Goal: Task Accomplishment & Management: Use online tool/utility

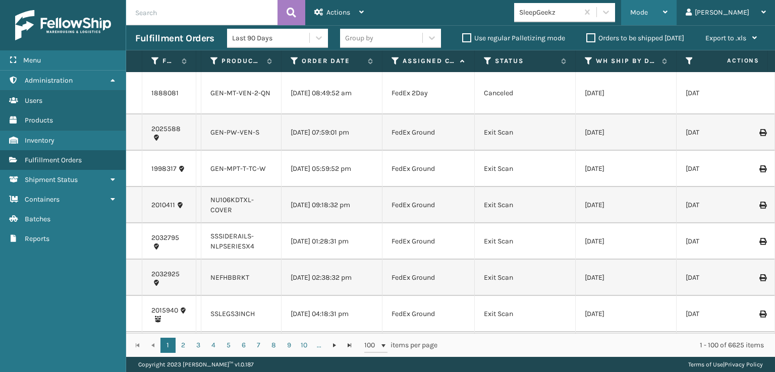
click at [648, 14] on span "Mode" at bounding box center [639, 12] width 18 height 9
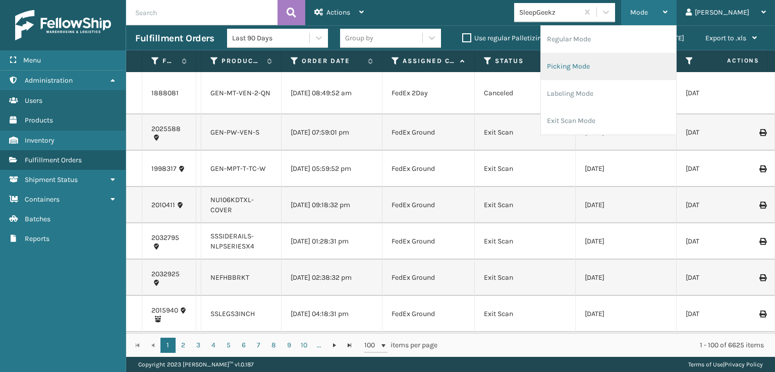
click at [596, 67] on li "Picking Mode" at bounding box center [608, 66] width 135 height 27
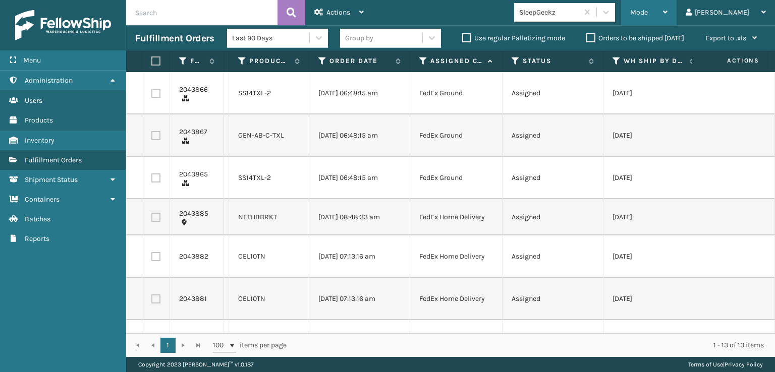
click at [668, 17] on div "Mode" at bounding box center [648, 12] width 37 height 25
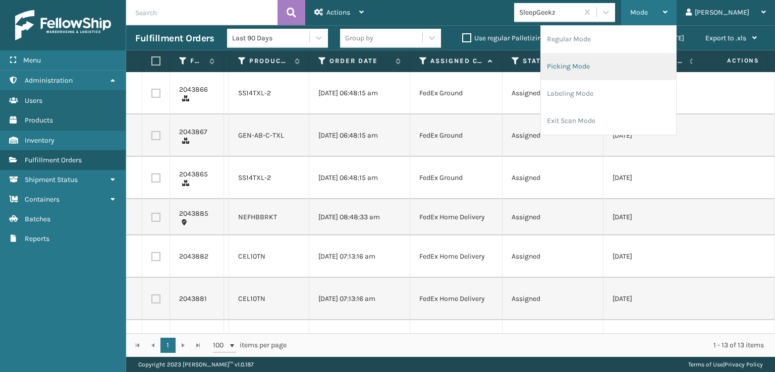
click at [604, 64] on li "Picking Mode" at bounding box center [608, 66] width 135 height 27
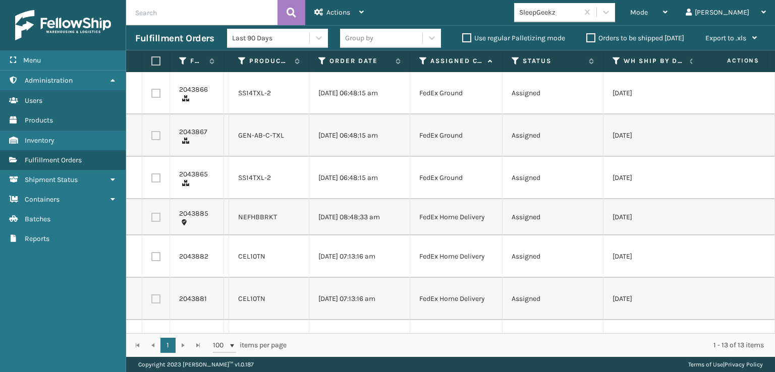
click at [157, 91] on label at bounding box center [155, 93] width 9 height 9
click at [152, 91] on input "checkbox" at bounding box center [151, 92] width 1 height 7
checkbox input "true"
click at [157, 132] on label at bounding box center [155, 135] width 9 height 9
click at [152, 132] on input "checkbox" at bounding box center [151, 134] width 1 height 7
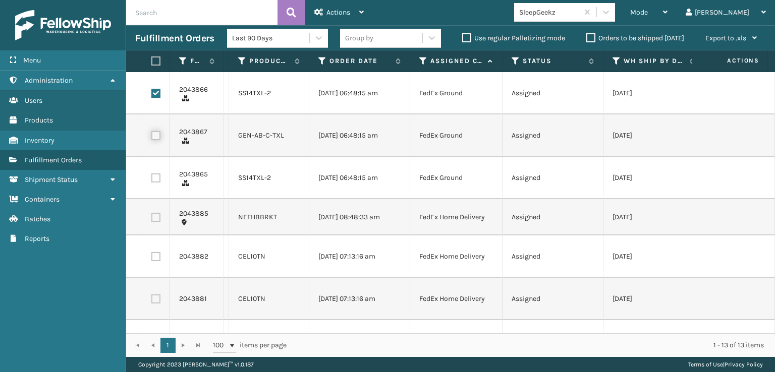
checkbox input "true"
click at [155, 180] on label at bounding box center [155, 178] width 9 height 9
click at [152, 180] on input "checkbox" at bounding box center [151, 177] width 1 height 7
checkbox input "true"
click at [158, 261] on label at bounding box center [155, 256] width 9 height 9
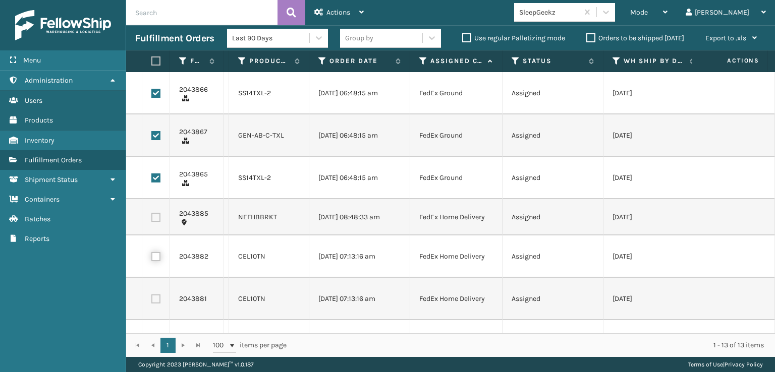
click at [152, 259] on input "checkbox" at bounding box center [151, 255] width 1 height 7
checkbox input "true"
click at [157, 304] on label at bounding box center [155, 299] width 9 height 9
click at [152, 301] on input "checkbox" at bounding box center [151, 298] width 1 height 7
checkbox input "true"
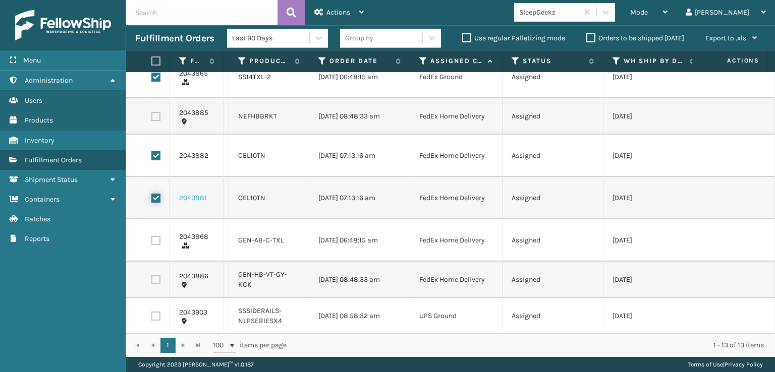
scroll to position [151, 0]
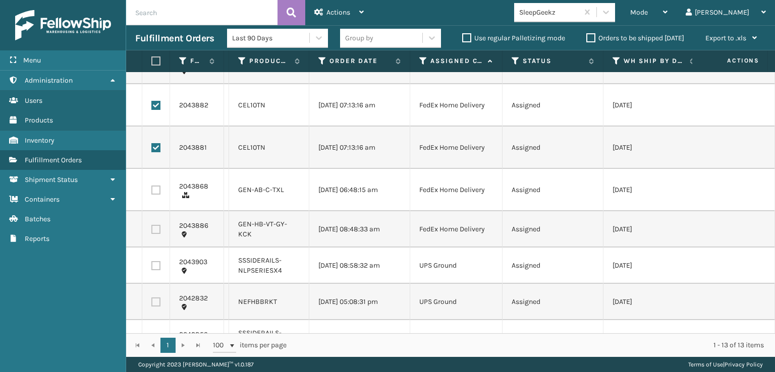
click at [158, 195] on label at bounding box center [155, 190] width 9 height 9
click at [152, 192] on input "checkbox" at bounding box center [151, 189] width 1 height 7
checkbox input "true"
click at [157, 234] on label at bounding box center [155, 229] width 9 height 9
click at [152, 232] on input "checkbox" at bounding box center [151, 228] width 1 height 7
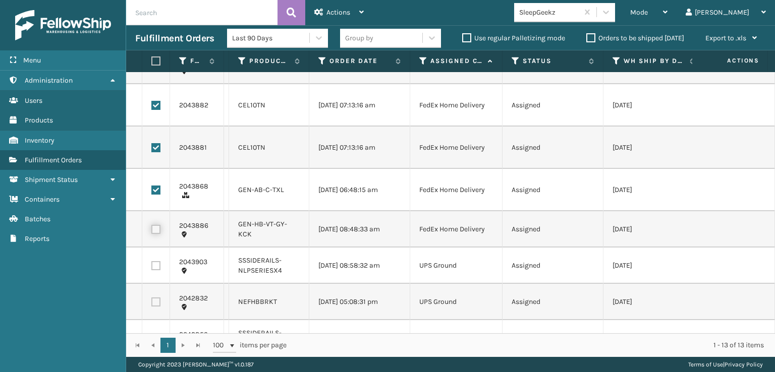
checkbox input "true"
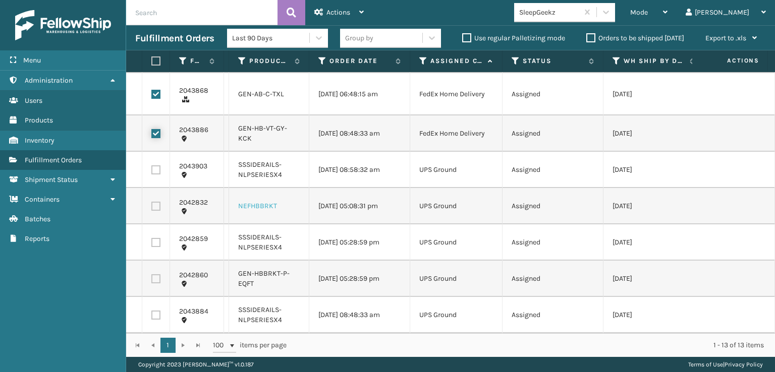
scroll to position [266, 0]
click at [332, 7] on div "Actions" at bounding box center [338, 12] width 49 height 25
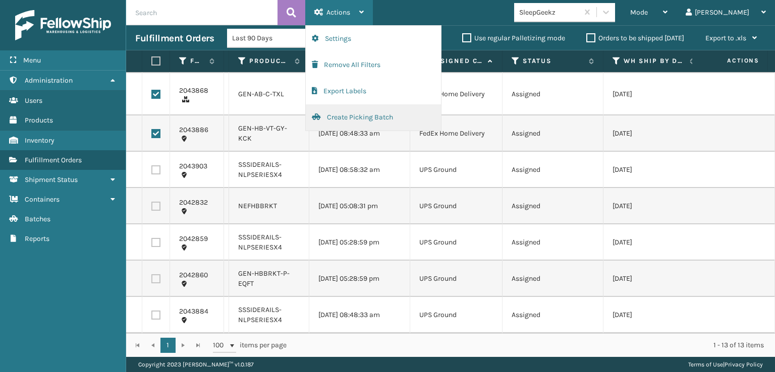
click at [359, 115] on button "Create Picking Batch" at bounding box center [373, 117] width 135 height 26
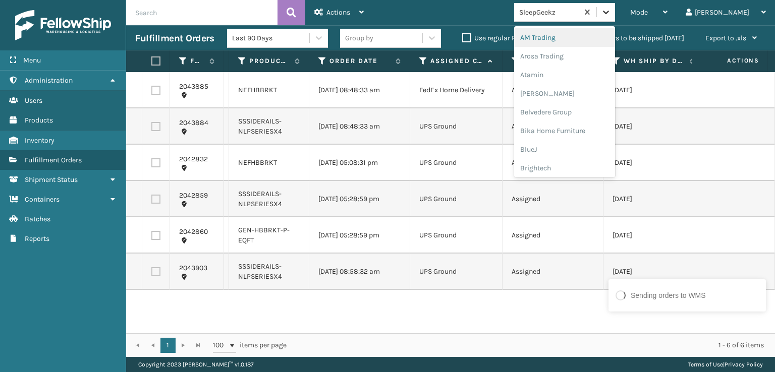
click at [611, 9] on icon at bounding box center [606, 12] width 10 height 10
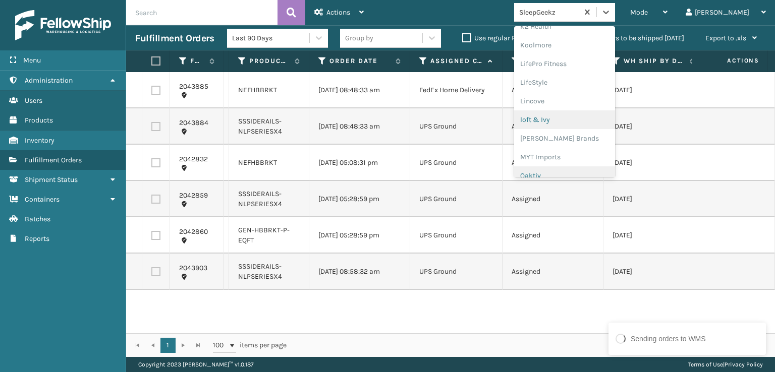
scroll to position [369, 0]
click at [568, 114] on div "[PERSON_NAME] Brands" at bounding box center [564, 116] width 101 height 19
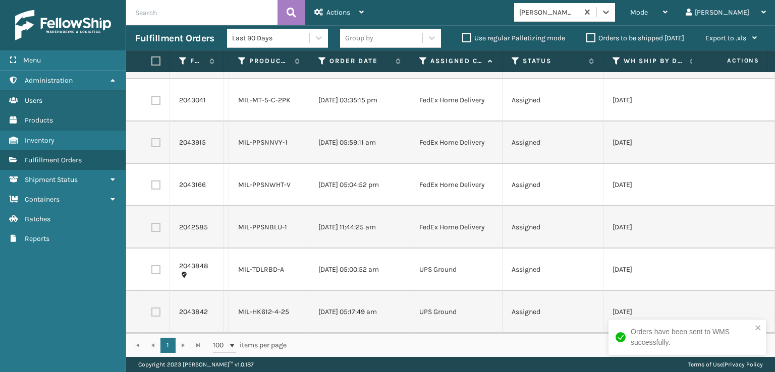
scroll to position [0, 0]
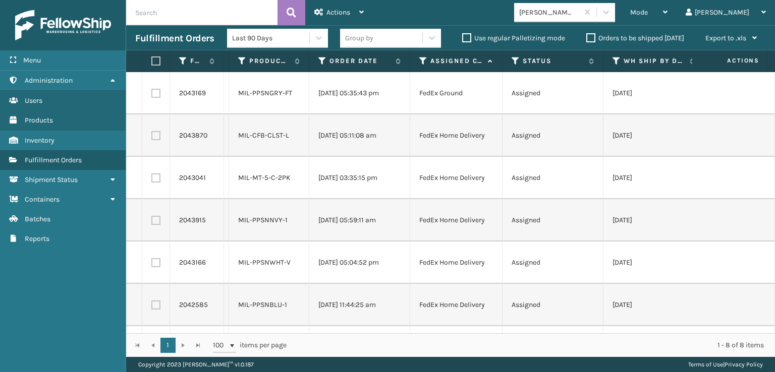
click at [153, 62] on label at bounding box center [154, 61] width 6 height 9
click at [152, 62] on input "checkbox" at bounding box center [151, 61] width 1 height 7
checkbox input "true"
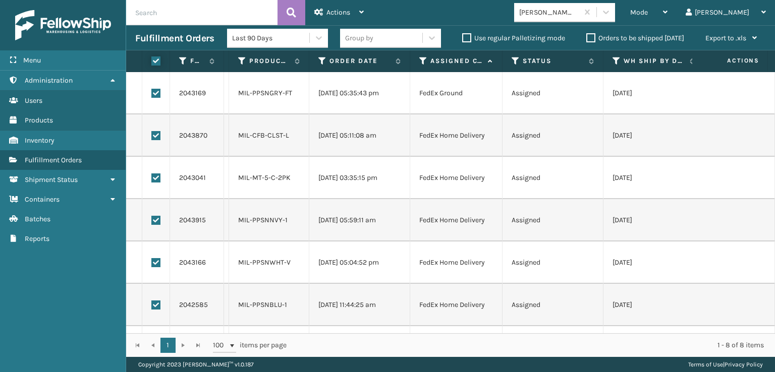
checkbox input "true"
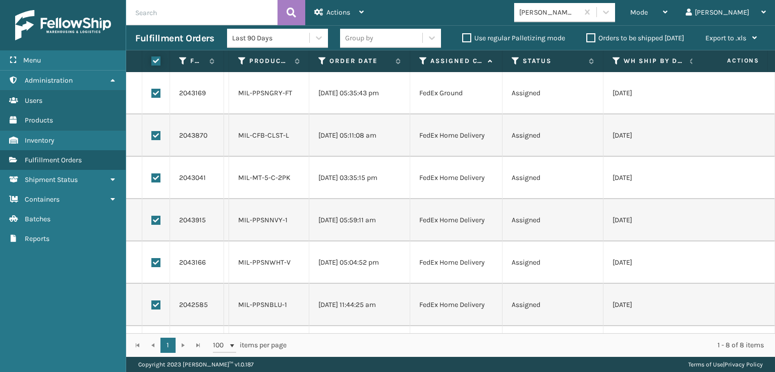
checkbox input "true"
click at [350, 9] on div "Actions" at bounding box center [338, 12] width 49 height 25
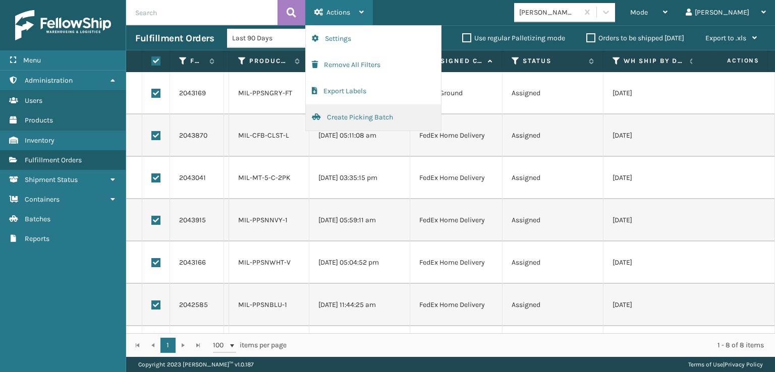
click at [345, 118] on button "Create Picking Batch" at bounding box center [373, 117] width 135 height 26
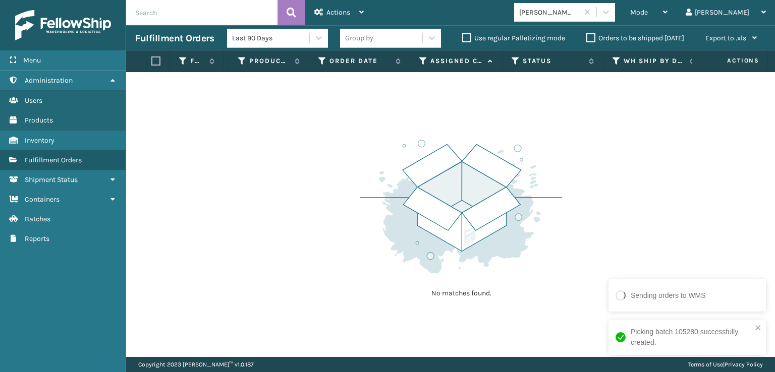
click at [652, 3] on div "Mode Regular Mode Picking Mode Labeling Mode Exit Scan Mode Milliard Brands tom…" at bounding box center [574, 12] width 402 height 25
click at [615, 16] on div at bounding box center [606, 12] width 18 height 18
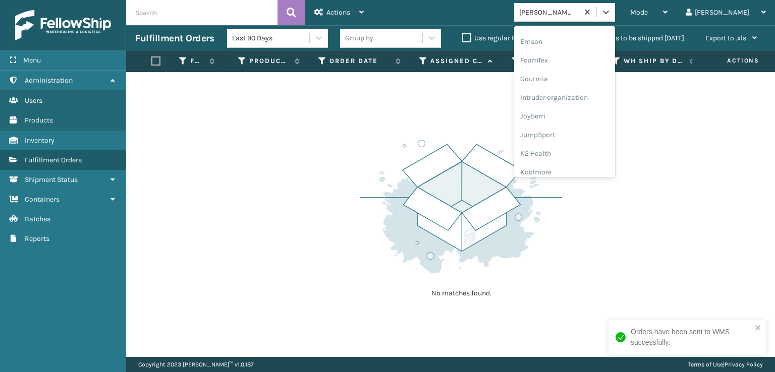
scroll to position [218, 0]
click at [579, 60] on div "FoamTex" at bounding box center [564, 62] width 101 height 19
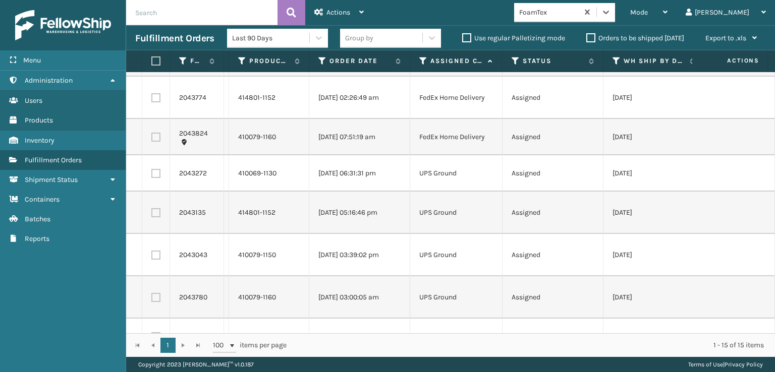
scroll to position [0, 0]
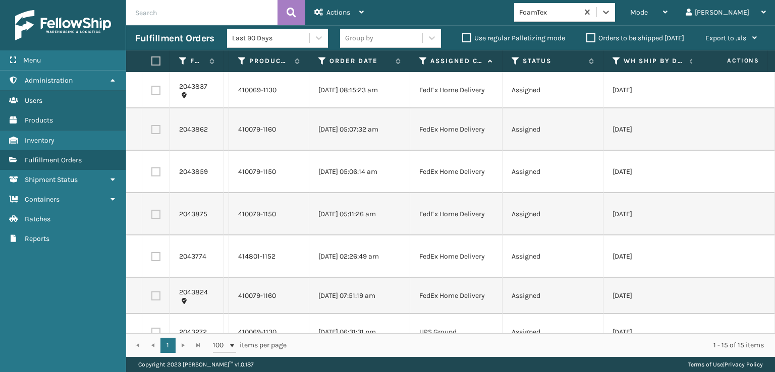
click at [155, 59] on label at bounding box center [154, 61] width 6 height 9
click at [152, 59] on input "checkbox" at bounding box center [151, 61] width 1 height 7
checkbox input "true"
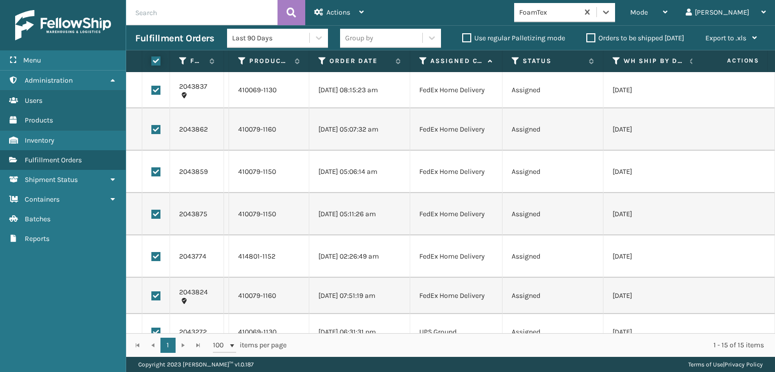
checkbox input "true"
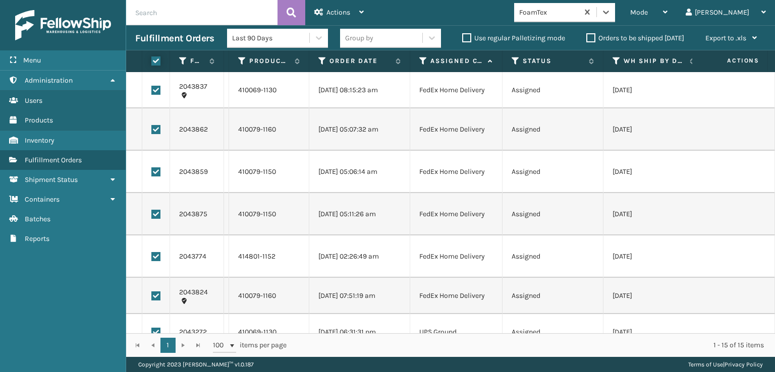
checkbox input "true"
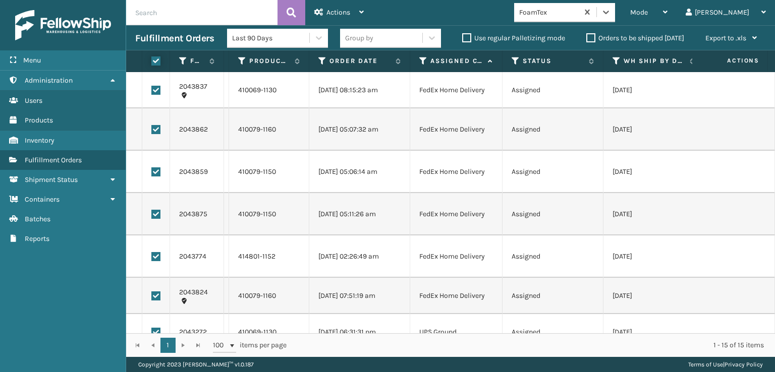
checkbox input "true"
click at [324, 10] on div "Actions" at bounding box center [338, 12] width 49 height 25
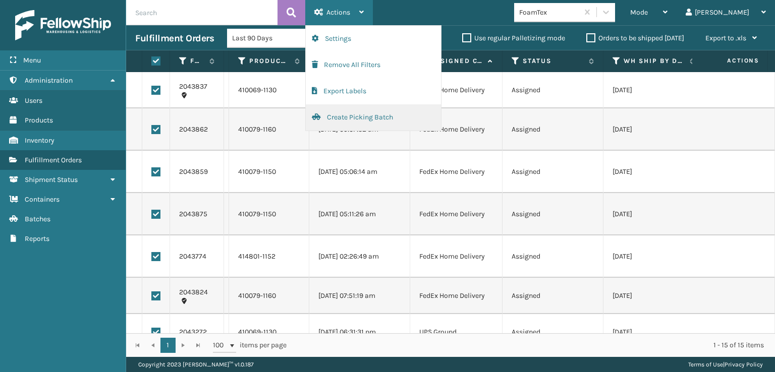
click at [337, 113] on button "Create Picking Batch" at bounding box center [373, 117] width 135 height 26
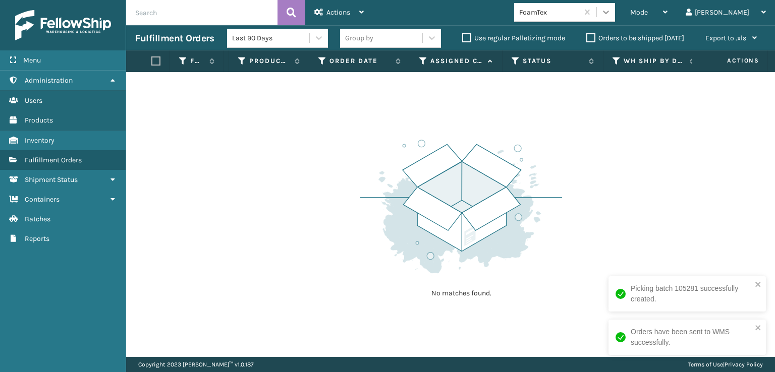
click at [611, 16] on icon at bounding box center [606, 12] width 10 height 10
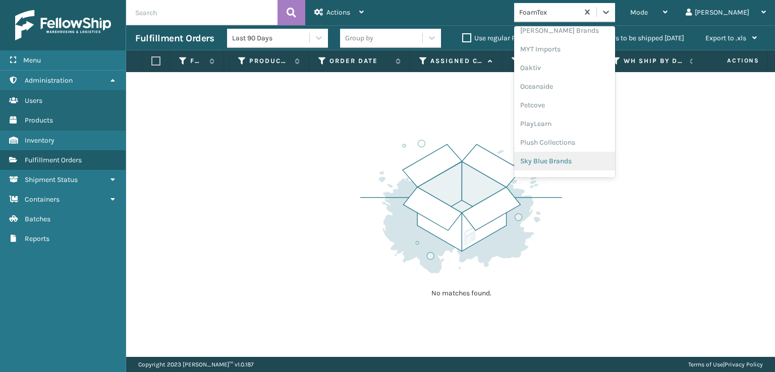
scroll to position [487, 0]
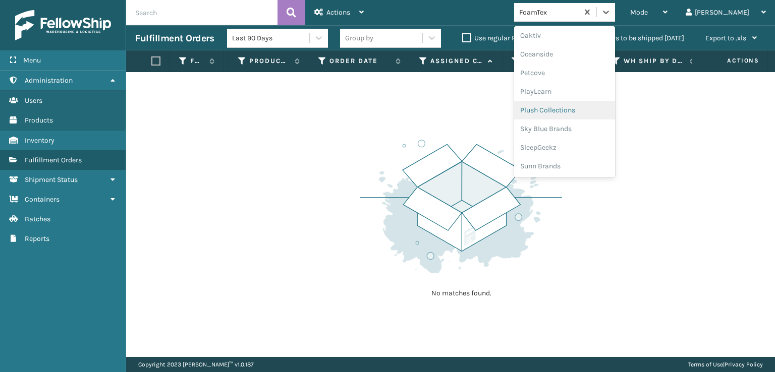
click at [579, 109] on div "Plush Collections" at bounding box center [564, 110] width 101 height 19
click at [611, 15] on icon at bounding box center [606, 12] width 10 height 10
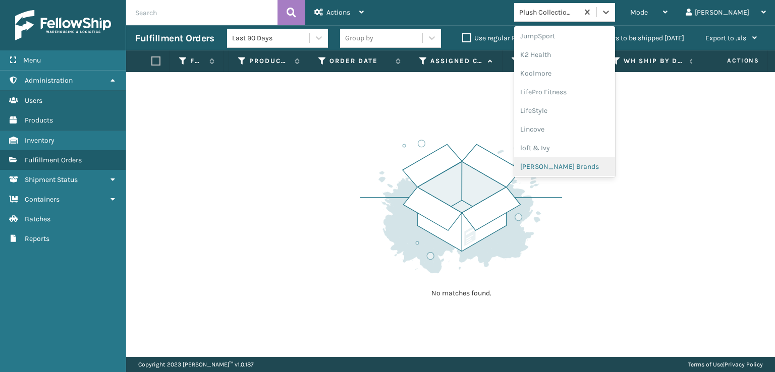
click at [578, 164] on div "[PERSON_NAME] Brands" at bounding box center [564, 166] width 101 height 19
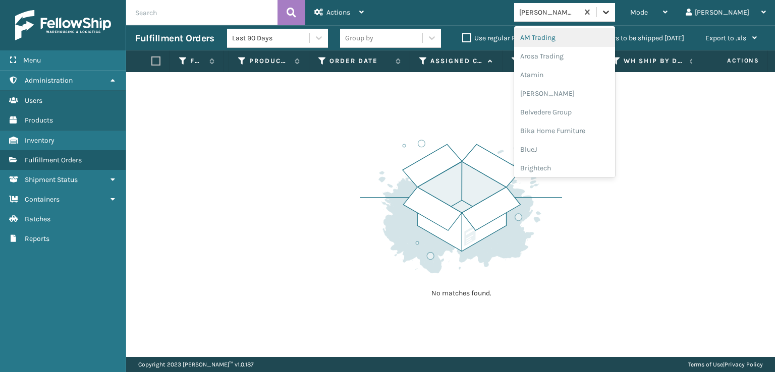
click at [597, 11] on span at bounding box center [596, 12] width 1 height 10
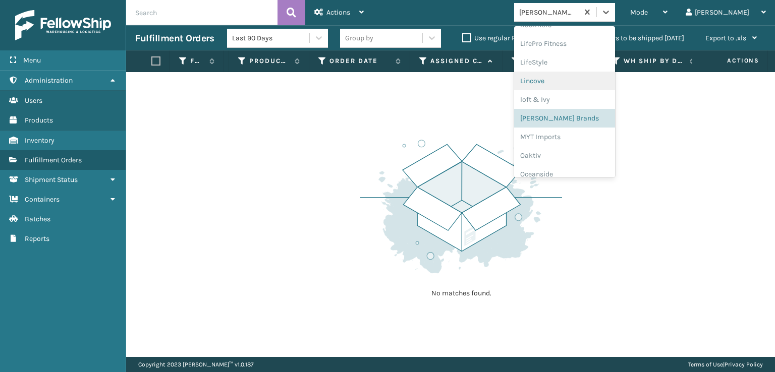
scroll to position [487, 0]
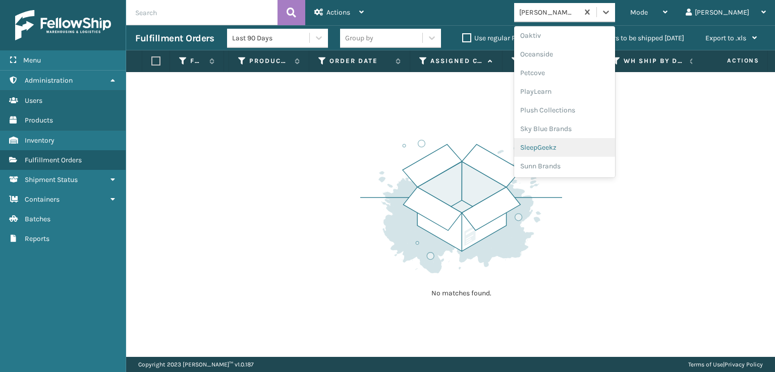
click at [581, 150] on div "SleepGeekz" at bounding box center [564, 147] width 101 height 19
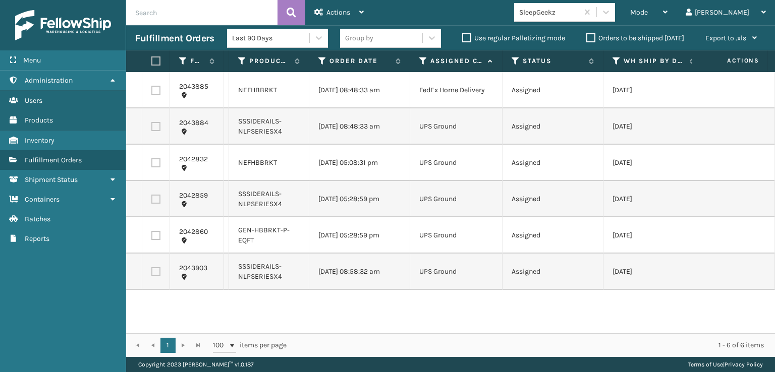
click at [157, 59] on label at bounding box center [154, 61] width 6 height 9
click at [152, 59] on input "checkbox" at bounding box center [151, 61] width 1 height 7
checkbox input "true"
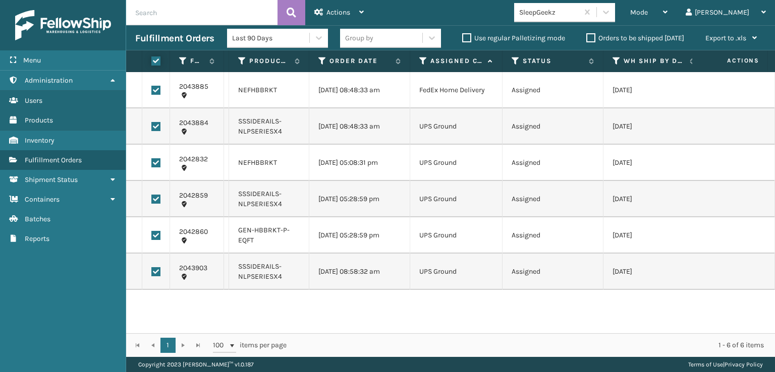
checkbox input "true"
click at [335, 16] on span "Actions" at bounding box center [338, 12] width 24 height 9
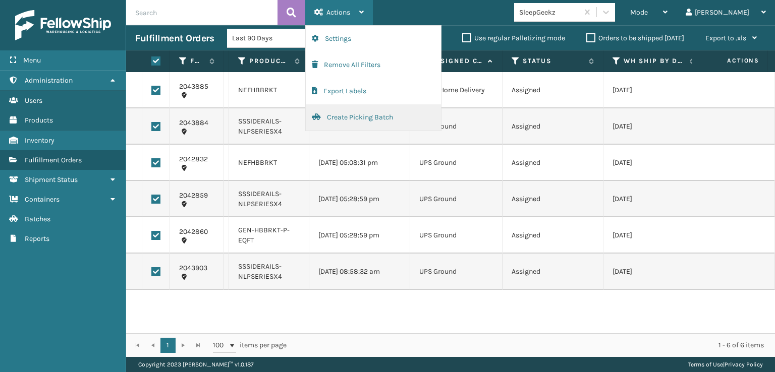
click at [337, 119] on button "Create Picking Batch" at bounding box center [373, 117] width 135 height 26
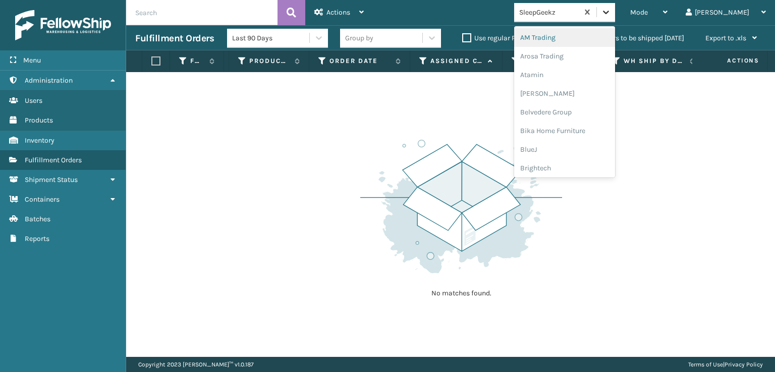
click at [611, 12] on icon at bounding box center [606, 12] width 10 height 10
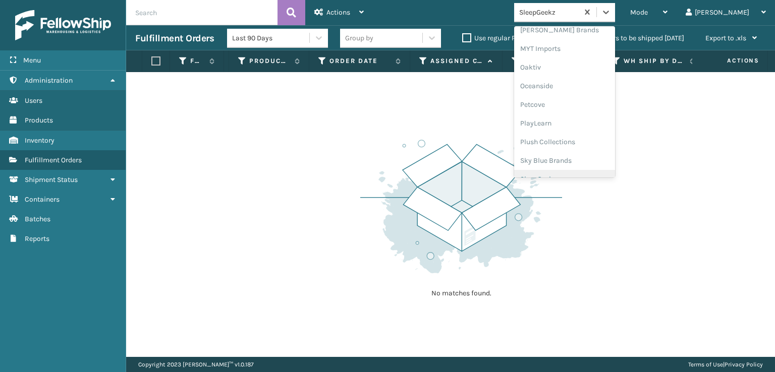
scroll to position [470, 0]
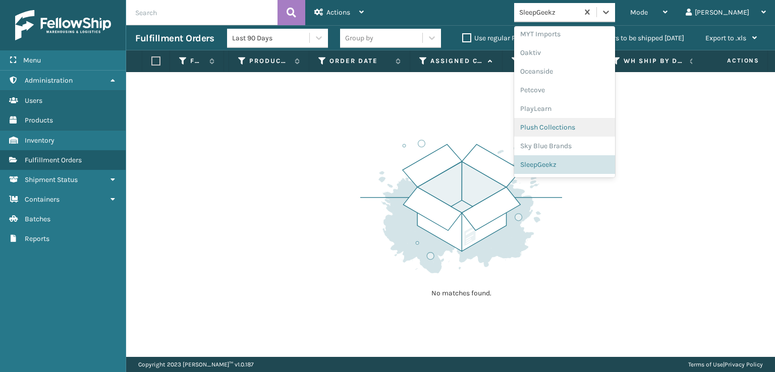
click at [573, 127] on div "Plush Collections" at bounding box center [564, 127] width 101 height 19
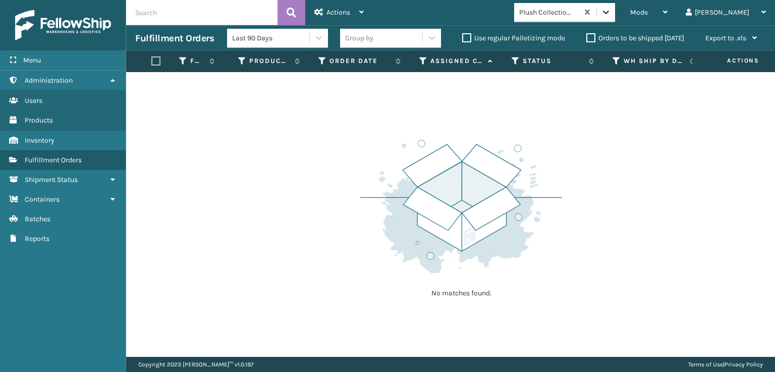
click at [611, 15] on icon at bounding box center [606, 12] width 10 height 10
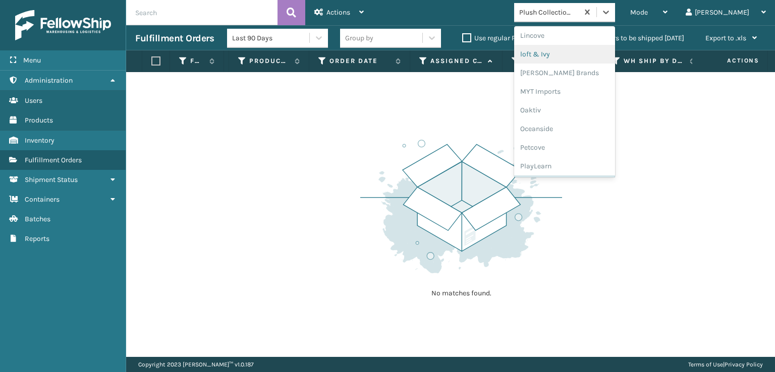
scroll to position [487, 0]
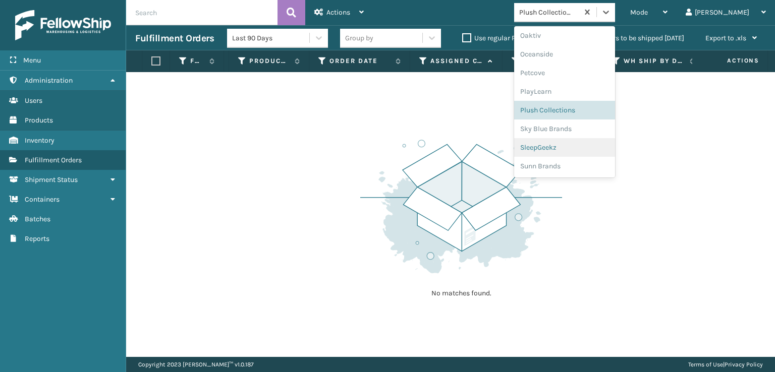
click at [587, 145] on div "SleepGeekz" at bounding box center [564, 147] width 101 height 19
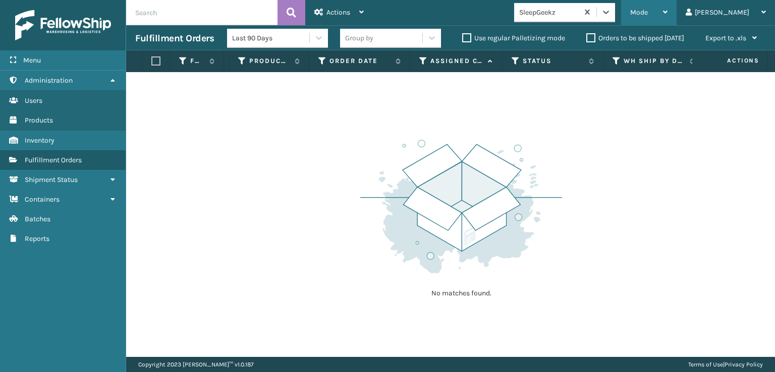
click at [648, 14] on span "Mode" at bounding box center [639, 12] width 18 height 9
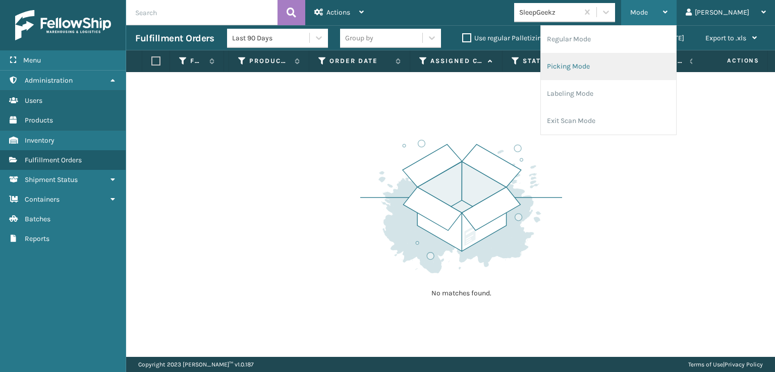
click at [606, 68] on li "Picking Mode" at bounding box center [608, 66] width 135 height 27
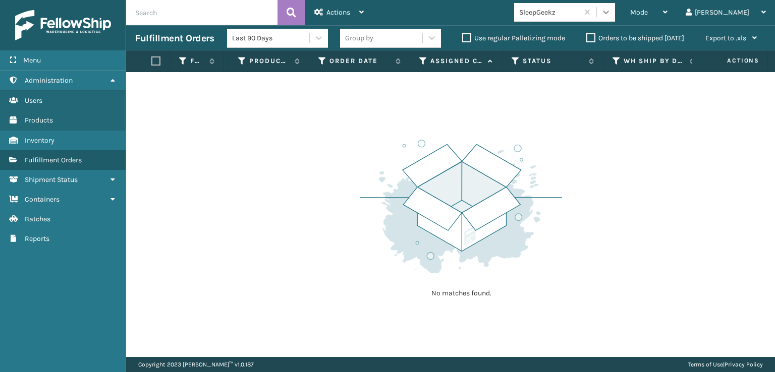
click at [611, 13] on icon at bounding box center [606, 12] width 10 height 10
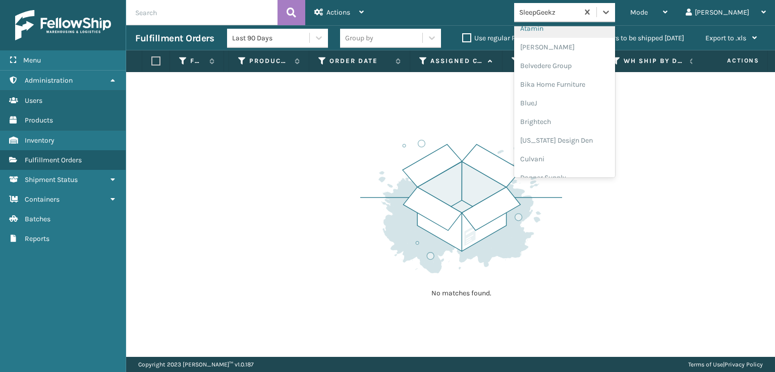
scroll to position [151, 0]
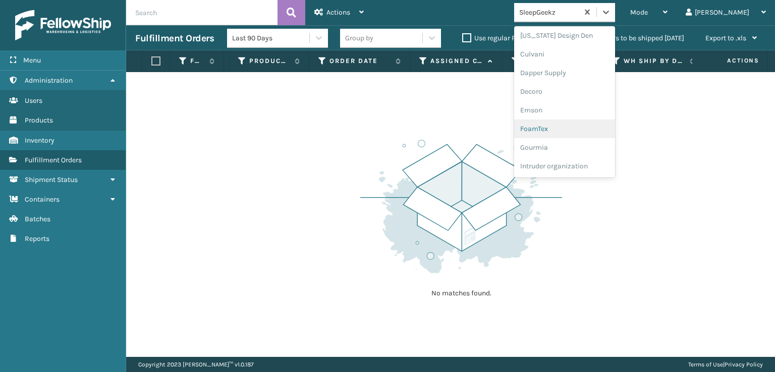
click at [584, 128] on div "FoamTex" at bounding box center [564, 129] width 101 height 19
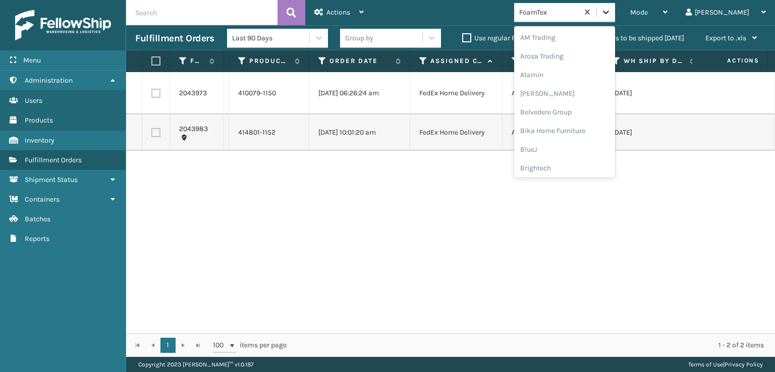
click at [609, 13] on icon at bounding box center [606, 13] width 6 height 4
click at [589, 163] on div "[PERSON_NAME] Brands" at bounding box center [564, 166] width 101 height 19
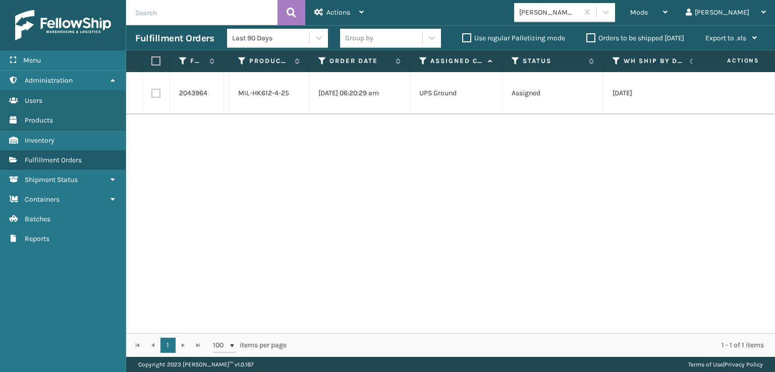
click at [155, 91] on label at bounding box center [155, 93] width 9 height 9
click at [152, 91] on input "checkbox" at bounding box center [151, 92] width 1 height 7
checkbox input "true"
click at [337, 9] on span "Actions" at bounding box center [338, 12] width 24 height 9
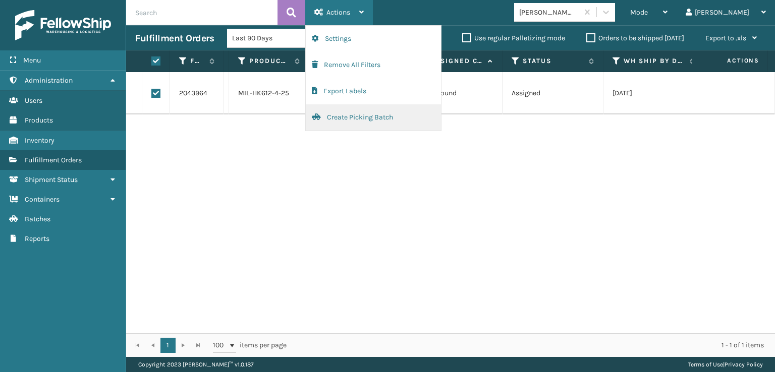
click at [337, 114] on button "Create Picking Batch" at bounding box center [373, 117] width 135 height 26
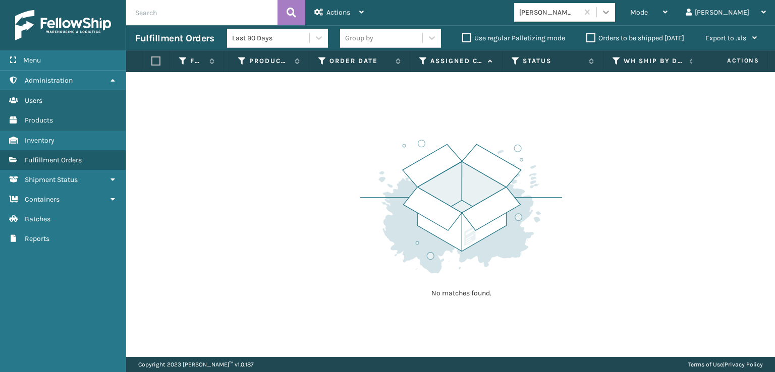
click at [611, 9] on icon at bounding box center [606, 12] width 10 height 10
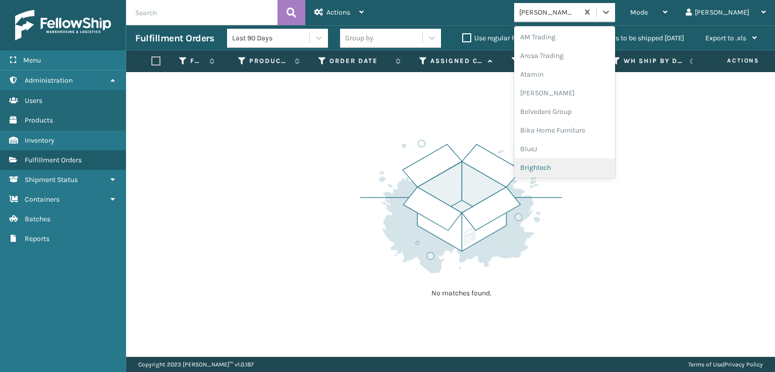
scroll to position [0, 0]
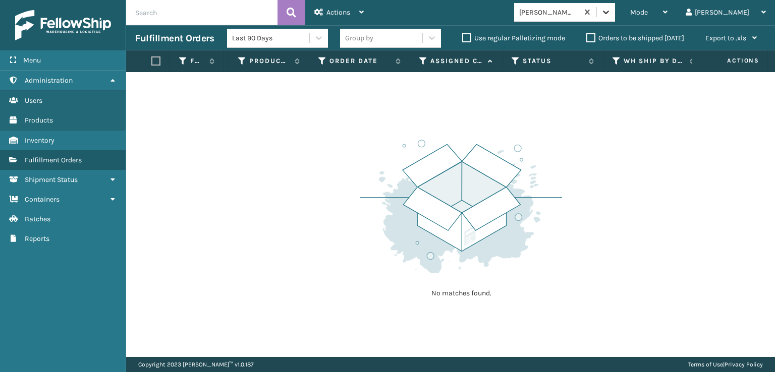
click at [609, 12] on icon at bounding box center [606, 13] width 6 height 4
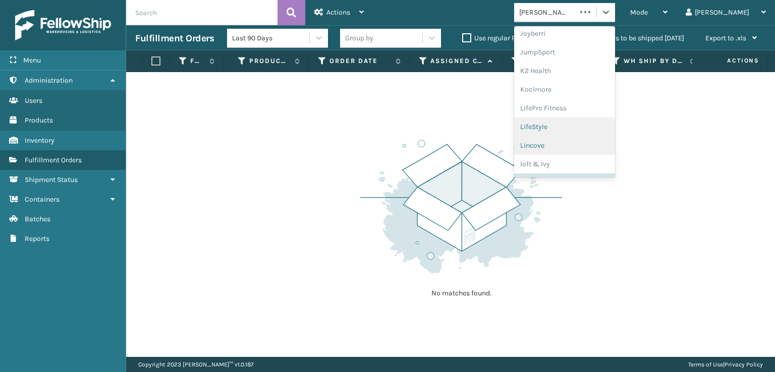
scroll to position [319, 0]
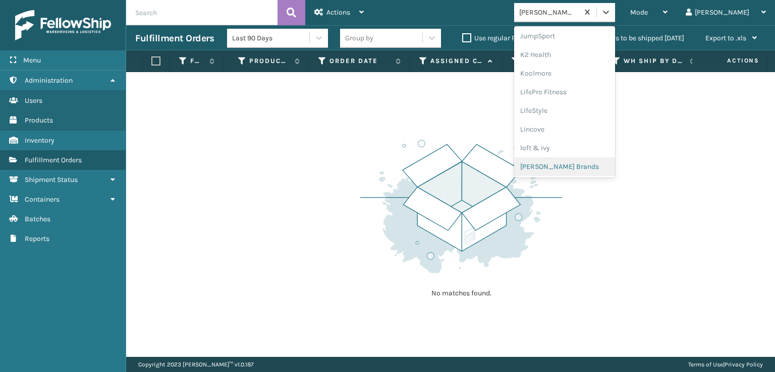
click at [577, 168] on div "[PERSON_NAME] Brands" at bounding box center [564, 166] width 101 height 19
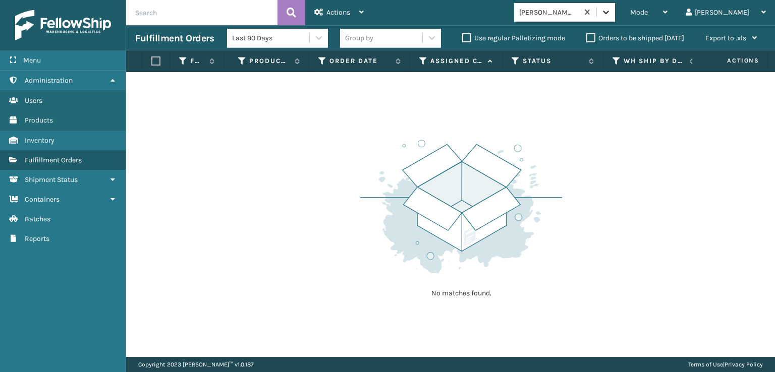
click at [615, 19] on div at bounding box center [606, 12] width 18 height 18
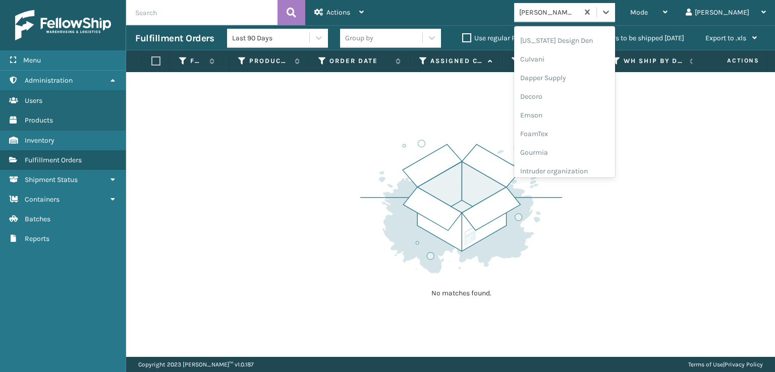
scroll to position [151, 0]
click at [579, 130] on div "FoamTex" at bounding box center [564, 129] width 101 height 19
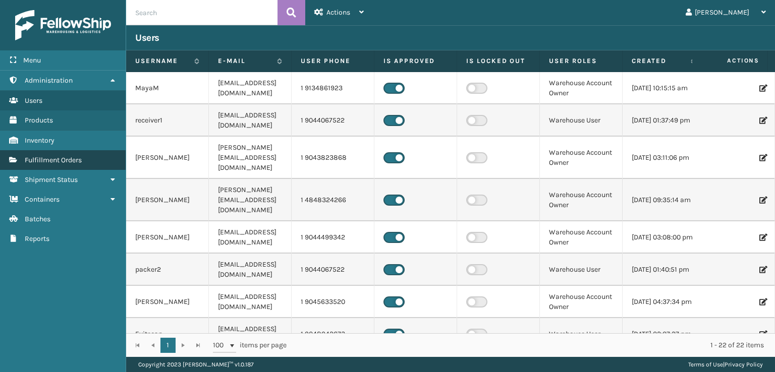
click at [47, 160] on span "Fulfillment Orders" at bounding box center [53, 160] width 57 height 9
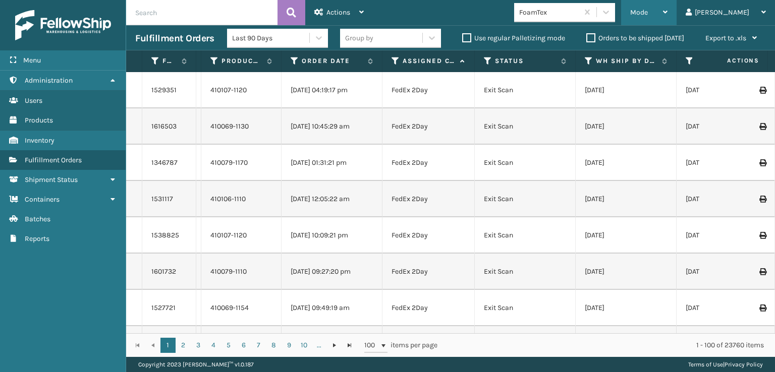
click at [648, 12] on span "Mode" at bounding box center [639, 12] width 18 height 9
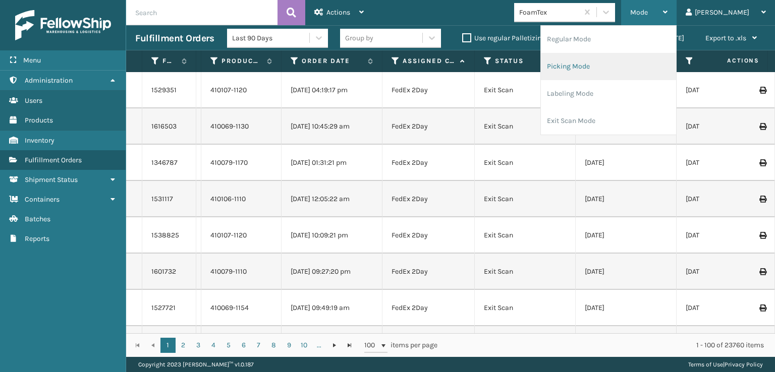
click at [620, 65] on li "Picking Mode" at bounding box center [608, 66] width 135 height 27
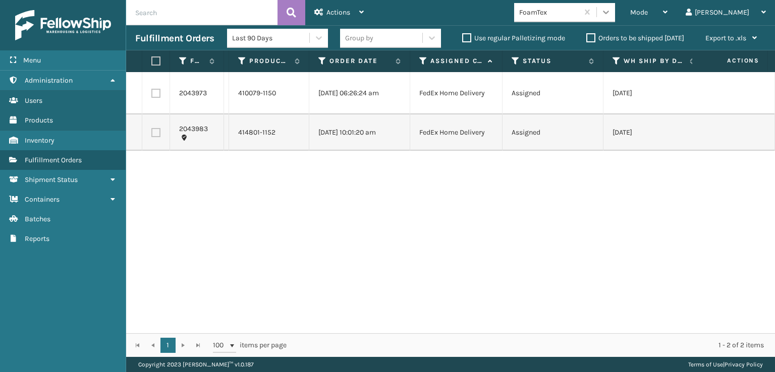
click at [615, 13] on div at bounding box center [606, 12] width 18 height 18
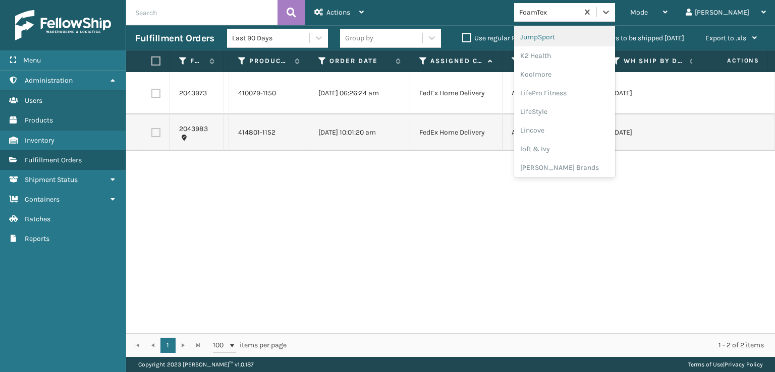
scroll to position [319, 0]
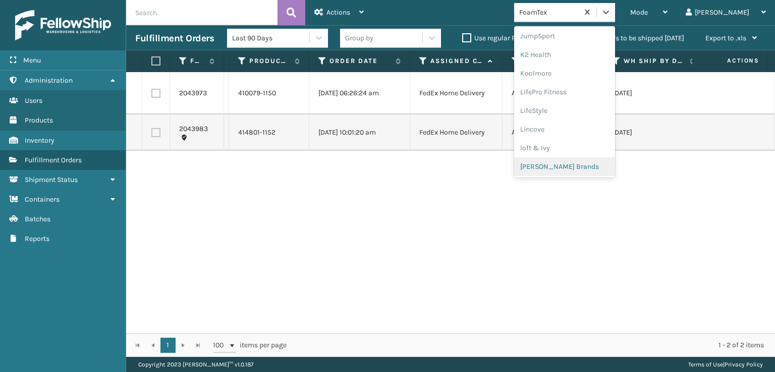
click at [587, 162] on div "[PERSON_NAME] Brands" at bounding box center [564, 166] width 101 height 19
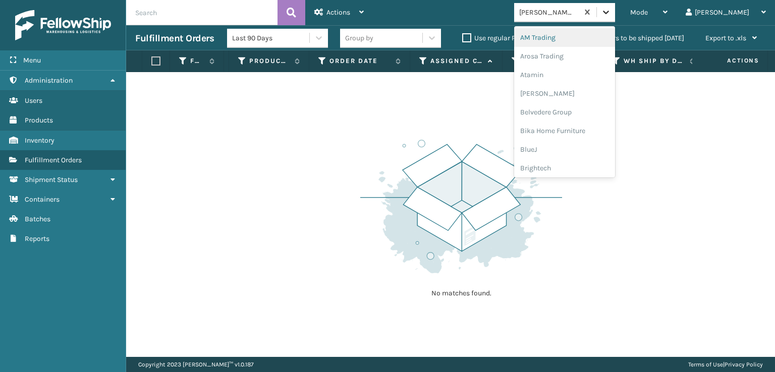
click at [615, 11] on div at bounding box center [606, 12] width 18 height 18
click at [578, 125] on div "Plush Collections" at bounding box center [564, 127] width 101 height 19
click at [615, 6] on div at bounding box center [606, 12] width 18 height 18
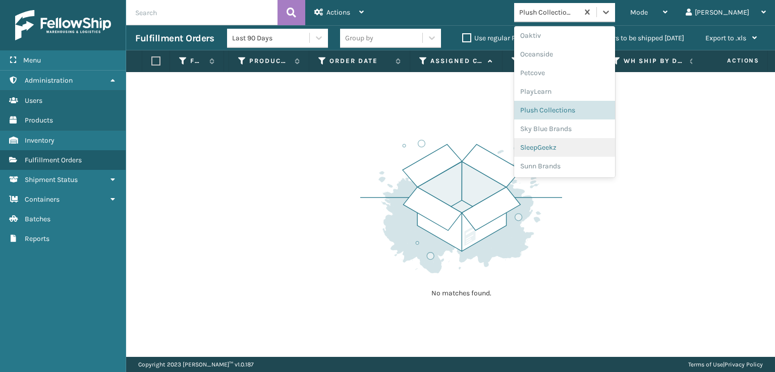
click at [573, 142] on div "SleepGeekz" at bounding box center [564, 147] width 101 height 19
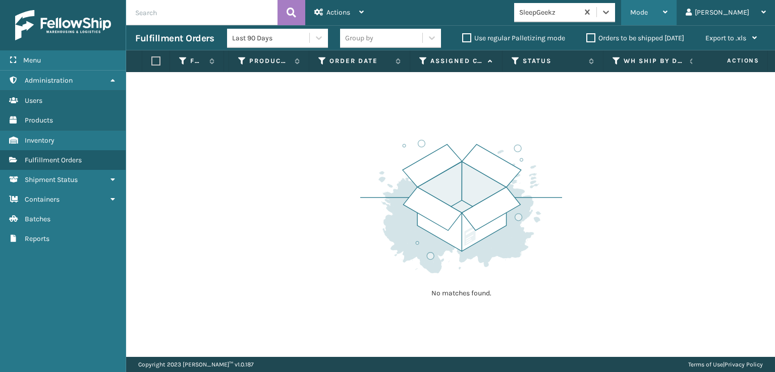
click at [648, 11] on span "Mode" at bounding box center [639, 12] width 18 height 9
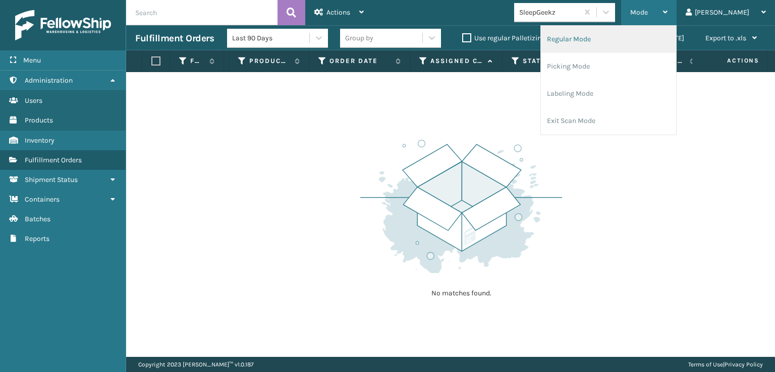
click at [627, 39] on li "Regular Mode" at bounding box center [608, 39] width 135 height 27
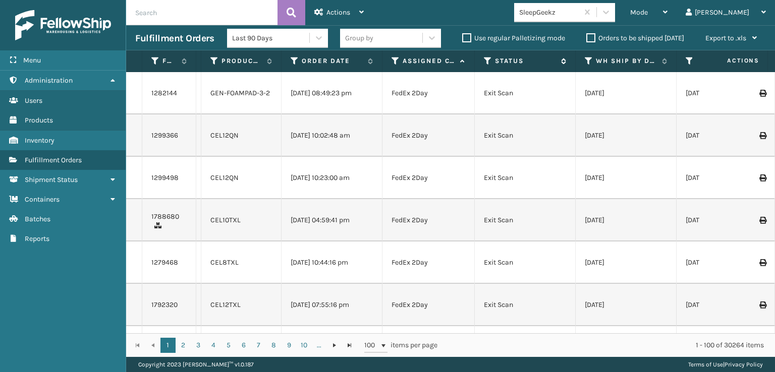
click at [489, 58] on icon at bounding box center [488, 61] width 8 height 9
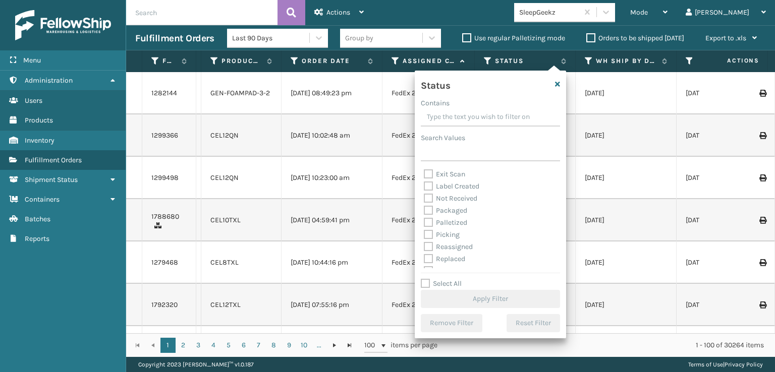
scroll to position [50, 0]
click at [430, 221] on label "Picking" at bounding box center [442, 219] width 36 height 9
click at [424, 220] on input "Picking" at bounding box center [424, 217] width 1 height 7
checkbox input "true"
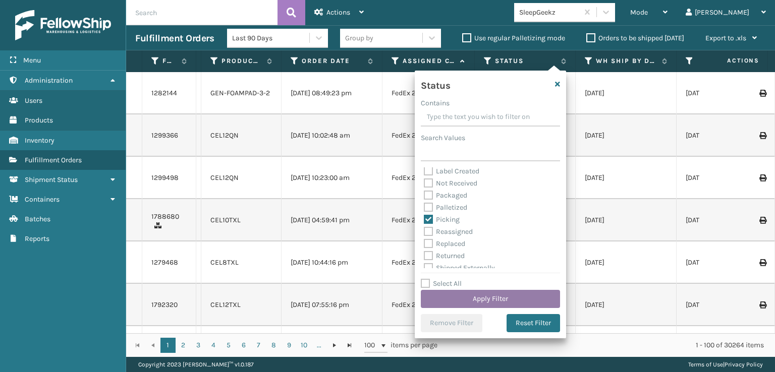
click at [464, 302] on button "Apply Filter" at bounding box center [490, 299] width 139 height 18
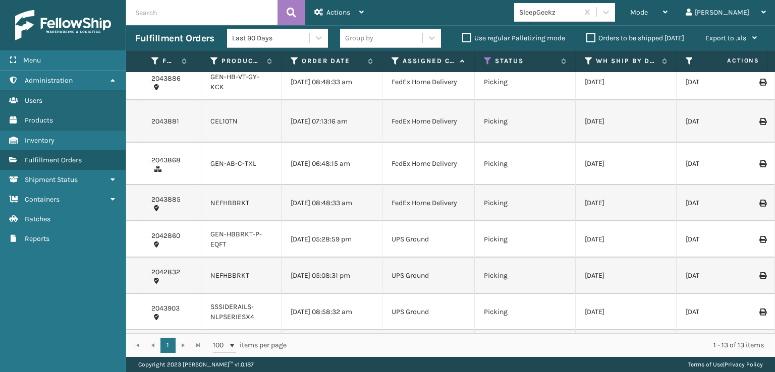
scroll to position [0, 0]
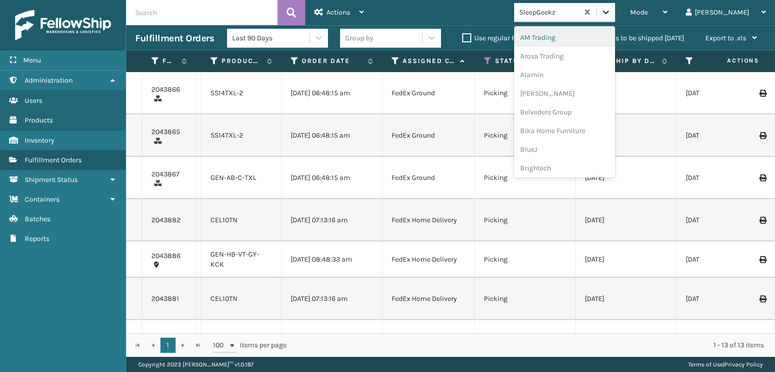
click at [609, 13] on icon at bounding box center [606, 13] width 6 height 4
click at [582, 126] on div "FoamTex" at bounding box center [564, 129] width 101 height 19
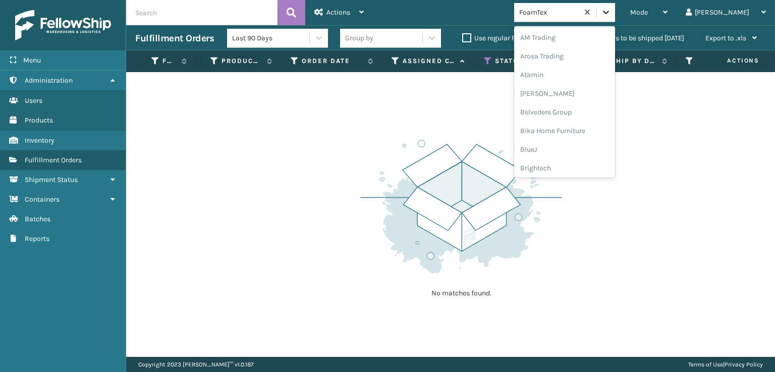
click at [611, 10] on icon at bounding box center [606, 12] width 10 height 10
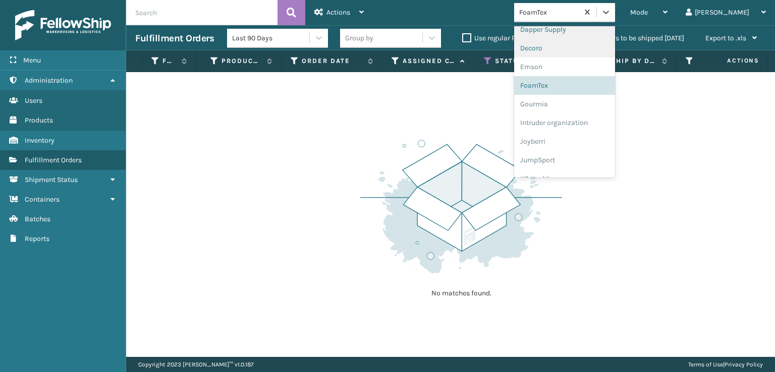
scroll to position [319, 0]
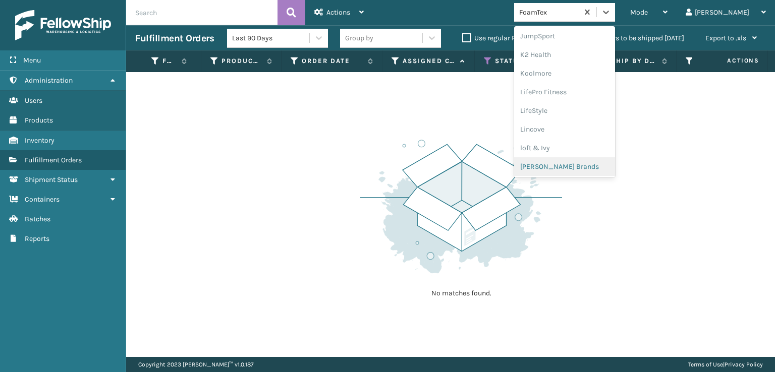
click at [581, 165] on div "[PERSON_NAME] Brands" at bounding box center [564, 166] width 101 height 19
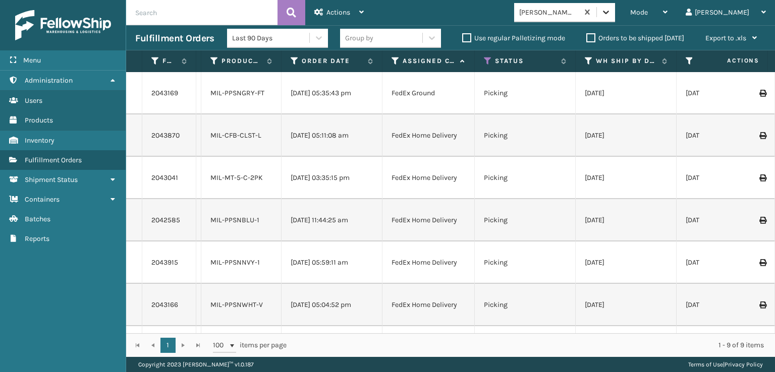
click at [611, 17] on icon at bounding box center [606, 12] width 10 height 10
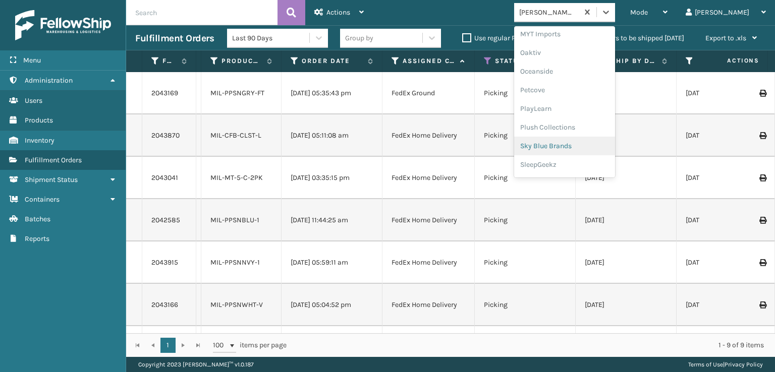
scroll to position [487, 0]
click at [584, 146] on div "SleepGeekz" at bounding box center [564, 147] width 101 height 19
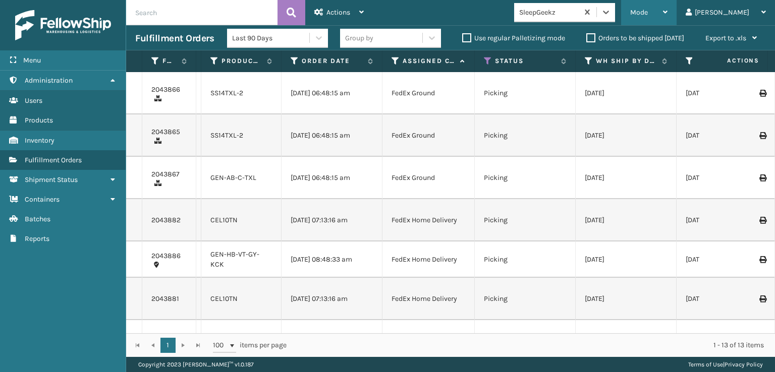
click at [648, 12] on span "Mode" at bounding box center [639, 12] width 18 height 9
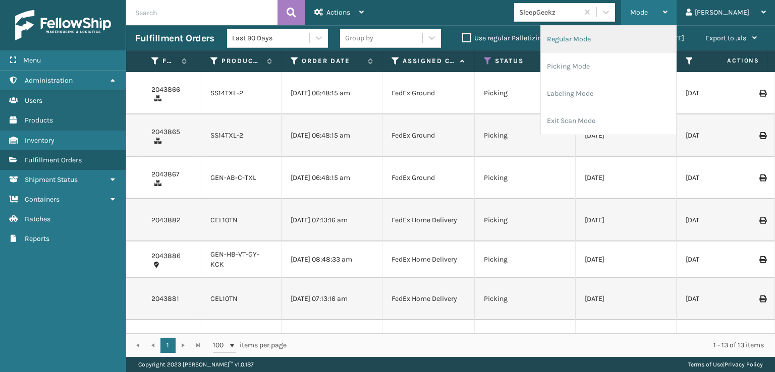
click at [621, 41] on li "Regular Mode" at bounding box center [608, 39] width 135 height 27
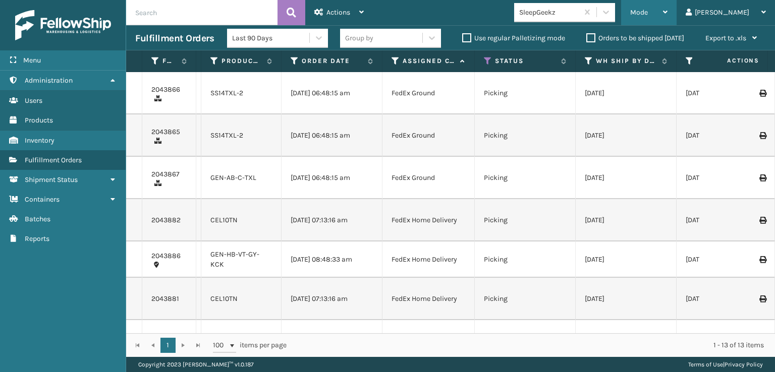
drag, startPoint x: 686, startPoint y: 13, endPoint x: 688, endPoint y: 24, distance: 11.8
click at [648, 13] on span "Mode" at bounding box center [639, 12] width 18 height 9
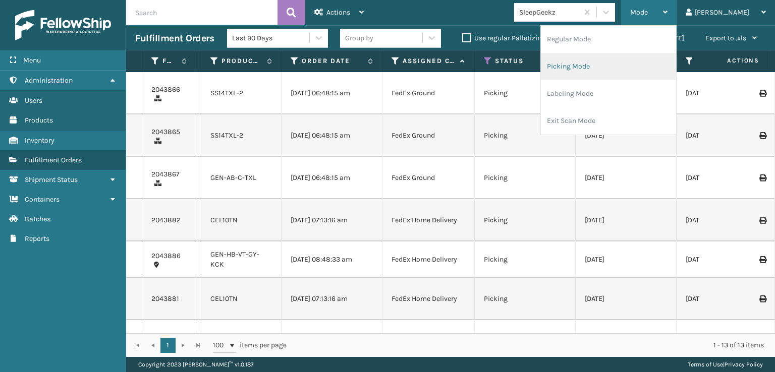
click at [618, 66] on li "Picking Mode" at bounding box center [608, 66] width 135 height 27
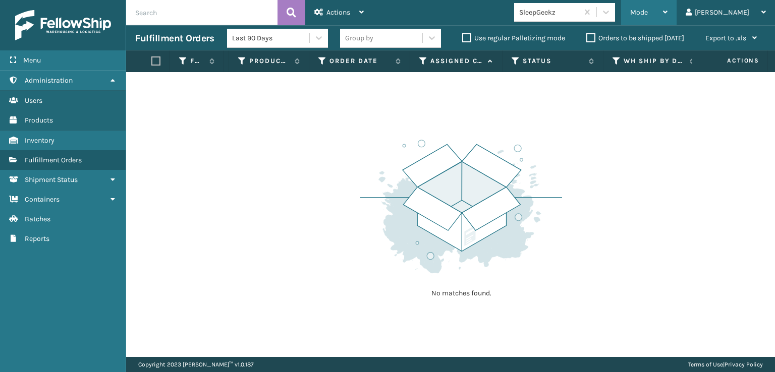
click at [648, 13] on span "Mode" at bounding box center [639, 12] width 18 height 9
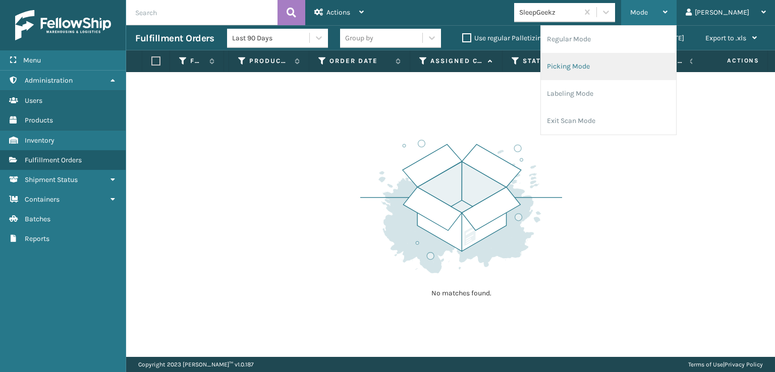
click at [612, 64] on li "Picking Mode" at bounding box center [608, 66] width 135 height 27
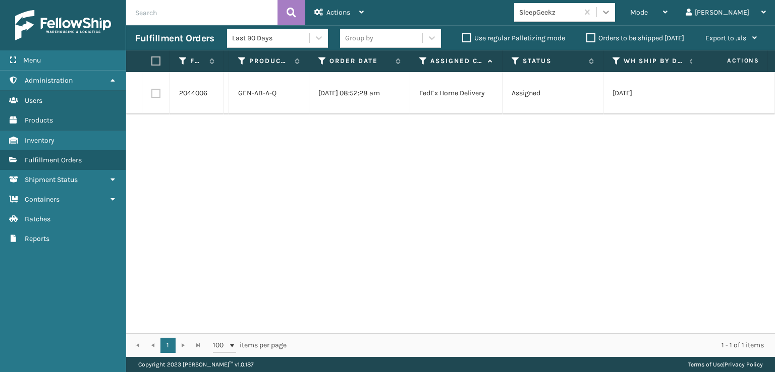
click at [615, 18] on div at bounding box center [606, 12] width 18 height 18
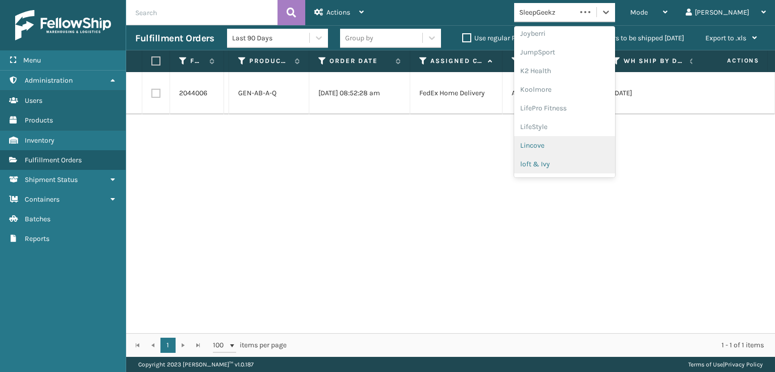
scroll to position [319, 0]
click at [577, 166] on div "[PERSON_NAME] Brands" at bounding box center [564, 166] width 101 height 19
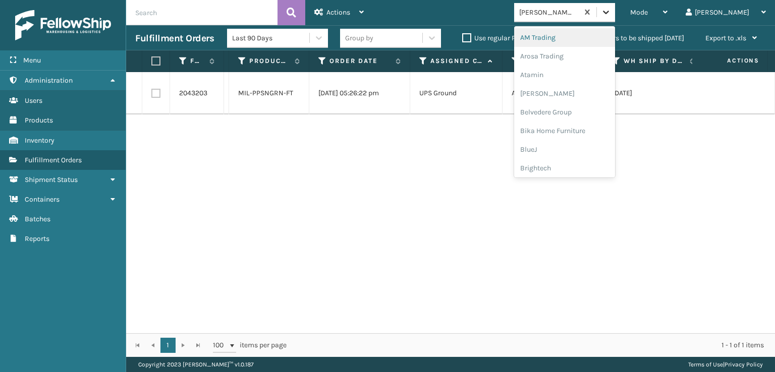
click at [611, 9] on icon at bounding box center [606, 12] width 10 height 10
click at [583, 150] on div "Plush Collections" at bounding box center [564, 151] width 101 height 19
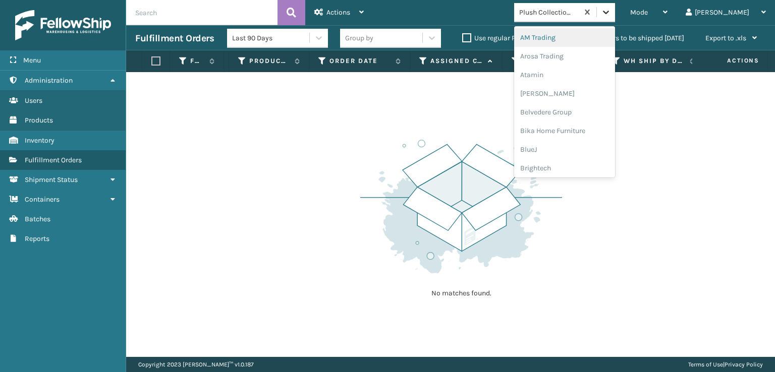
click at [615, 21] on div at bounding box center [606, 12] width 18 height 18
click at [575, 126] on div "FoamTex" at bounding box center [564, 129] width 101 height 19
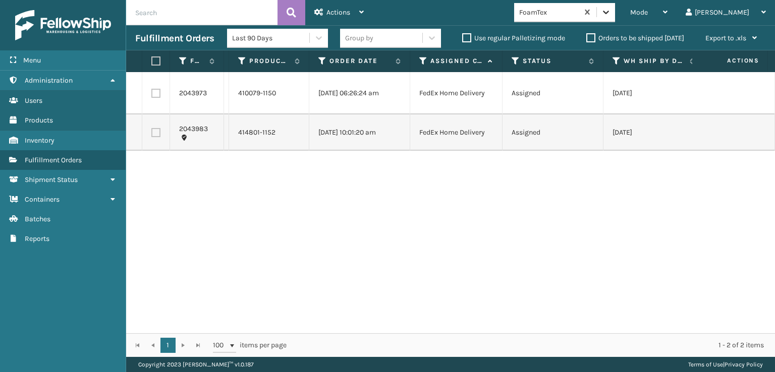
click at [615, 14] on div at bounding box center [606, 12] width 18 height 18
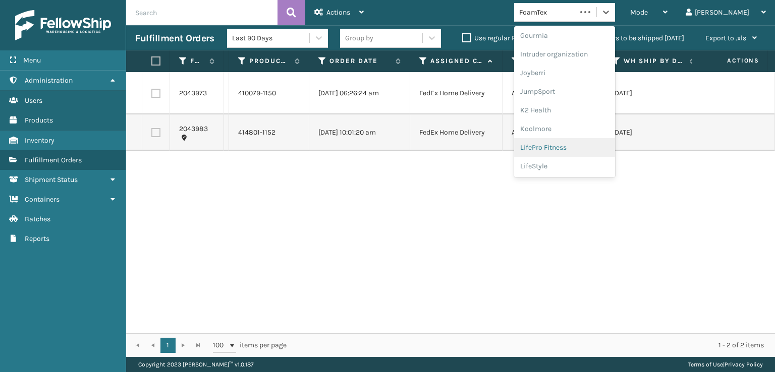
scroll to position [319, 0]
click at [581, 166] on div "[PERSON_NAME] Brands" at bounding box center [564, 166] width 101 height 19
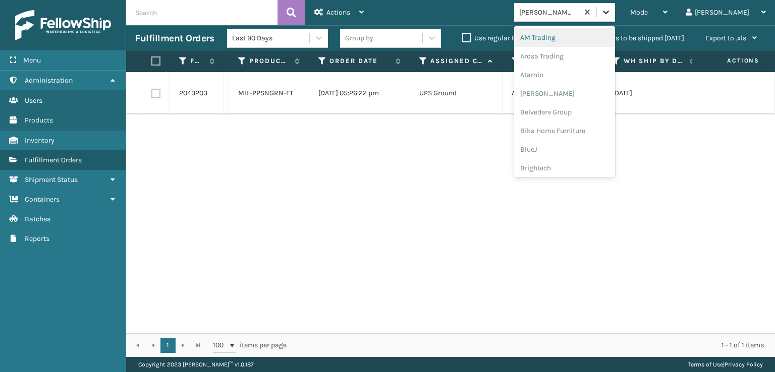
drag, startPoint x: 649, startPoint y: 11, endPoint x: 648, endPoint y: 19, distance: 8.6
click at [611, 11] on icon at bounding box center [606, 12] width 10 height 10
click at [578, 109] on div "Plush Collections" at bounding box center [564, 110] width 101 height 19
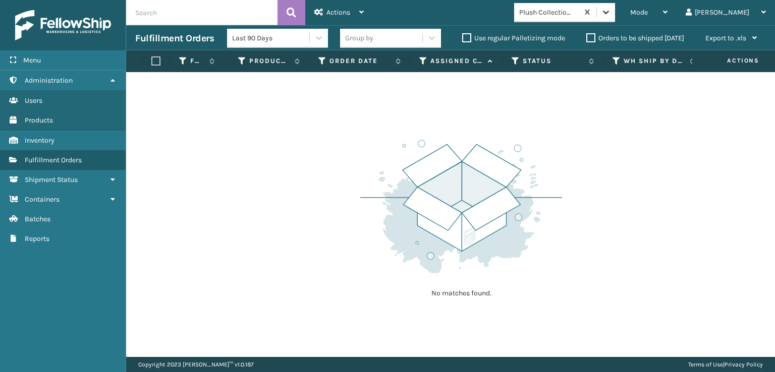
click at [611, 16] on icon at bounding box center [606, 12] width 10 height 10
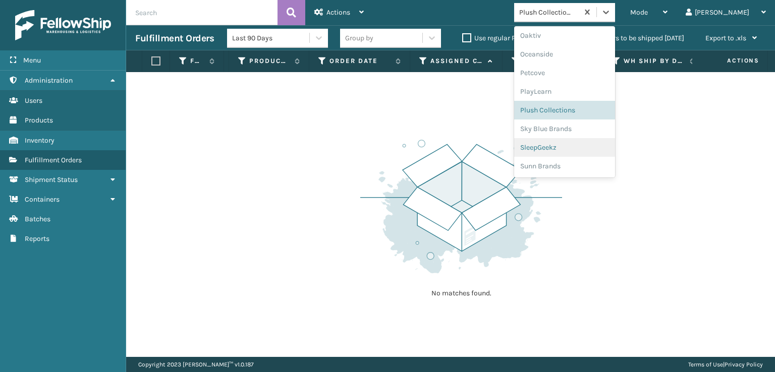
click at [569, 149] on div "SleepGeekz" at bounding box center [564, 147] width 101 height 19
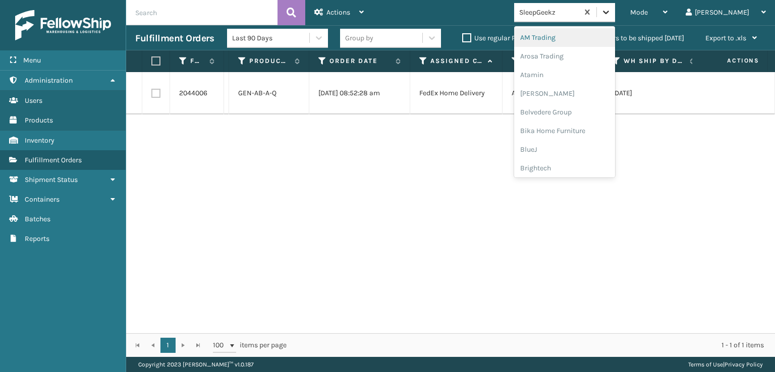
click at [615, 21] on div at bounding box center [606, 12] width 18 height 18
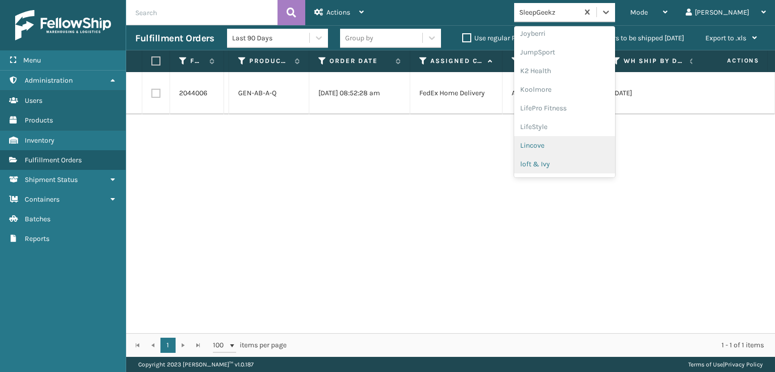
scroll to position [319, 0]
click at [589, 162] on div "[PERSON_NAME] Brands" at bounding box center [564, 166] width 101 height 19
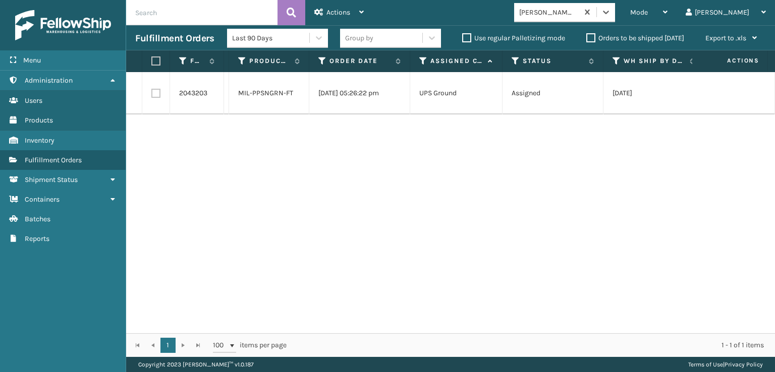
click at [155, 95] on label at bounding box center [155, 93] width 9 height 9
click at [152, 95] on input "checkbox" at bounding box center [151, 92] width 1 height 7
checkbox input "true"
click at [349, 10] on span "Actions" at bounding box center [338, 12] width 24 height 9
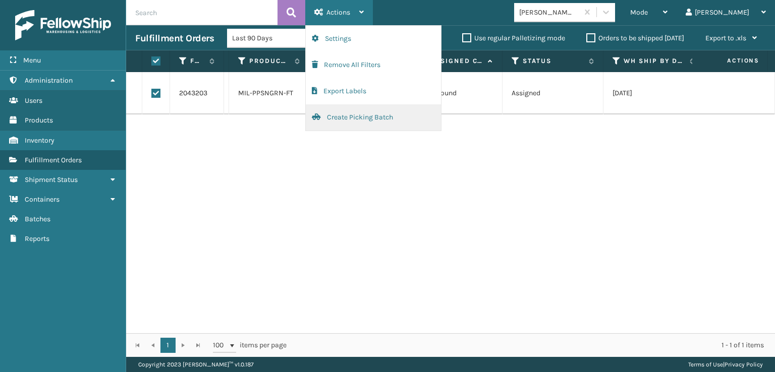
click at [359, 120] on button "Create Picking Batch" at bounding box center [373, 117] width 135 height 26
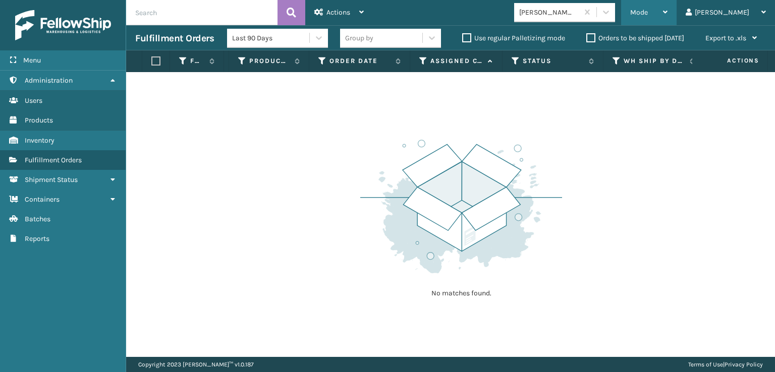
click at [648, 14] on span "Mode" at bounding box center [639, 12] width 18 height 9
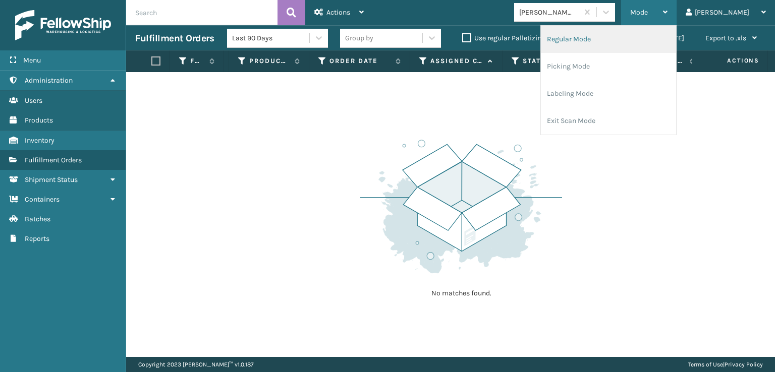
click at [612, 39] on li "Regular Mode" at bounding box center [608, 39] width 135 height 27
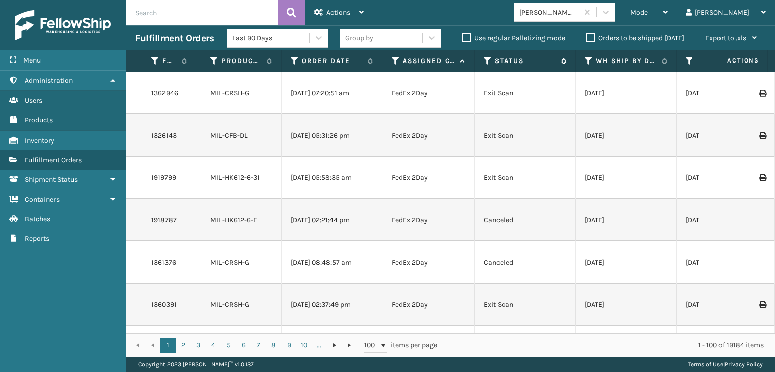
click at [492, 61] on div "Status" at bounding box center [525, 61] width 82 height 9
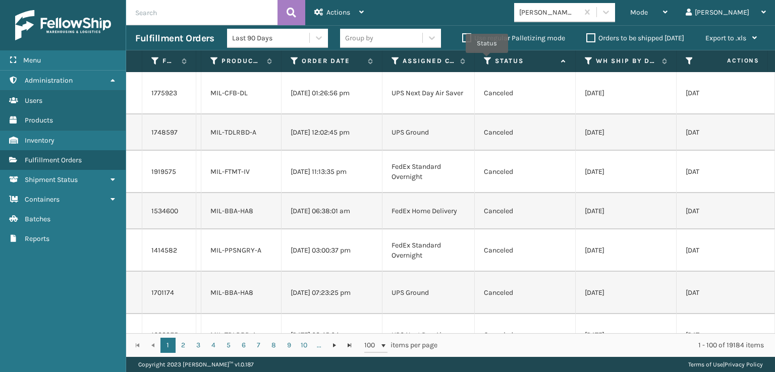
click at [487, 60] on icon at bounding box center [488, 61] width 8 height 9
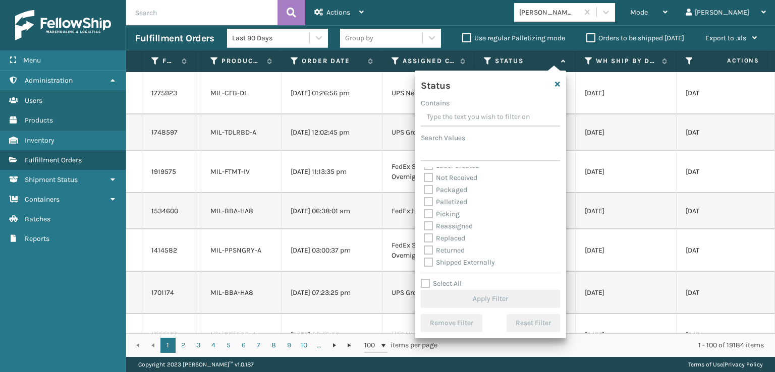
scroll to position [57, 0]
click at [428, 209] on label "Picking" at bounding box center [442, 213] width 36 height 9
click at [424, 209] on input "Picking" at bounding box center [424, 211] width 1 height 7
checkbox input "true"
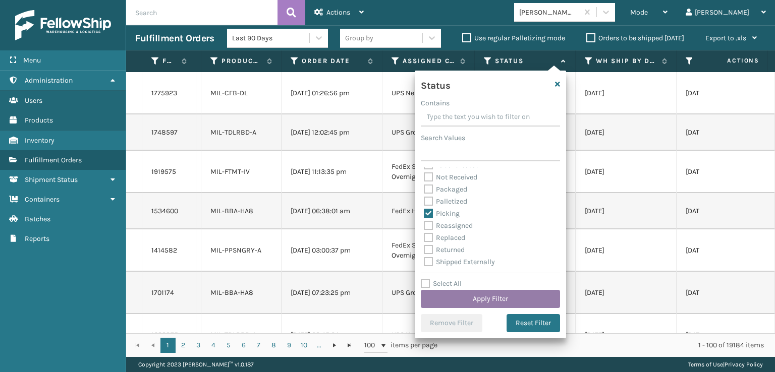
click at [469, 303] on button "Apply Filter" at bounding box center [490, 299] width 139 height 18
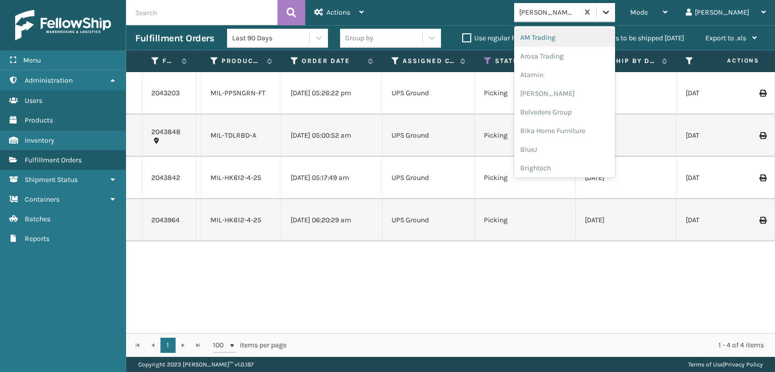
click at [615, 17] on div at bounding box center [606, 12] width 18 height 18
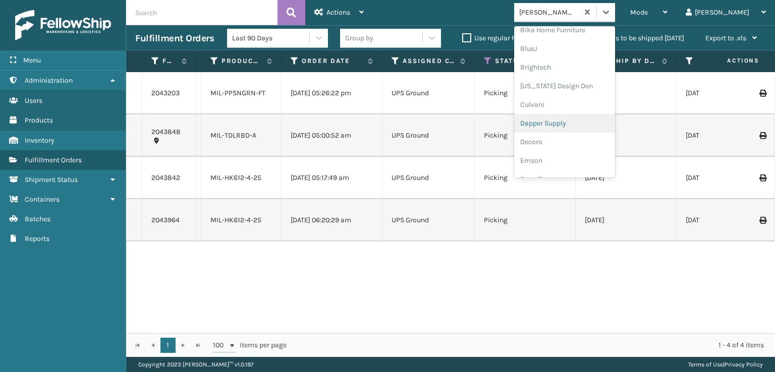
scroll to position [151, 0]
click at [582, 129] on div "FoamTex" at bounding box center [564, 129] width 101 height 19
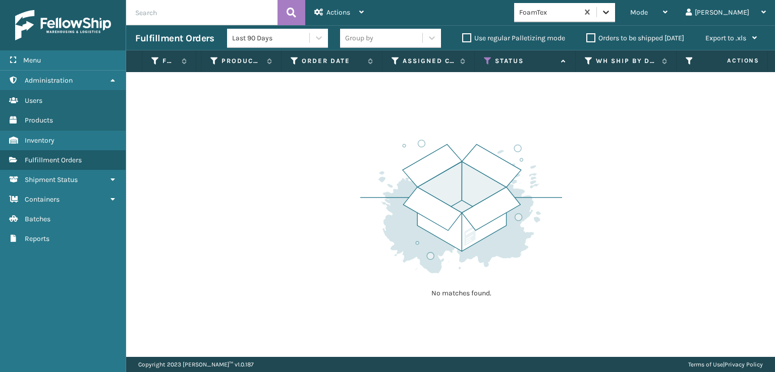
click at [611, 13] on icon at bounding box center [606, 12] width 10 height 10
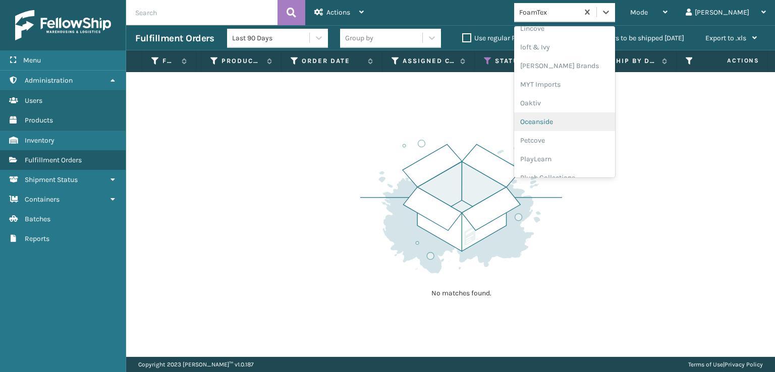
scroll to position [487, 0]
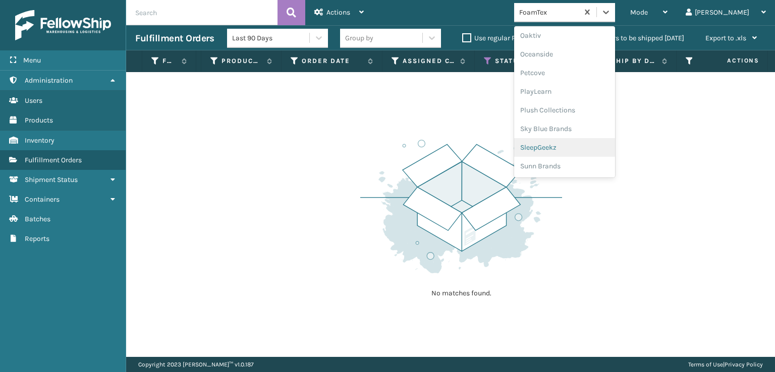
click at [576, 146] on div "SleepGeekz" at bounding box center [564, 147] width 101 height 19
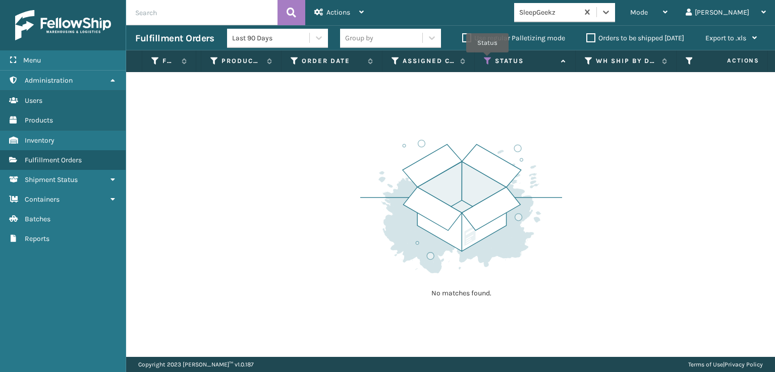
click at [487, 60] on icon at bounding box center [488, 61] width 8 height 9
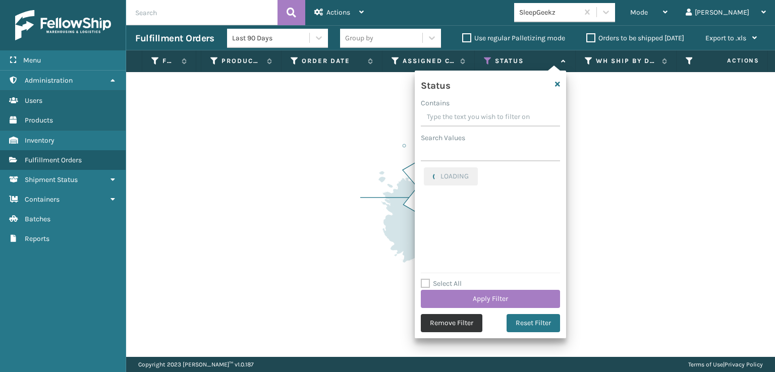
click at [446, 327] on button "Remove Filter" at bounding box center [452, 323] width 62 height 18
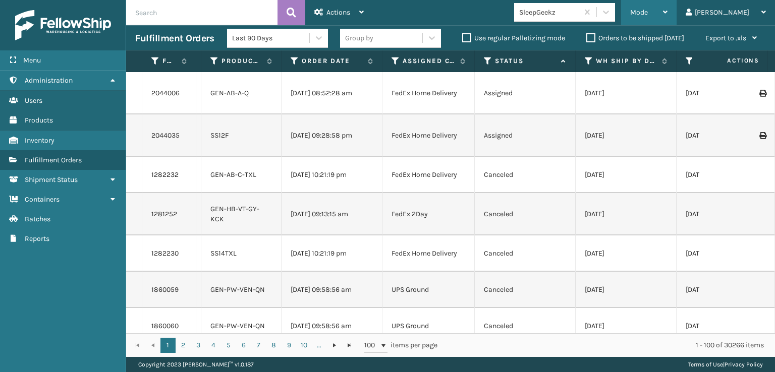
click at [668, 23] on div "Mode" at bounding box center [648, 12] width 37 height 25
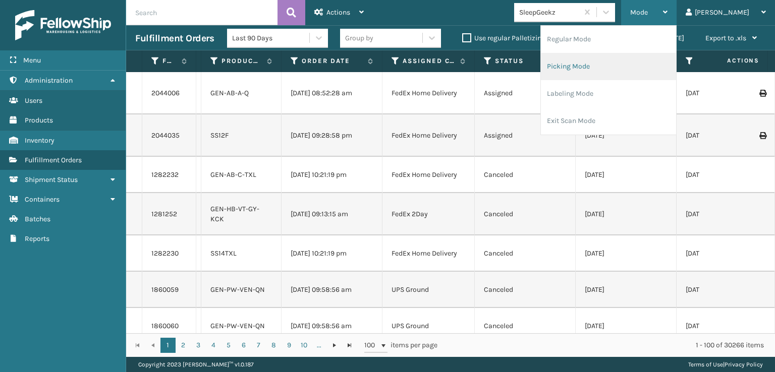
click at [598, 65] on li "Picking Mode" at bounding box center [608, 66] width 135 height 27
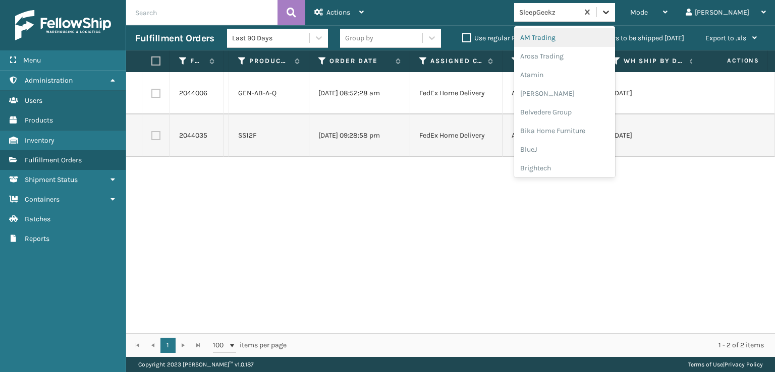
click at [609, 13] on icon at bounding box center [606, 13] width 6 height 4
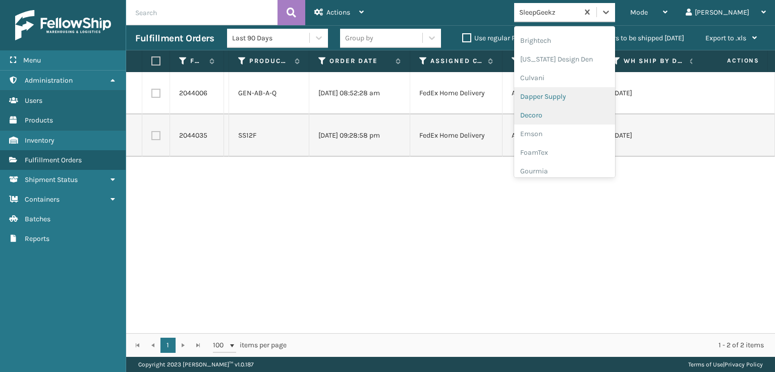
scroll to position [151, 0]
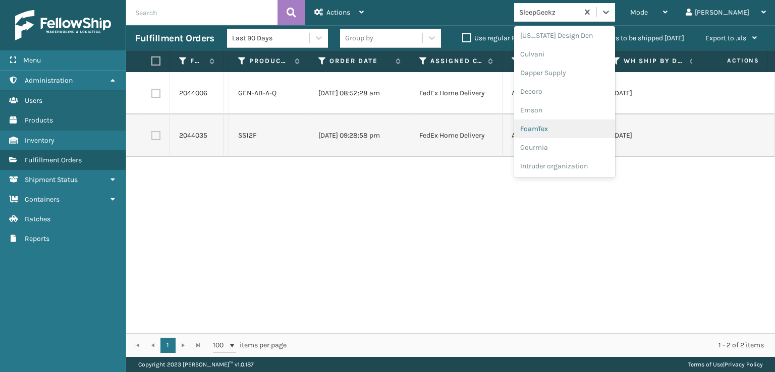
click at [576, 129] on div "FoamTex" at bounding box center [564, 129] width 101 height 19
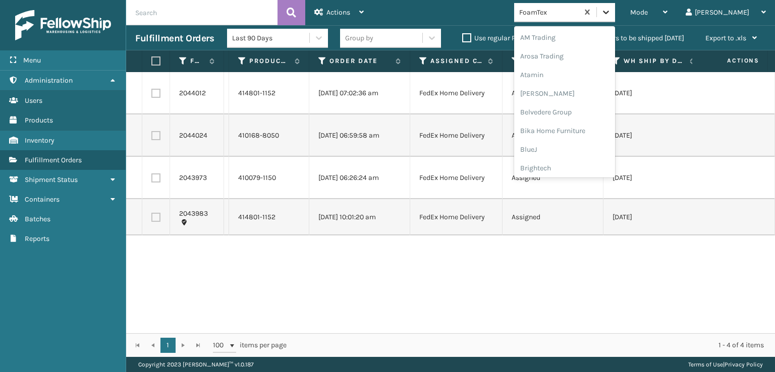
click at [611, 15] on icon at bounding box center [606, 12] width 10 height 10
click at [578, 116] on div "[PERSON_NAME] Brands" at bounding box center [564, 116] width 101 height 19
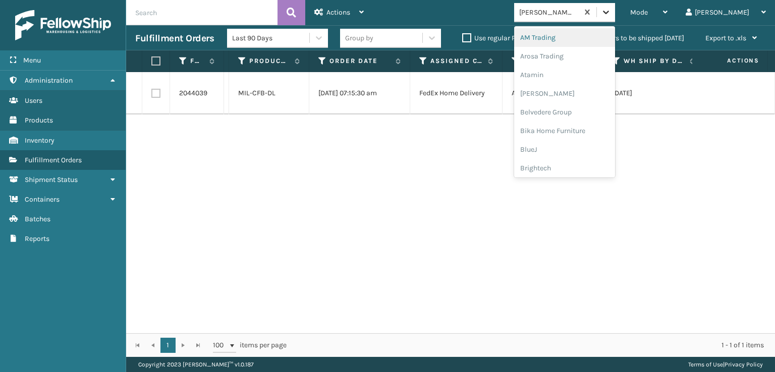
click at [609, 13] on icon at bounding box center [606, 13] width 6 height 4
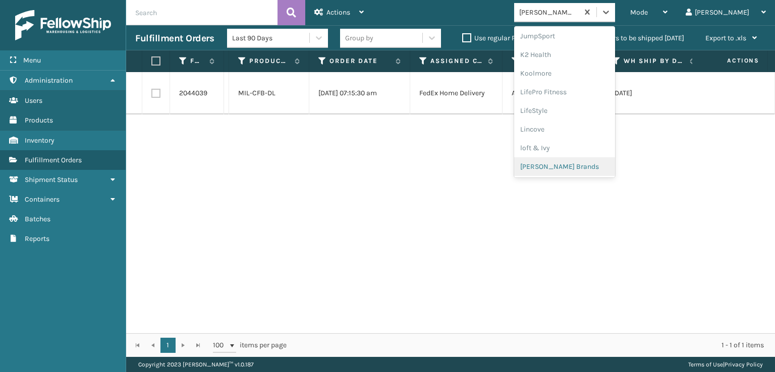
scroll to position [487, 0]
click at [571, 148] on div "SleepGeekz" at bounding box center [564, 147] width 101 height 19
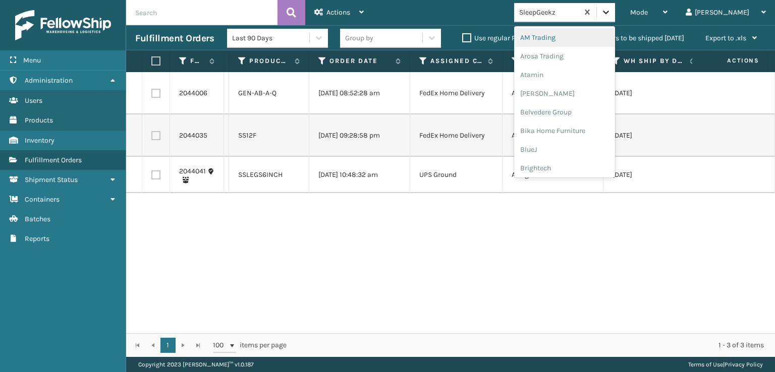
click at [611, 9] on icon at bounding box center [606, 12] width 10 height 10
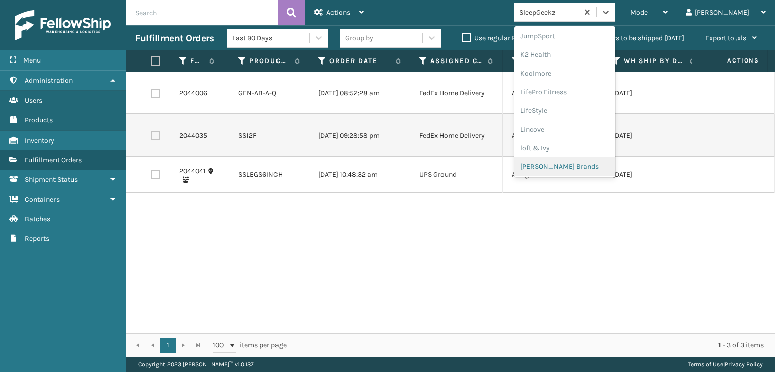
click at [577, 166] on div "[PERSON_NAME] Brands" at bounding box center [564, 166] width 101 height 19
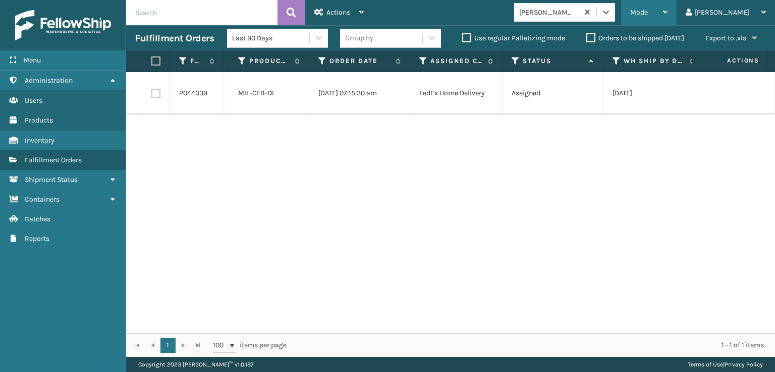
click at [648, 15] on span "Mode" at bounding box center [639, 12] width 18 height 9
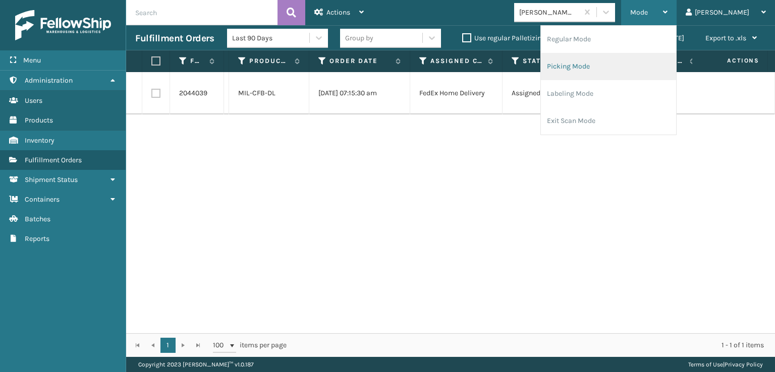
click at [598, 63] on li "Picking Mode" at bounding box center [608, 66] width 135 height 27
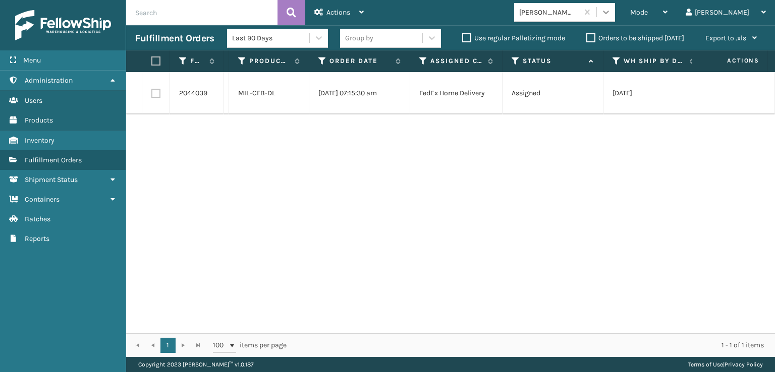
click at [611, 10] on icon at bounding box center [606, 12] width 10 height 10
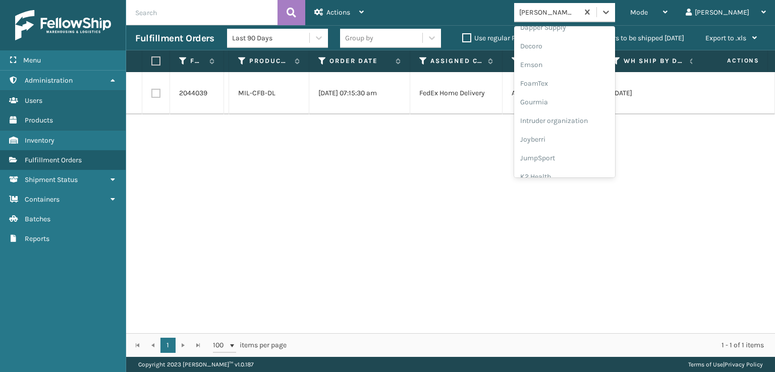
scroll to position [202, 0]
click at [571, 81] on div "FoamTex" at bounding box center [564, 78] width 101 height 19
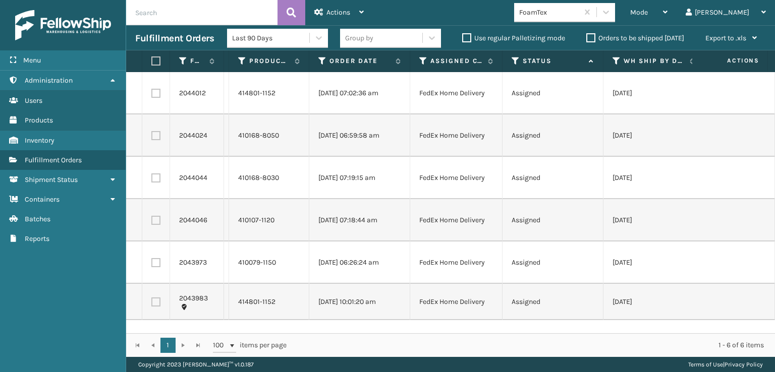
click at [156, 61] on label at bounding box center [154, 61] width 6 height 9
click at [152, 61] on input "checkbox" at bounding box center [151, 61] width 1 height 7
checkbox input "true"
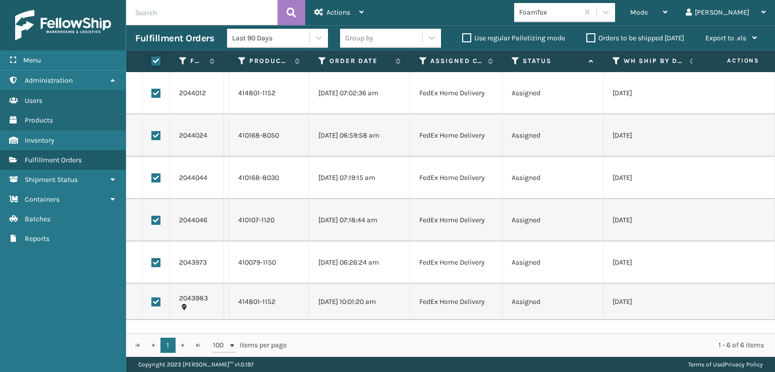
checkbox input "true"
click at [339, 11] on span "Actions" at bounding box center [338, 12] width 24 height 9
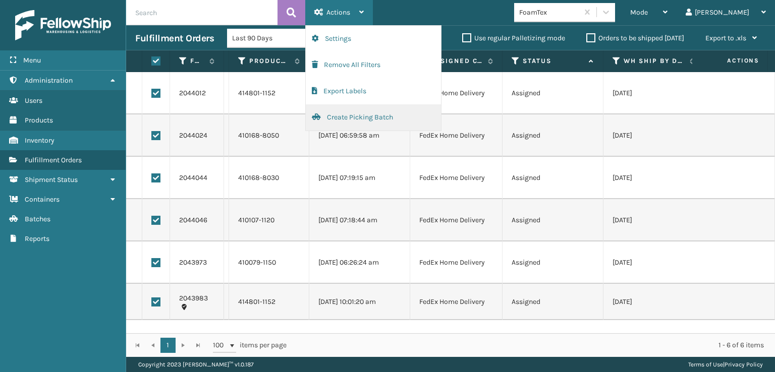
click at [338, 115] on button "Create Picking Batch" at bounding box center [373, 117] width 135 height 26
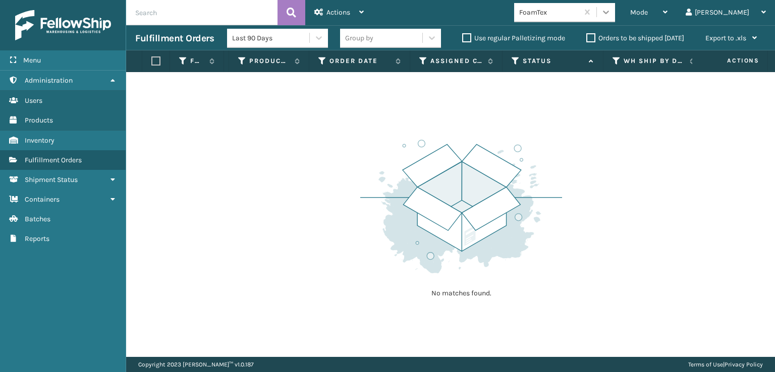
click at [615, 18] on div at bounding box center [606, 12] width 18 height 18
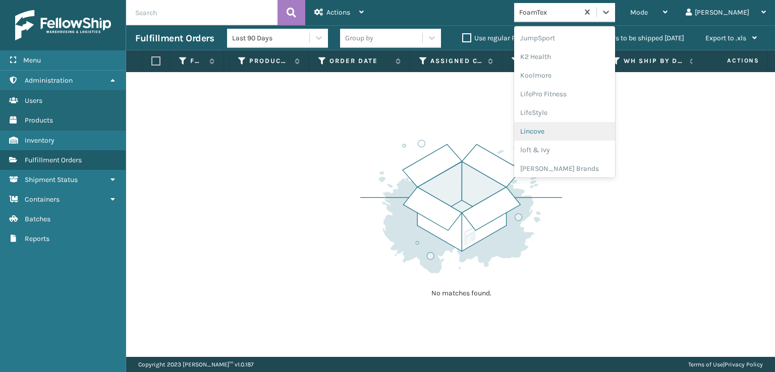
scroll to position [319, 0]
click at [579, 168] on div "[PERSON_NAME] Brands" at bounding box center [564, 166] width 101 height 19
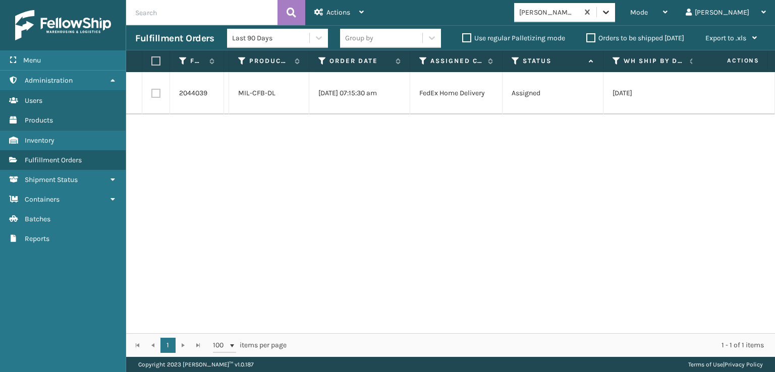
click at [611, 11] on icon at bounding box center [606, 12] width 10 height 10
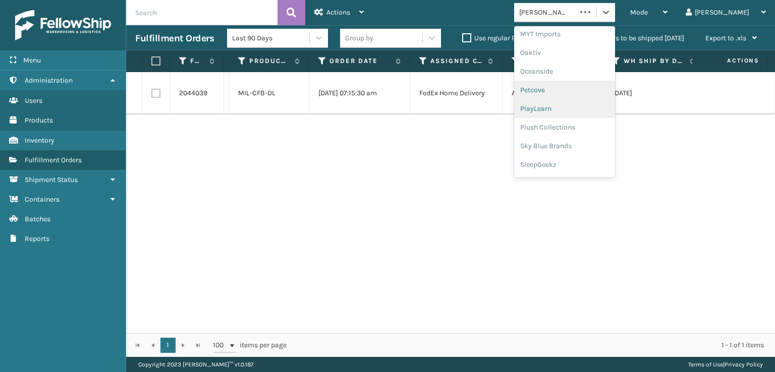
scroll to position [487, 0]
click at [577, 113] on div "Plush Collections" at bounding box center [564, 110] width 101 height 19
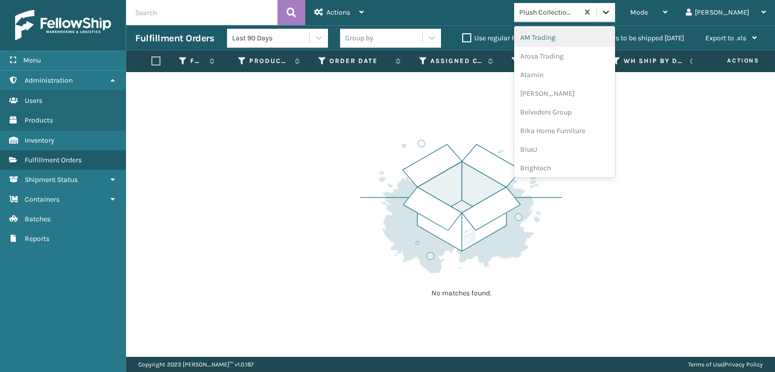
click at [611, 7] on icon at bounding box center [606, 12] width 10 height 10
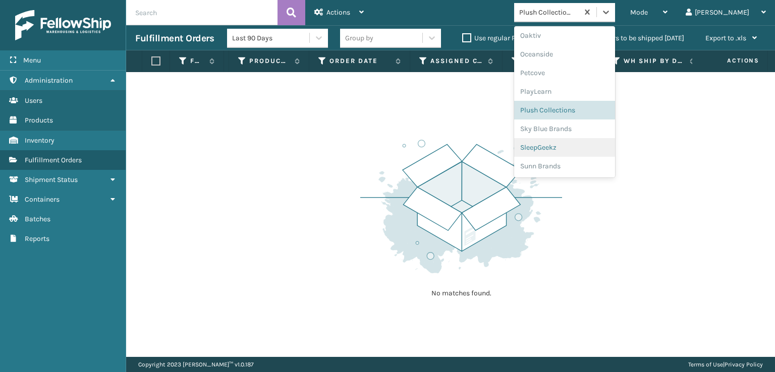
click at [581, 149] on div "SleepGeekz" at bounding box center [564, 147] width 101 height 19
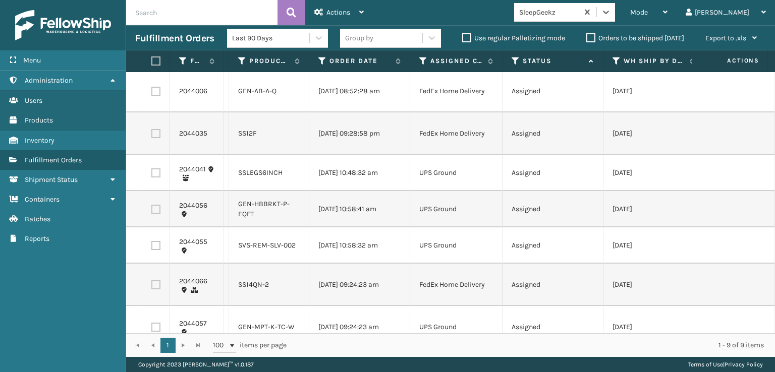
scroll to position [0, 0]
click at [152, 89] on label at bounding box center [155, 93] width 9 height 9
click at [152, 89] on input "checkbox" at bounding box center [151, 92] width 1 height 7
checkbox input "true"
click at [154, 132] on label at bounding box center [155, 135] width 9 height 9
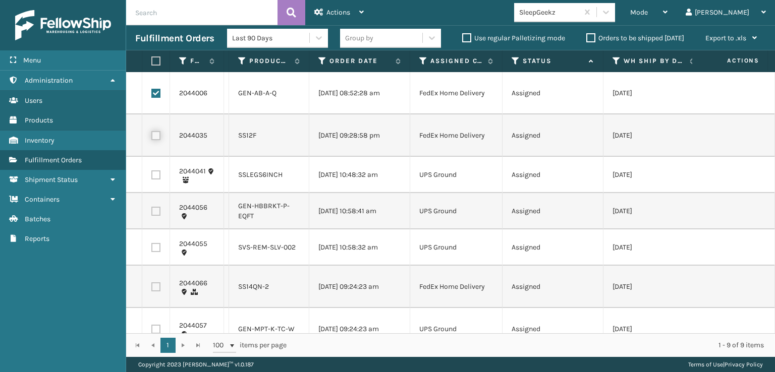
click at [152, 132] on input "checkbox" at bounding box center [151, 134] width 1 height 7
checkbox input "true"
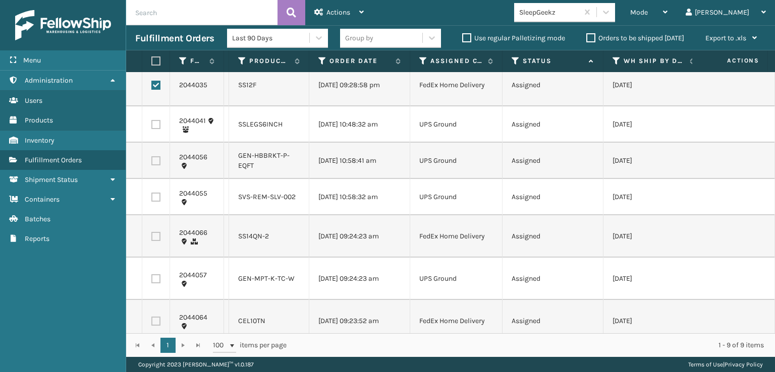
click at [153, 237] on label at bounding box center [155, 236] width 9 height 9
click at [152, 237] on input "checkbox" at bounding box center [151, 235] width 1 height 7
checkbox input "true"
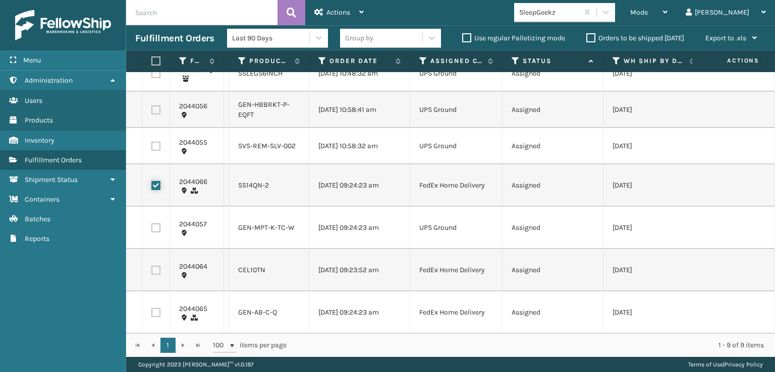
scroll to position [109, 0]
click at [155, 265] on label at bounding box center [155, 269] width 9 height 9
click at [152, 265] on input "checkbox" at bounding box center [151, 268] width 1 height 7
checkbox input "true"
click at [154, 308] on label at bounding box center [155, 312] width 9 height 9
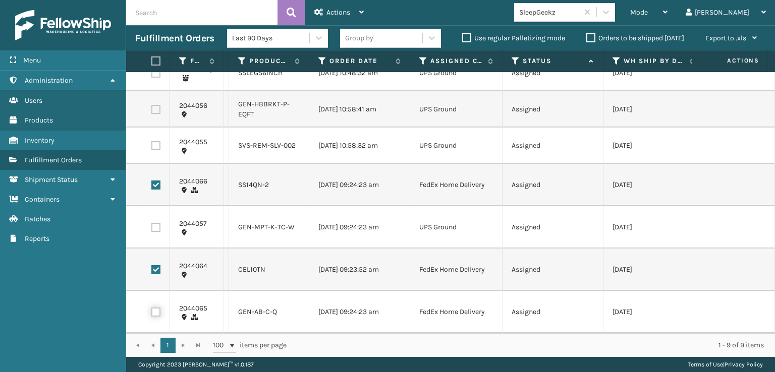
click at [152, 308] on input "checkbox" at bounding box center [151, 311] width 1 height 7
checkbox input "true"
click at [343, 9] on span "Actions" at bounding box center [338, 12] width 24 height 9
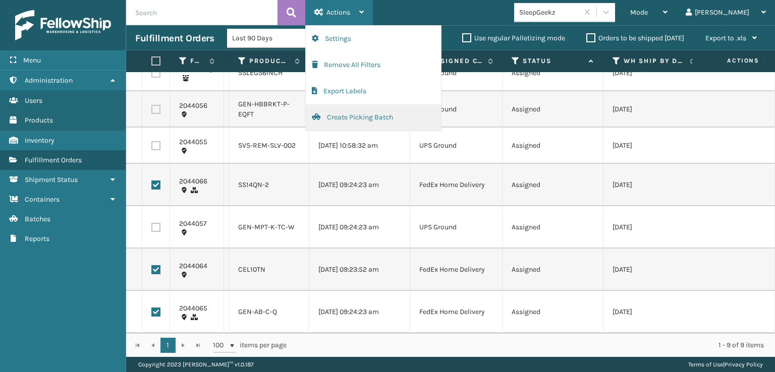
click at [354, 118] on button "Create Picking Batch" at bounding box center [373, 117] width 135 height 26
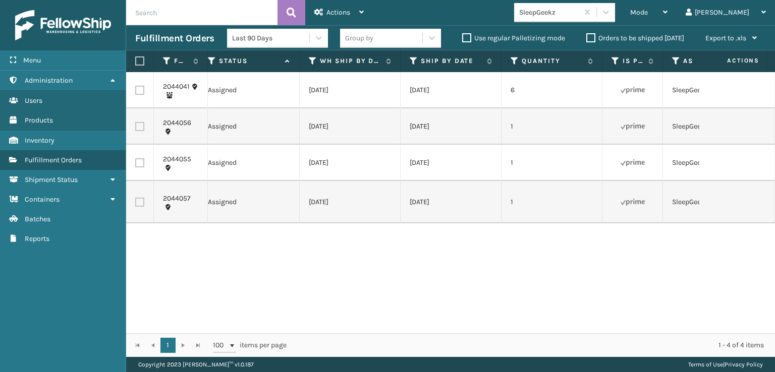
scroll to position [0, 0]
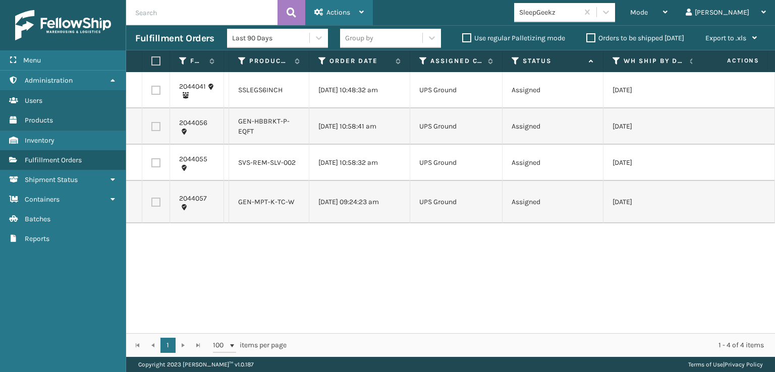
click at [346, 7] on div "Actions" at bounding box center [338, 12] width 49 height 25
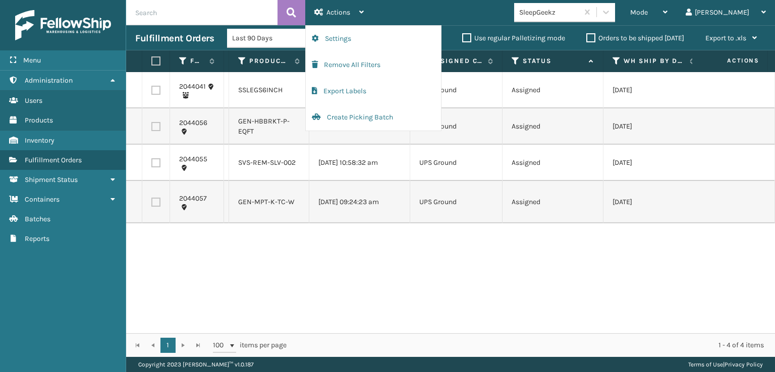
click at [480, 5] on div "Mode Regular Mode Picking Mode Labeling Mode Exit Scan Mode SleepGeekz [PERSON_…" at bounding box center [574, 12] width 402 height 25
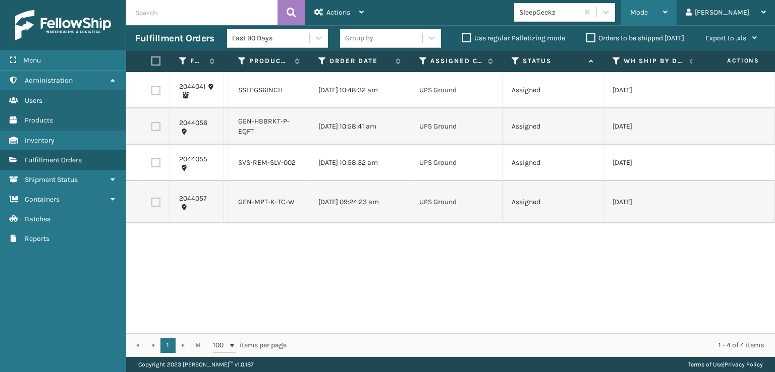
click at [648, 10] on span "Mode" at bounding box center [639, 12] width 18 height 9
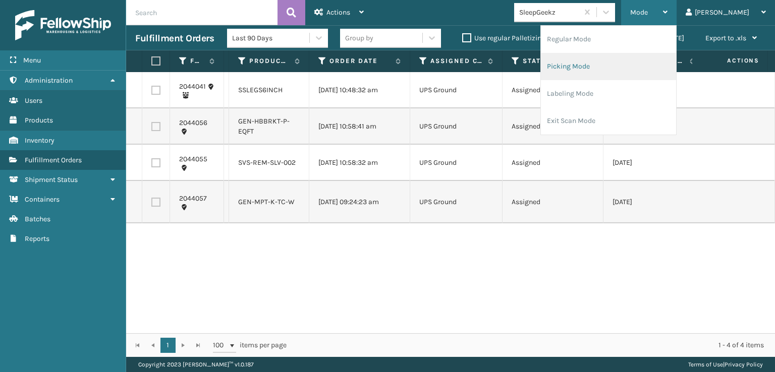
click at [599, 65] on li "Picking Mode" at bounding box center [608, 66] width 135 height 27
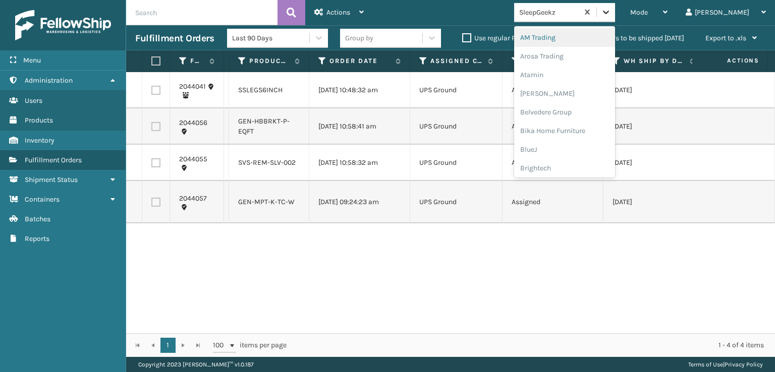
click at [611, 15] on icon at bounding box center [606, 12] width 10 height 10
click at [573, 129] on div "FoamTex" at bounding box center [564, 129] width 101 height 19
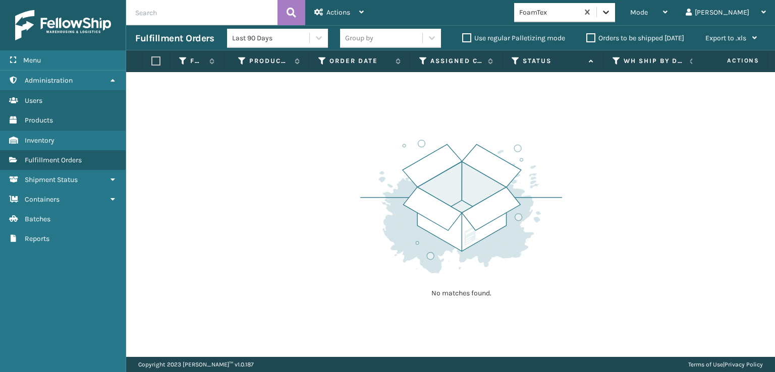
click at [611, 14] on icon at bounding box center [606, 12] width 10 height 10
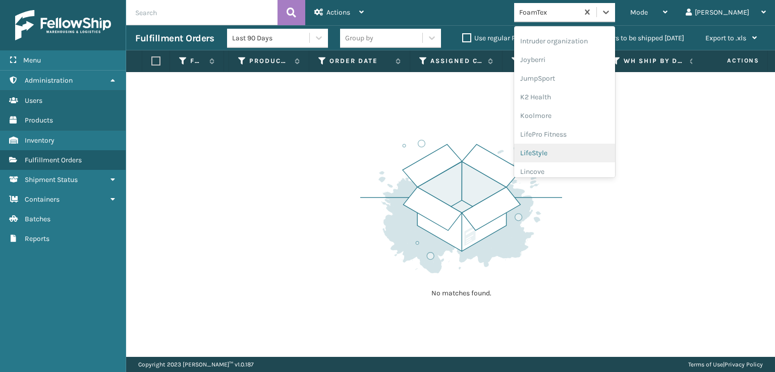
scroll to position [319, 0]
click at [574, 168] on div "[PERSON_NAME] Brands" at bounding box center [564, 166] width 101 height 19
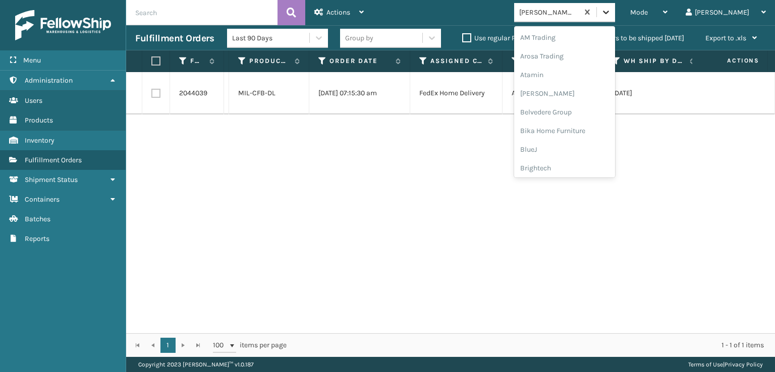
click at [615, 19] on div at bounding box center [606, 12] width 18 height 18
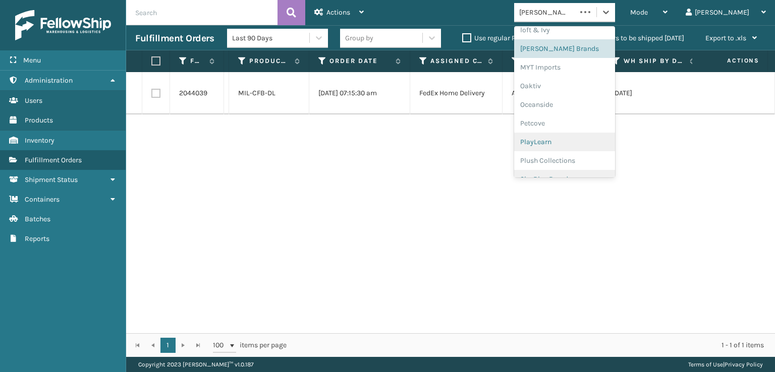
scroll to position [487, 0]
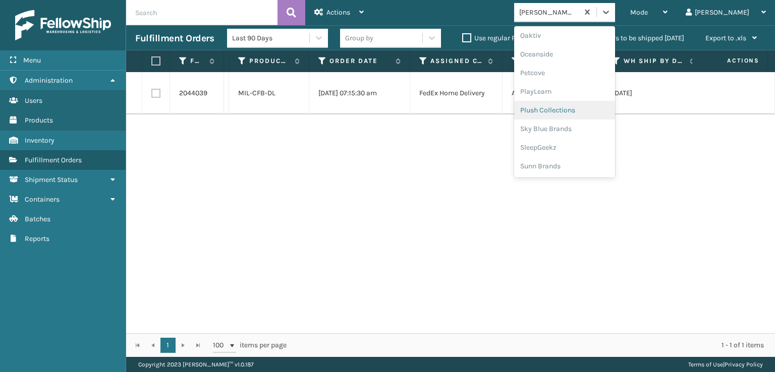
click at [573, 109] on div "Plush Collections" at bounding box center [564, 110] width 101 height 19
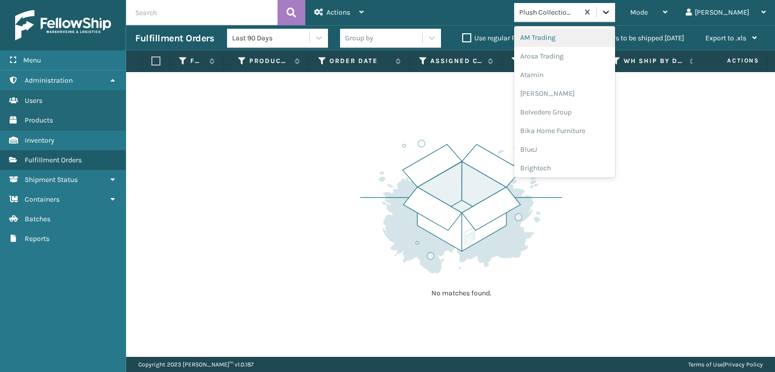
click at [611, 10] on icon at bounding box center [606, 12] width 10 height 10
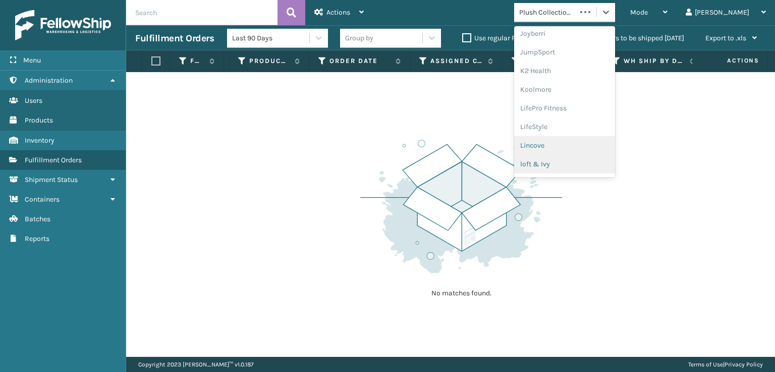
scroll to position [319, 0]
click at [579, 163] on div "[PERSON_NAME] Brands" at bounding box center [564, 166] width 101 height 19
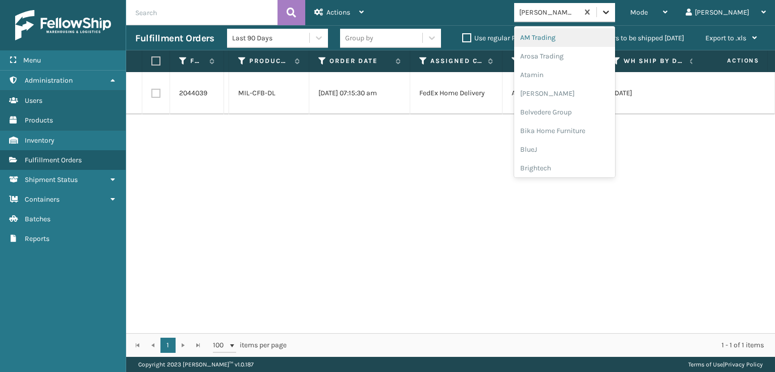
click at [615, 17] on div at bounding box center [606, 12] width 18 height 18
click at [573, 126] on div "FoamTex" at bounding box center [564, 129] width 101 height 19
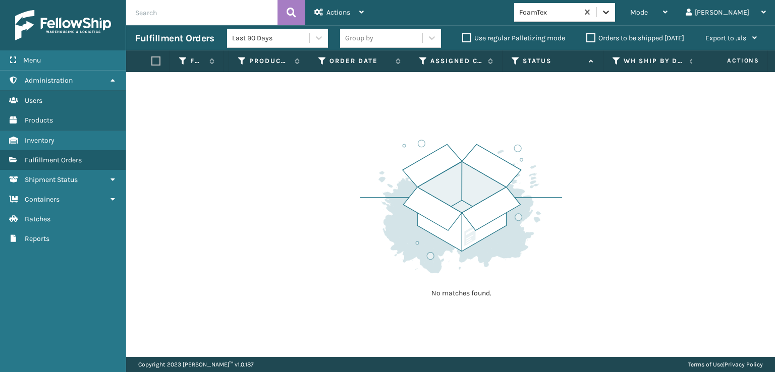
click at [609, 12] on icon at bounding box center [606, 13] width 6 height 4
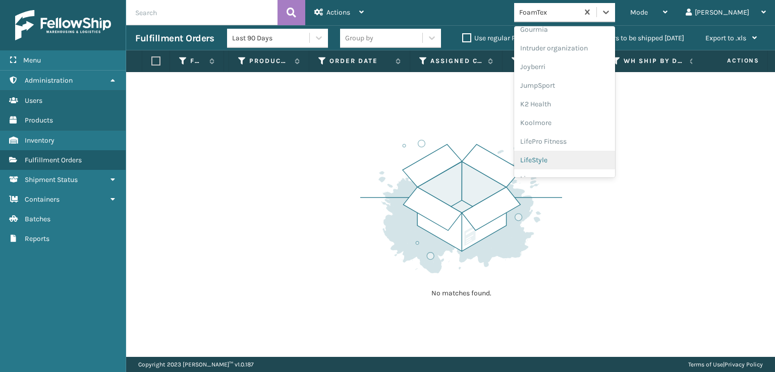
scroll to position [319, 0]
click at [574, 164] on div "[PERSON_NAME] Brands" at bounding box center [564, 166] width 101 height 19
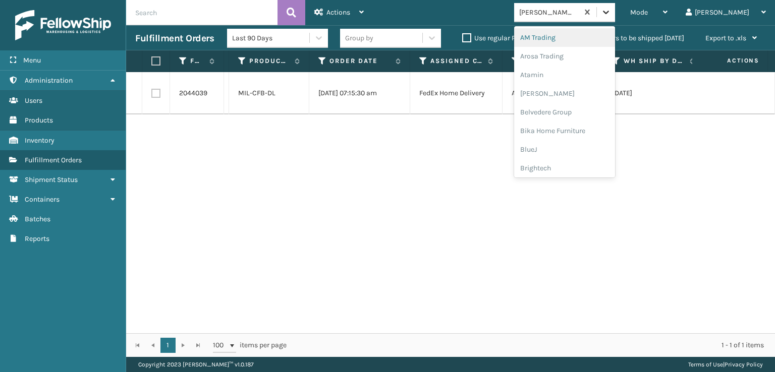
click at [609, 13] on icon at bounding box center [606, 13] width 6 height 4
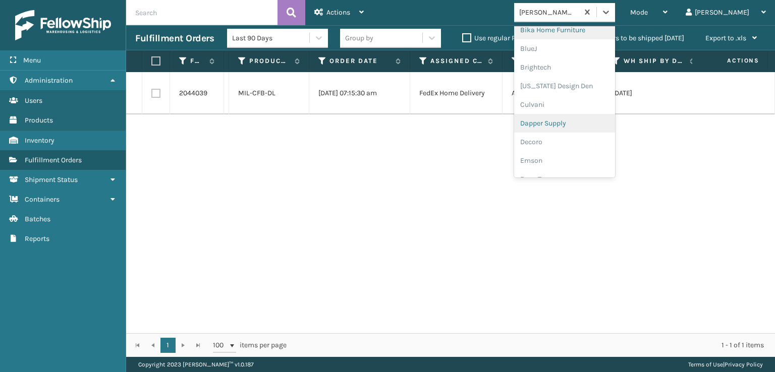
scroll to position [151, 0]
click at [578, 125] on div "FoamTex" at bounding box center [564, 129] width 101 height 19
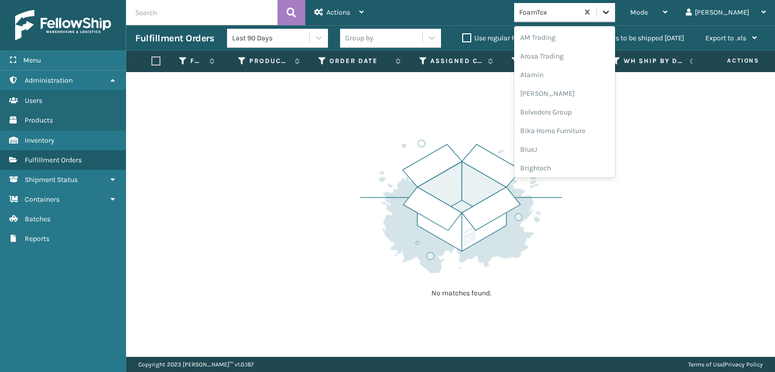
scroll to position [118, 0]
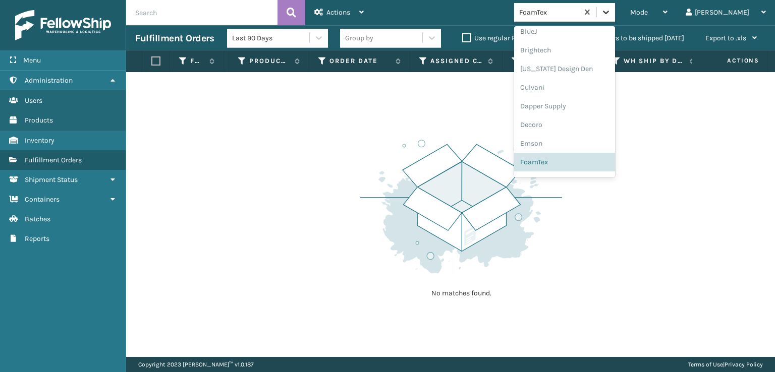
click at [611, 10] on icon at bounding box center [606, 12] width 10 height 10
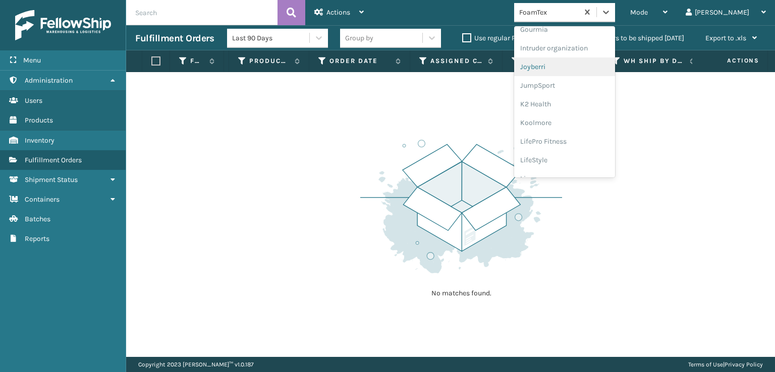
scroll to position [319, 0]
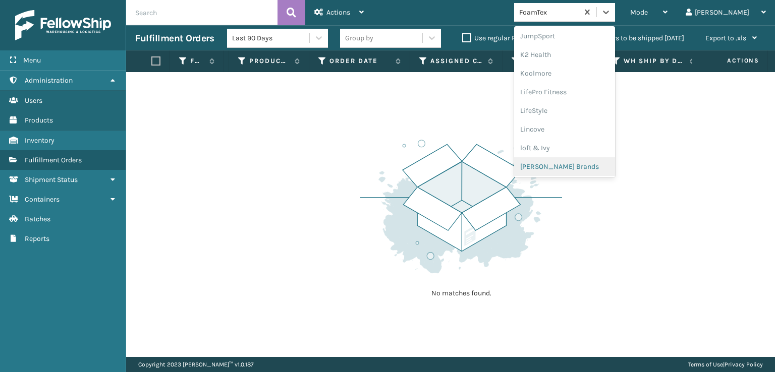
click at [580, 162] on div "[PERSON_NAME] Brands" at bounding box center [564, 166] width 101 height 19
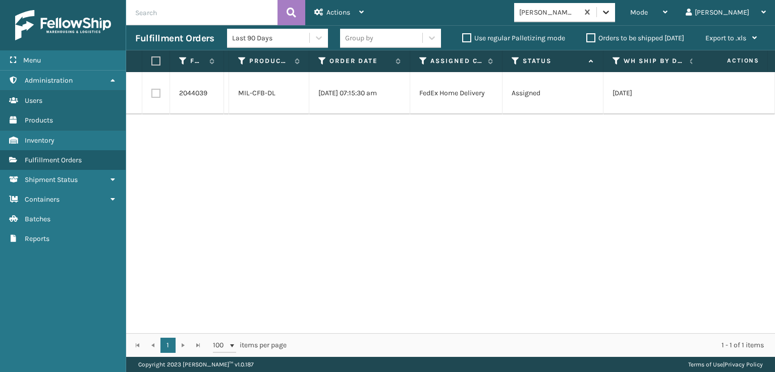
click at [611, 13] on icon at bounding box center [606, 12] width 10 height 10
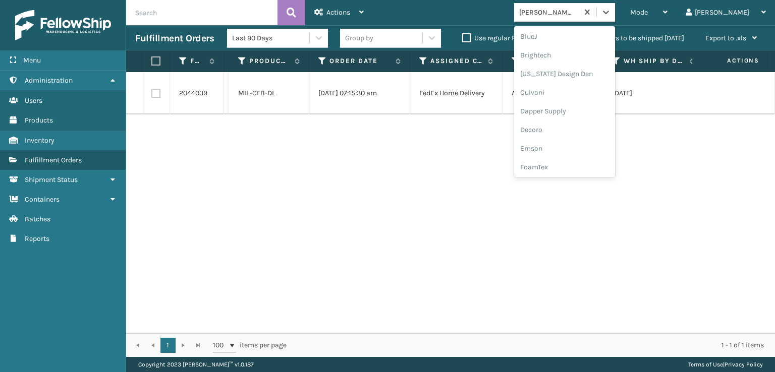
scroll to position [151, 0]
click at [581, 126] on div "FoamTex" at bounding box center [564, 129] width 101 height 19
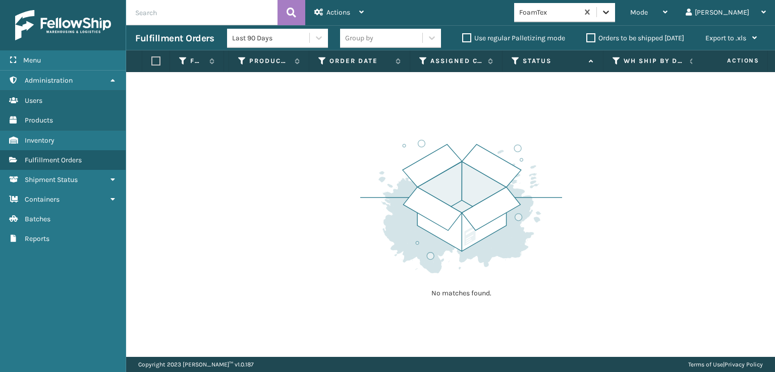
click at [611, 14] on icon at bounding box center [606, 12] width 10 height 10
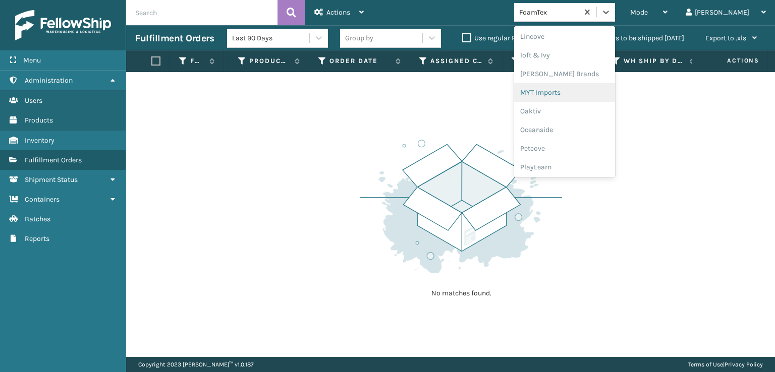
scroll to position [487, 0]
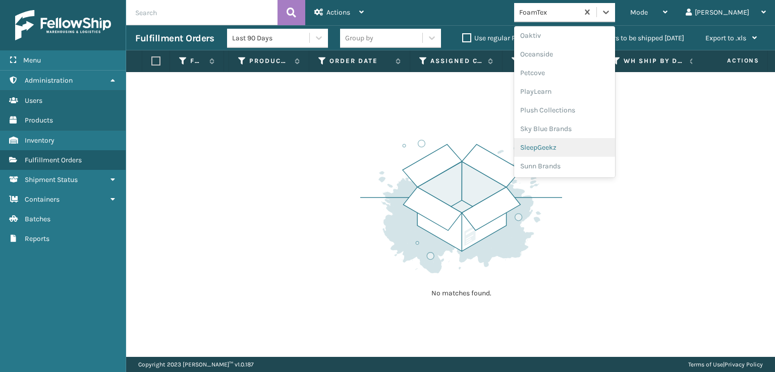
click at [579, 146] on div "SleepGeekz" at bounding box center [564, 147] width 101 height 19
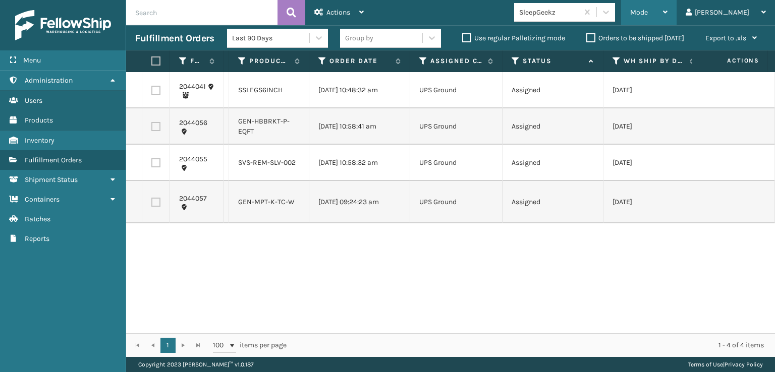
click at [668, 7] on div "Mode" at bounding box center [648, 12] width 37 height 25
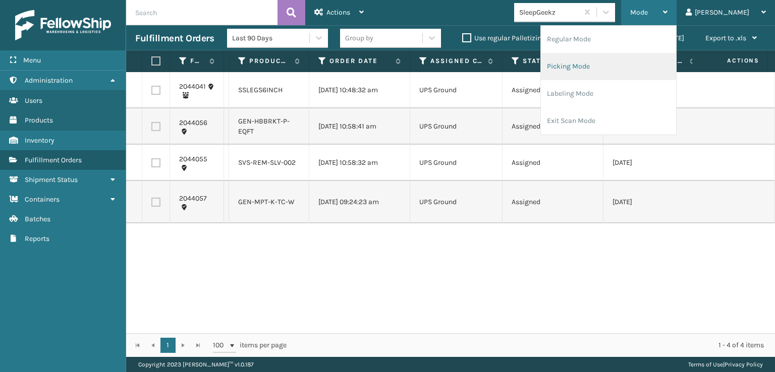
click at [626, 63] on li "Picking Mode" at bounding box center [608, 66] width 135 height 27
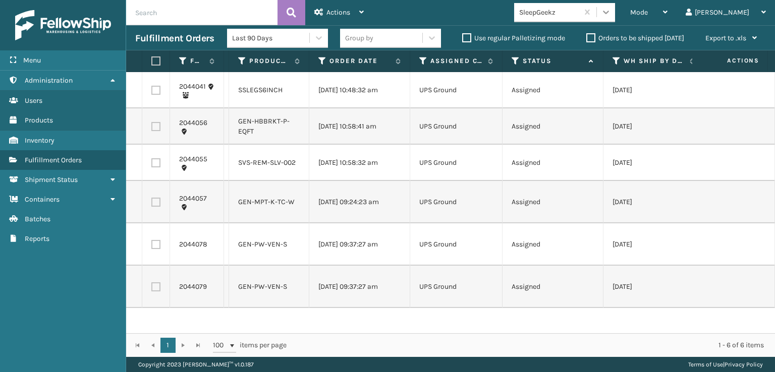
click at [611, 17] on icon at bounding box center [606, 12] width 10 height 10
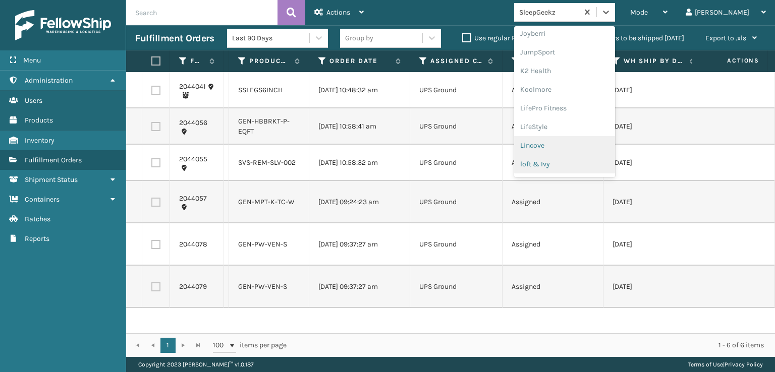
scroll to position [319, 0]
click at [577, 162] on div "[PERSON_NAME] Brands" at bounding box center [564, 166] width 101 height 19
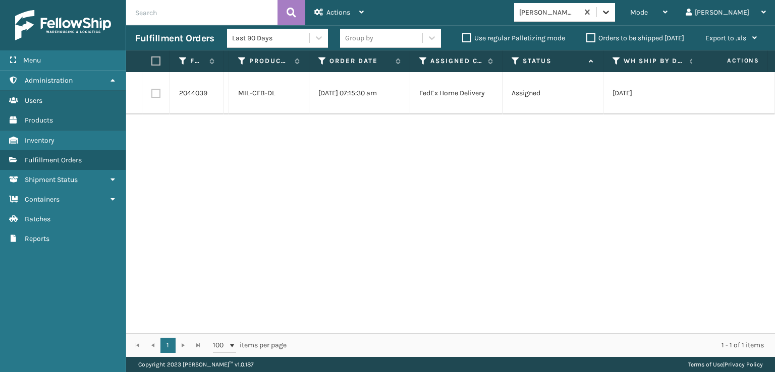
click at [611, 11] on icon at bounding box center [606, 12] width 10 height 10
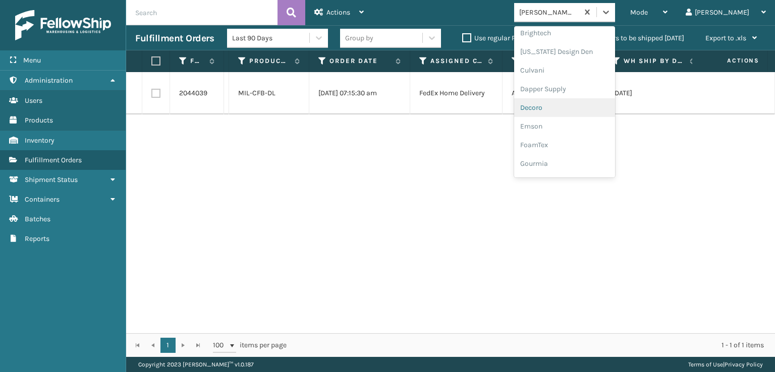
scroll to position [151, 0]
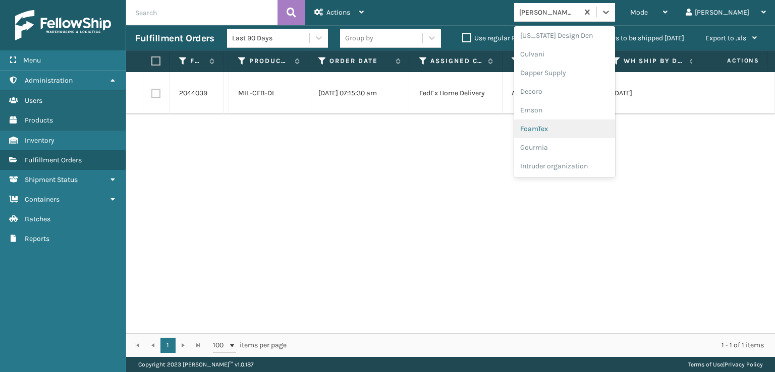
click at [571, 126] on div "FoamTex" at bounding box center [564, 129] width 101 height 19
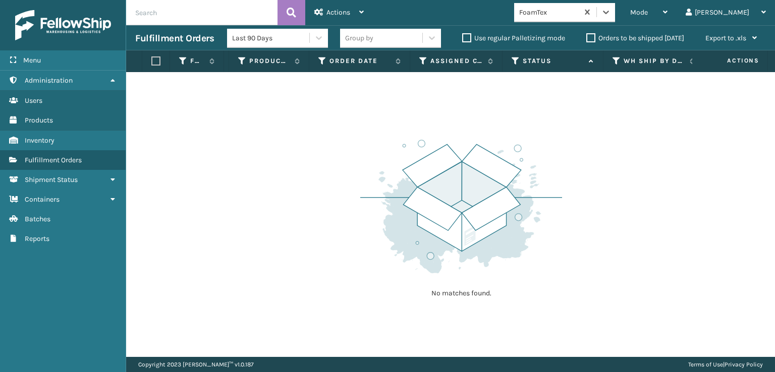
click at [621, 17] on div "option FoamTex, selected. 0 results available. Select is focused ,type to refin…" at bounding box center [567, 12] width 107 height 19
click at [611, 16] on icon at bounding box center [606, 12] width 10 height 10
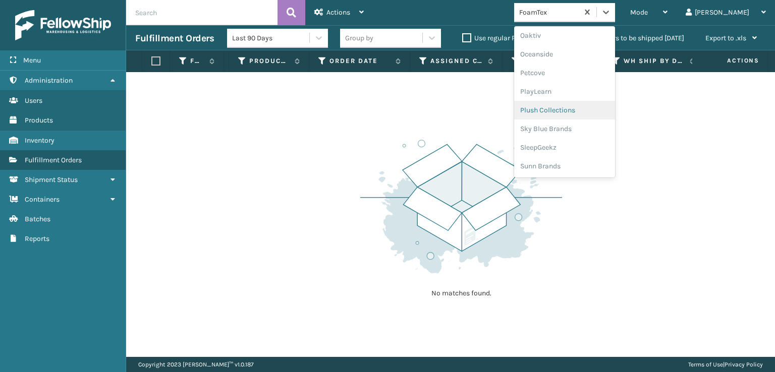
scroll to position [437, 0]
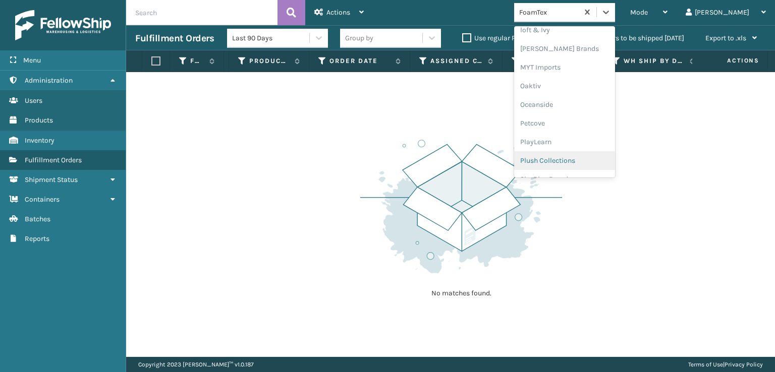
click at [574, 160] on div "Plush Collections" at bounding box center [564, 160] width 101 height 19
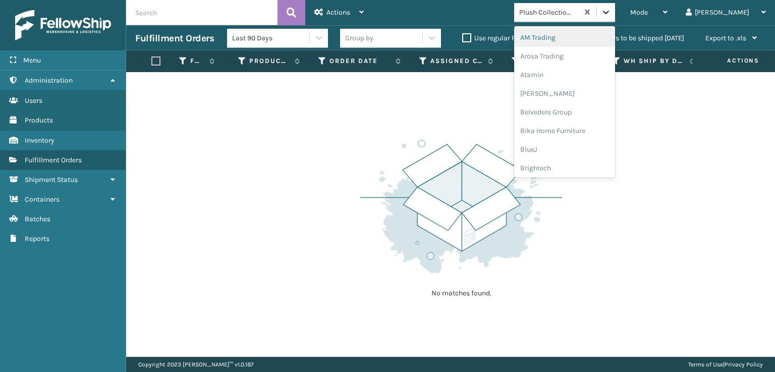
click at [611, 13] on icon at bounding box center [606, 12] width 10 height 10
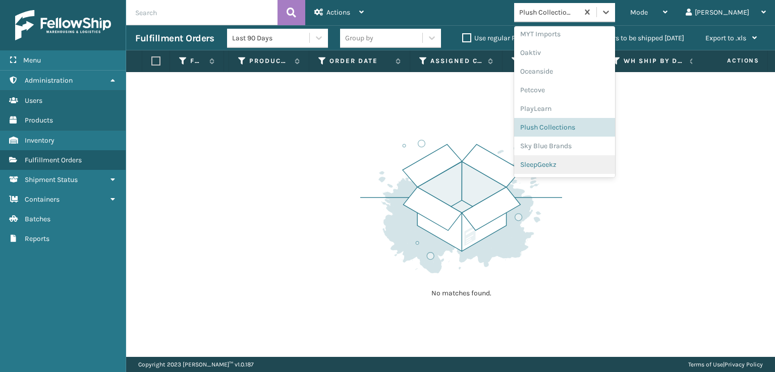
click at [576, 162] on div "SleepGeekz" at bounding box center [564, 164] width 101 height 19
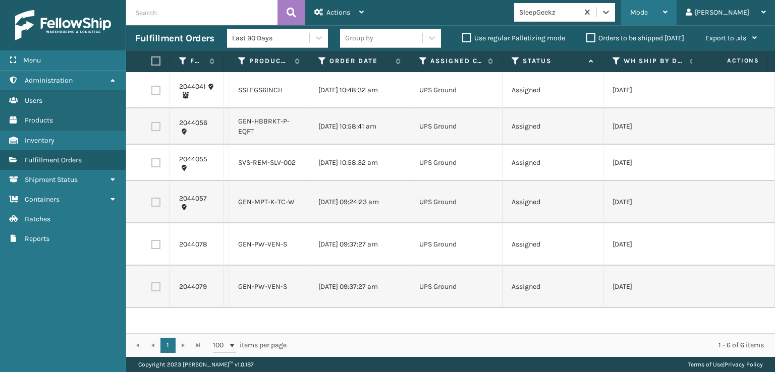
click at [648, 11] on span "Mode" at bounding box center [639, 12] width 18 height 9
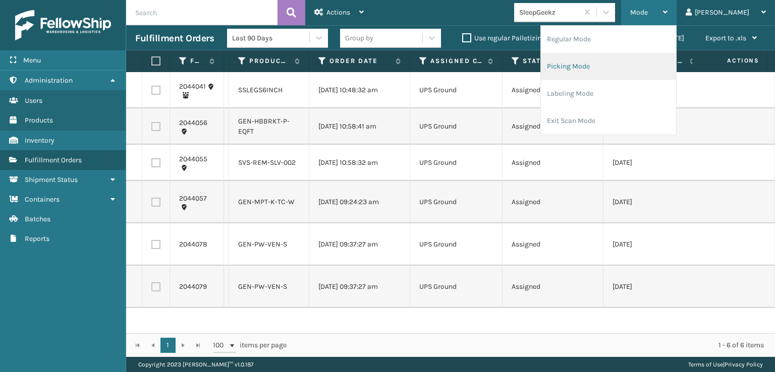
click at [610, 68] on li "Picking Mode" at bounding box center [608, 66] width 135 height 27
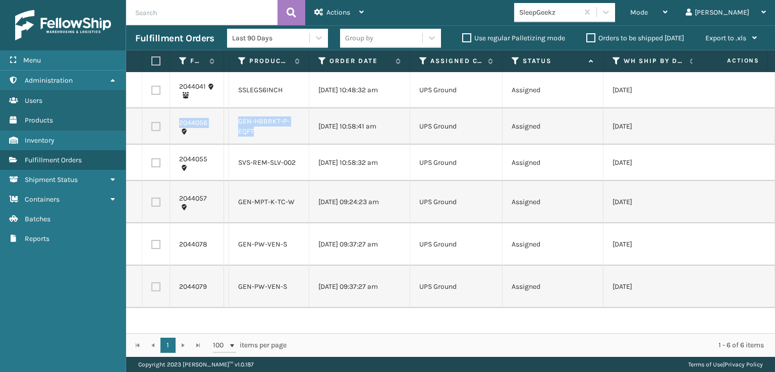
drag, startPoint x: 176, startPoint y: 122, endPoint x: 278, endPoint y: 132, distance: 101.9
copy tr "2044056 SS43911 GEN-HBBRKT-P-EQFT"
drag, startPoint x: 178, startPoint y: 249, endPoint x: 293, endPoint y: 255, distance: 114.7
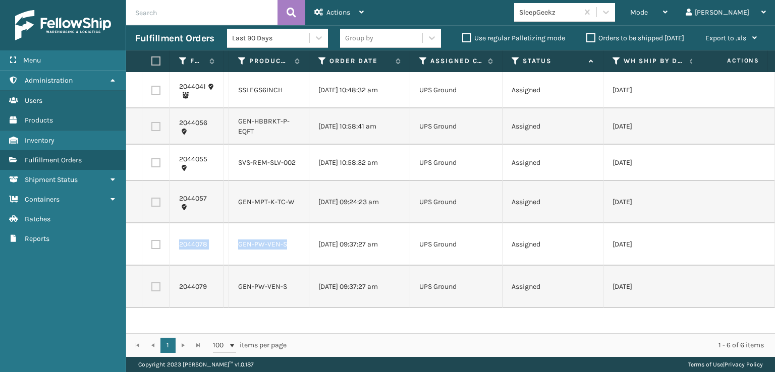
copy tr "2044078 112-6275656-4265827 GEN-PW-VEN-S"
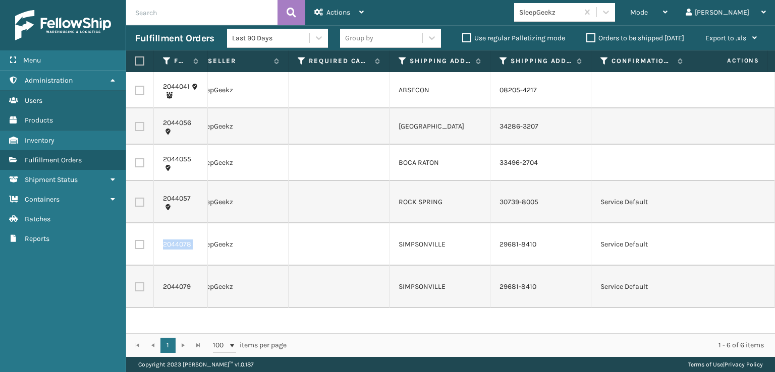
scroll to position [0, 1210]
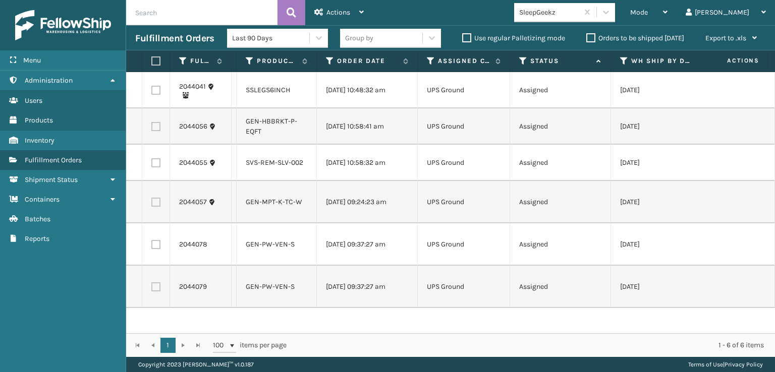
drag, startPoint x: 220, startPoint y: 61, endPoint x: 230, endPoint y: 83, distance: 23.7
click at [230, 83] on div "Fulfillment Order Id Order Number Product SKU Order Date Assigned Carrier Servi…" at bounding box center [450, 203] width 649 height 307
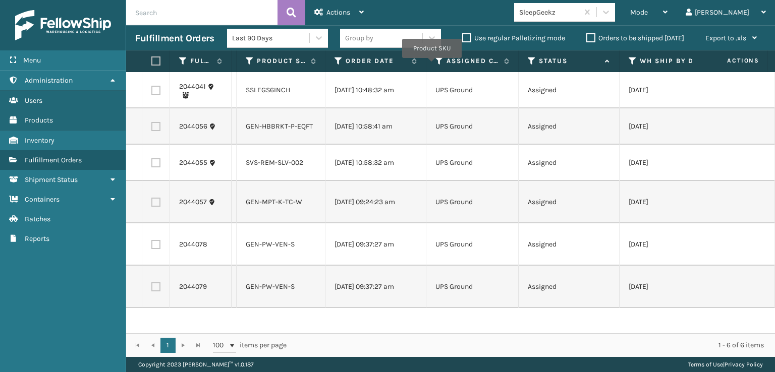
drag, startPoint x: 314, startPoint y: 61, endPoint x: 323, endPoint y: 85, distance: 25.6
click at [323, 85] on div "Fulfillment Order Id Order Number Product SKU Order Date Assigned Carrier Servi…" at bounding box center [450, 203] width 649 height 307
drag, startPoint x: 424, startPoint y: 67, endPoint x: 428, endPoint y: 78, distance: 12.5
click at [428, 78] on div "Fulfillment Order Id Order Number Product SKU Order Date Assigned Carrier Servi…" at bounding box center [450, 203] width 649 height 307
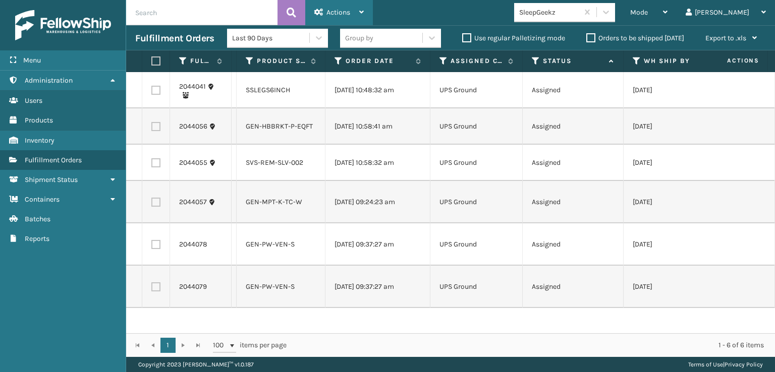
click at [322, 11] on icon at bounding box center [318, 12] width 9 height 7
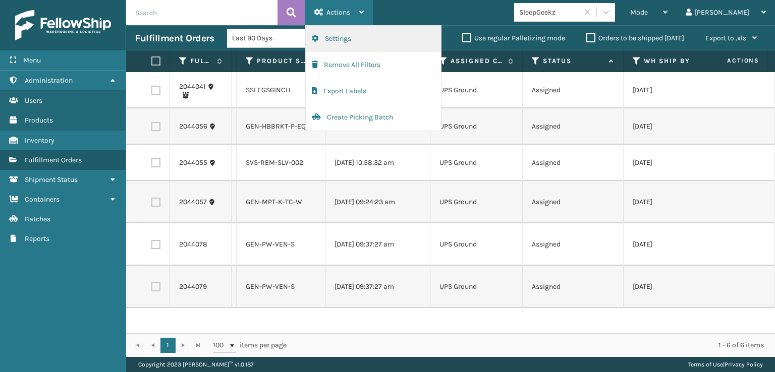
click at [333, 37] on button "Settings" at bounding box center [373, 39] width 135 height 26
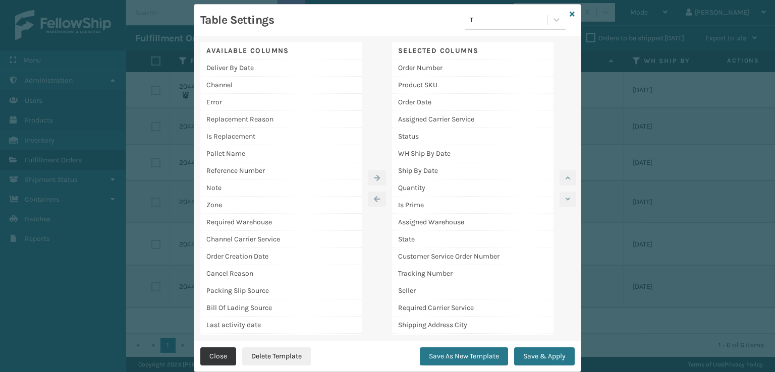
click at [223, 356] on button "Close" at bounding box center [218, 357] width 36 height 18
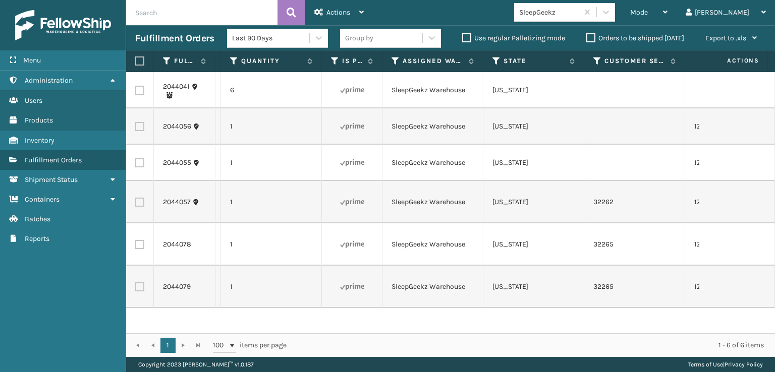
scroll to position [0, 640]
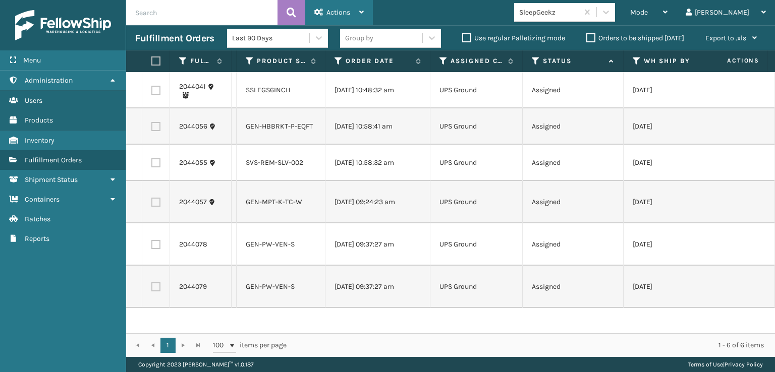
click at [339, 11] on span "Actions" at bounding box center [338, 12] width 24 height 9
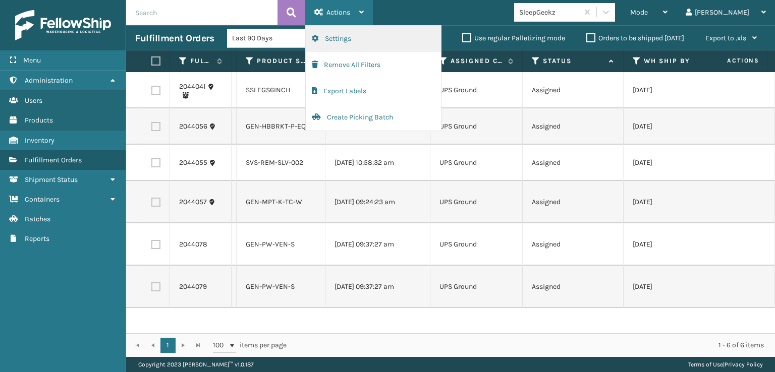
click at [333, 37] on button "Settings" at bounding box center [373, 39] width 135 height 26
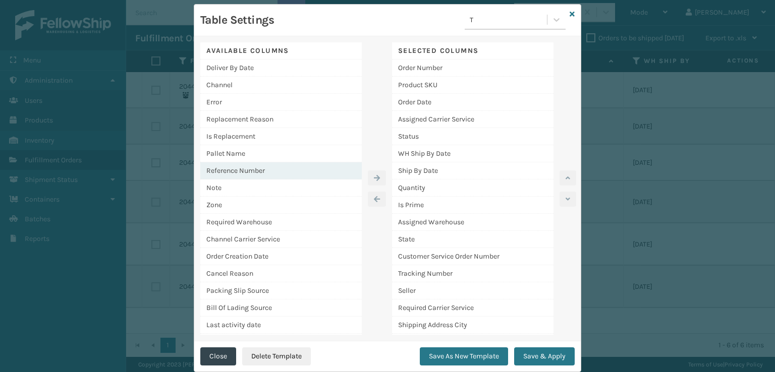
click at [232, 169] on div "Reference Number" at bounding box center [280, 170] width 161 height 17
click at [374, 175] on icon "button" at bounding box center [377, 178] width 6 height 7
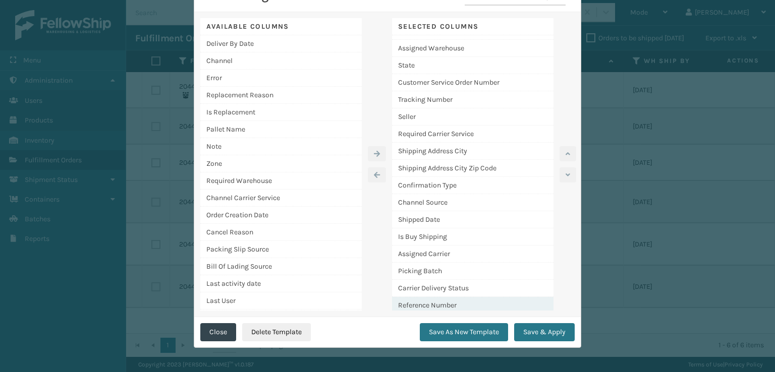
click at [417, 302] on div "Reference Number" at bounding box center [472, 305] width 161 height 17
click at [566, 152] on icon "button" at bounding box center [568, 153] width 5 height 7
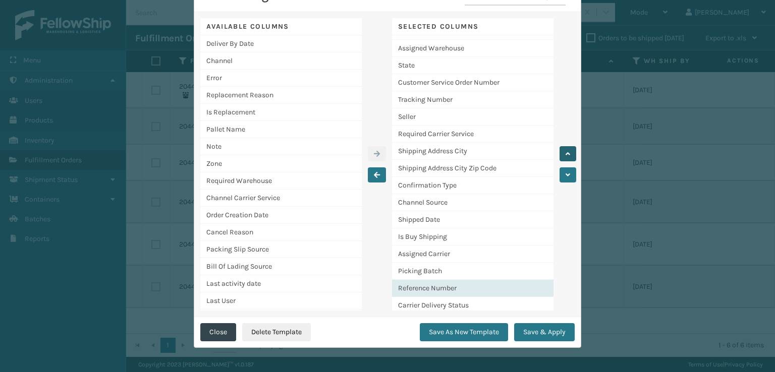
click at [566, 152] on icon "button" at bounding box center [568, 153] width 5 height 7
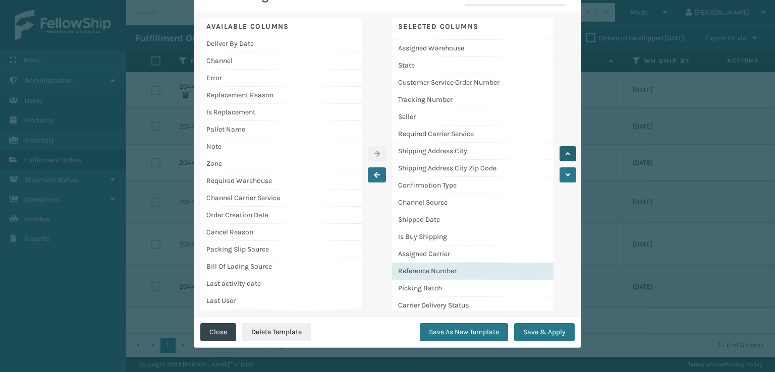
click at [566, 152] on icon "button" at bounding box center [568, 153] width 5 height 7
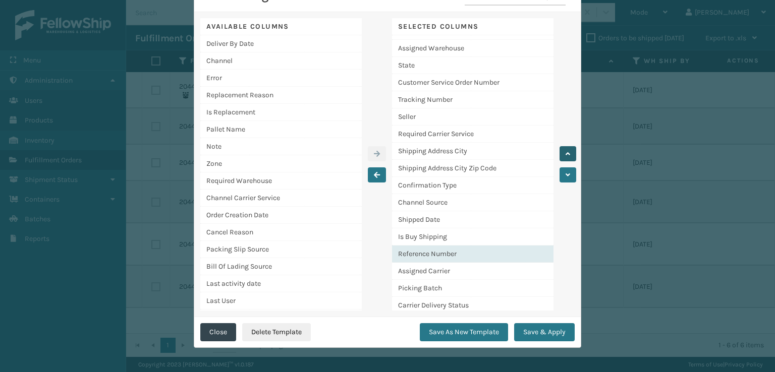
click at [566, 152] on icon "button" at bounding box center [568, 153] width 5 height 7
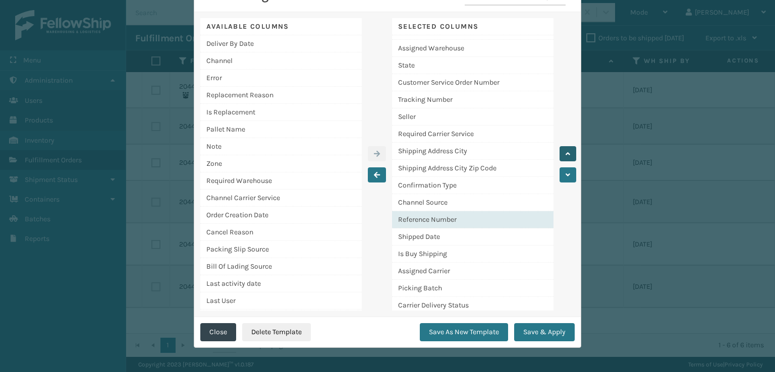
click at [566, 152] on icon "button" at bounding box center [568, 153] width 5 height 7
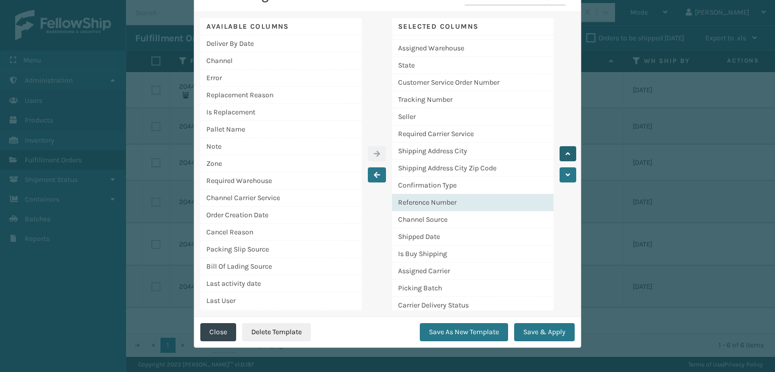
click at [566, 152] on icon "button" at bounding box center [568, 153] width 5 height 7
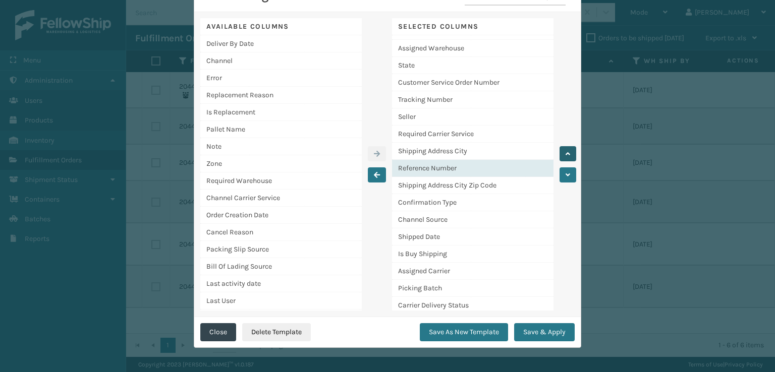
click at [566, 152] on icon "button" at bounding box center [568, 153] width 5 height 7
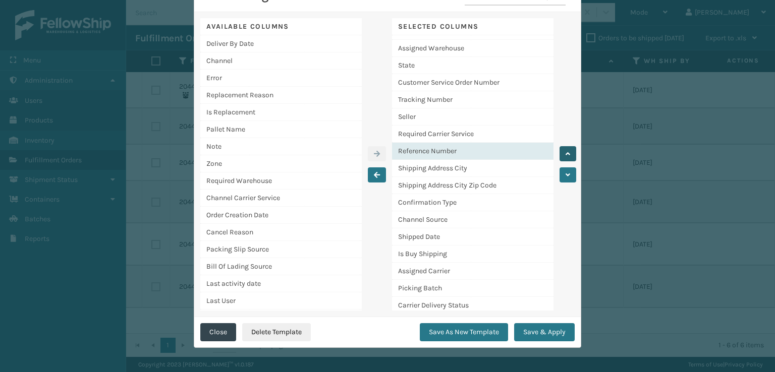
click at [566, 152] on icon "button" at bounding box center [568, 153] width 5 height 7
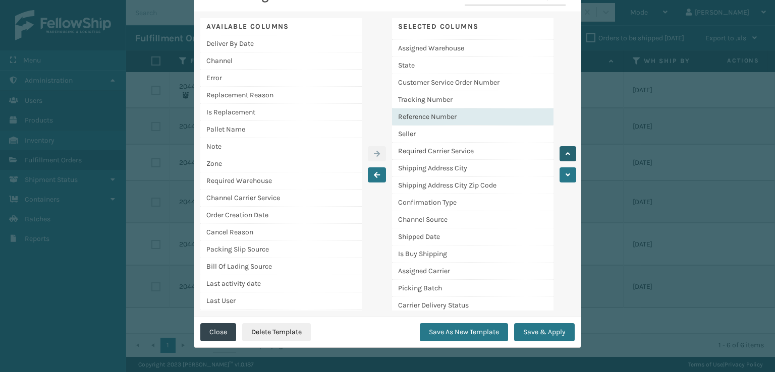
click at [566, 152] on icon "button" at bounding box center [568, 153] width 5 height 7
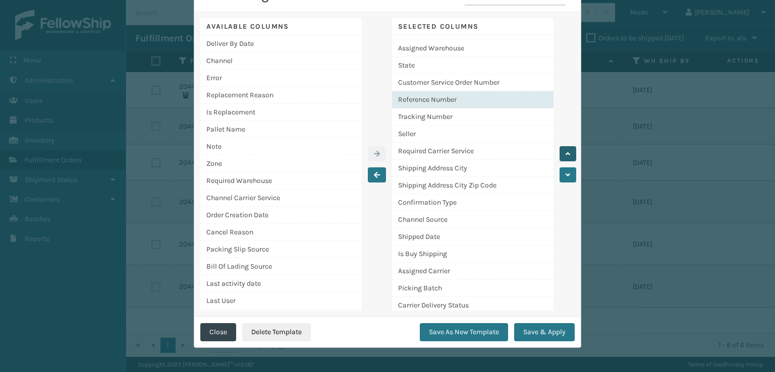
click at [566, 152] on icon "button" at bounding box center [568, 153] width 5 height 7
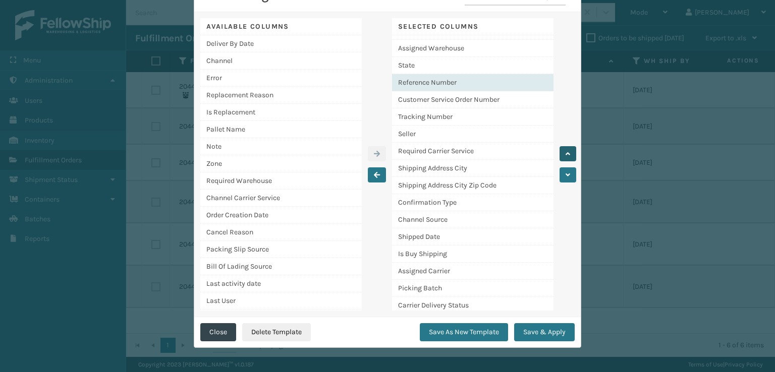
click at [566, 152] on icon "button" at bounding box center [568, 153] width 5 height 7
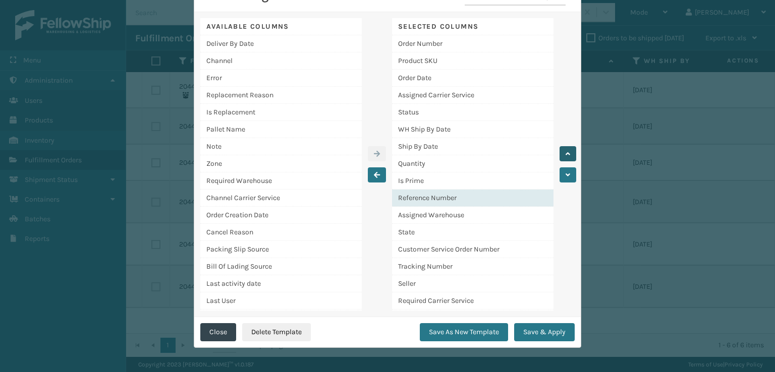
click at [566, 152] on icon "button" at bounding box center [568, 153] width 5 height 7
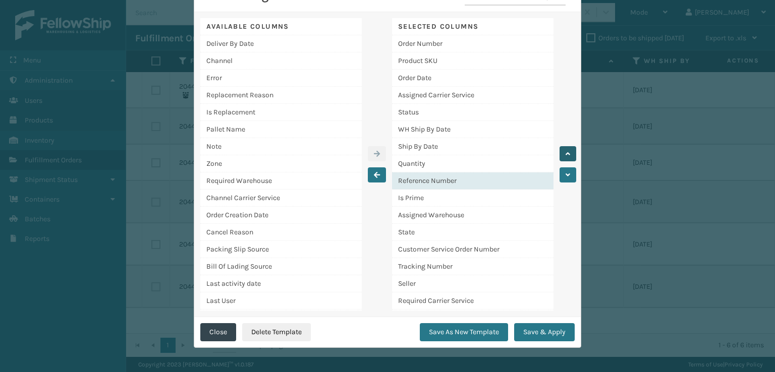
click at [566, 152] on icon "button" at bounding box center [568, 153] width 5 height 7
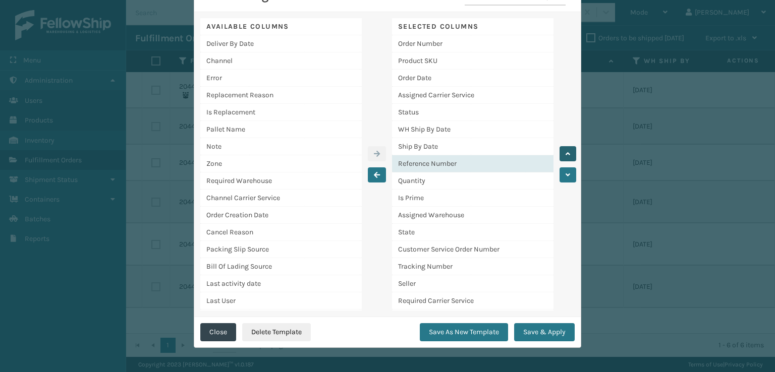
click at [566, 152] on icon "button" at bounding box center [568, 153] width 5 height 7
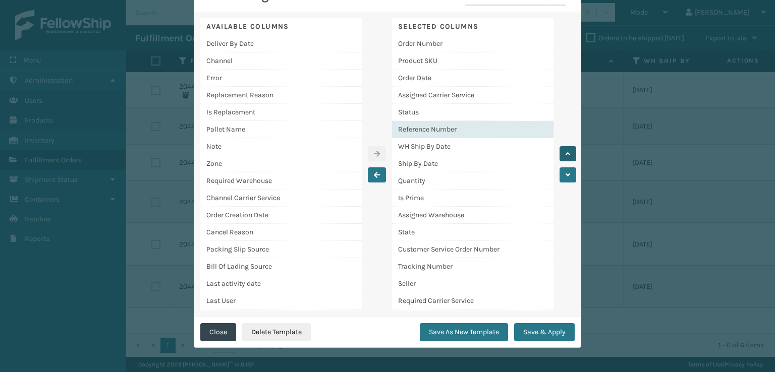
click at [566, 152] on icon "button" at bounding box center [568, 153] width 5 height 7
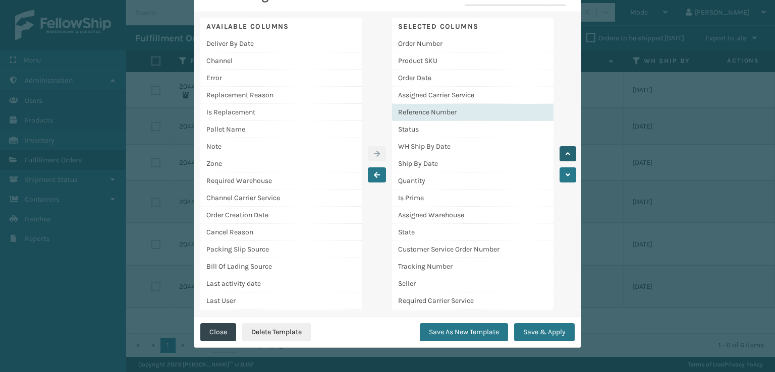
click at [566, 152] on icon "button" at bounding box center [568, 153] width 5 height 7
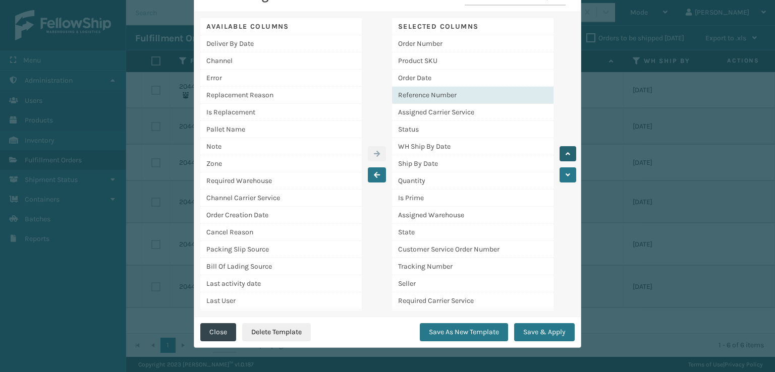
click at [566, 152] on icon "button" at bounding box center [568, 153] width 5 height 7
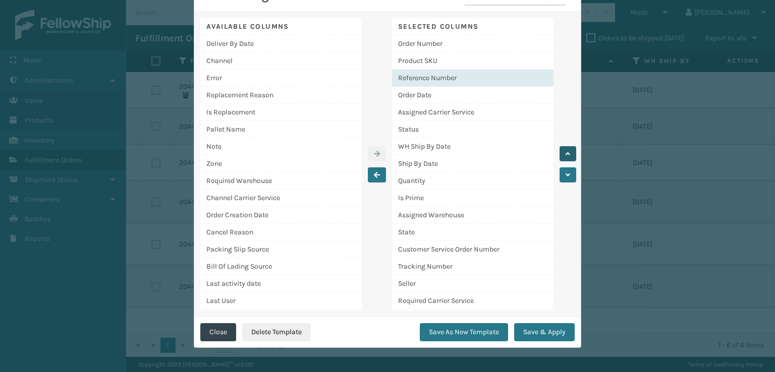
click at [566, 152] on icon "button" at bounding box center [568, 153] width 5 height 7
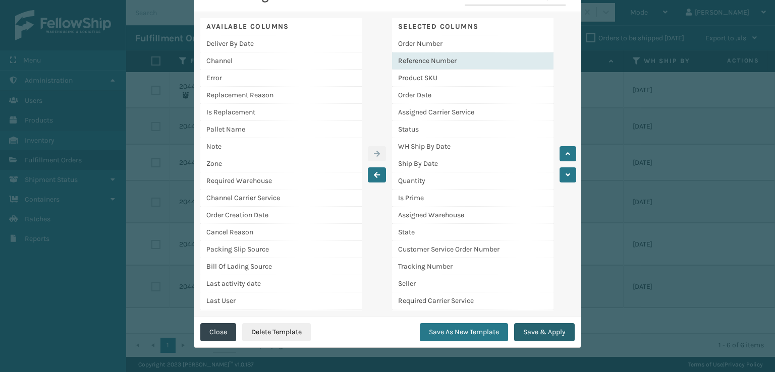
click at [543, 329] on button "Save & Apply" at bounding box center [544, 332] width 61 height 18
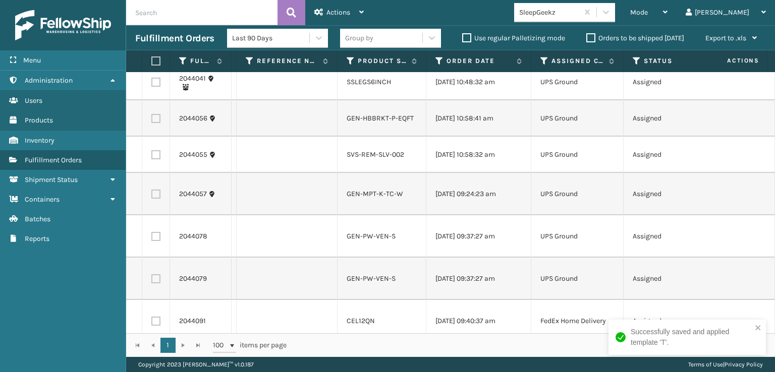
scroll to position [0, 0]
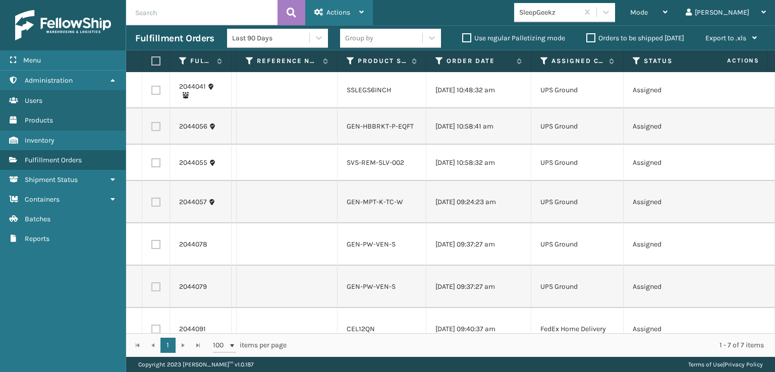
click at [338, 13] on span "Actions" at bounding box center [338, 12] width 24 height 9
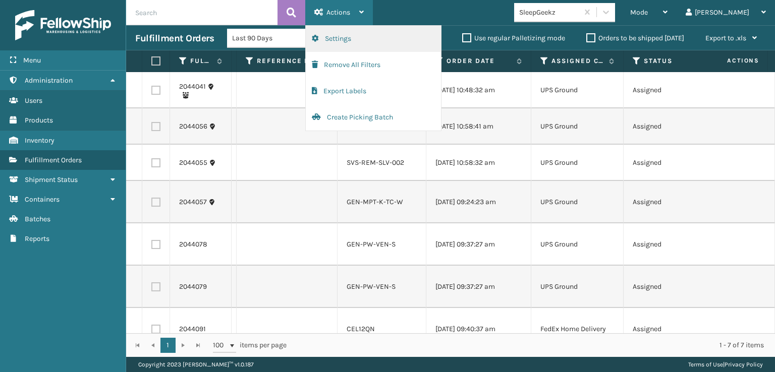
click at [333, 37] on button "Settings" at bounding box center [373, 39] width 135 height 26
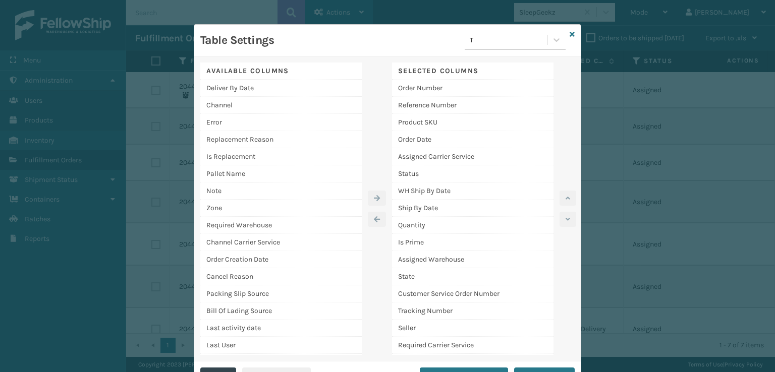
scroll to position [20, 0]
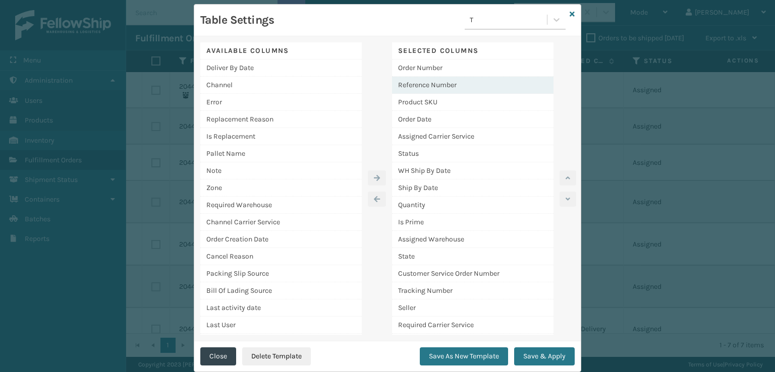
click at [403, 85] on div "Reference Number" at bounding box center [472, 85] width 161 height 17
click at [374, 202] on icon "button" at bounding box center [377, 199] width 6 height 7
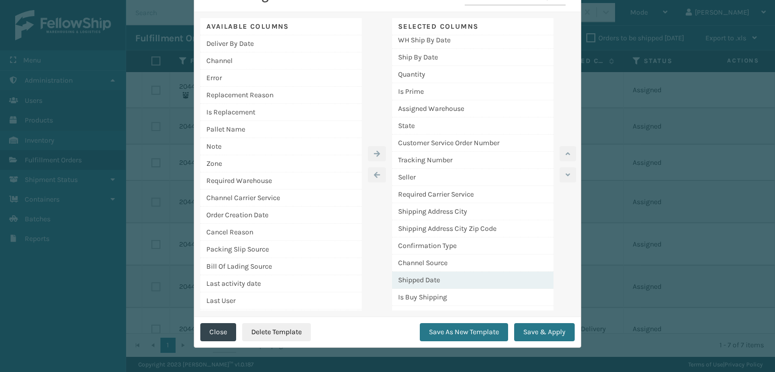
scroll to position [101, 0]
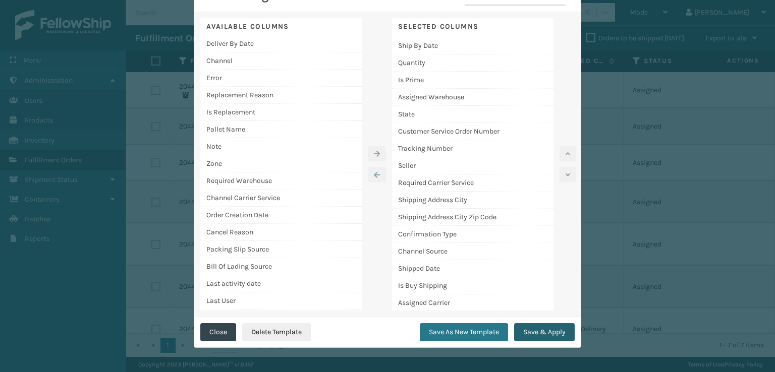
click at [543, 335] on button "Save & Apply" at bounding box center [544, 332] width 61 height 18
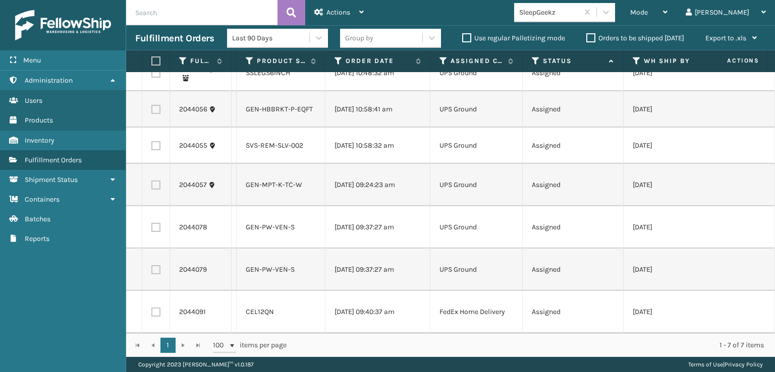
scroll to position [0, 0]
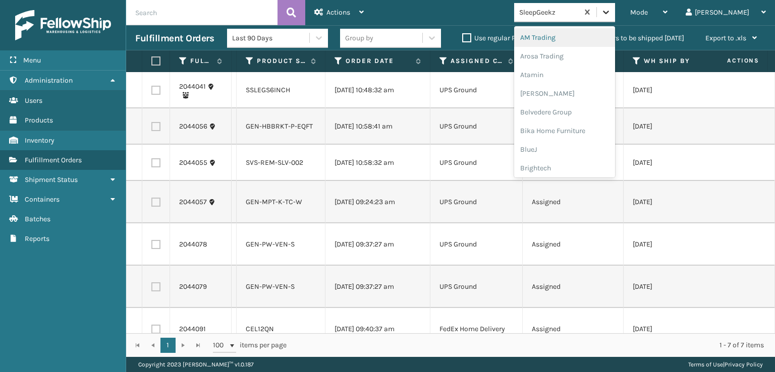
click at [611, 14] on icon at bounding box center [606, 12] width 10 height 10
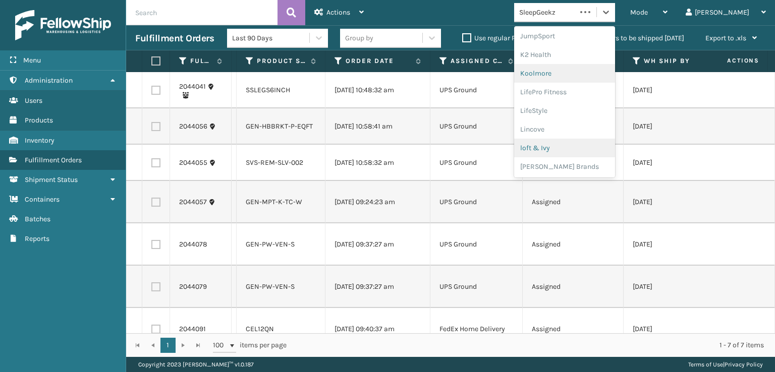
scroll to position [368, 0]
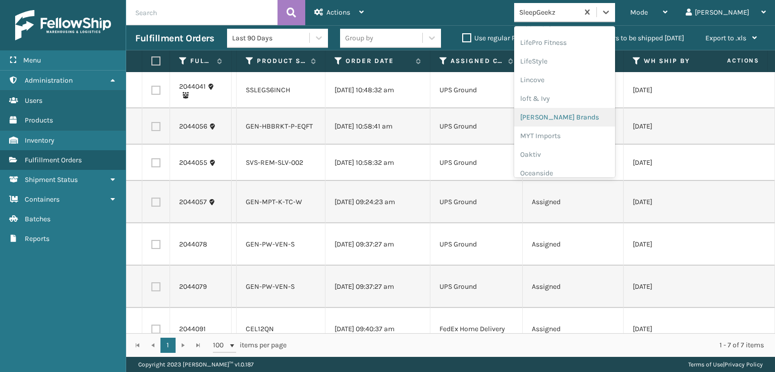
click at [577, 117] on div "[PERSON_NAME] Brands" at bounding box center [564, 117] width 101 height 19
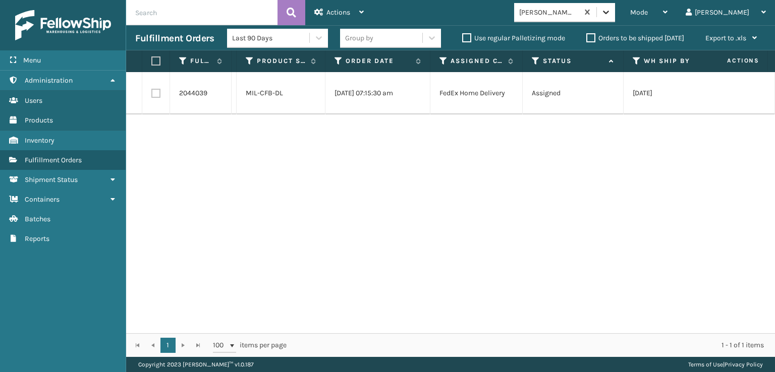
click at [611, 11] on icon at bounding box center [606, 12] width 10 height 10
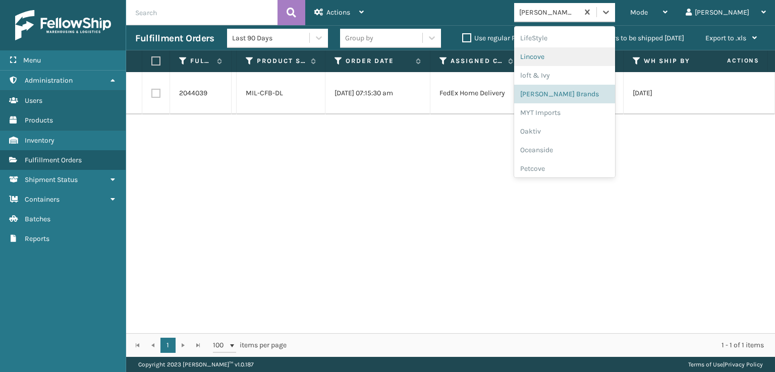
scroll to position [470, 0]
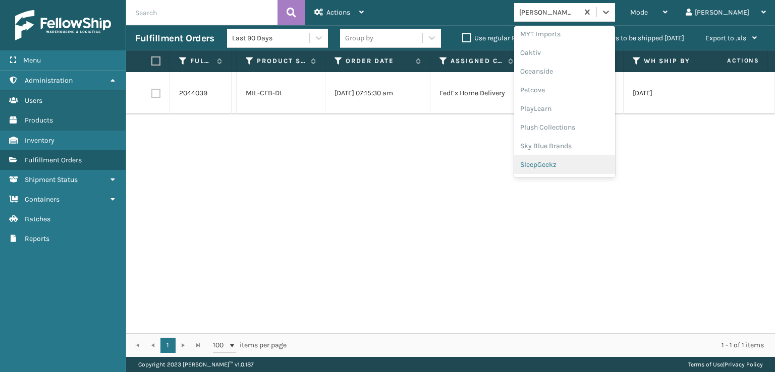
click at [576, 163] on div "SleepGeekz" at bounding box center [564, 164] width 101 height 19
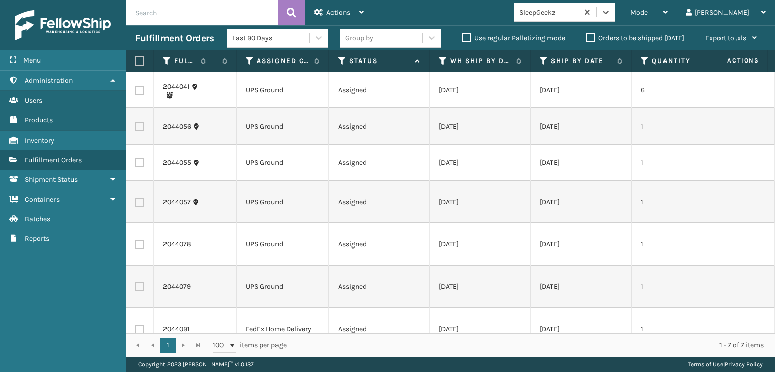
scroll to position [0, 203]
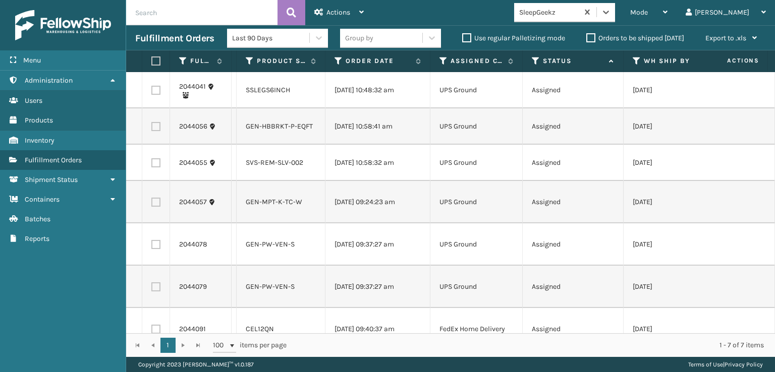
click at [151, 16] on input "text" at bounding box center [201, 12] width 151 height 25
type input "sg12341"
click at [298, 8] on button at bounding box center [292, 12] width 28 height 25
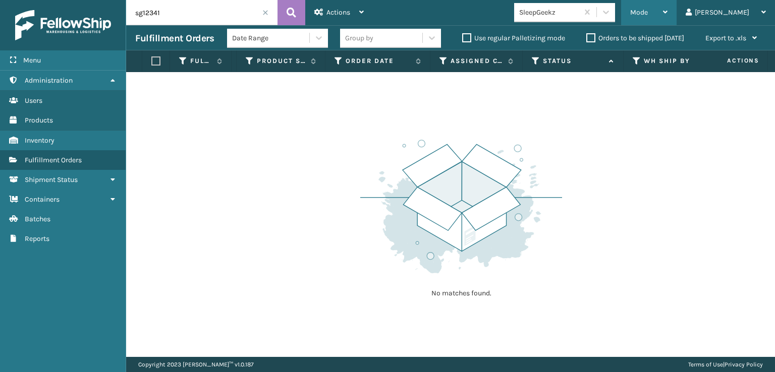
drag, startPoint x: 684, startPoint y: 6, endPoint x: 678, endPoint y: 27, distance: 21.6
click at [668, 9] on div "Mode" at bounding box center [648, 12] width 37 height 25
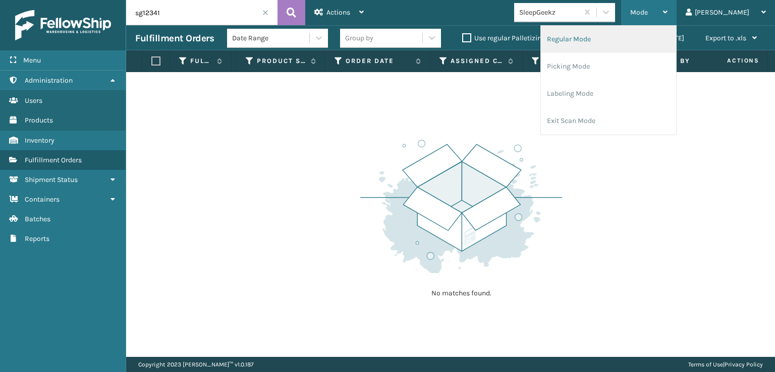
click at [610, 39] on li "Regular Mode" at bounding box center [608, 39] width 135 height 27
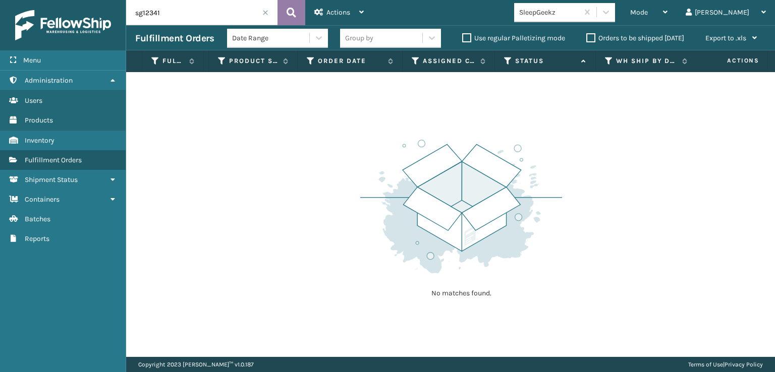
click at [289, 9] on icon at bounding box center [292, 12] width 10 height 15
click at [648, 12] on span "Mode" at bounding box center [639, 12] width 18 height 9
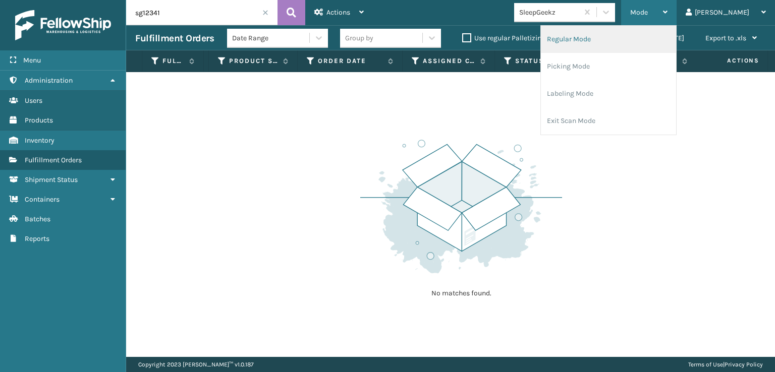
click at [615, 38] on li "Regular Mode" at bounding box center [608, 39] width 135 height 27
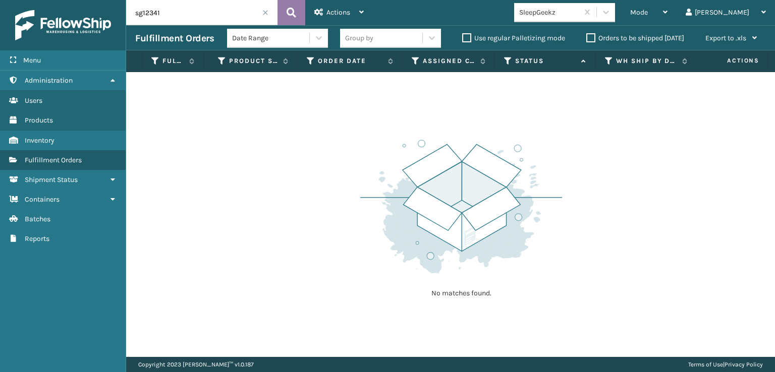
click at [289, 5] on icon at bounding box center [292, 12] width 10 height 15
click at [180, 11] on input "sg12341" at bounding box center [201, 12] width 151 height 25
click at [266, 12] on span at bounding box center [265, 13] width 6 height 6
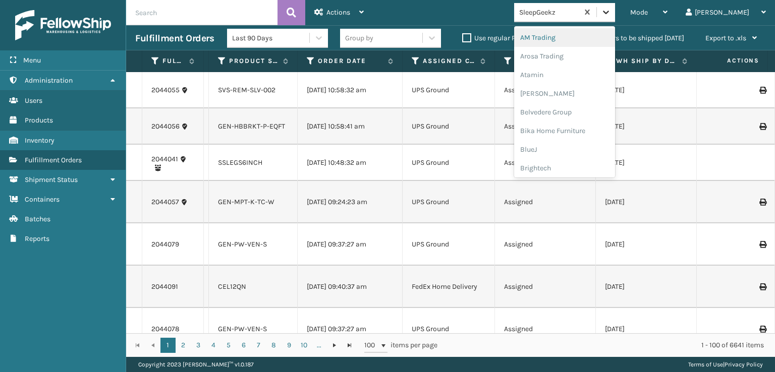
click at [611, 11] on icon at bounding box center [606, 12] width 10 height 10
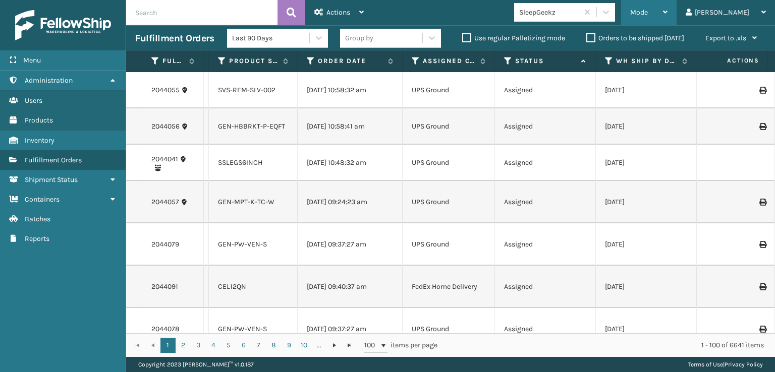
click at [648, 16] on span "Mode" at bounding box center [639, 12] width 18 height 9
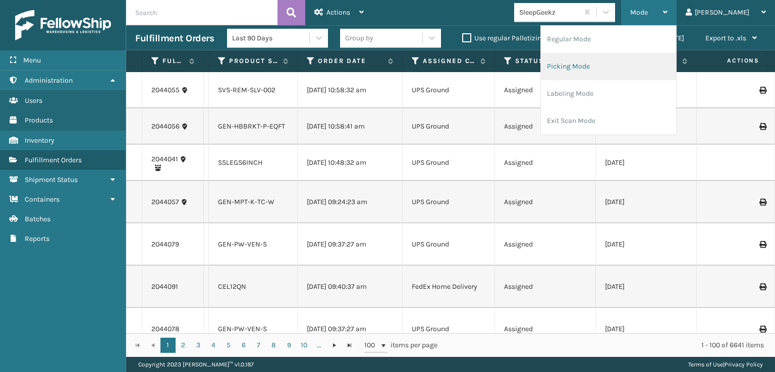
click at [602, 61] on li "Picking Mode" at bounding box center [608, 66] width 135 height 27
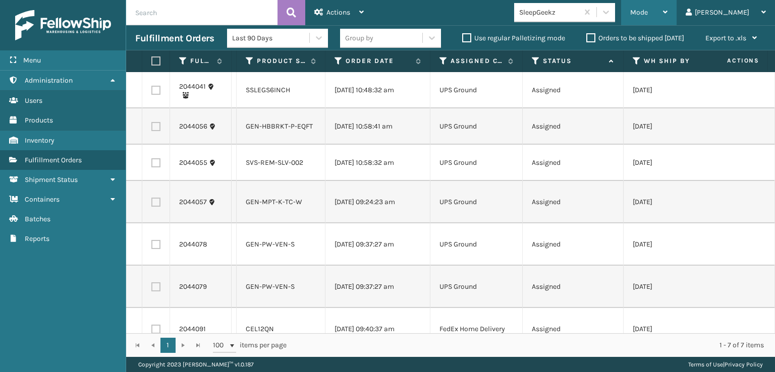
click at [648, 11] on span "Mode" at bounding box center [639, 12] width 18 height 9
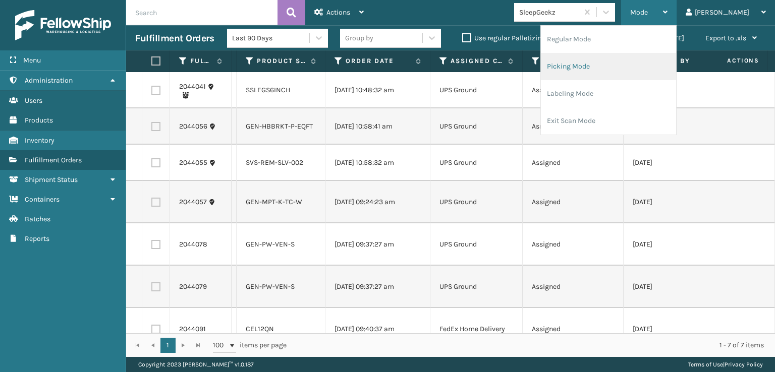
click at [598, 64] on li "Picking Mode" at bounding box center [608, 66] width 135 height 27
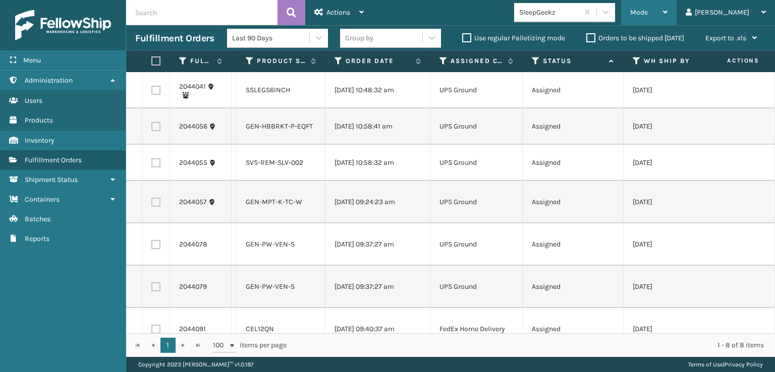
click at [648, 10] on span "Mode" at bounding box center [639, 12] width 18 height 9
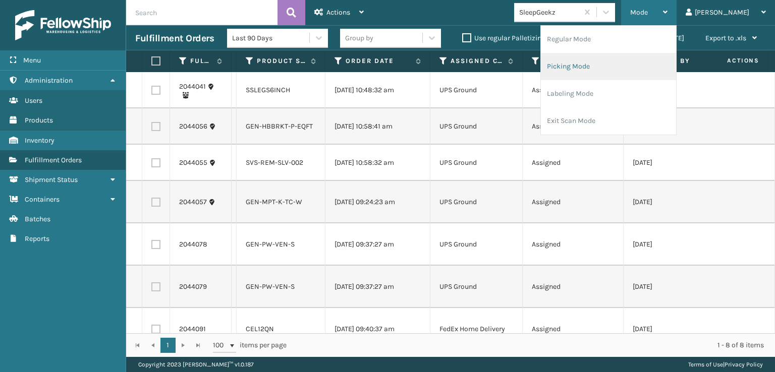
click at [612, 64] on li "Picking Mode" at bounding box center [608, 66] width 135 height 27
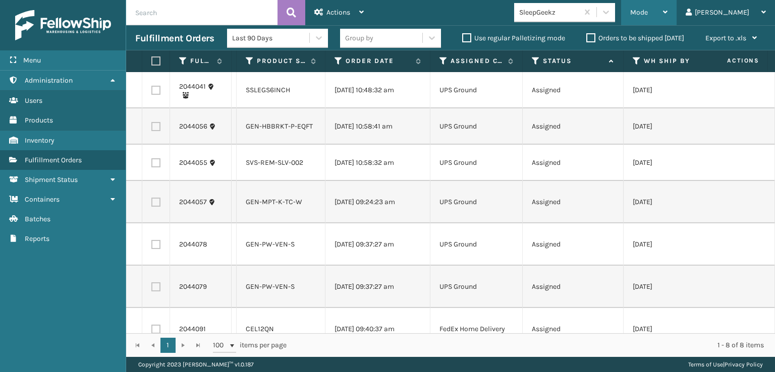
click at [648, 11] on span "Mode" at bounding box center [639, 12] width 18 height 9
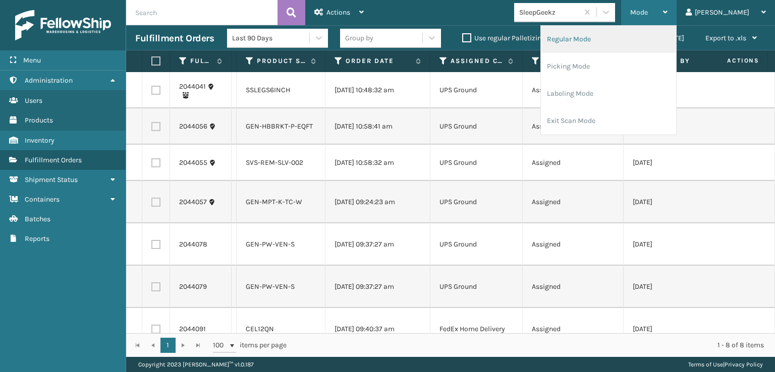
click at [622, 35] on li "Regular Mode" at bounding box center [608, 39] width 135 height 27
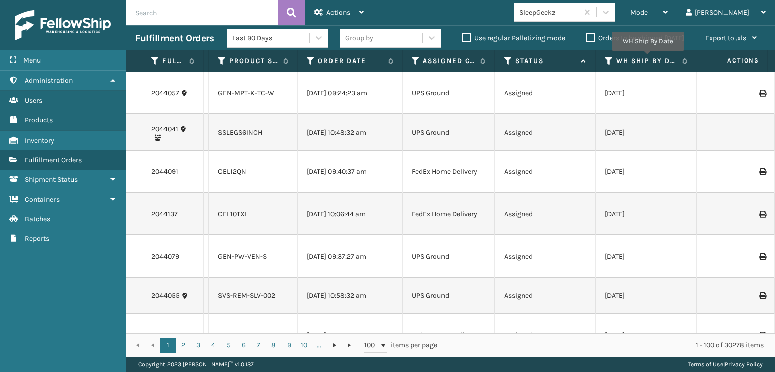
click at [508, 60] on icon at bounding box center [508, 61] width 8 height 9
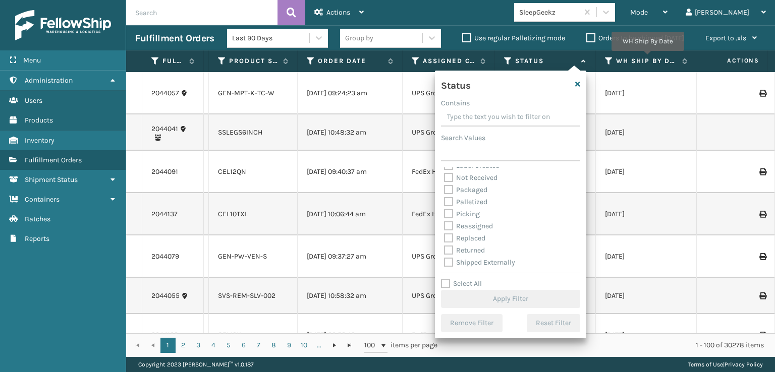
scroll to position [57, 0]
click at [450, 215] on label "Picking" at bounding box center [462, 213] width 36 height 9
click at [445, 214] on input "Picking" at bounding box center [444, 211] width 1 height 7
checkbox input "true"
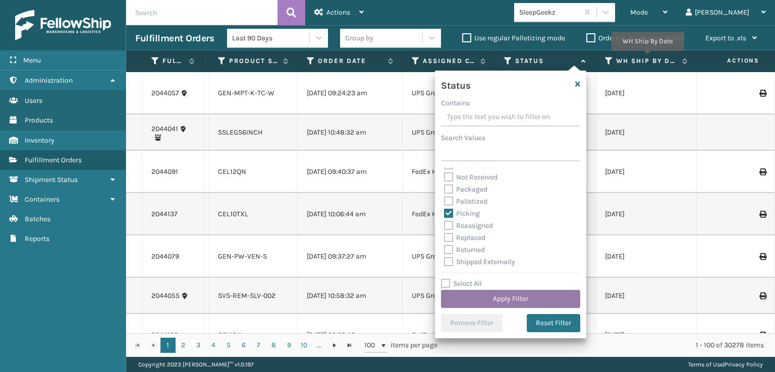
click at [494, 301] on button "Apply Filter" at bounding box center [510, 299] width 139 height 18
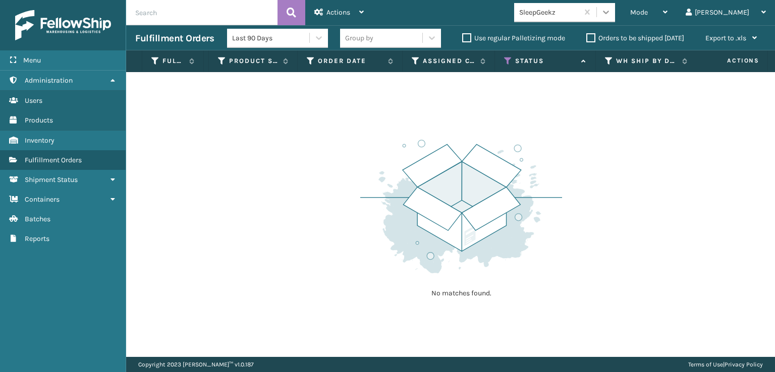
click at [609, 12] on icon at bounding box center [606, 13] width 6 height 4
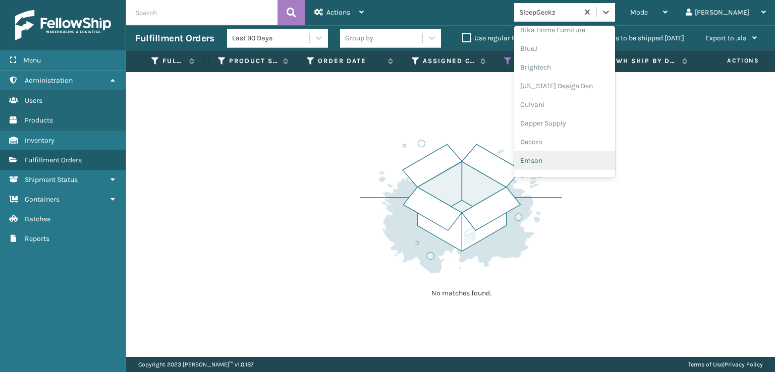
scroll to position [202, 0]
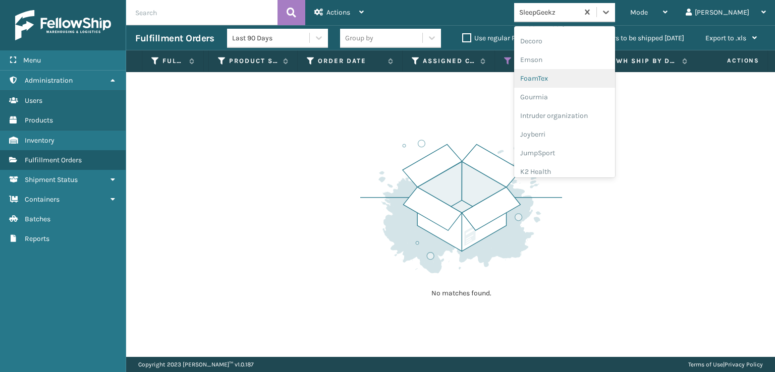
click at [568, 75] on div "FoamTex" at bounding box center [564, 78] width 101 height 19
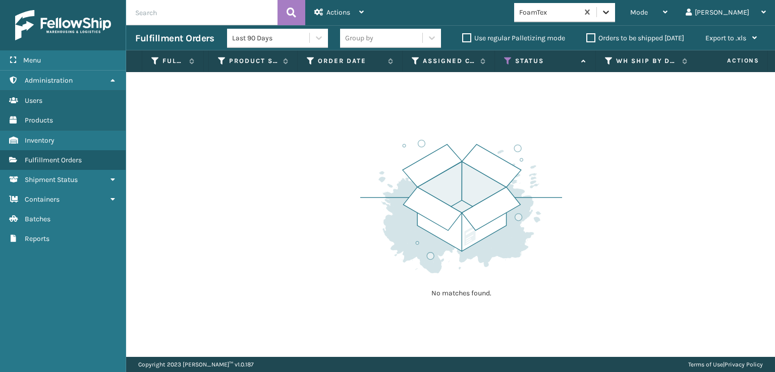
click at [611, 12] on icon at bounding box center [606, 12] width 10 height 10
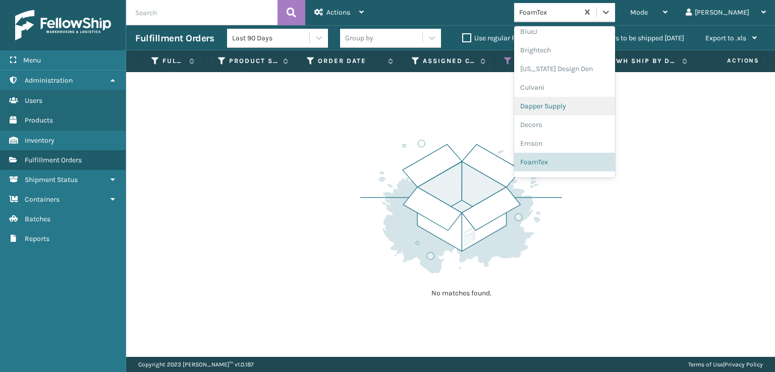
scroll to position [319, 0]
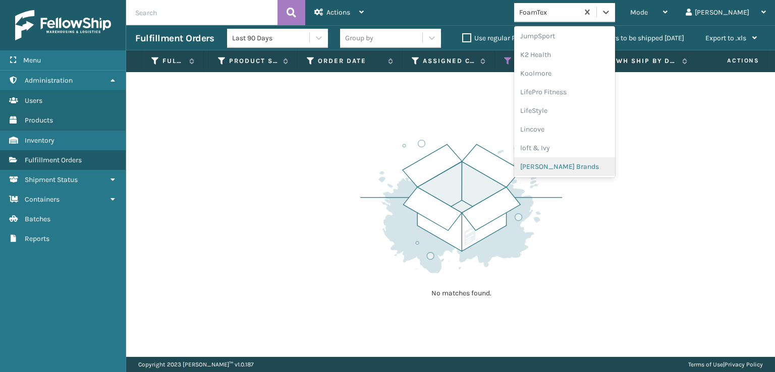
click at [575, 166] on div "[PERSON_NAME] Brands" at bounding box center [564, 166] width 101 height 19
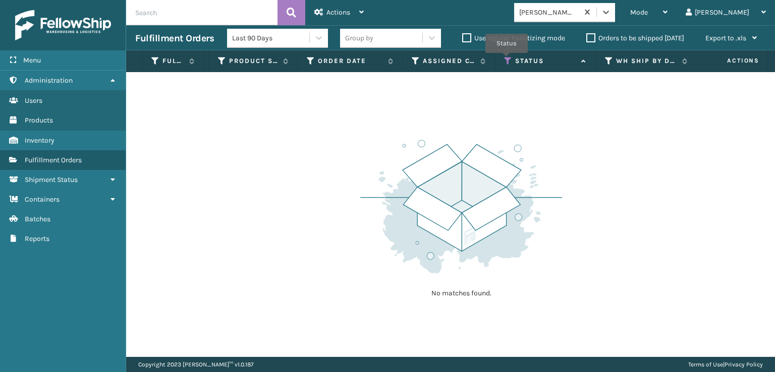
click at [507, 60] on icon at bounding box center [508, 61] width 8 height 9
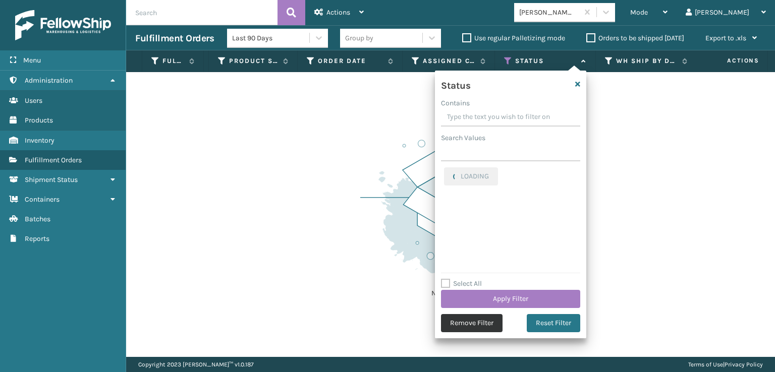
click at [470, 323] on button "Remove Filter" at bounding box center [472, 323] width 62 height 18
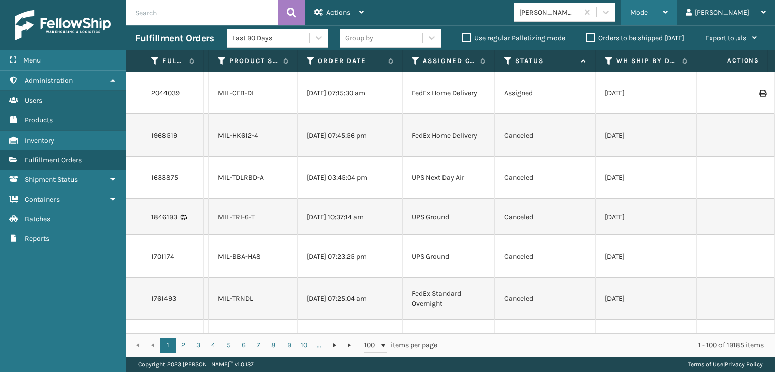
click at [667, 12] on div "Mode Regular Mode Picking Mode Labeling Mode Exit Scan Mode" at bounding box center [649, 12] width 56 height 25
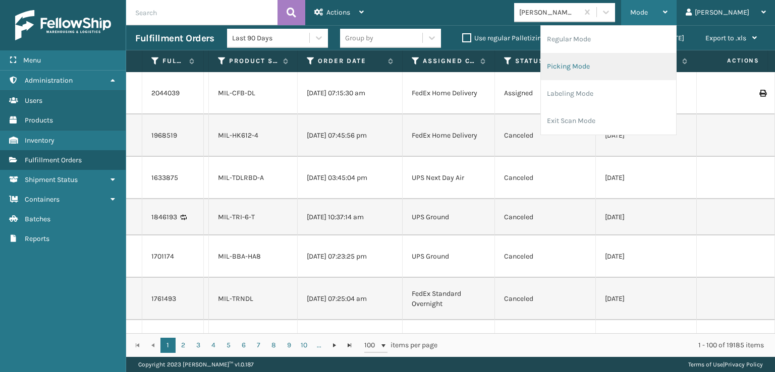
click at [595, 63] on li "Picking Mode" at bounding box center [608, 66] width 135 height 27
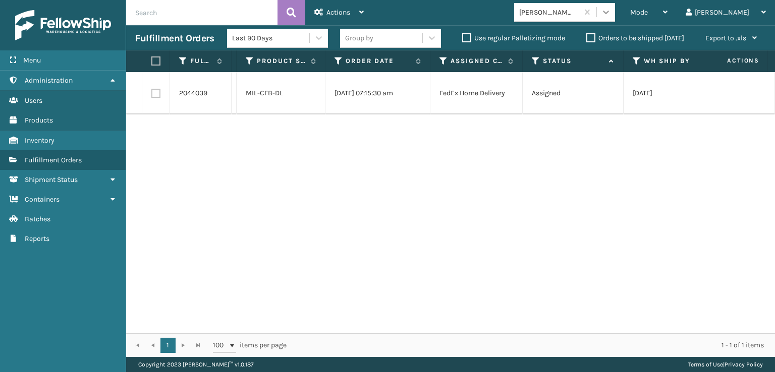
click at [611, 11] on icon at bounding box center [606, 12] width 10 height 10
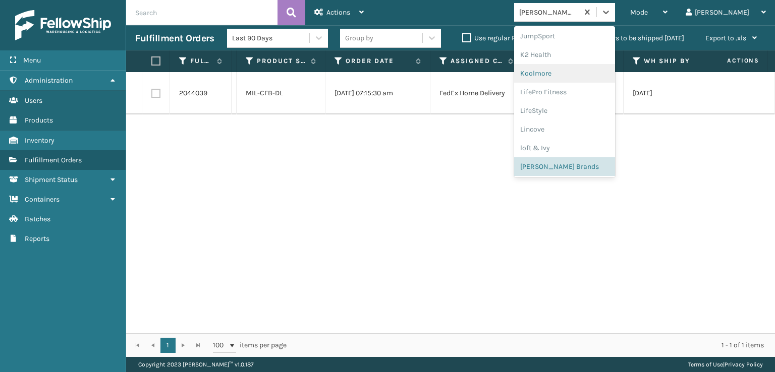
scroll to position [218, 0]
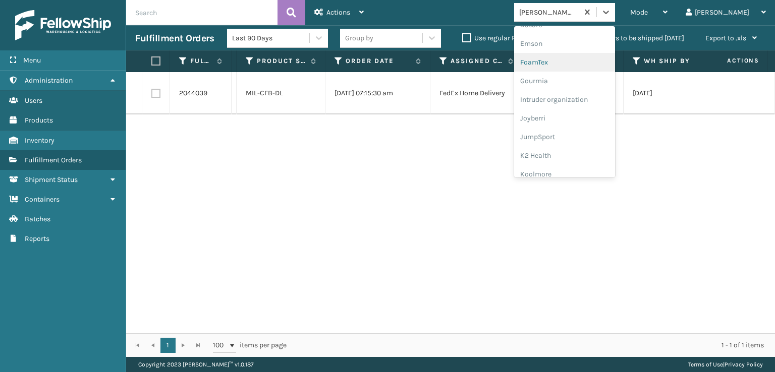
click at [576, 62] on div "FoamTex" at bounding box center [564, 62] width 101 height 19
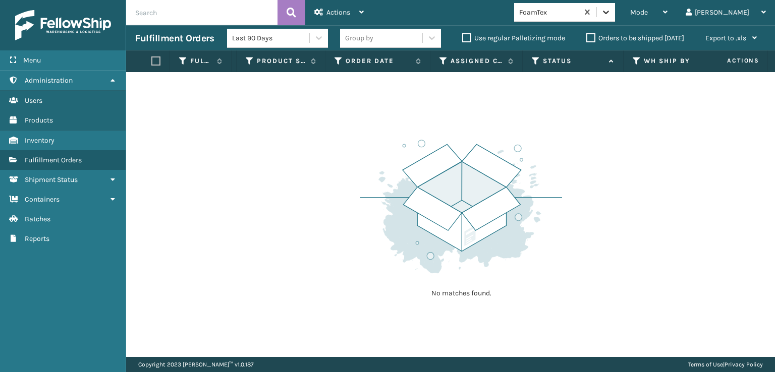
click at [611, 17] on icon at bounding box center [606, 12] width 10 height 10
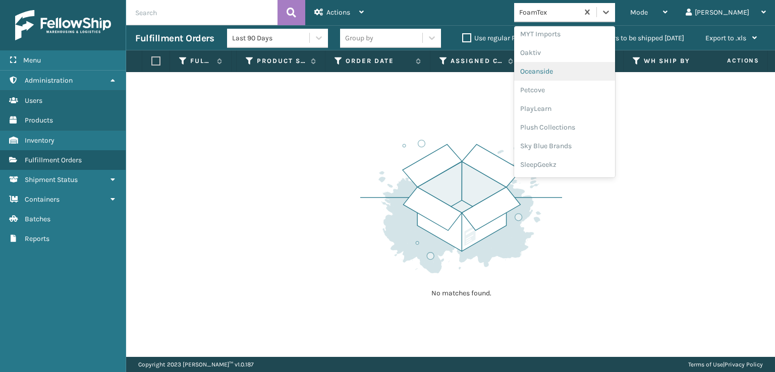
scroll to position [487, 0]
click at [580, 146] on div "SleepGeekz" at bounding box center [564, 147] width 101 height 19
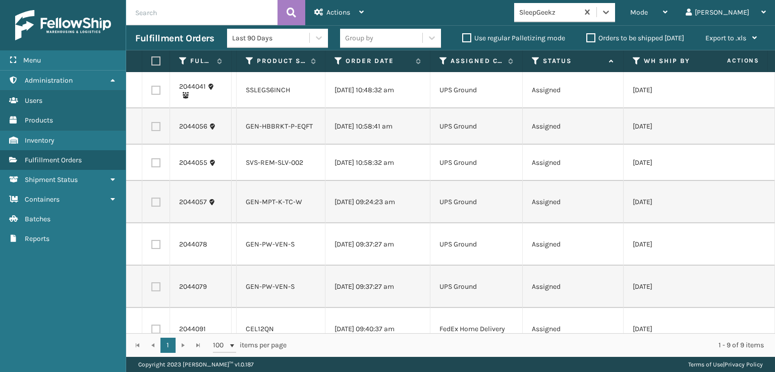
scroll to position [0, 0]
click at [648, 9] on span "Mode" at bounding box center [639, 12] width 18 height 9
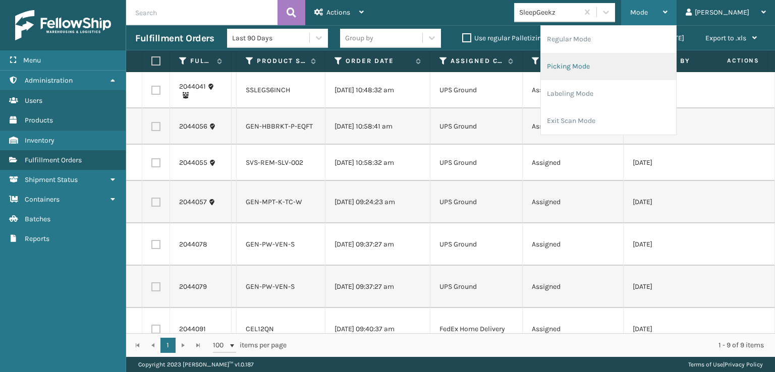
click at [619, 64] on li "Picking Mode" at bounding box center [608, 66] width 135 height 27
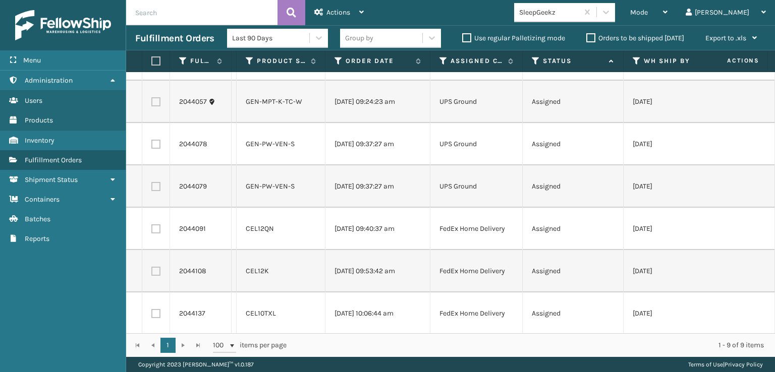
scroll to position [109, 0]
click at [611, 16] on icon at bounding box center [606, 12] width 10 height 10
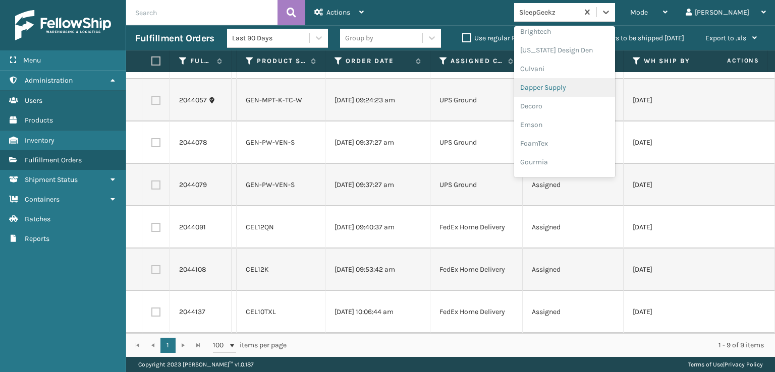
scroll to position [151, 0]
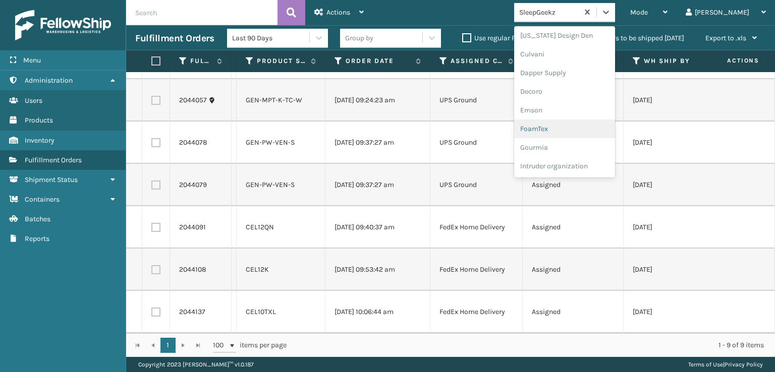
click at [587, 129] on div "FoamTex" at bounding box center [564, 129] width 101 height 19
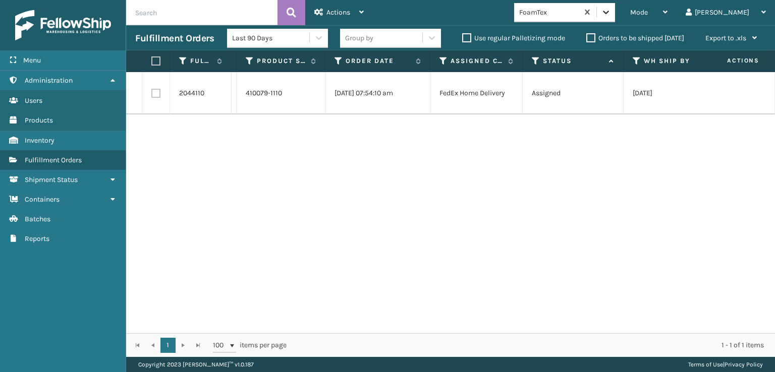
click at [609, 11] on icon at bounding box center [606, 13] width 6 height 4
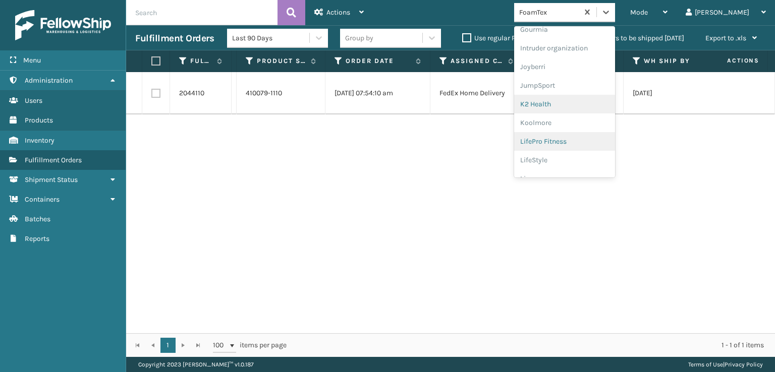
scroll to position [319, 0]
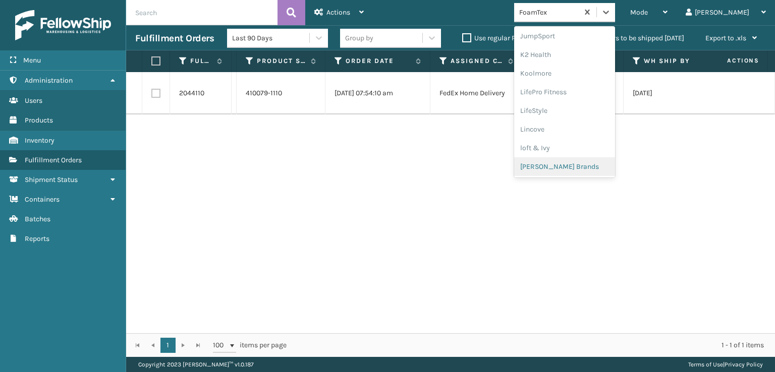
click at [587, 165] on div "[PERSON_NAME] Brands" at bounding box center [564, 166] width 101 height 19
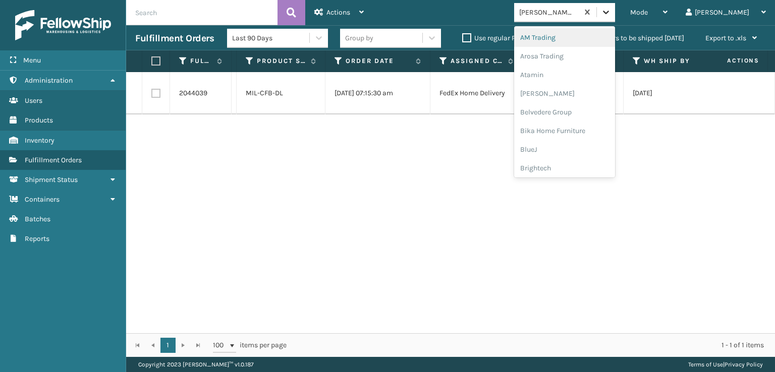
click at [609, 11] on icon at bounding box center [606, 13] width 6 height 4
click at [579, 128] on div "FoamTex" at bounding box center [564, 129] width 101 height 19
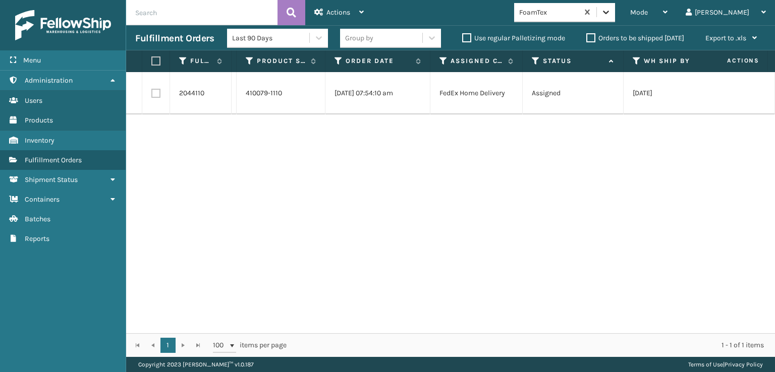
click at [609, 13] on icon at bounding box center [606, 13] width 6 height 4
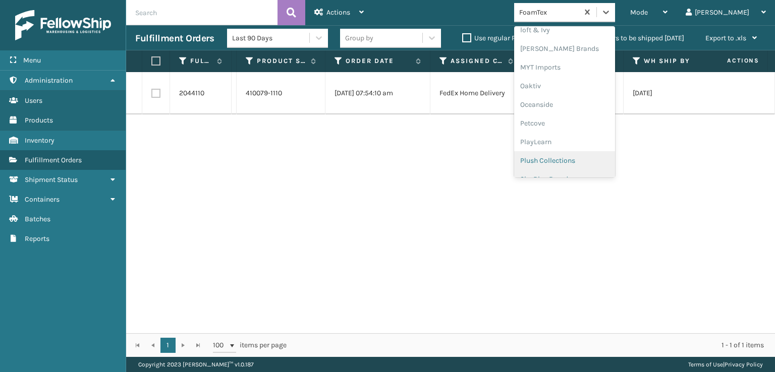
scroll to position [487, 0]
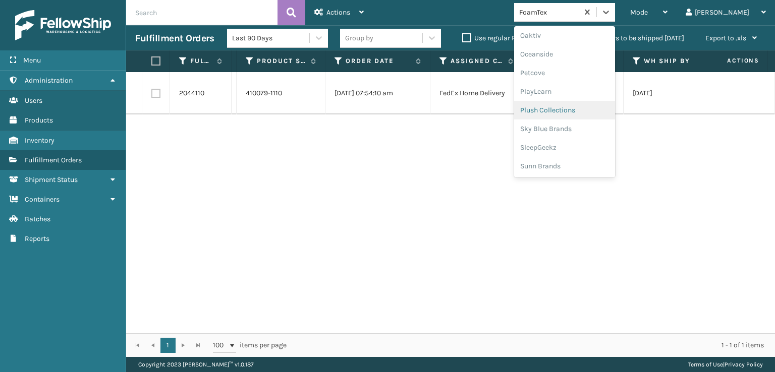
click at [586, 108] on div "Plush Collections" at bounding box center [564, 110] width 101 height 19
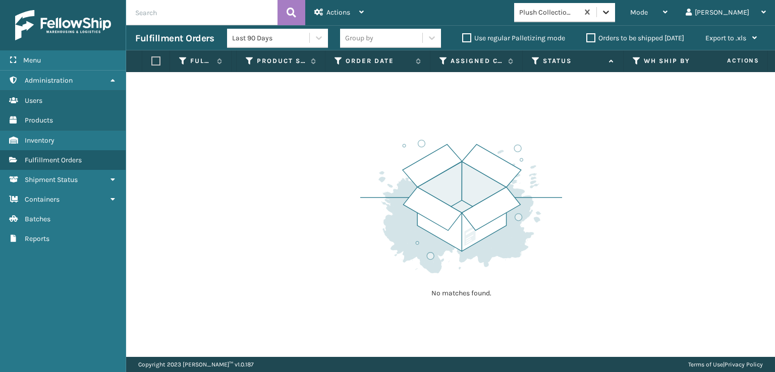
click at [611, 16] on icon at bounding box center [606, 12] width 10 height 10
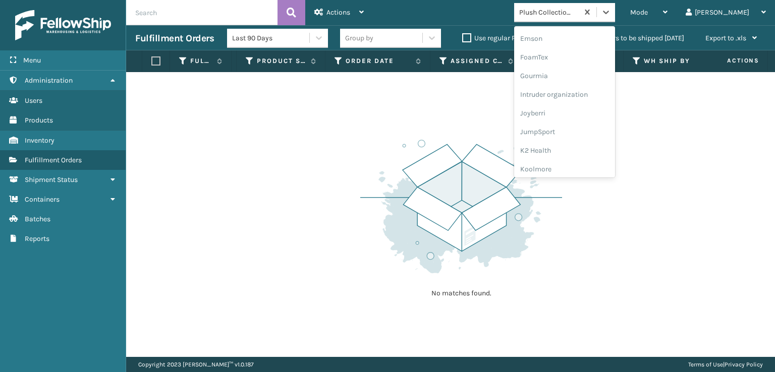
scroll to position [319, 0]
click at [576, 167] on div "[PERSON_NAME] Brands" at bounding box center [564, 166] width 101 height 19
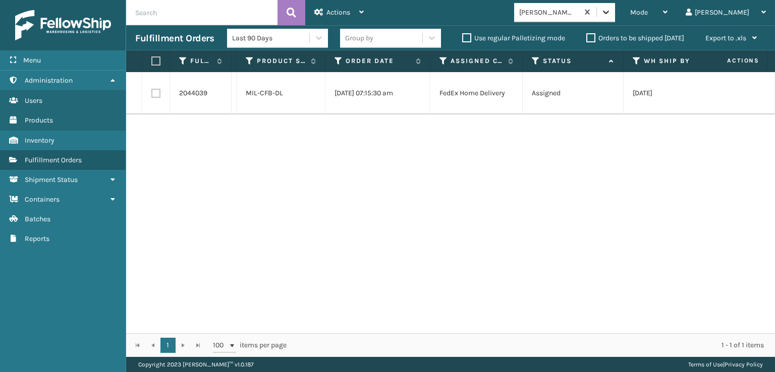
click at [615, 10] on div at bounding box center [606, 12] width 18 height 18
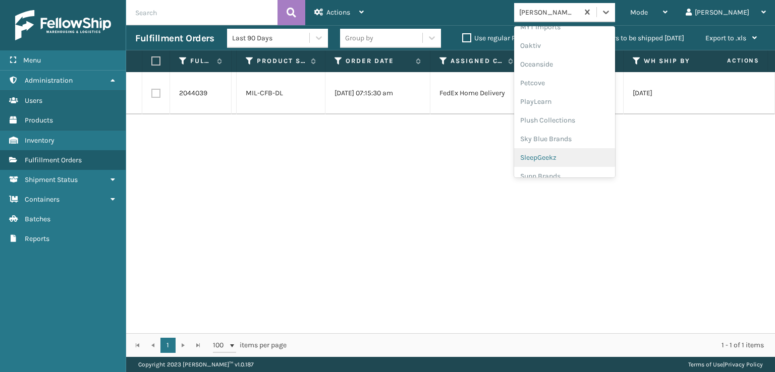
scroll to position [487, 0]
click at [572, 149] on div "SleepGeekz" at bounding box center [564, 147] width 101 height 19
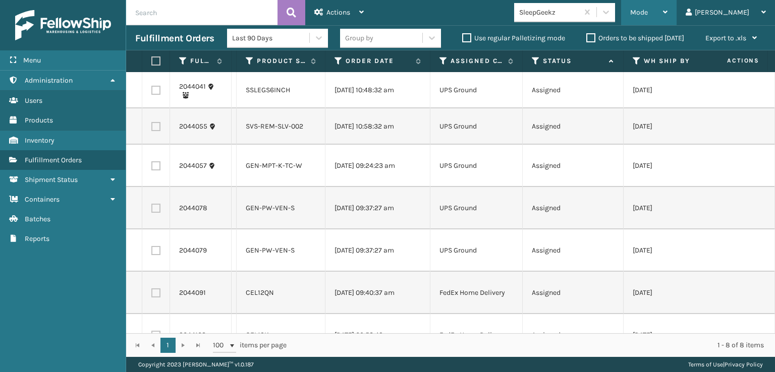
drag, startPoint x: 680, startPoint y: 8, endPoint x: 702, endPoint y: 39, distance: 38.4
click at [668, 8] on div "Mode" at bounding box center [648, 12] width 37 height 25
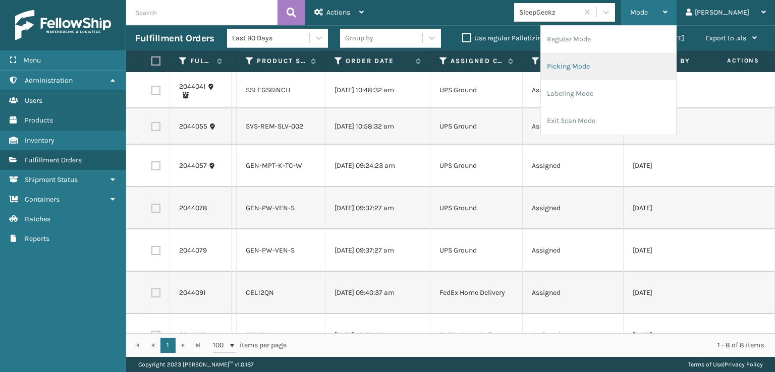
click at [619, 67] on li "Picking Mode" at bounding box center [608, 66] width 135 height 27
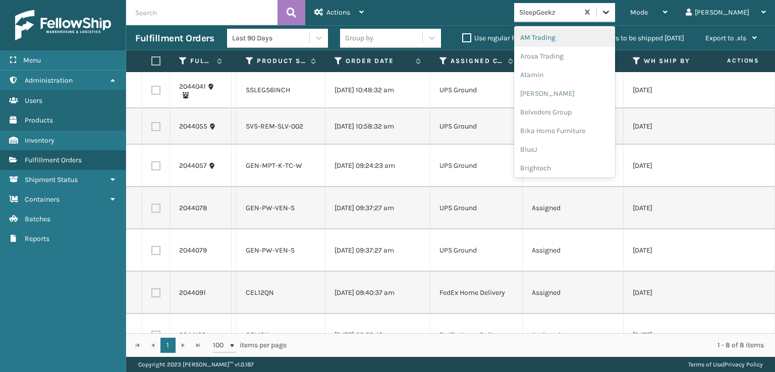
click at [611, 11] on icon at bounding box center [606, 12] width 10 height 10
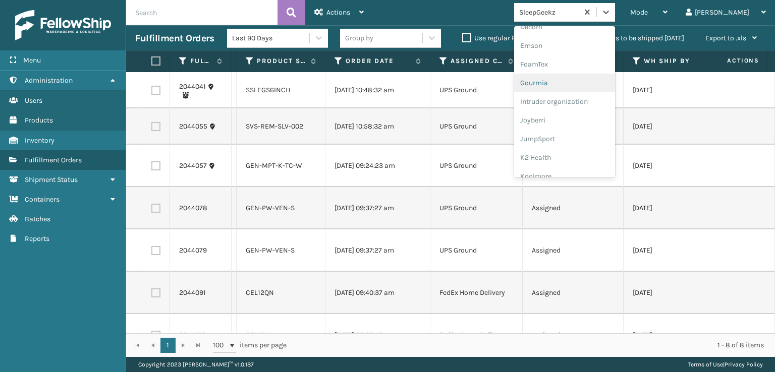
scroll to position [202, 0]
click at [579, 78] on div "FoamTex" at bounding box center [564, 78] width 101 height 19
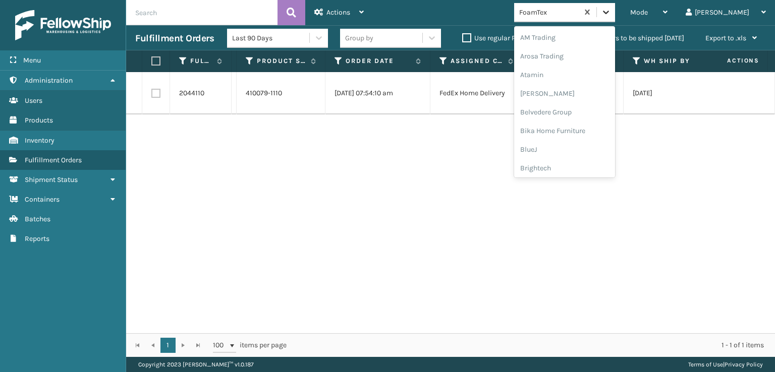
click at [611, 16] on icon at bounding box center [606, 12] width 10 height 10
click at [582, 118] on div "[PERSON_NAME] Brands" at bounding box center [564, 116] width 101 height 19
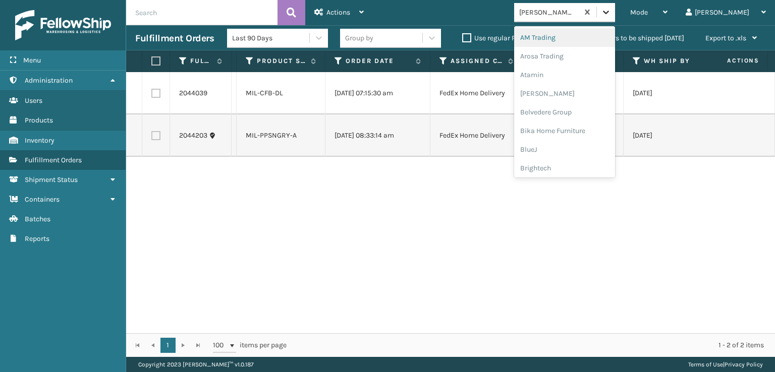
click at [611, 15] on icon at bounding box center [606, 12] width 10 height 10
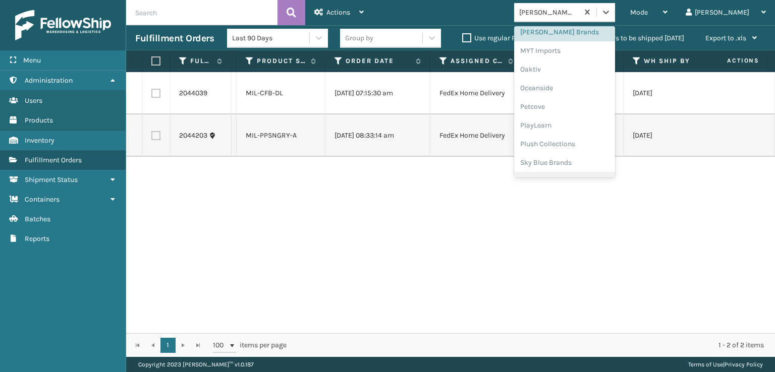
scroll to position [470, 0]
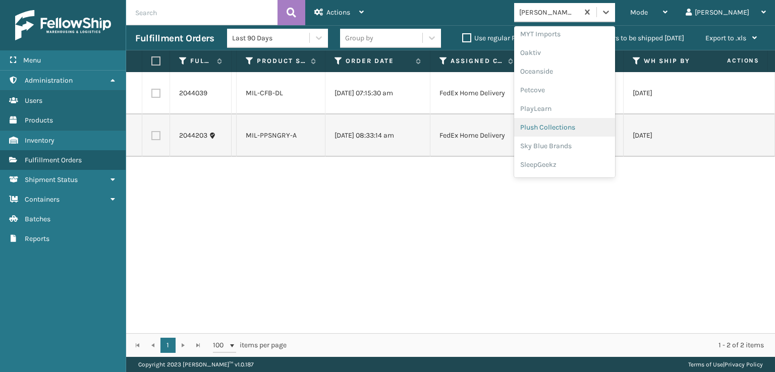
click at [574, 127] on div "Plush Collections" at bounding box center [564, 127] width 101 height 19
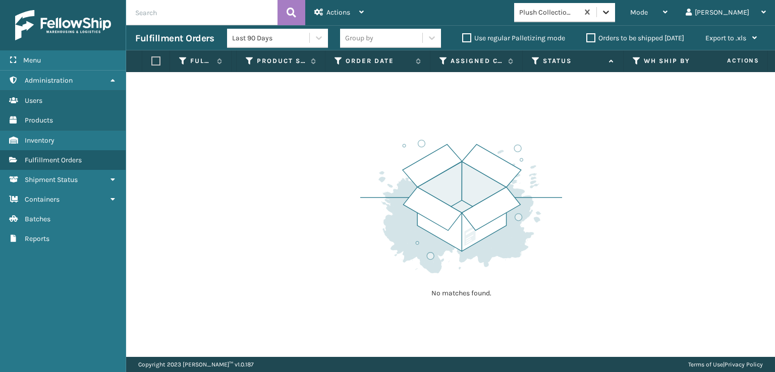
click at [611, 17] on icon at bounding box center [606, 12] width 10 height 10
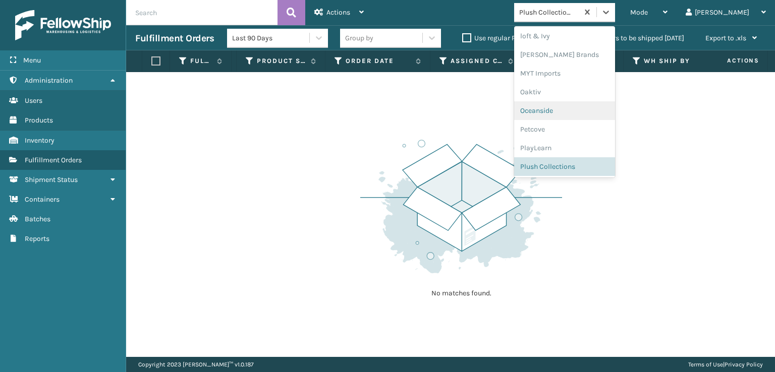
scroll to position [487, 0]
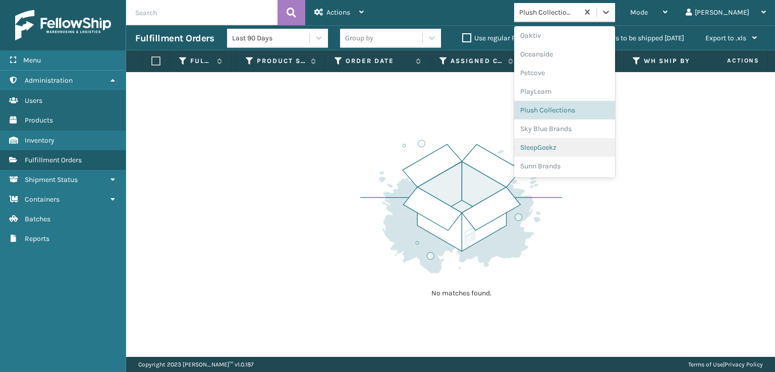
click at [575, 150] on div "SleepGeekz" at bounding box center [564, 147] width 101 height 19
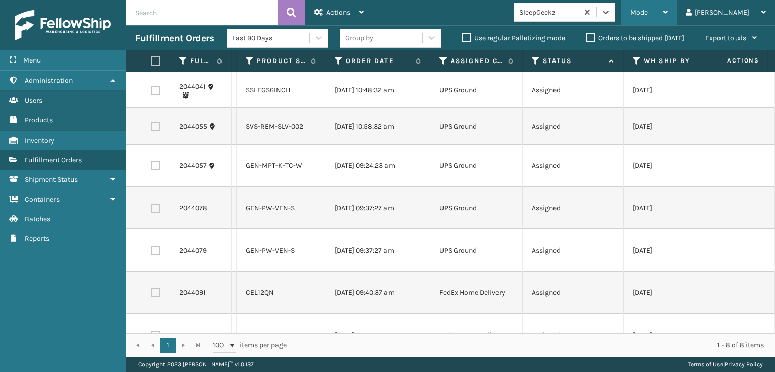
click at [668, 3] on div "Mode" at bounding box center [648, 12] width 37 height 25
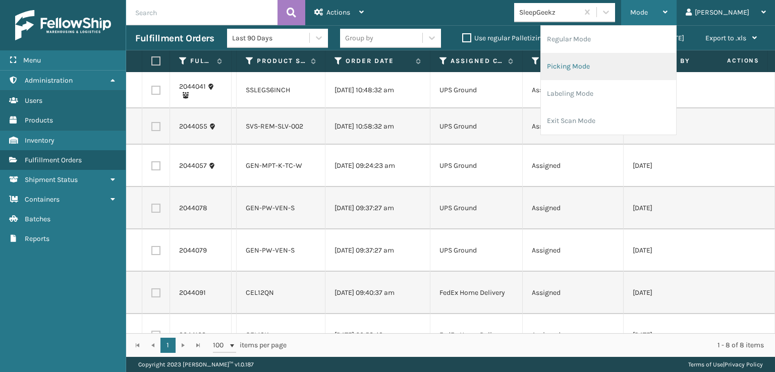
click at [609, 65] on li "Picking Mode" at bounding box center [608, 66] width 135 height 27
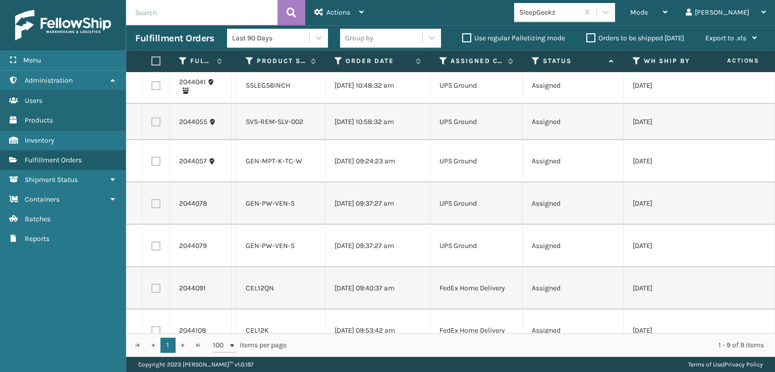
scroll to position [0, 0]
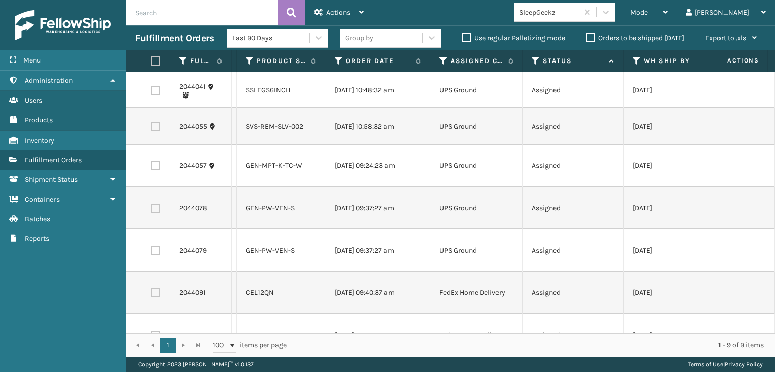
click at [154, 61] on label at bounding box center [154, 61] width 6 height 9
click at [152, 61] on input "checkbox" at bounding box center [151, 61] width 1 height 7
checkbox input "true"
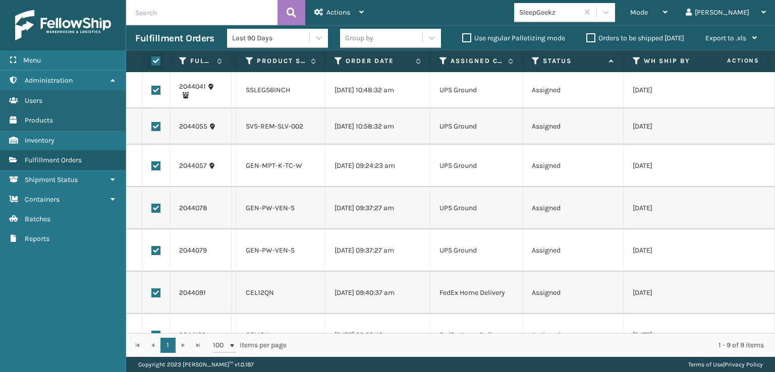
checkbox input "true"
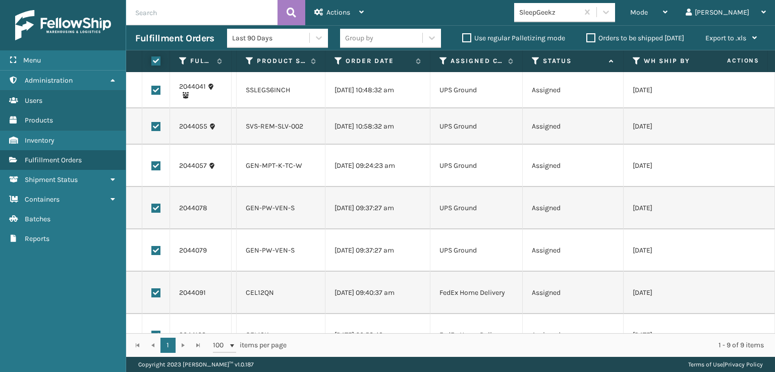
checkbox input "true"
click at [334, 10] on span "Actions" at bounding box center [338, 12] width 24 height 9
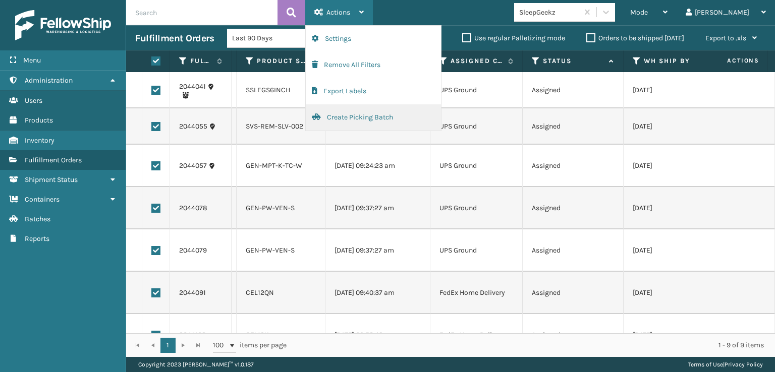
click at [349, 114] on button "Create Picking Batch" at bounding box center [373, 117] width 135 height 26
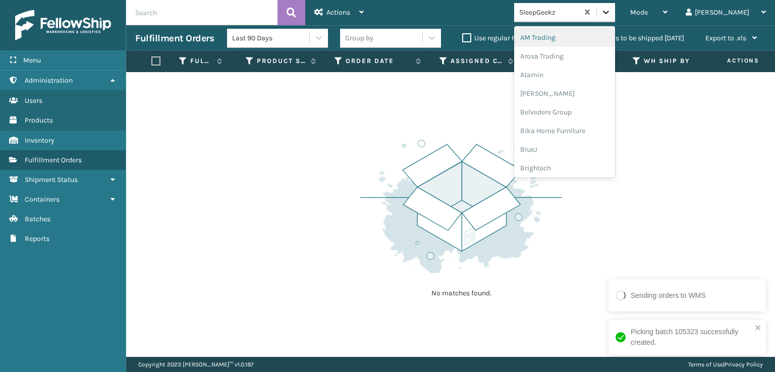
click at [609, 11] on icon at bounding box center [606, 13] width 6 height 4
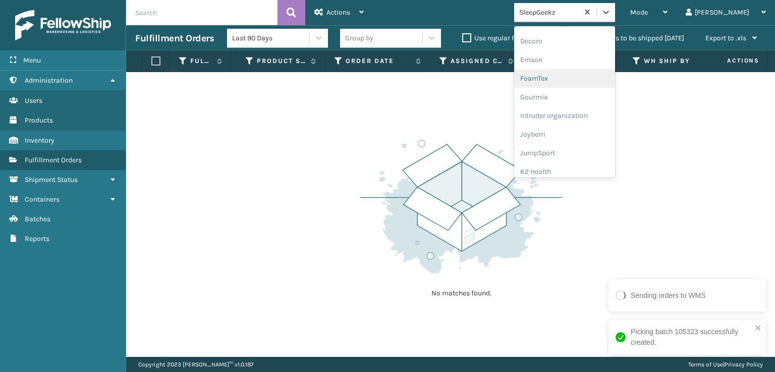
click at [579, 76] on div "FoamTex" at bounding box center [564, 78] width 101 height 19
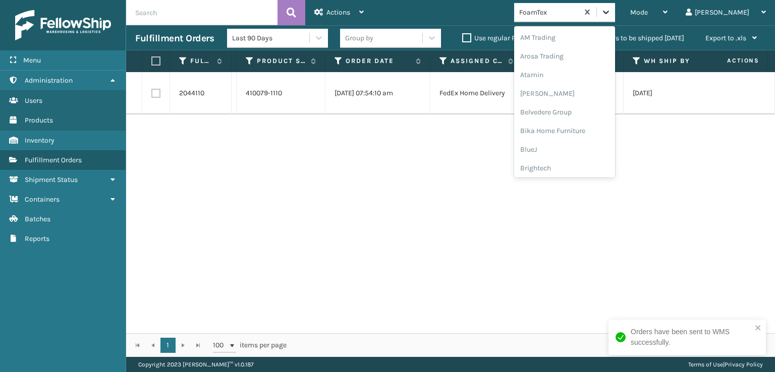
click at [611, 12] on icon at bounding box center [606, 12] width 10 height 10
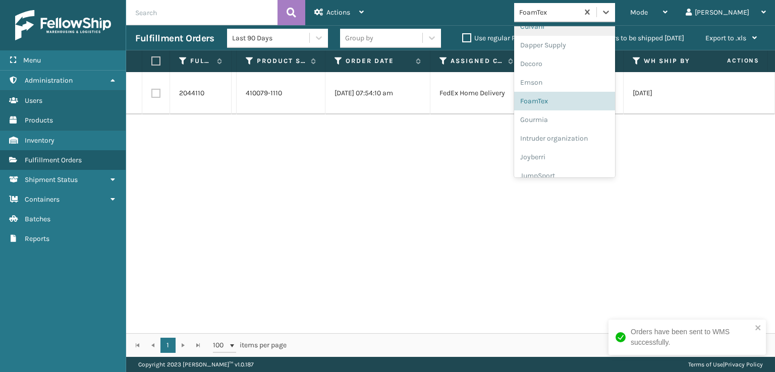
scroll to position [319, 0]
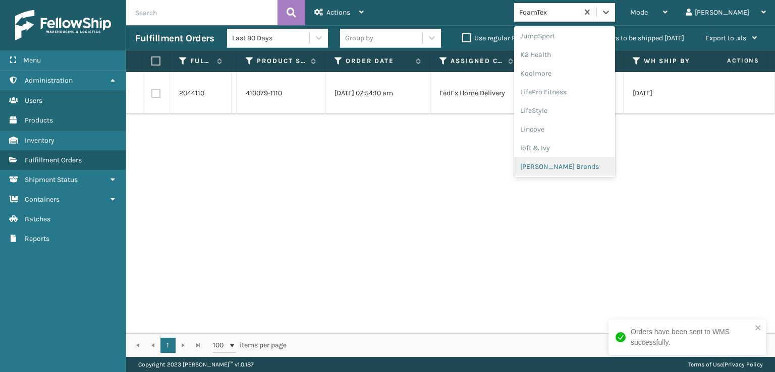
click at [587, 164] on div "[PERSON_NAME] Brands" at bounding box center [564, 166] width 101 height 19
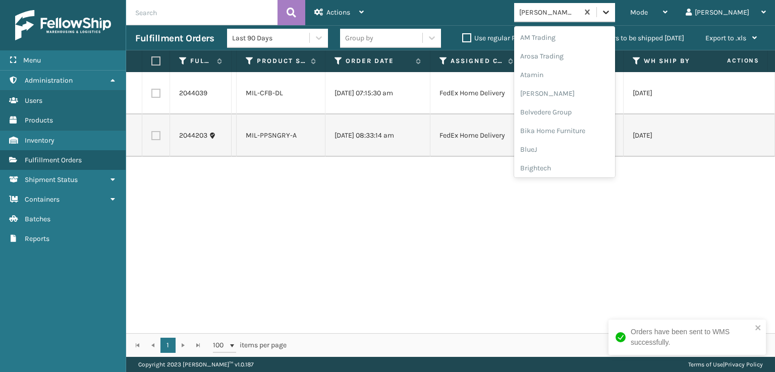
click at [611, 11] on icon at bounding box center [606, 12] width 10 height 10
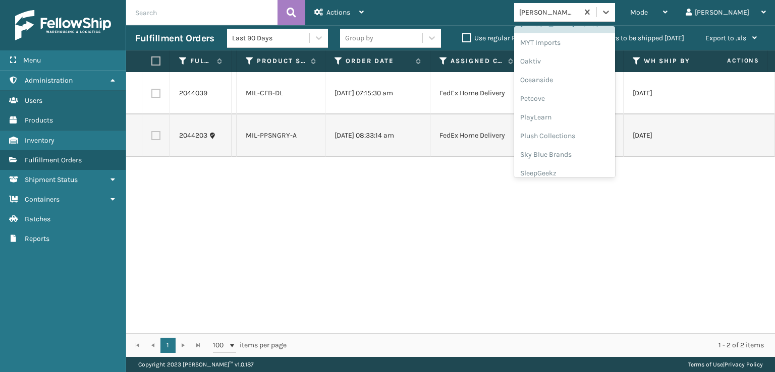
scroll to position [487, 0]
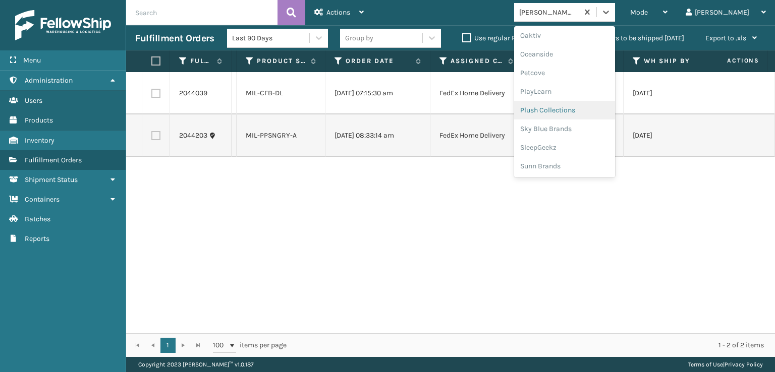
click at [584, 108] on div "Plush Collections" at bounding box center [564, 110] width 101 height 19
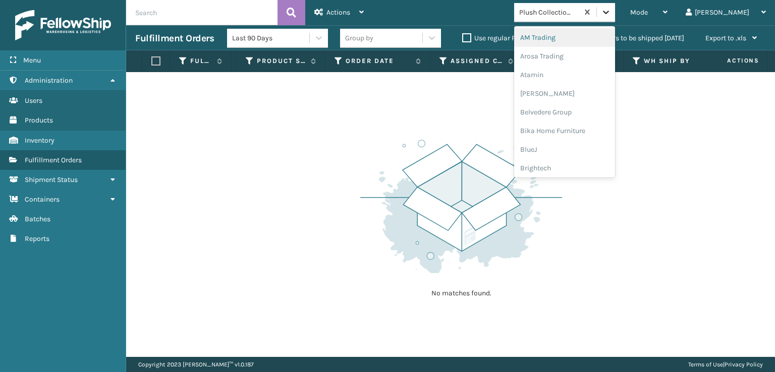
click at [611, 11] on icon at bounding box center [606, 12] width 10 height 10
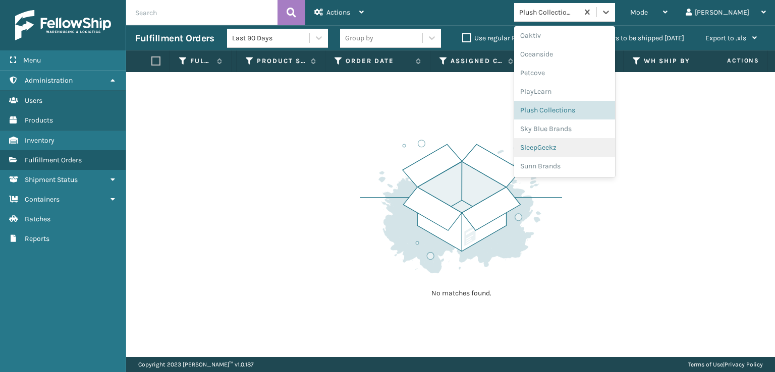
click at [571, 149] on div "SleepGeekz" at bounding box center [564, 147] width 101 height 19
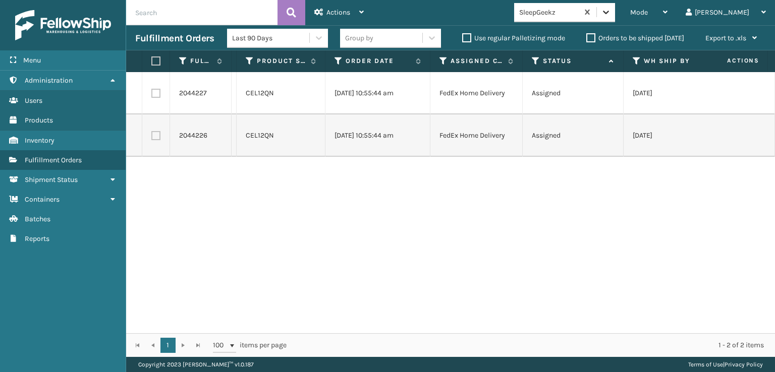
click at [611, 9] on icon at bounding box center [606, 12] width 10 height 10
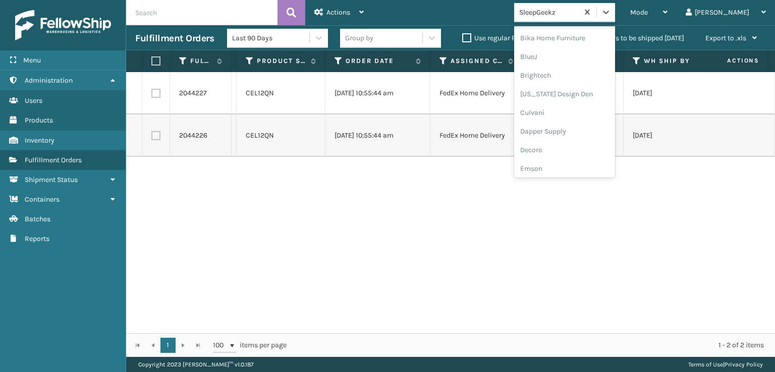
scroll to position [151, 0]
click at [587, 128] on div "FoamTex" at bounding box center [564, 129] width 101 height 19
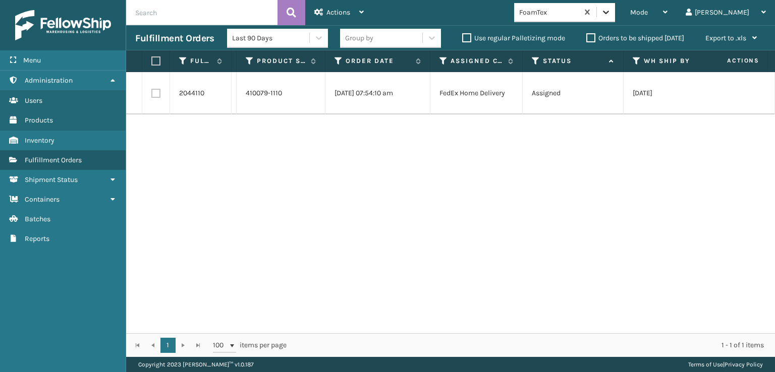
click at [611, 14] on icon at bounding box center [606, 12] width 10 height 10
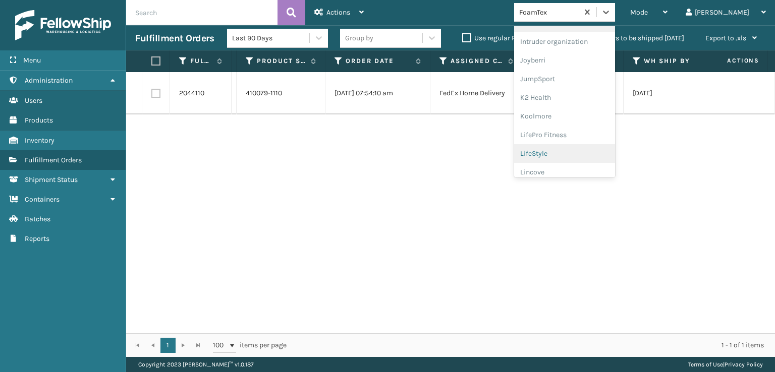
scroll to position [319, 0]
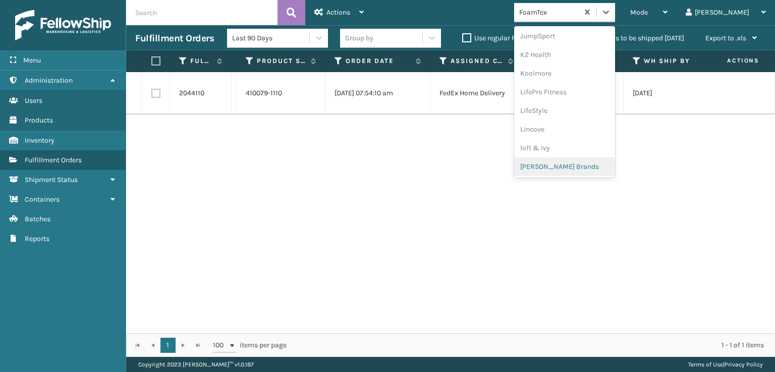
click at [577, 170] on div "[PERSON_NAME] Brands" at bounding box center [564, 166] width 101 height 19
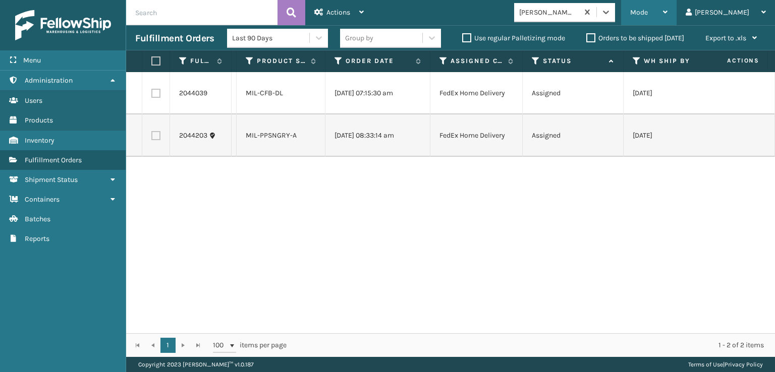
click at [648, 14] on span "Mode" at bounding box center [639, 12] width 18 height 9
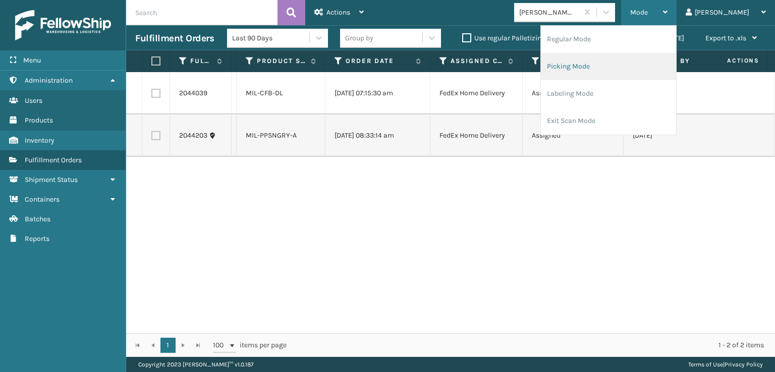
click at [601, 66] on li "Picking Mode" at bounding box center [608, 66] width 135 height 27
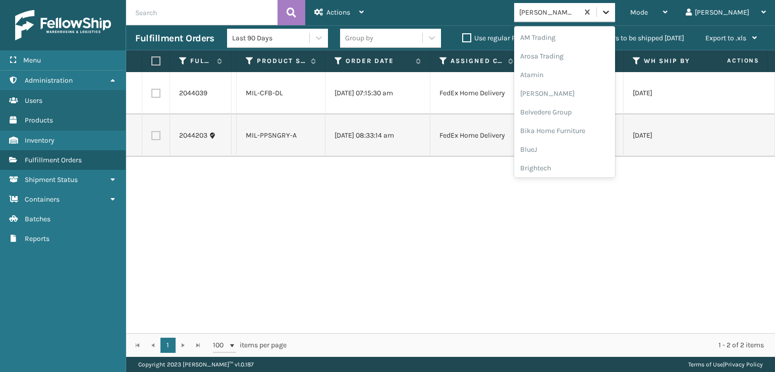
click at [611, 15] on icon at bounding box center [606, 12] width 10 height 10
click at [583, 124] on div "Plush Collections" at bounding box center [564, 127] width 101 height 19
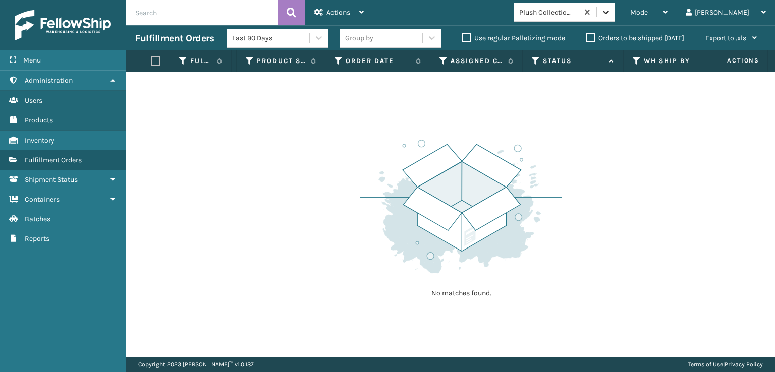
click at [611, 16] on icon at bounding box center [606, 12] width 10 height 10
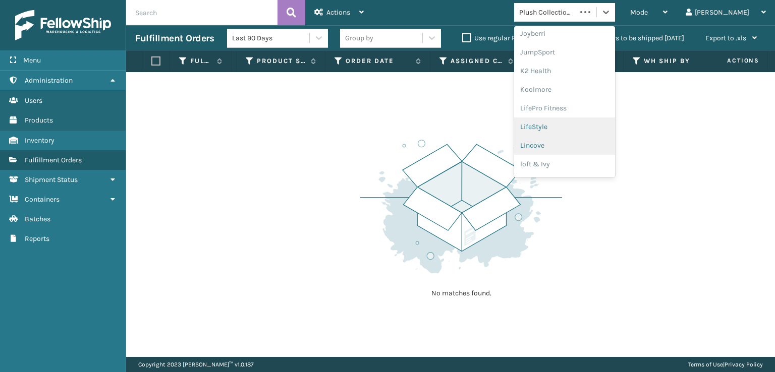
scroll to position [319, 0]
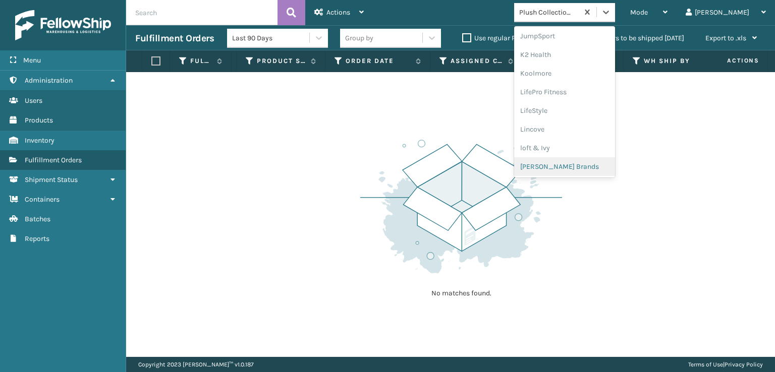
click at [578, 164] on div "[PERSON_NAME] Brands" at bounding box center [564, 166] width 101 height 19
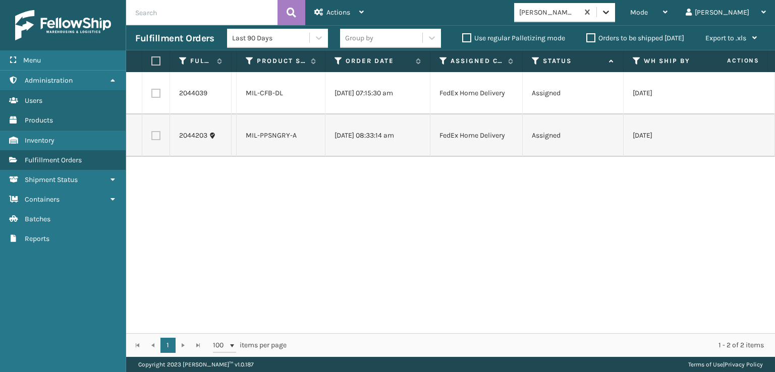
click at [611, 14] on icon at bounding box center [606, 12] width 10 height 10
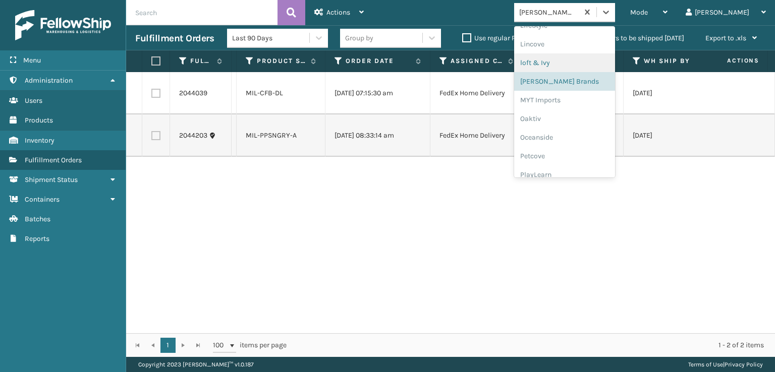
scroll to position [487, 0]
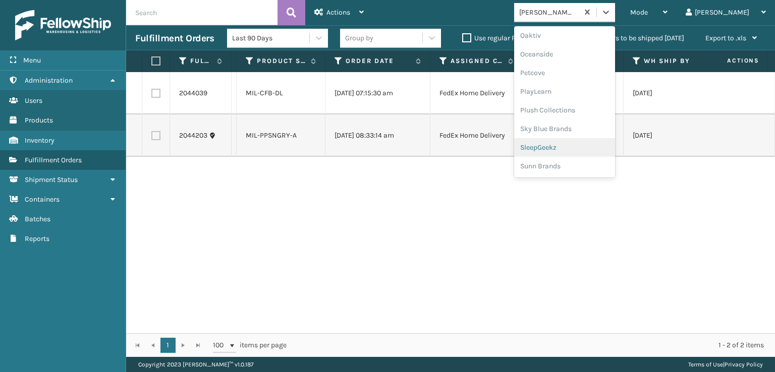
click at [582, 144] on div "SleepGeekz" at bounding box center [564, 147] width 101 height 19
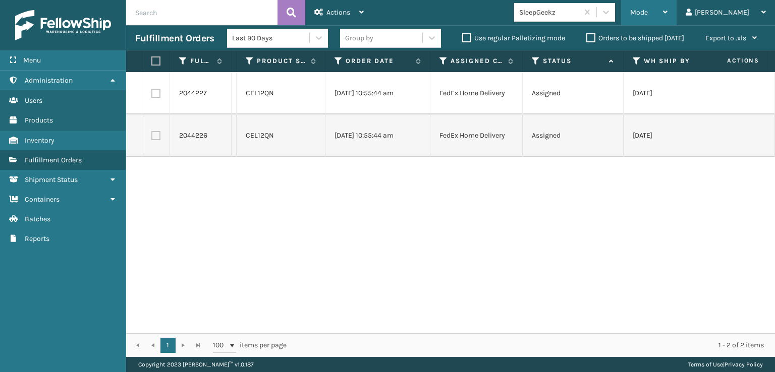
click at [668, 3] on div "Mode" at bounding box center [648, 12] width 37 height 25
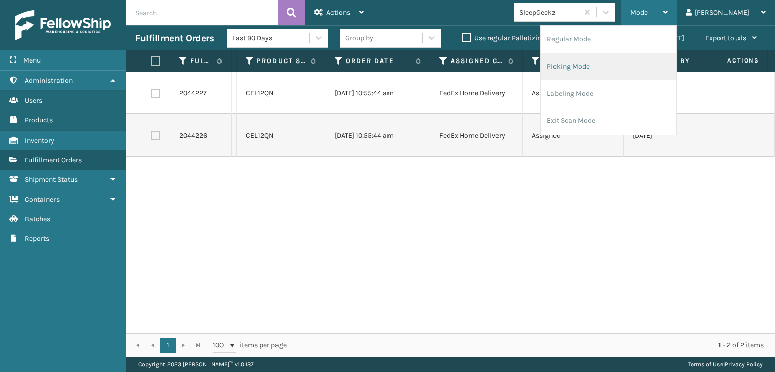
click at [610, 61] on li "Picking Mode" at bounding box center [608, 66] width 135 height 27
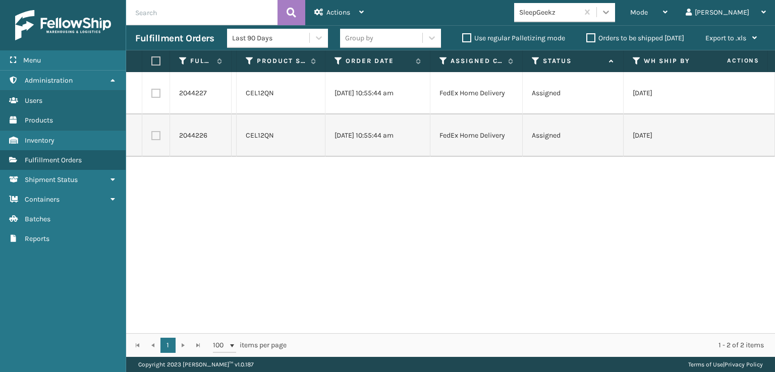
drag, startPoint x: 649, startPoint y: 13, endPoint x: 646, endPoint y: 23, distance: 9.9
click at [611, 14] on icon at bounding box center [606, 12] width 10 height 10
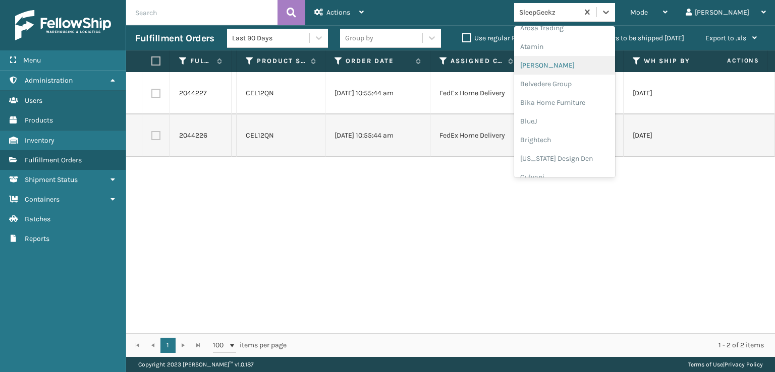
scroll to position [151, 0]
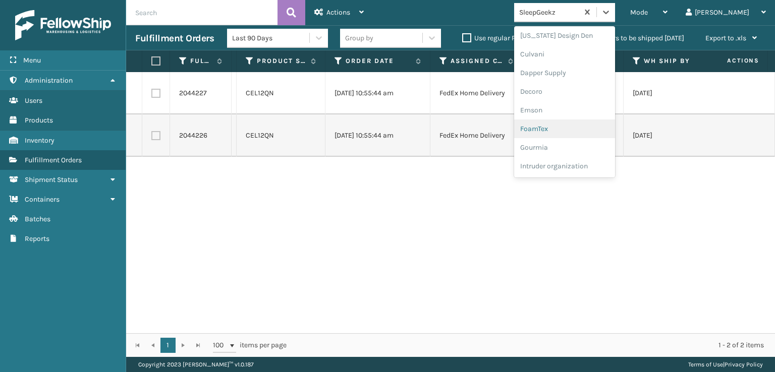
click at [570, 129] on div "FoamTex" at bounding box center [564, 129] width 101 height 19
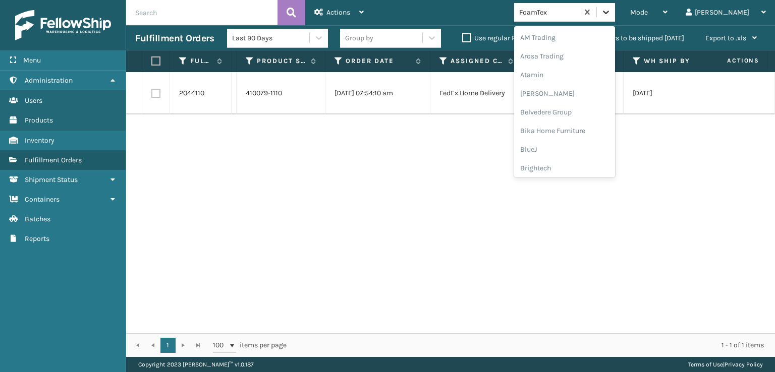
click at [615, 20] on div at bounding box center [606, 12] width 18 height 18
click at [581, 166] on div "[PERSON_NAME] Brands" at bounding box center [564, 166] width 101 height 19
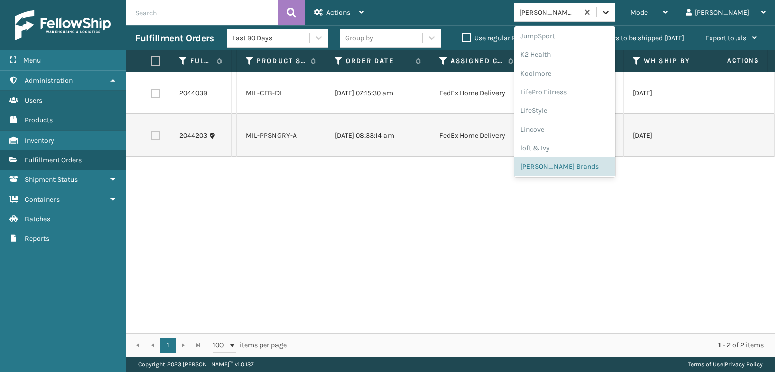
click at [615, 15] on div at bounding box center [606, 12] width 18 height 18
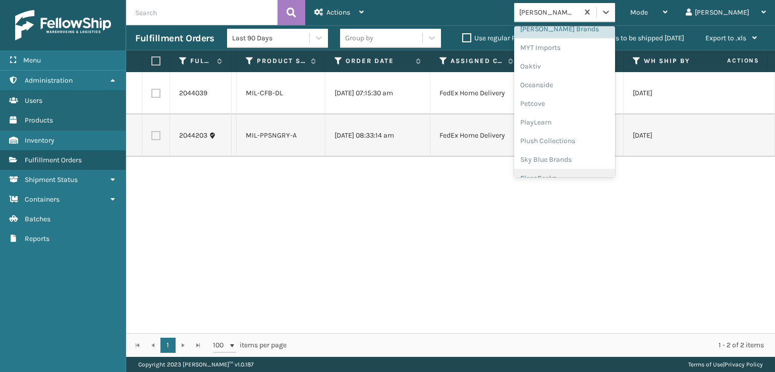
scroll to position [470, 0]
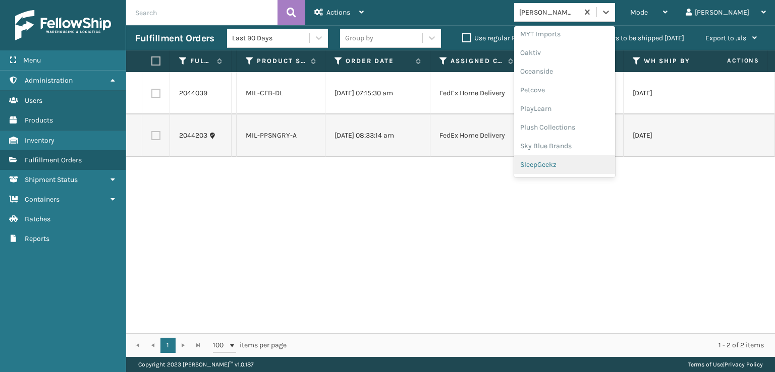
click at [583, 160] on div "SleepGeekz" at bounding box center [564, 164] width 101 height 19
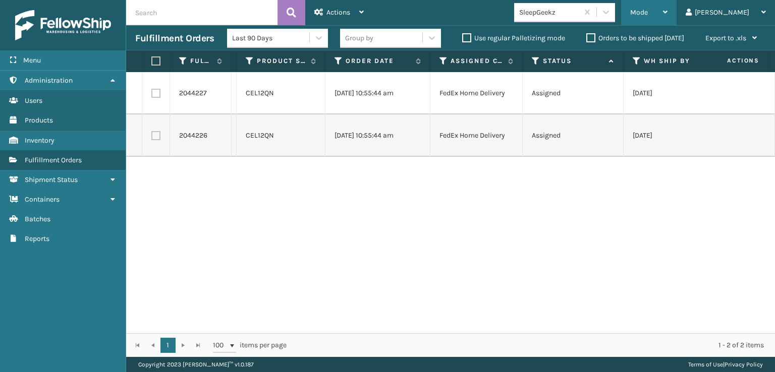
click at [668, 17] on div "Mode" at bounding box center [648, 12] width 37 height 25
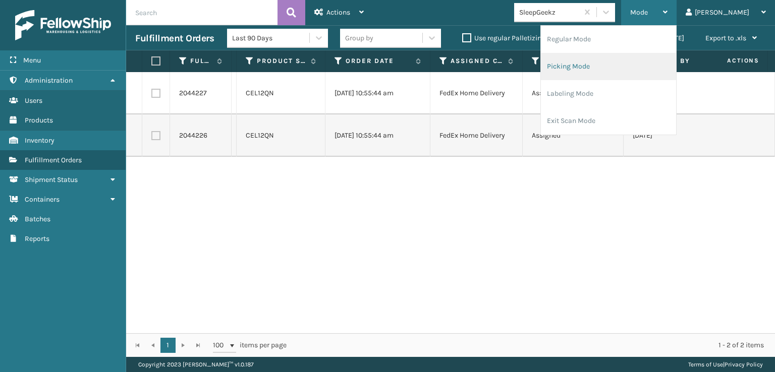
click at [608, 65] on li "Picking Mode" at bounding box center [608, 66] width 135 height 27
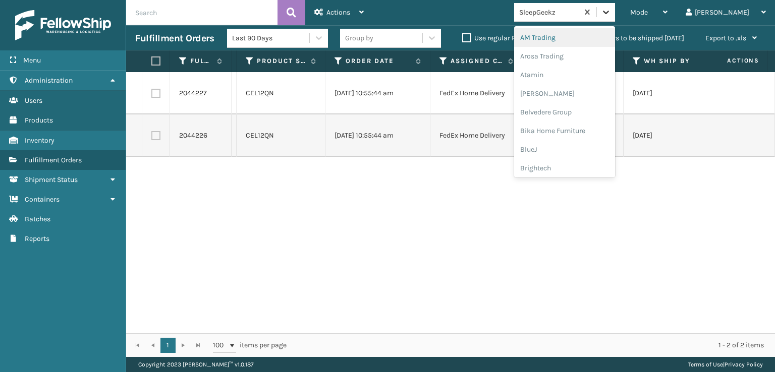
click at [611, 16] on icon at bounding box center [606, 12] width 10 height 10
click at [668, 11] on div "Mode" at bounding box center [648, 12] width 37 height 25
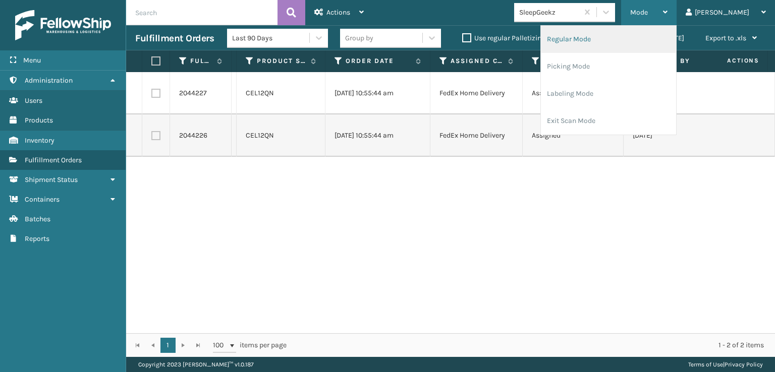
click at [610, 37] on li "Regular Mode" at bounding box center [608, 39] width 135 height 27
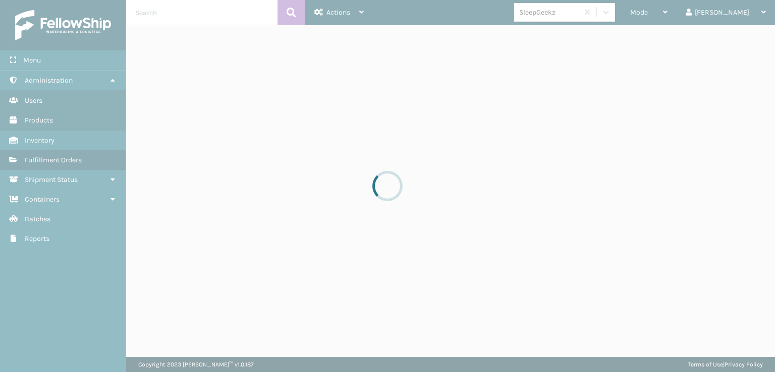
click at [161, 17] on div at bounding box center [387, 186] width 775 height 372
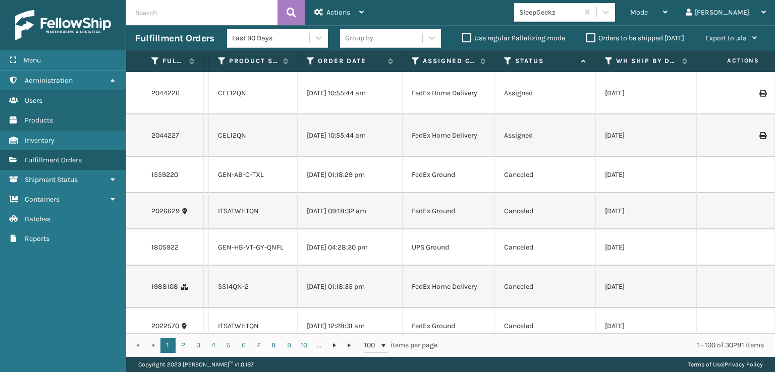
click at [161, 8] on input "text" at bounding box center [201, 12] width 151 height 25
click at [295, 14] on icon at bounding box center [292, 12] width 10 height 15
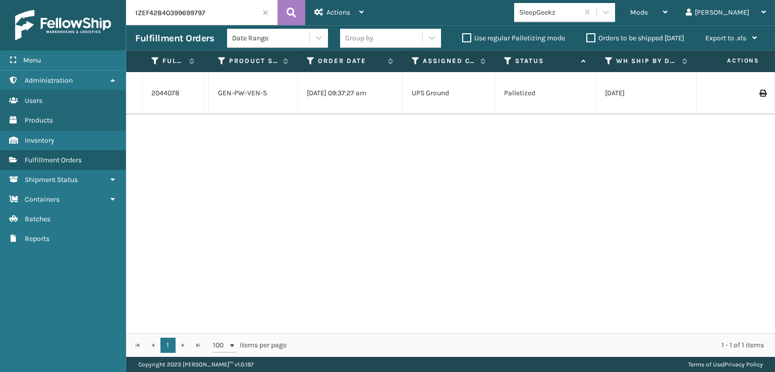
click at [226, 15] on input "1ZEF42840399699797" at bounding box center [201, 12] width 151 height 25
type input "1ZEF42840392310771"
click at [288, 13] on icon at bounding box center [292, 12] width 10 height 15
click at [267, 13] on span at bounding box center [265, 13] width 6 height 6
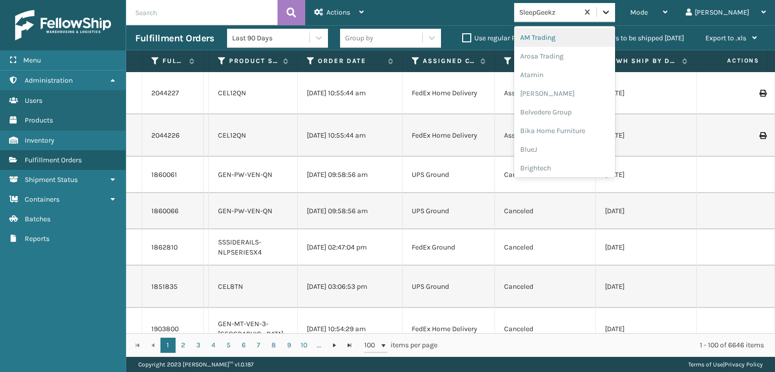
click at [611, 16] on icon at bounding box center [606, 12] width 10 height 10
click at [648, 11] on span "Mode" at bounding box center [639, 12] width 18 height 9
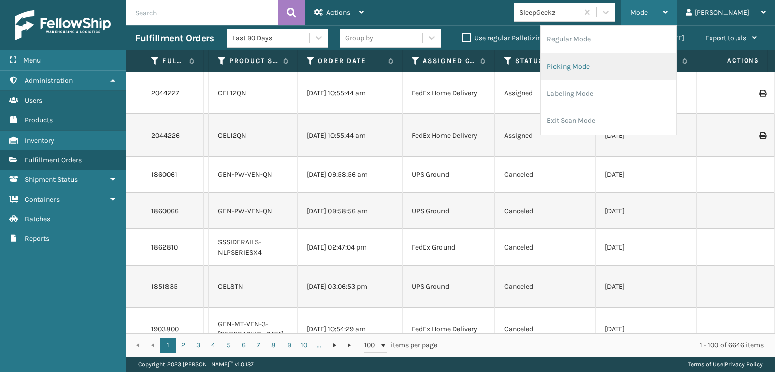
click at [613, 64] on li "Picking Mode" at bounding box center [608, 66] width 135 height 27
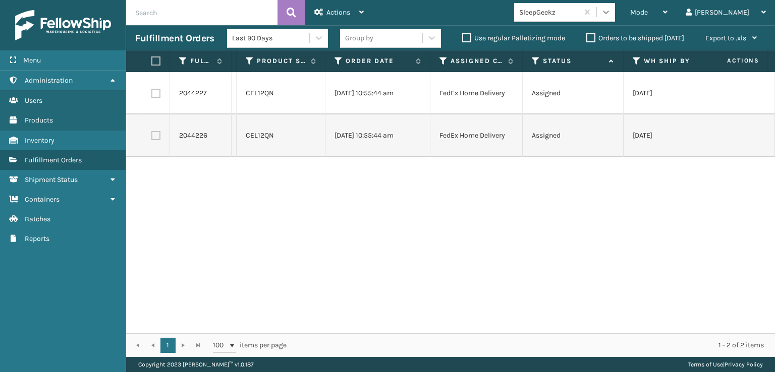
click at [609, 13] on icon at bounding box center [606, 13] width 6 height 4
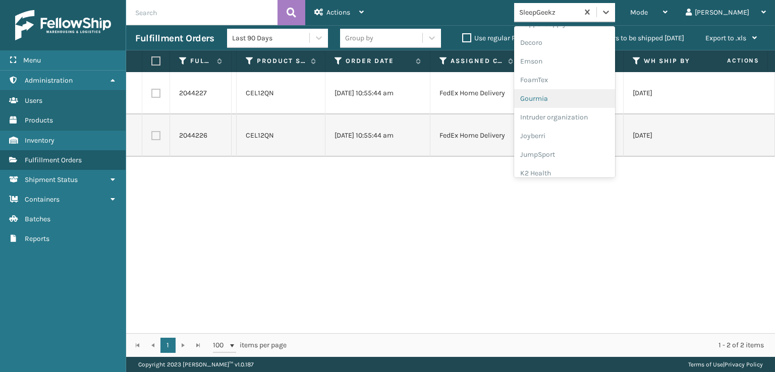
scroll to position [202, 0]
click at [579, 76] on div "FoamTex" at bounding box center [564, 78] width 101 height 19
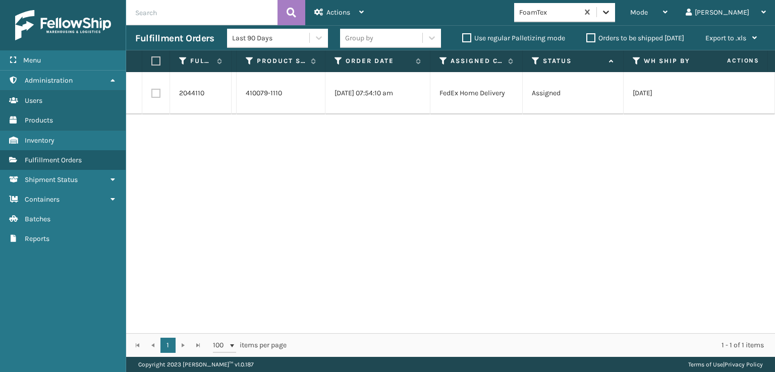
click at [611, 16] on icon at bounding box center [606, 12] width 10 height 10
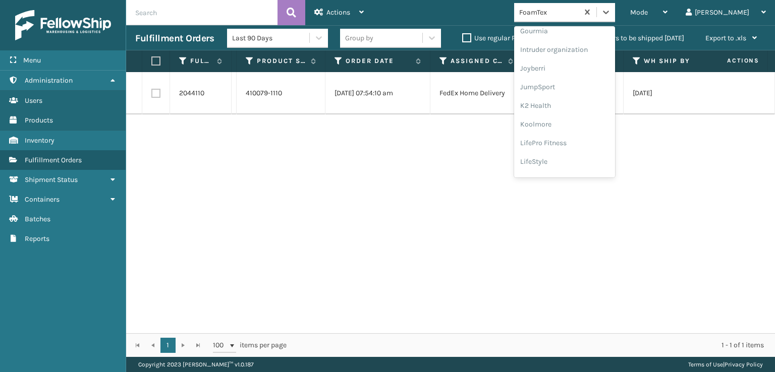
scroll to position [319, 0]
click at [585, 163] on div "[PERSON_NAME] Brands" at bounding box center [564, 166] width 101 height 19
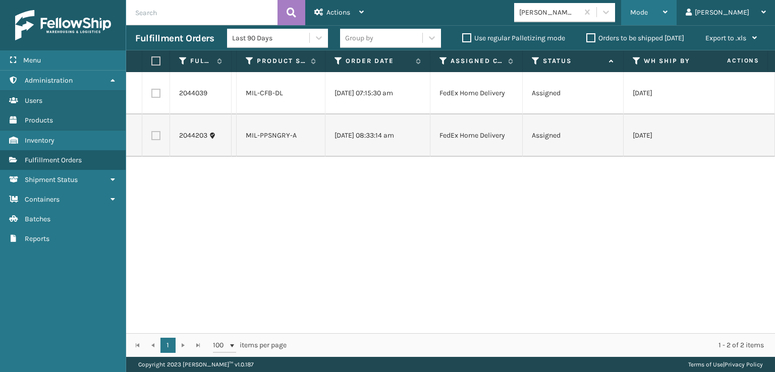
click at [648, 13] on span "Mode" at bounding box center [639, 12] width 18 height 9
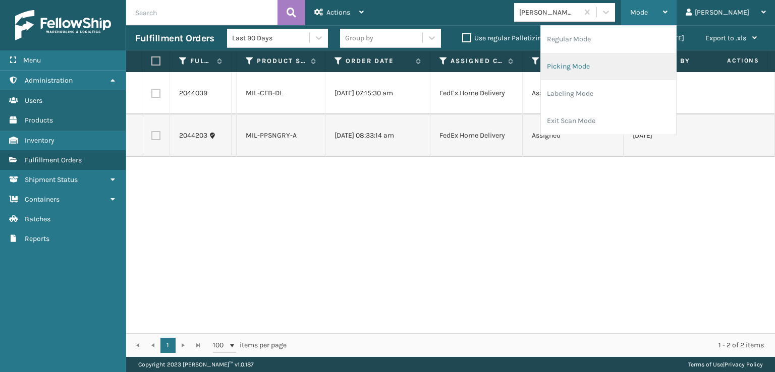
click at [603, 65] on li "Picking Mode" at bounding box center [608, 66] width 135 height 27
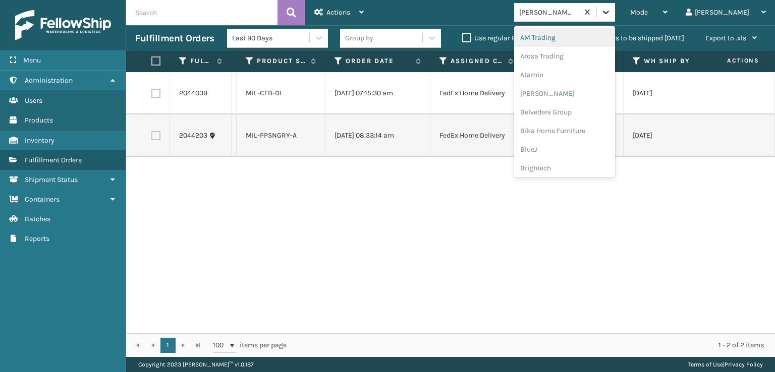
click at [611, 17] on icon at bounding box center [606, 12] width 10 height 10
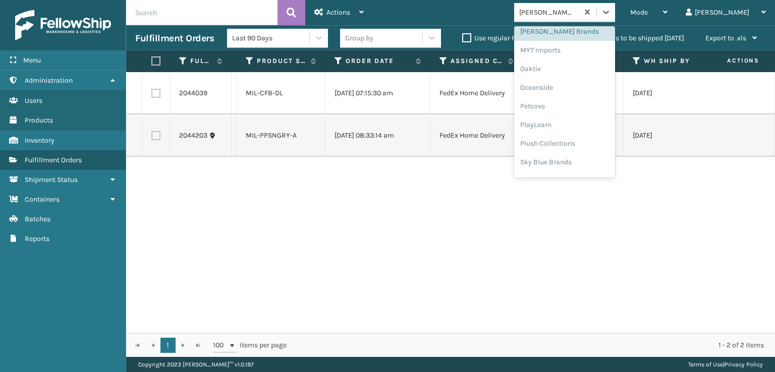
scroll to position [470, 0]
click at [584, 164] on div "SleepGeekz" at bounding box center [564, 164] width 101 height 19
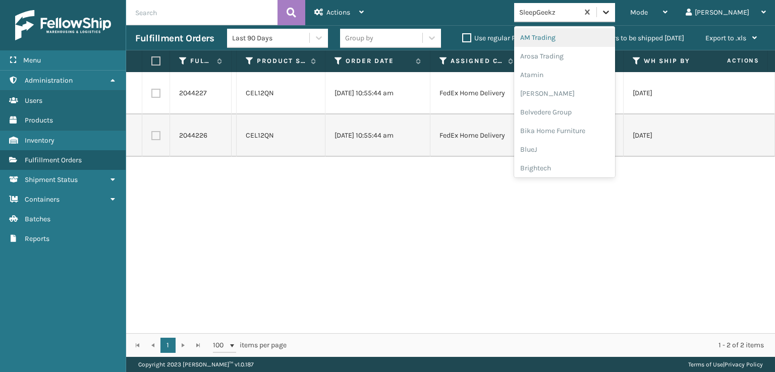
click at [611, 17] on icon at bounding box center [606, 12] width 10 height 10
click at [585, 125] on div "FoamTex" at bounding box center [564, 129] width 101 height 19
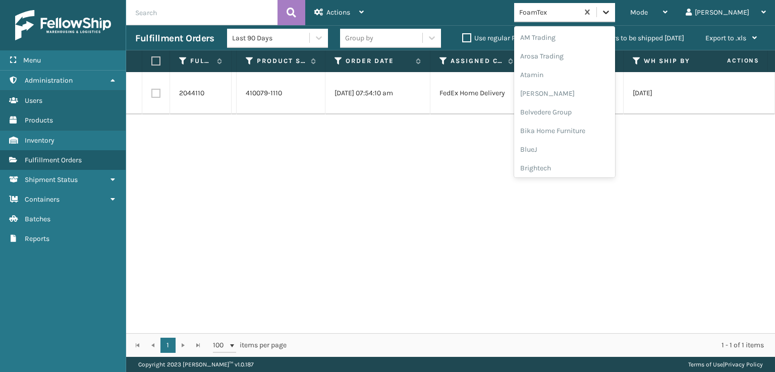
click at [611, 15] on icon at bounding box center [606, 12] width 10 height 10
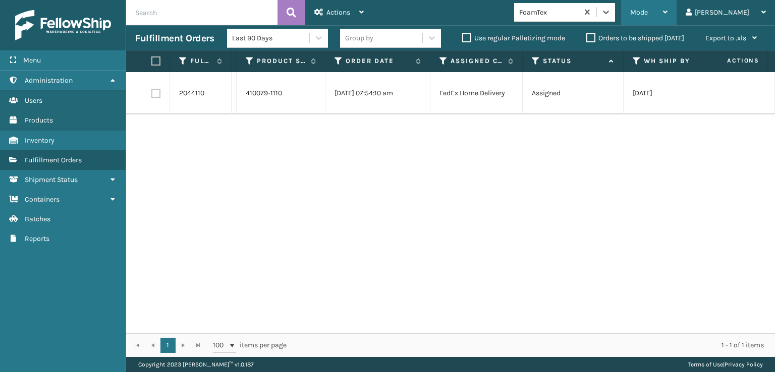
click at [648, 16] on span "Mode" at bounding box center [639, 12] width 18 height 9
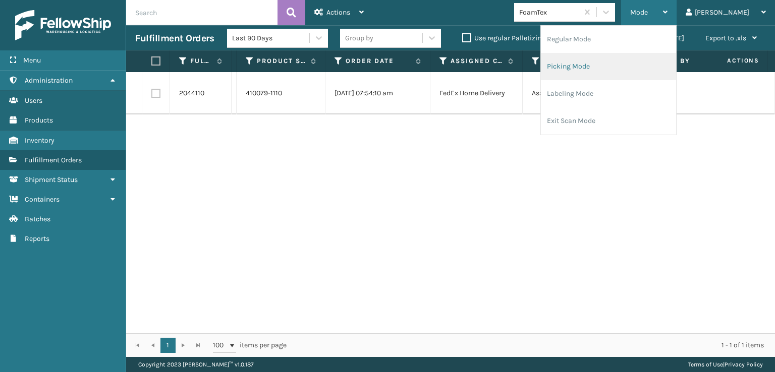
click at [602, 63] on li "Picking Mode" at bounding box center [608, 66] width 135 height 27
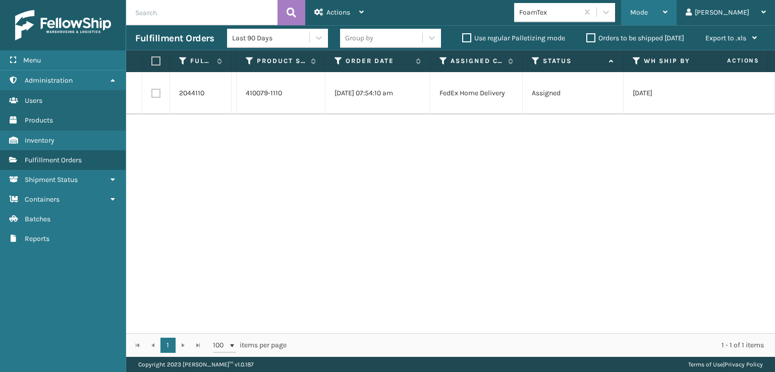
click at [648, 12] on span "Mode" at bounding box center [639, 12] width 18 height 9
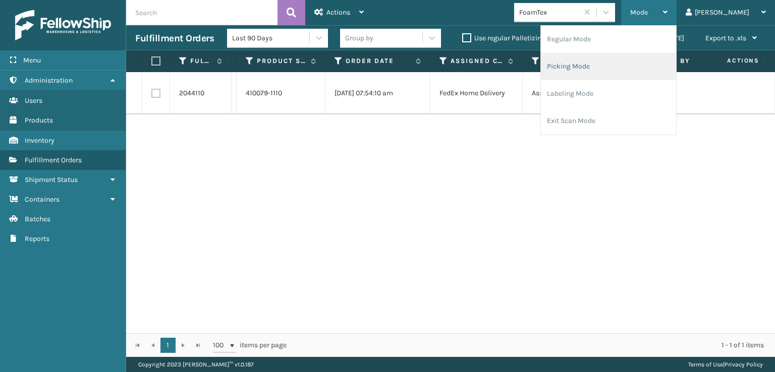
click at [602, 67] on li "Picking Mode" at bounding box center [608, 66] width 135 height 27
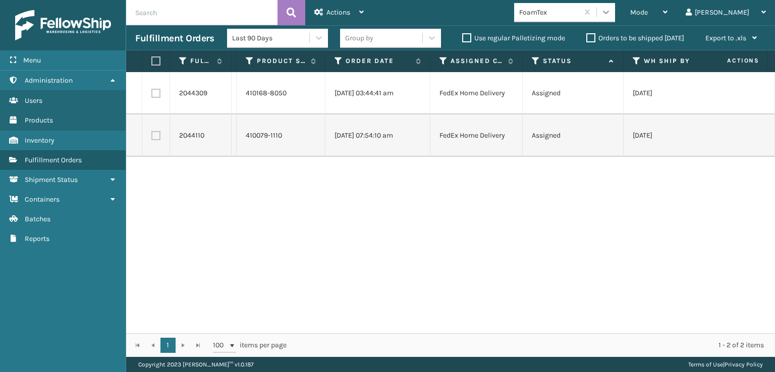
click at [609, 12] on icon at bounding box center [606, 13] width 6 height 4
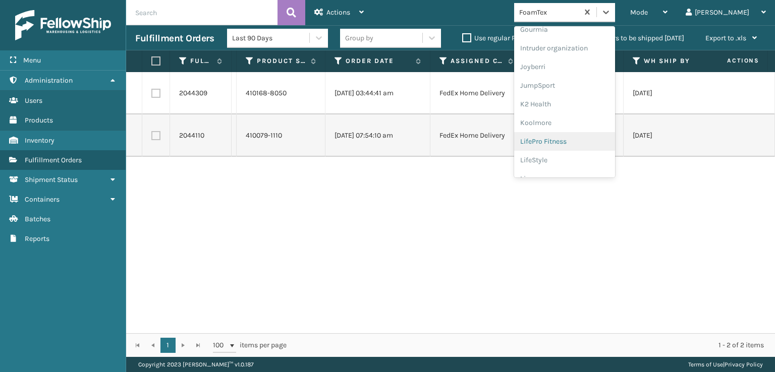
scroll to position [319, 0]
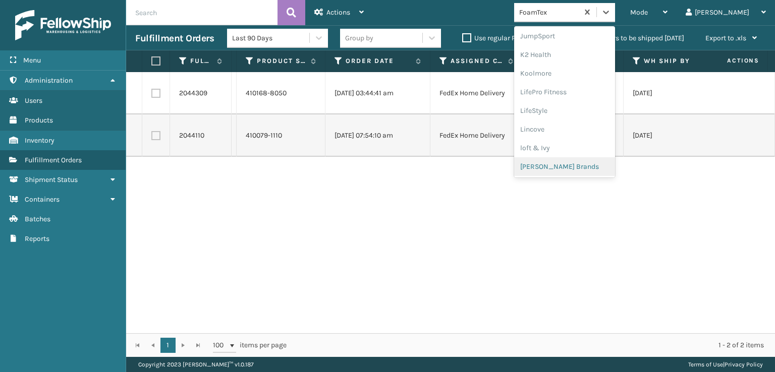
click at [578, 166] on div "[PERSON_NAME] Brands" at bounding box center [564, 166] width 101 height 19
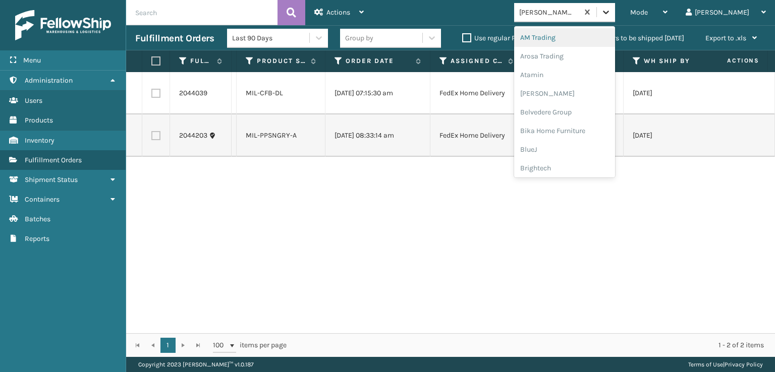
click at [611, 9] on icon at bounding box center [606, 12] width 10 height 10
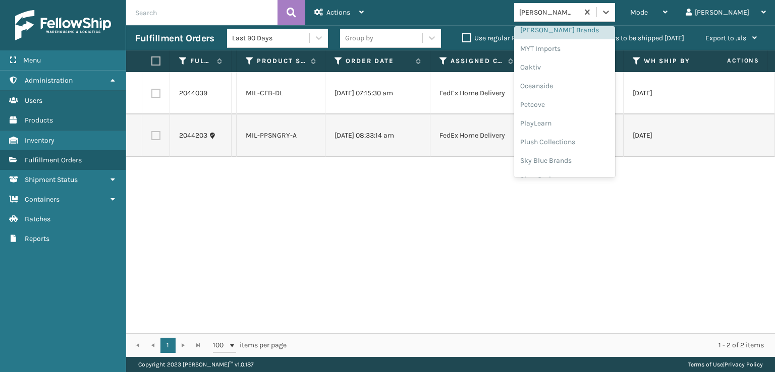
scroll to position [487, 0]
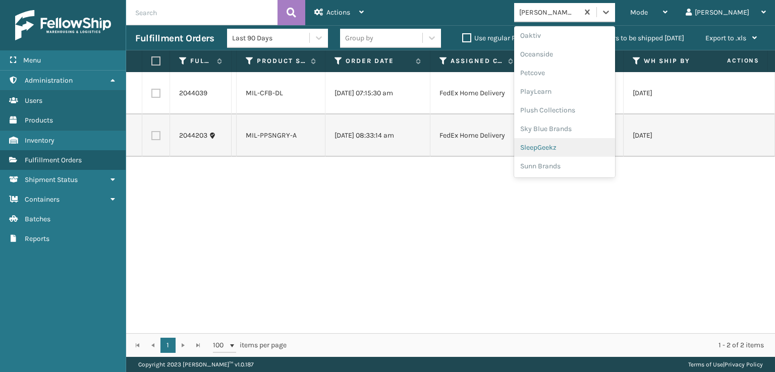
click at [581, 144] on div "SleepGeekz" at bounding box center [564, 147] width 101 height 19
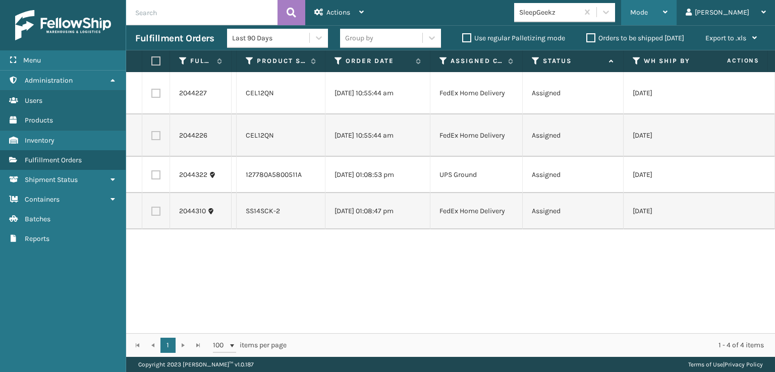
click at [668, 19] on div "Mode" at bounding box center [648, 12] width 37 height 25
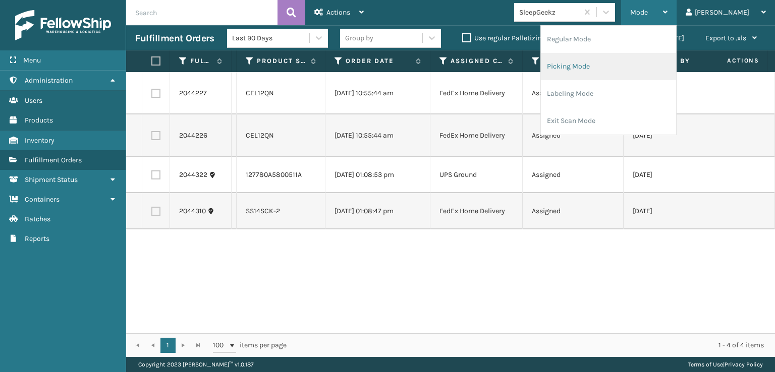
click at [599, 67] on li "Picking Mode" at bounding box center [608, 66] width 135 height 27
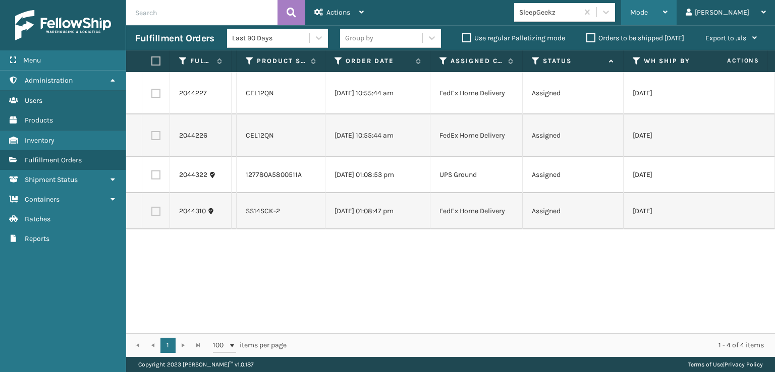
click at [648, 14] on span "Mode" at bounding box center [639, 12] width 18 height 9
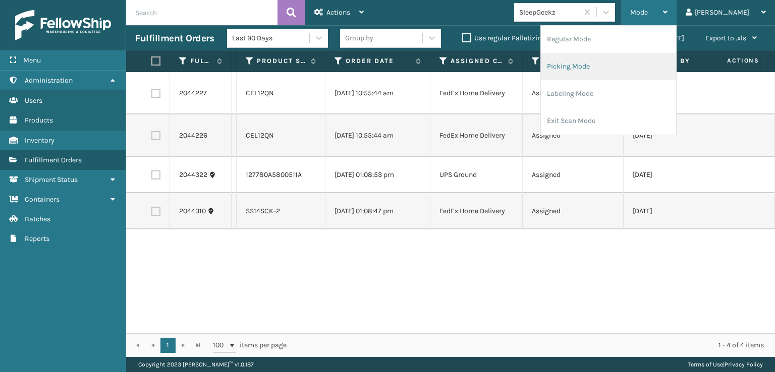
click at [598, 65] on li "Picking Mode" at bounding box center [608, 66] width 135 height 27
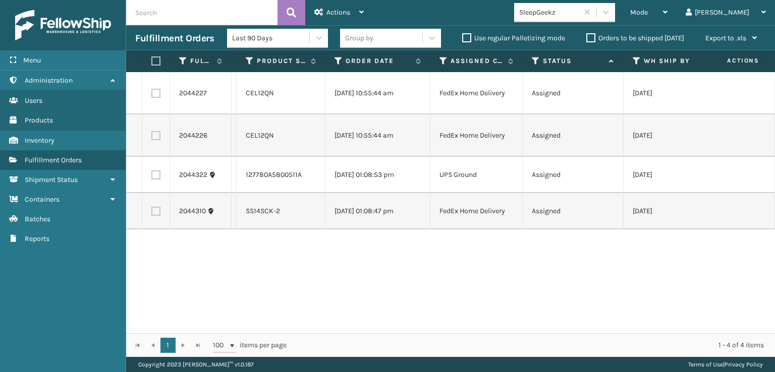
click at [152, 57] on label at bounding box center [154, 61] width 6 height 9
click at [152, 58] on input "checkbox" at bounding box center [151, 61] width 1 height 7
checkbox input "true"
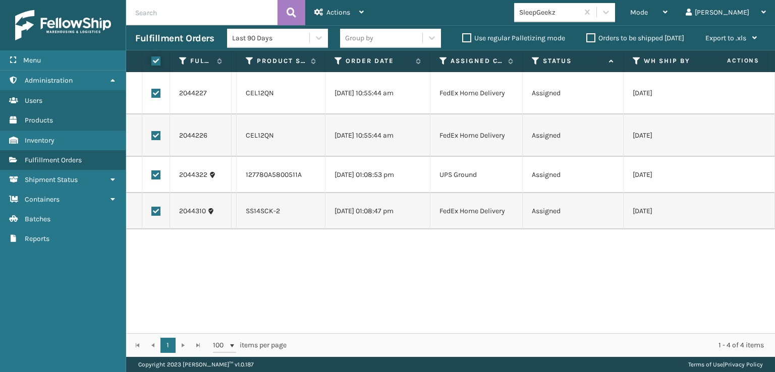
checkbox input "true"
click at [335, 9] on span "Actions" at bounding box center [338, 12] width 24 height 9
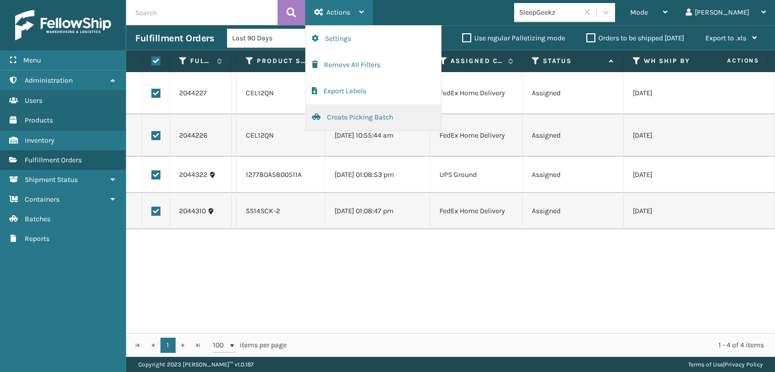
click at [345, 117] on button "Create Picking Batch" at bounding box center [373, 117] width 135 height 26
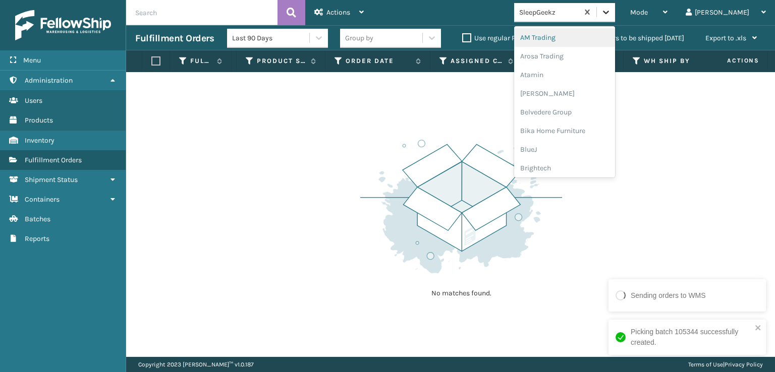
click at [611, 13] on icon at bounding box center [606, 12] width 10 height 10
click at [573, 127] on div "FoamTex" at bounding box center [564, 129] width 101 height 19
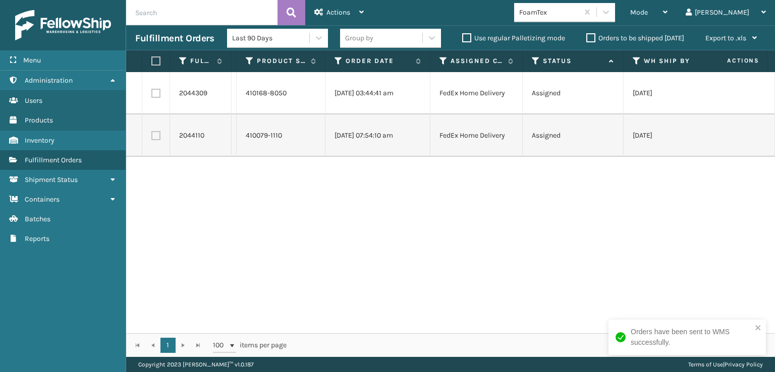
click at [155, 59] on label at bounding box center [154, 61] width 6 height 9
click at [152, 59] on input "checkbox" at bounding box center [151, 61] width 1 height 7
checkbox input "true"
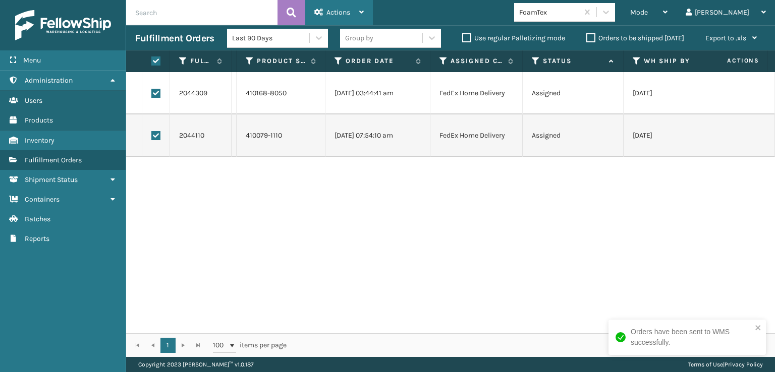
click at [321, 6] on div "Actions" at bounding box center [338, 12] width 49 height 25
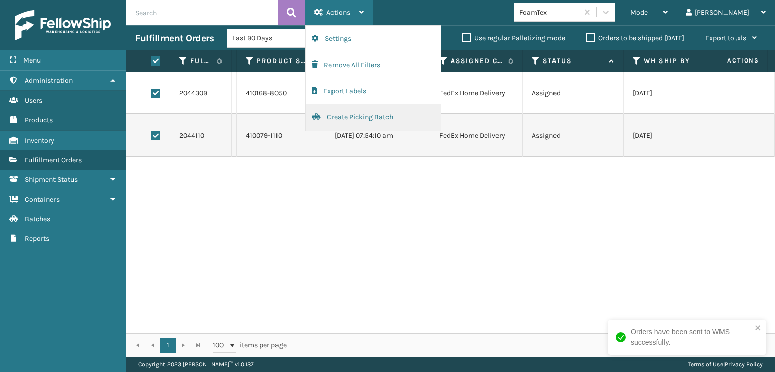
click at [365, 116] on button "Create Picking Batch" at bounding box center [373, 117] width 135 height 26
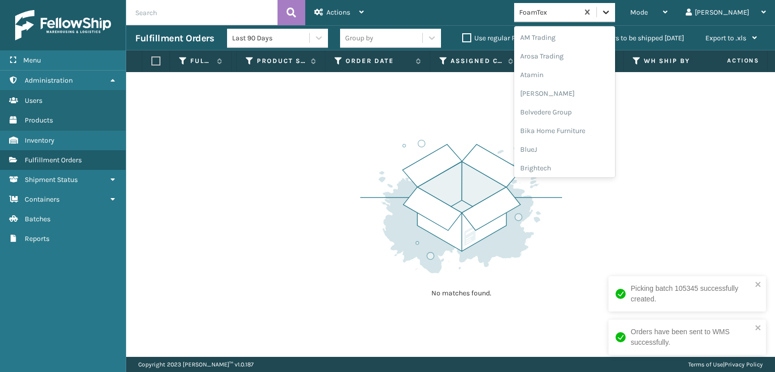
click at [609, 12] on icon at bounding box center [606, 13] width 6 height 4
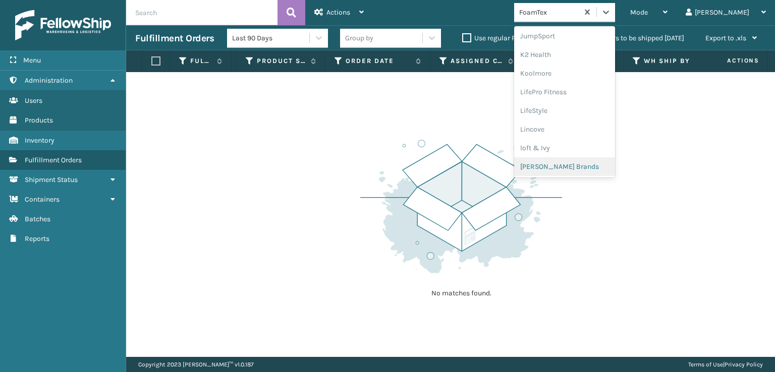
click at [579, 162] on div "[PERSON_NAME] Brands" at bounding box center [564, 166] width 101 height 19
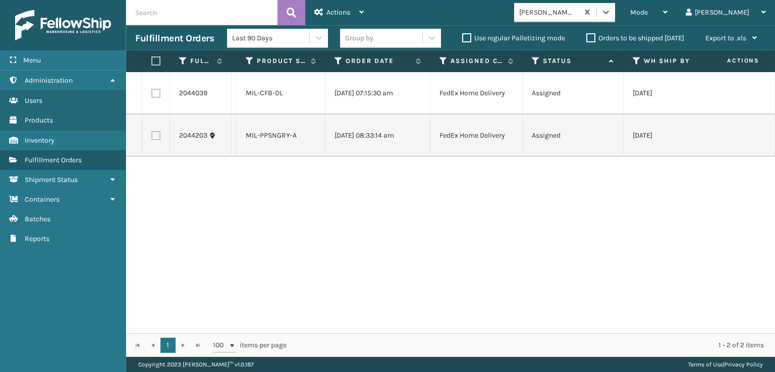
click at [157, 61] on label at bounding box center [154, 61] width 6 height 9
click at [152, 61] on input "checkbox" at bounding box center [151, 61] width 1 height 7
checkbox input "true"
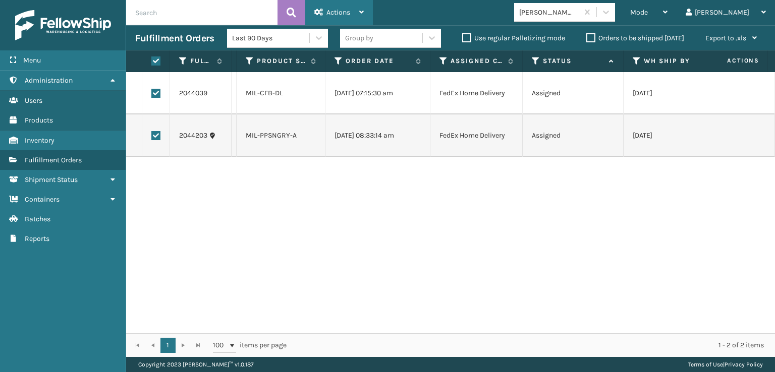
click at [330, 14] on span "Actions" at bounding box center [338, 12] width 24 height 9
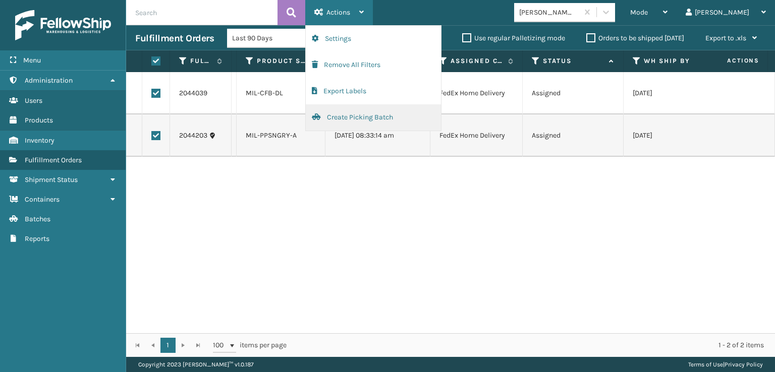
click at [347, 118] on button "Create Picking Batch" at bounding box center [373, 117] width 135 height 26
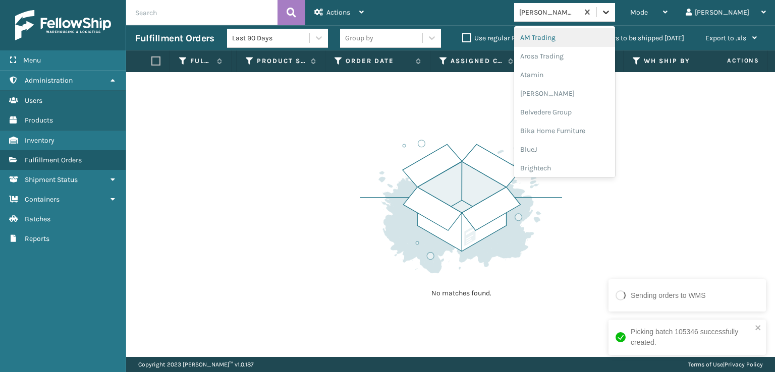
click at [615, 18] on div at bounding box center [606, 12] width 18 height 18
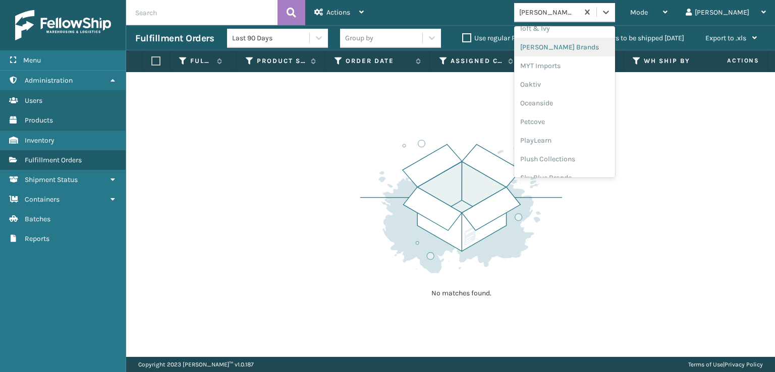
scroll to position [470, 0]
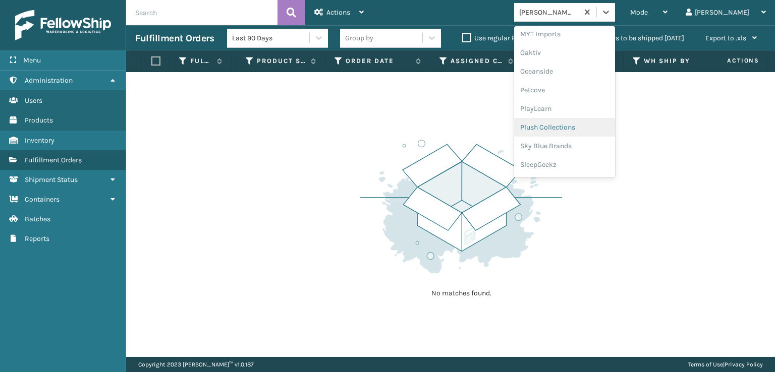
click at [581, 127] on div "Plush Collections" at bounding box center [564, 127] width 101 height 19
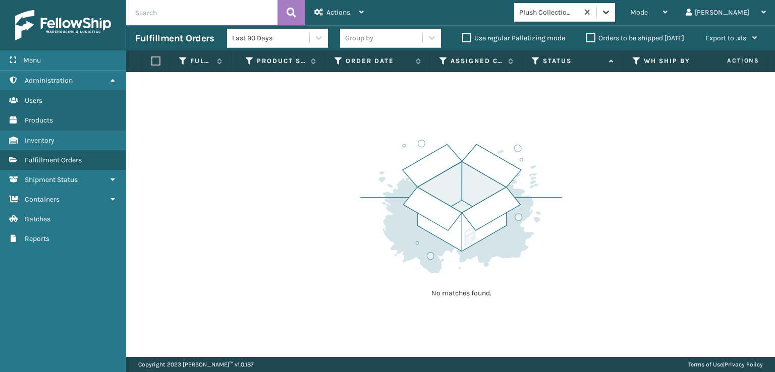
click at [611, 14] on icon at bounding box center [606, 12] width 10 height 10
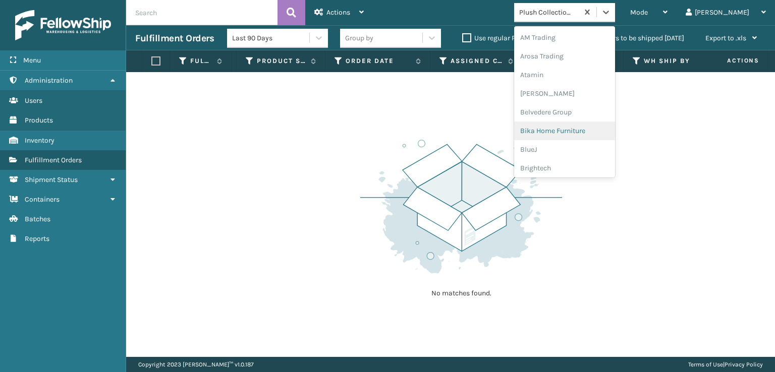
scroll to position [319, 0]
click at [580, 166] on div "[PERSON_NAME] Brands" at bounding box center [564, 166] width 101 height 19
click at [615, 19] on div at bounding box center [606, 12] width 18 height 18
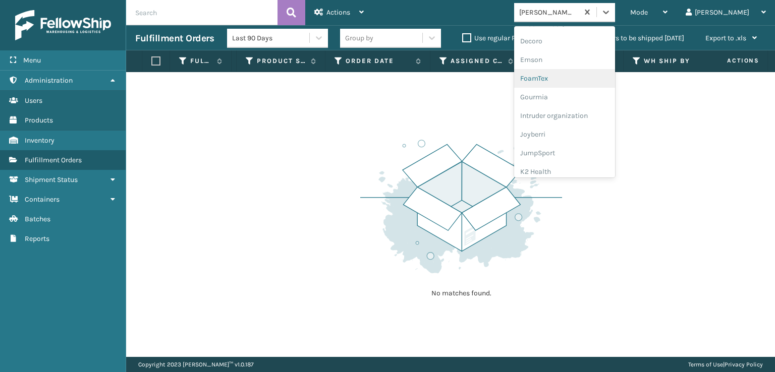
click at [581, 81] on div "FoamTex" at bounding box center [564, 78] width 101 height 19
click at [611, 15] on icon at bounding box center [606, 12] width 10 height 10
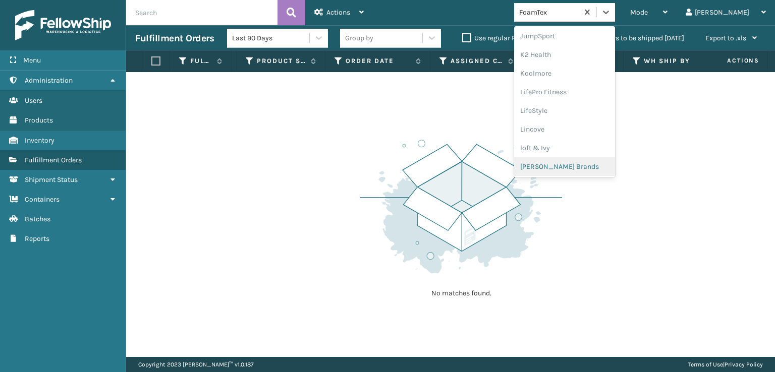
scroll to position [369, 0]
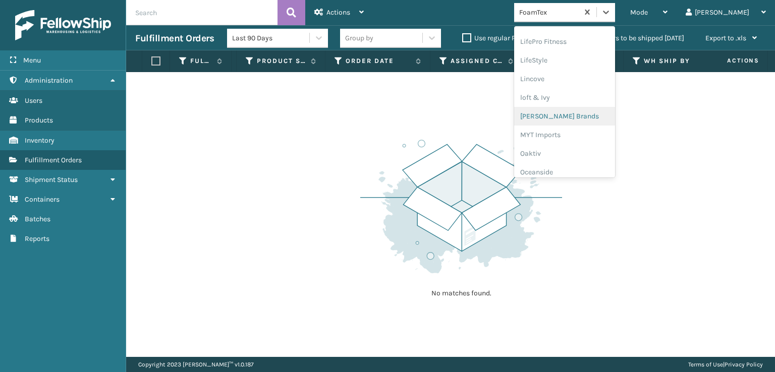
click at [568, 112] on div "[PERSON_NAME] Brands" at bounding box center [564, 116] width 101 height 19
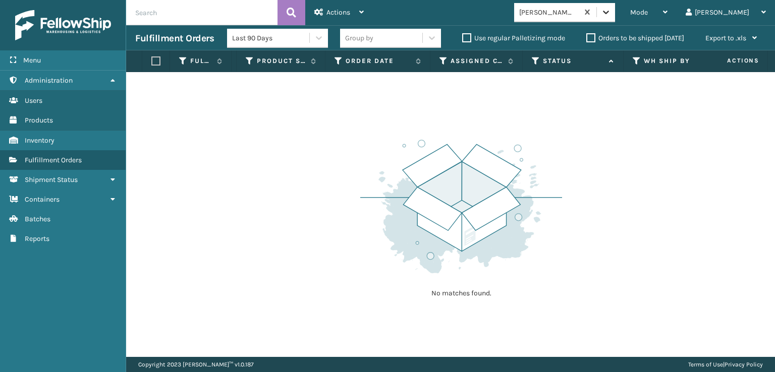
click at [611, 16] on icon at bounding box center [606, 12] width 10 height 10
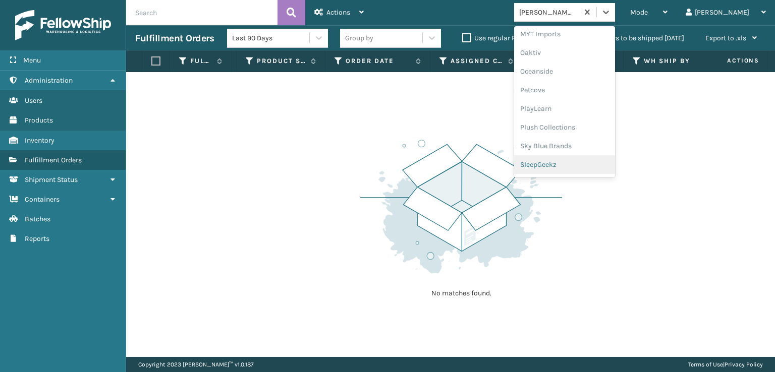
scroll to position [487, 0]
click at [574, 145] on div "SleepGeekz" at bounding box center [564, 147] width 101 height 19
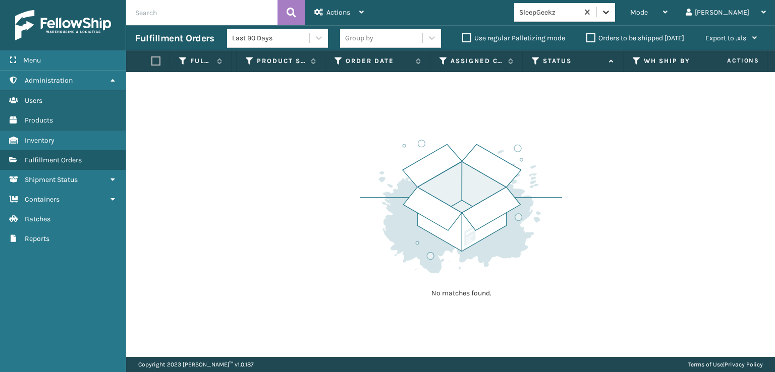
click at [611, 8] on icon at bounding box center [606, 12] width 10 height 10
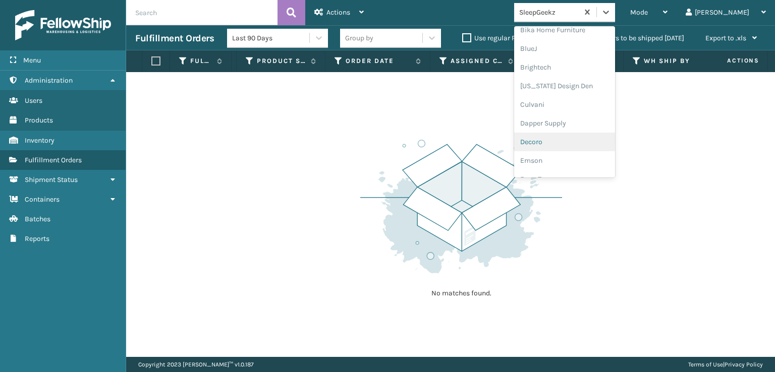
scroll to position [151, 0]
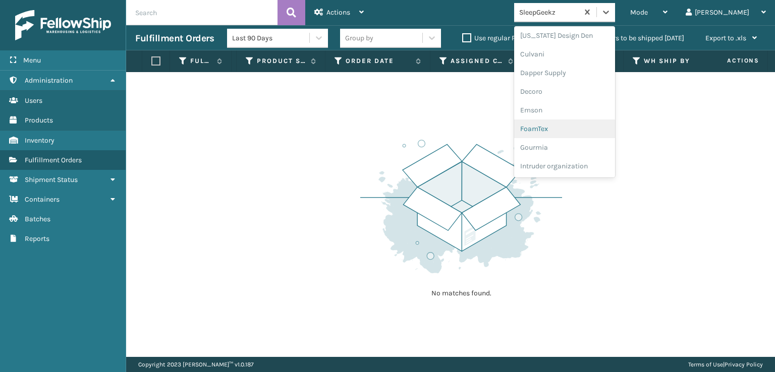
click at [573, 125] on div "FoamTex" at bounding box center [564, 129] width 101 height 19
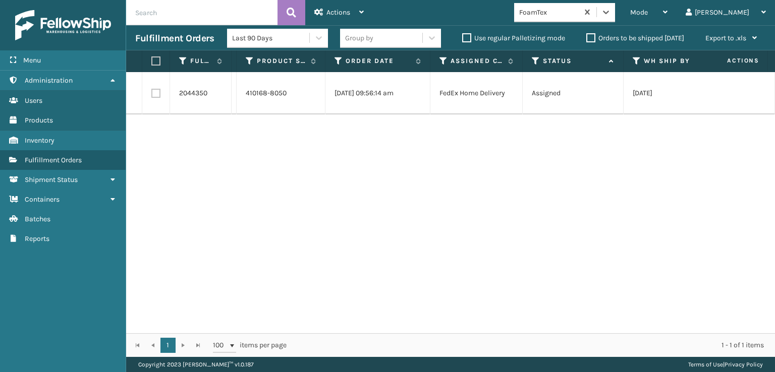
click at [154, 96] on label at bounding box center [155, 93] width 9 height 9
click at [152, 95] on input "checkbox" at bounding box center [151, 92] width 1 height 7
checkbox input "true"
click at [337, 13] on span "Actions" at bounding box center [338, 12] width 24 height 9
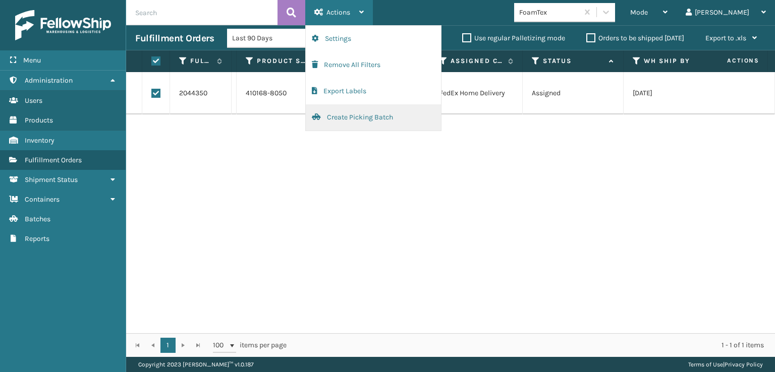
click at [353, 116] on button "Create Picking Batch" at bounding box center [373, 117] width 135 height 26
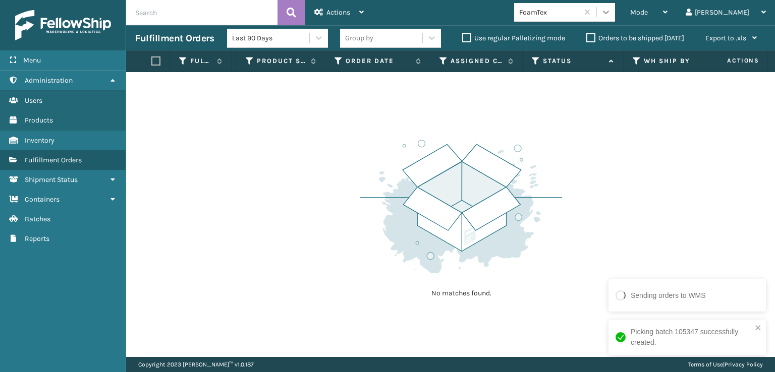
click at [615, 13] on div at bounding box center [606, 12] width 18 height 18
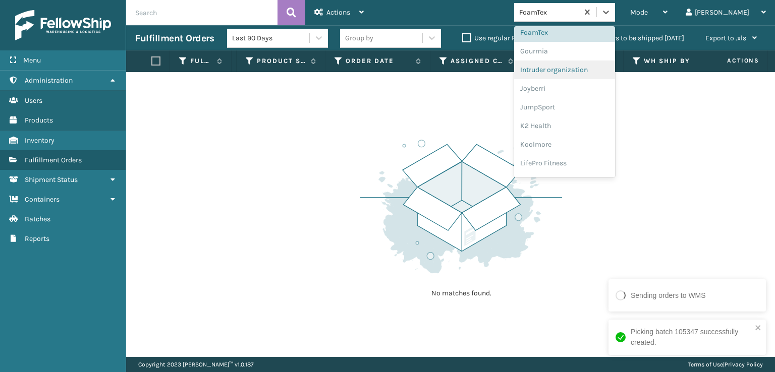
scroll to position [319, 0]
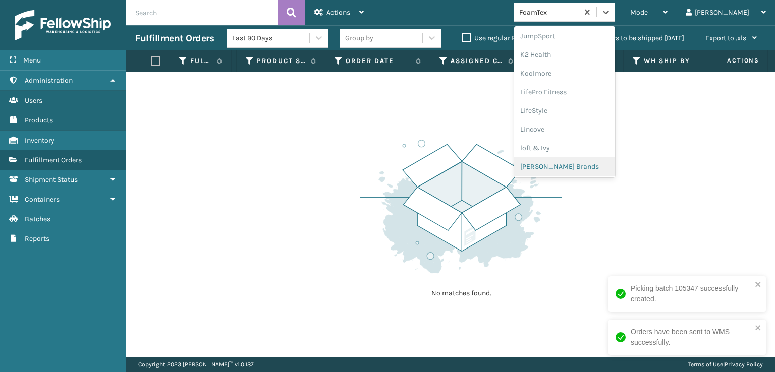
click at [583, 166] on div "[PERSON_NAME] Brands" at bounding box center [564, 166] width 101 height 19
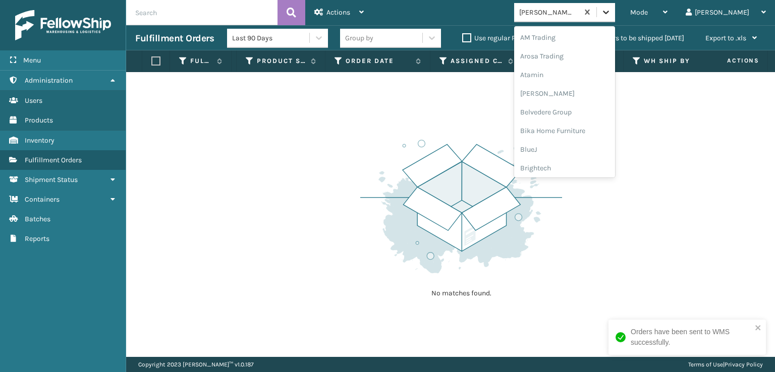
click at [609, 14] on icon at bounding box center [606, 13] width 6 height 4
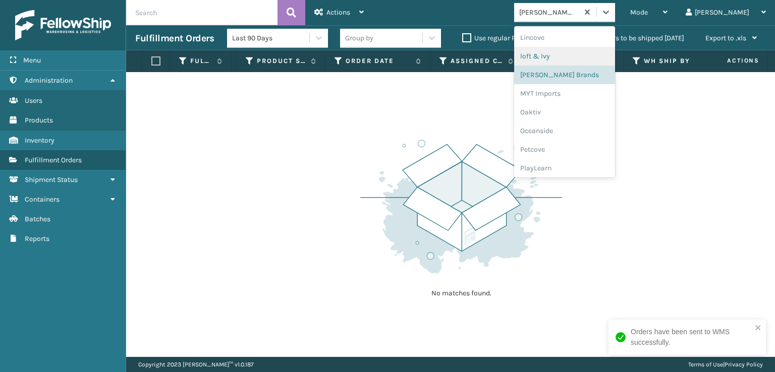
scroll to position [487, 0]
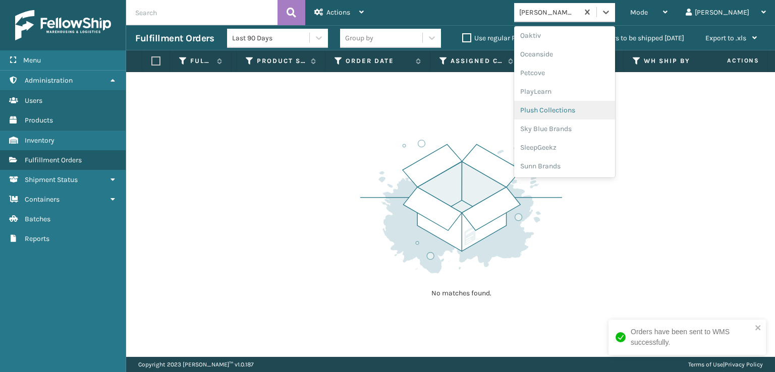
click at [574, 106] on div "Plush Collections" at bounding box center [564, 110] width 101 height 19
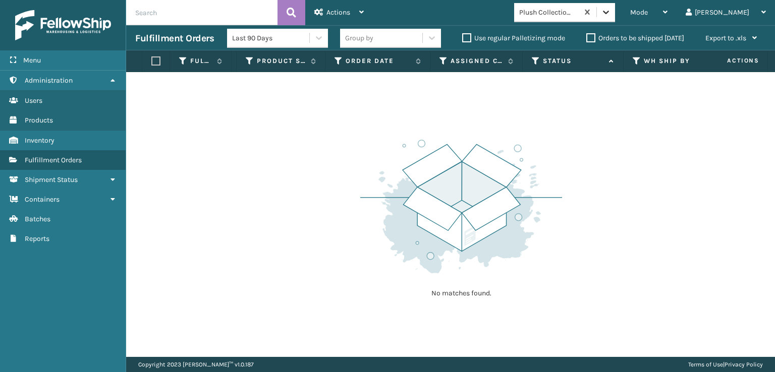
click at [611, 16] on icon at bounding box center [606, 12] width 10 height 10
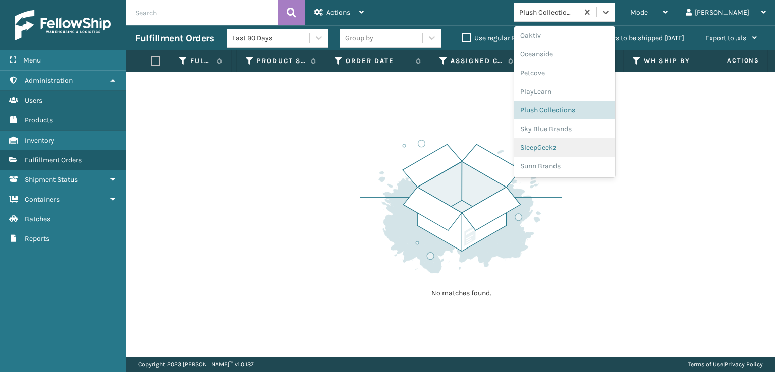
click at [579, 144] on div "SleepGeekz" at bounding box center [564, 147] width 101 height 19
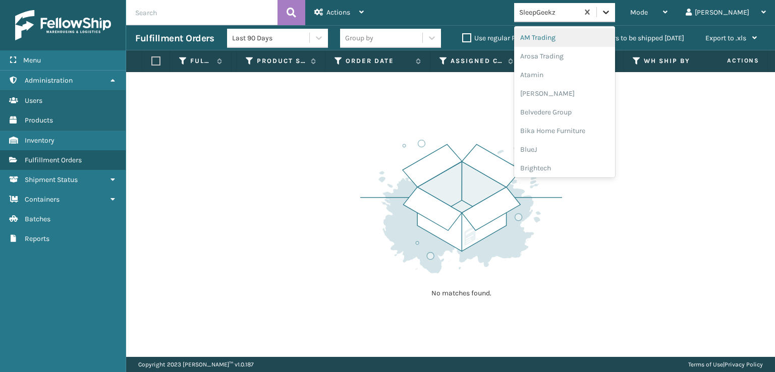
click at [615, 10] on div at bounding box center [606, 12] width 18 height 18
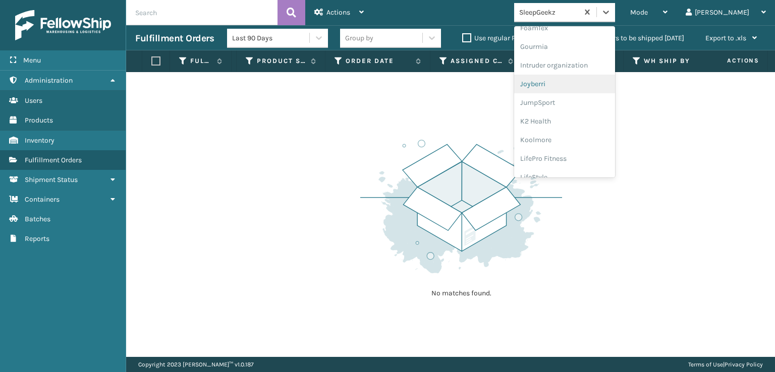
scroll to position [319, 0]
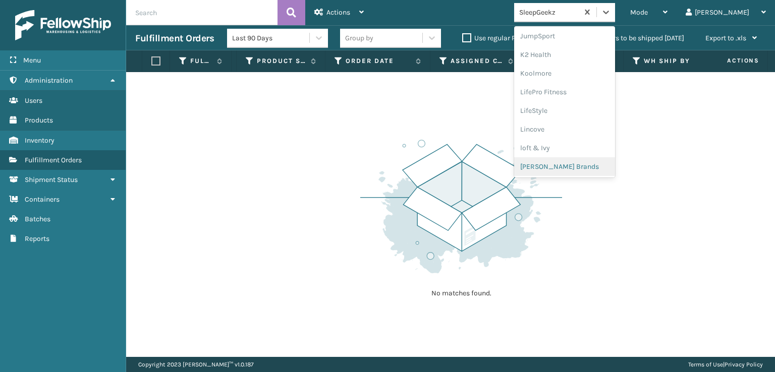
click at [569, 167] on div "[PERSON_NAME] Brands" at bounding box center [564, 166] width 101 height 19
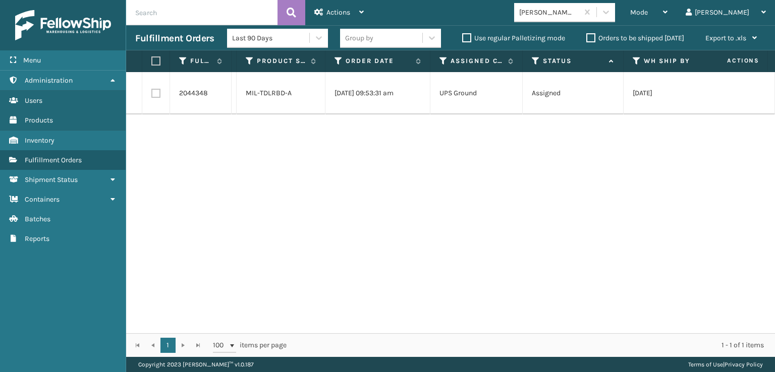
click at [154, 95] on label at bounding box center [155, 93] width 9 height 9
click at [152, 95] on input "checkbox" at bounding box center [151, 92] width 1 height 7
checkbox input "true"
click at [335, 14] on span "Actions" at bounding box center [338, 12] width 24 height 9
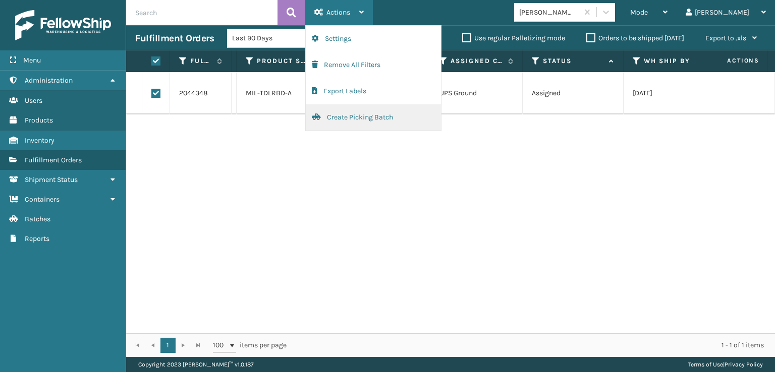
click at [344, 121] on button "Create Picking Batch" at bounding box center [373, 117] width 135 height 26
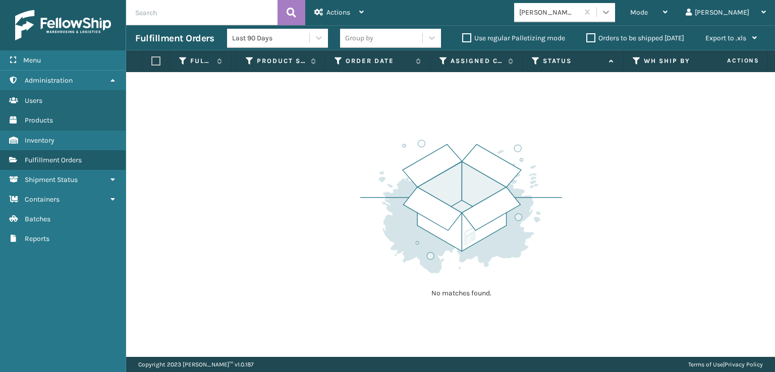
click at [615, 21] on div at bounding box center [606, 12] width 18 height 18
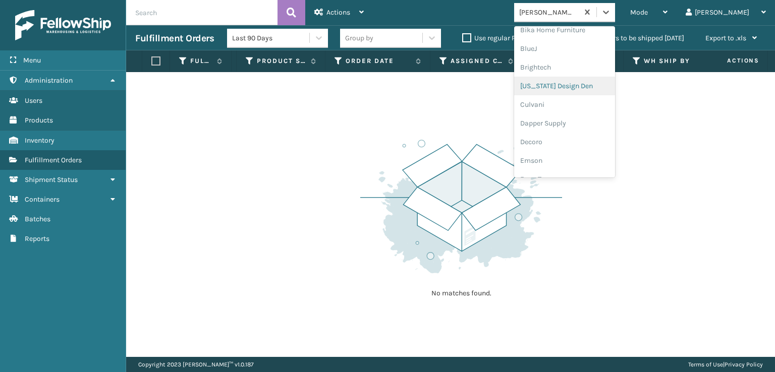
scroll to position [151, 0]
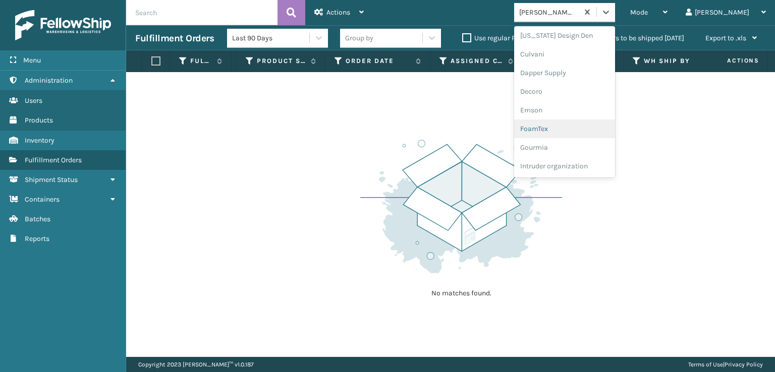
click at [574, 131] on div "FoamTex" at bounding box center [564, 129] width 101 height 19
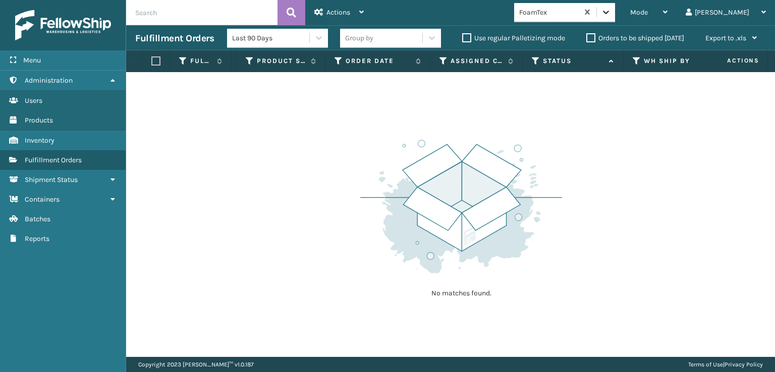
click at [611, 9] on icon at bounding box center [606, 12] width 10 height 10
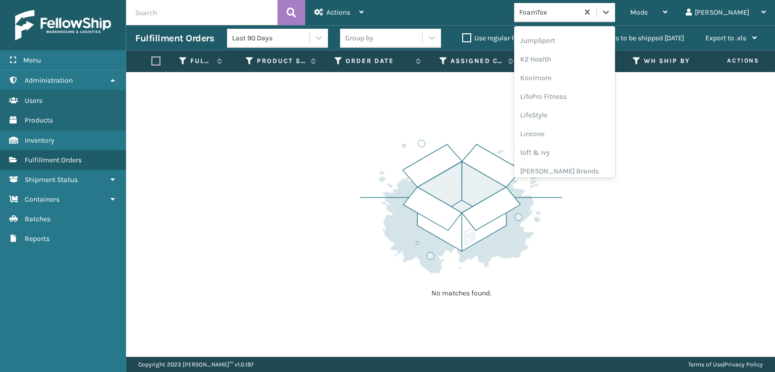
scroll to position [319, 0]
click at [576, 165] on div "[PERSON_NAME] Brands" at bounding box center [564, 166] width 101 height 19
click at [611, 13] on icon at bounding box center [606, 12] width 10 height 10
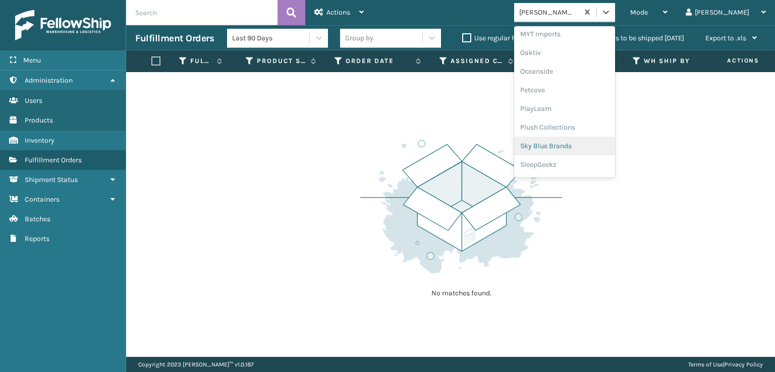
scroll to position [487, 0]
click at [578, 148] on div "SleepGeekz" at bounding box center [564, 147] width 101 height 19
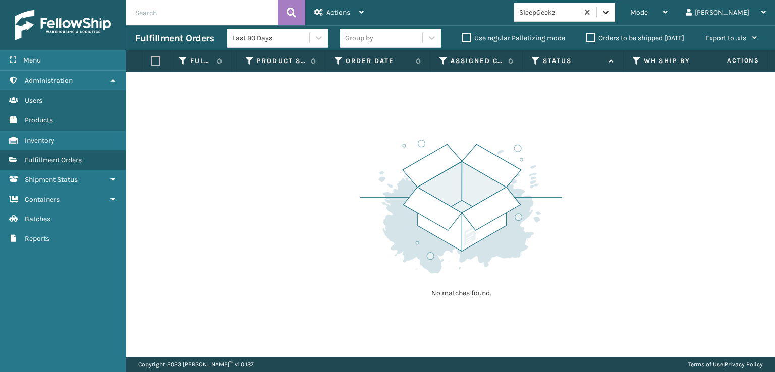
click at [611, 13] on icon at bounding box center [606, 12] width 10 height 10
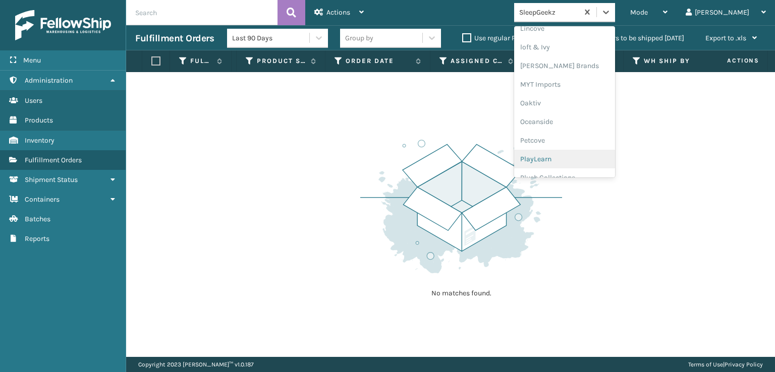
scroll to position [470, 0]
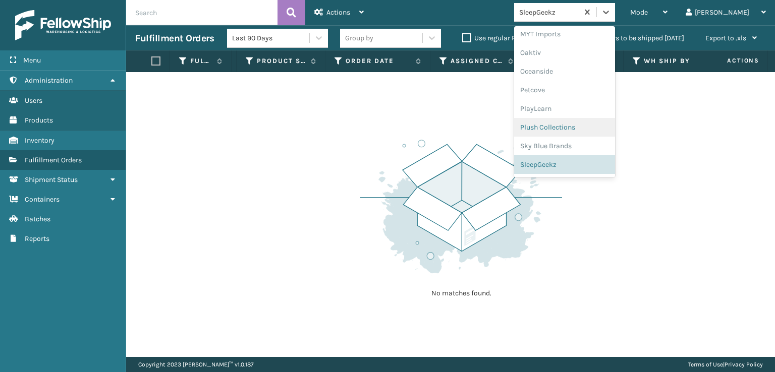
click at [577, 127] on div "Plush Collections" at bounding box center [564, 127] width 101 height 19
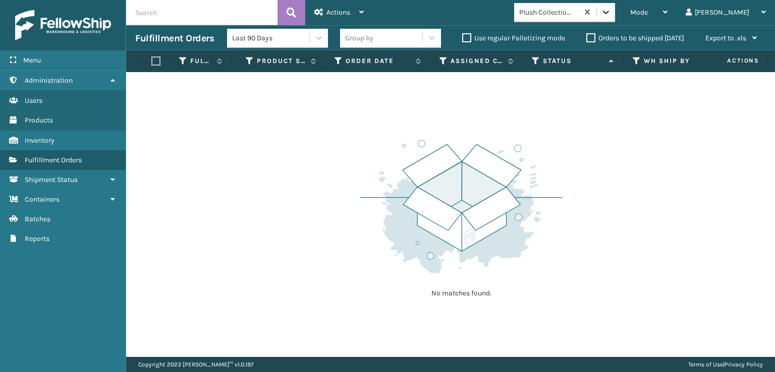
click at [611, 12] on icon at bounding box center [606, 12] width 10 height 10
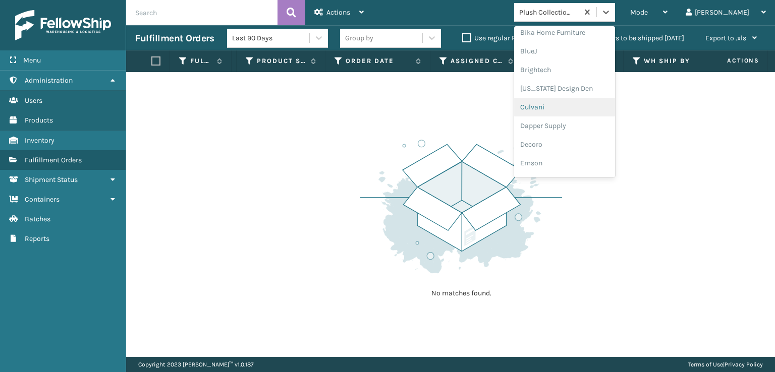
scroll to position [151, 0]
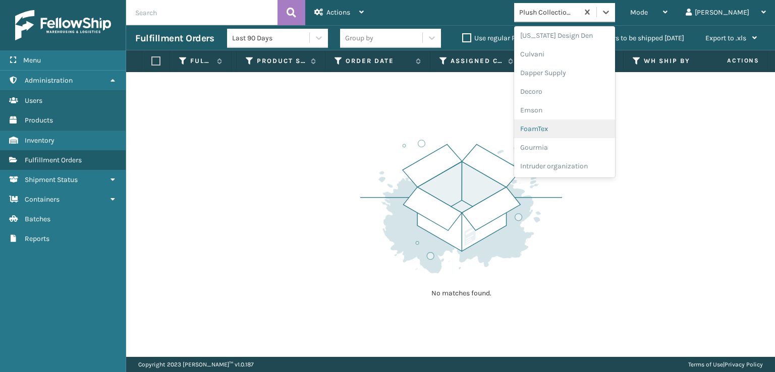
click at [578, 126] on div "FoamTex" at bounding box center [564, 129] width 101 height 19
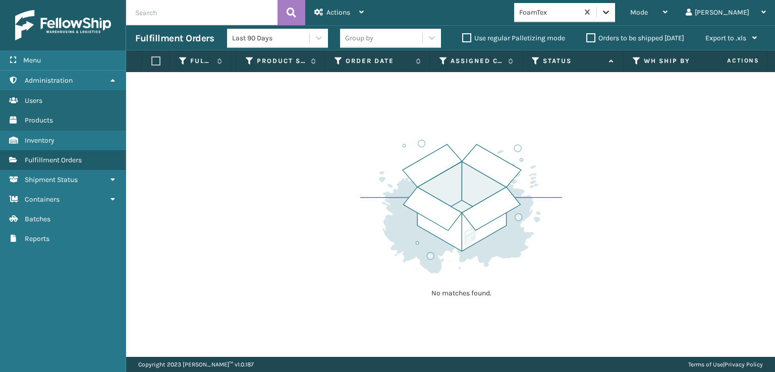
click at [611, 13] on icon at bounding box center [606, 12] width 10 height 10
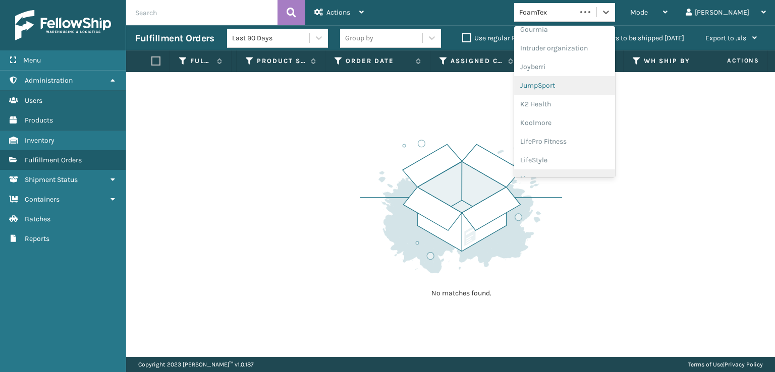
scroll to position [319, 0]
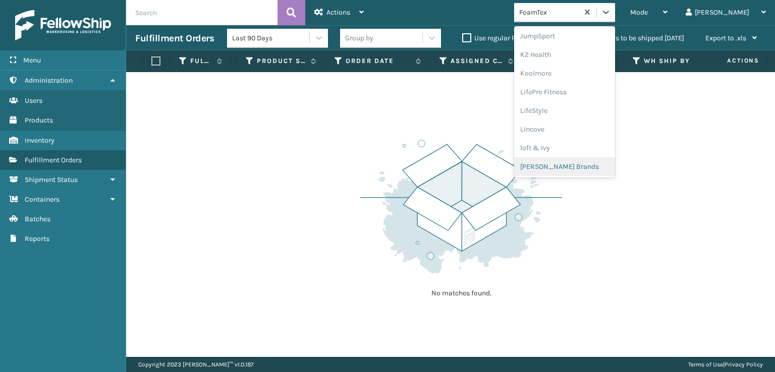
click at [586, 168] on div "[PERSON_NAME] Brands" at bounding box center [564, 166] width 101 height 19
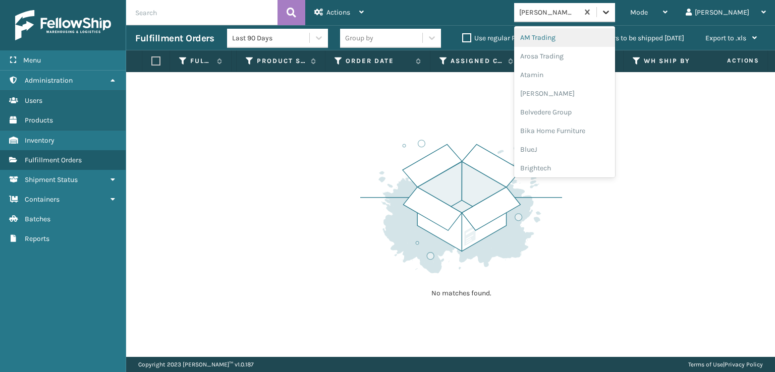
click at [611, 10] on icon at bounding box center [606, 12] width 10 height 10
click at [587, 150] on div "SleepGeekz" at bounding box center [564, 147] width 101 height 19
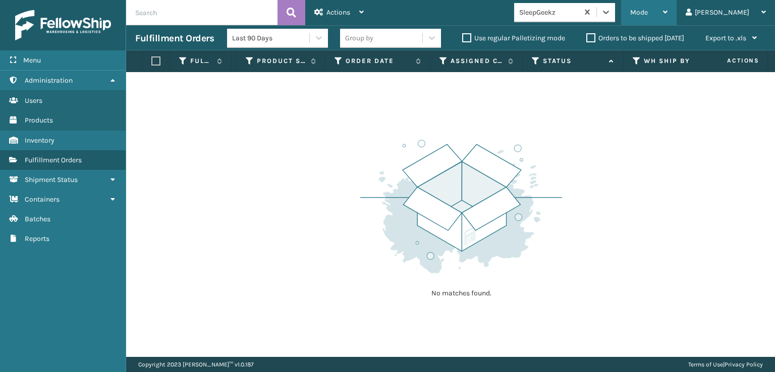
click at [648, 11] on span "Mode" at bounding box center [639, 12] width 18 height 9
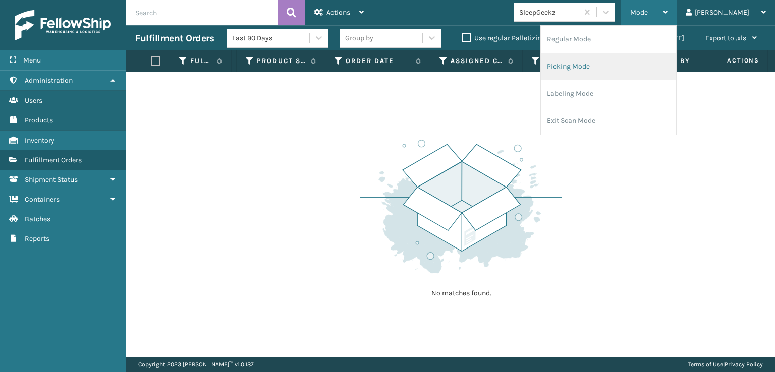
click at [609, 64] on li "Picking Mode" at bounding box center [608, 66] width 135 height 27
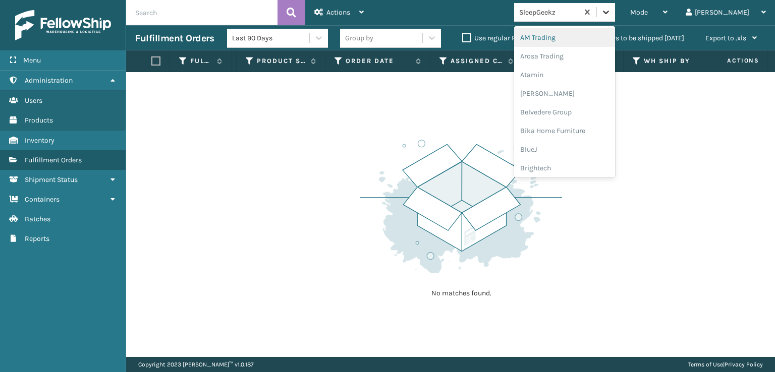
click at [611, 15] on icon at bounding box center [606, 12] width 10 height 10
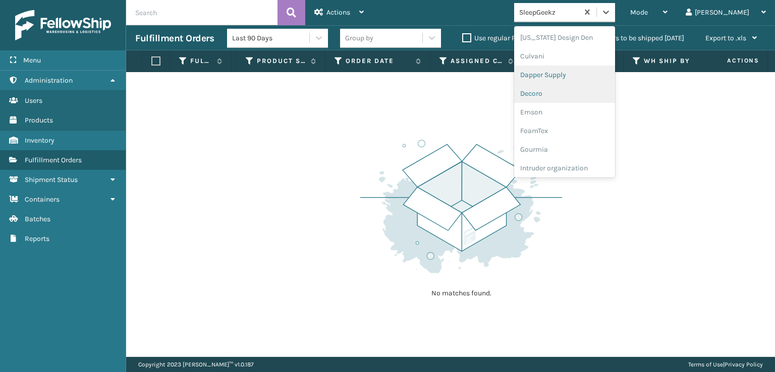
scroll to position [151, 0]
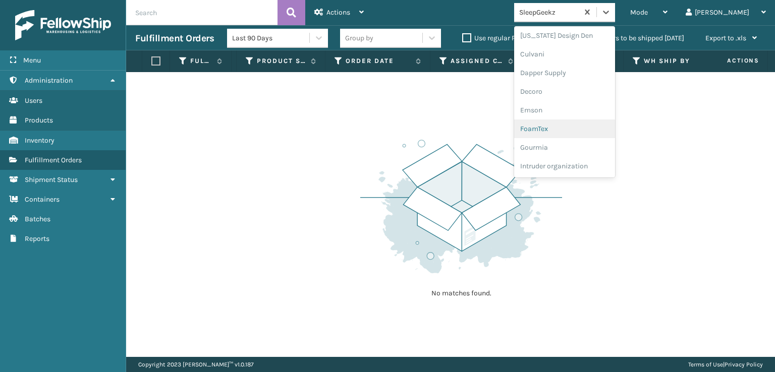
click at [580, 128] on div "FoamTex" at bounding box center [564, 129] width 101 height 19
click at [611, 15] on icon at bounding box center [606, 12] width 10 height 10
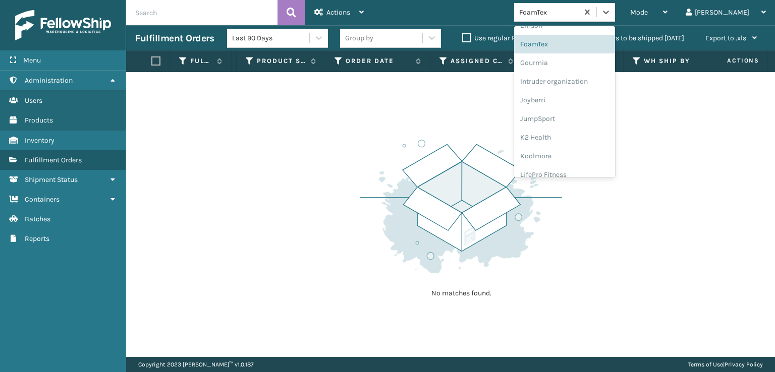
scroll to position [319, 0]
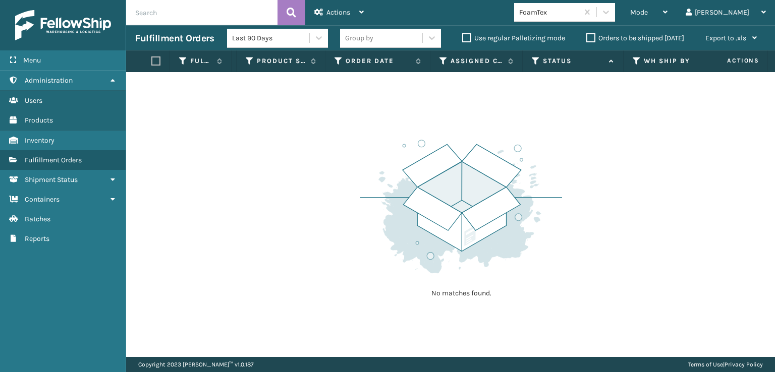
click at [272, 192] on div "No matches found." at bounding box center [450, 214] width 649 height 285
click at [611, 15] on icon at bounding box center [606, 12] width 10 height 10
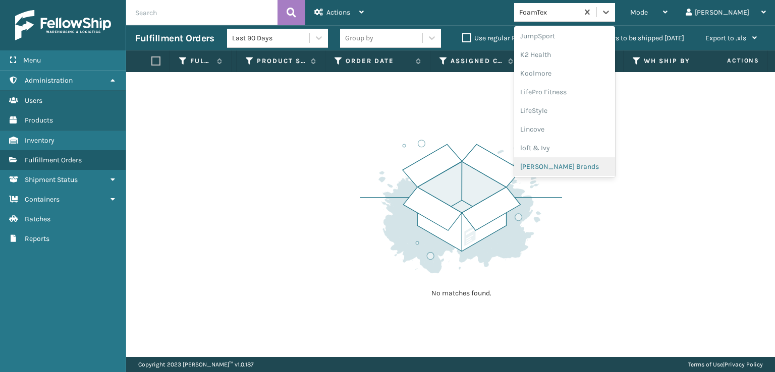
click at [582, 161] on div "[PERSON_NAME] Brands" at bounding box center [564, 166] width 101 height 19
click at [611, 9] on icon at bounding box center [606, 12] width 10 height 10
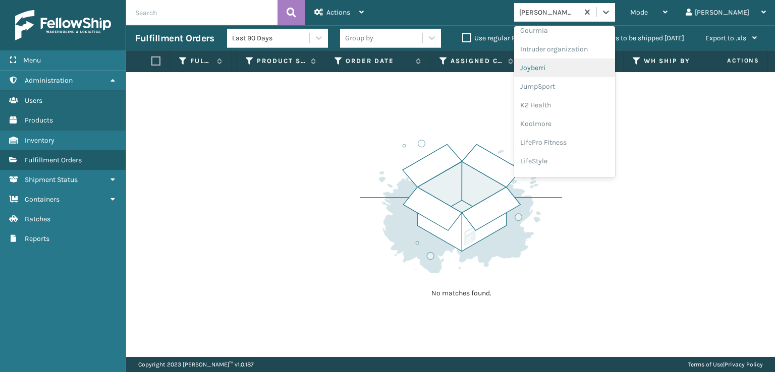
scroll to position [218, 0]
click at [581, 61] on div "FoamTex" at bounding box center [564, 62] width 101 height 19
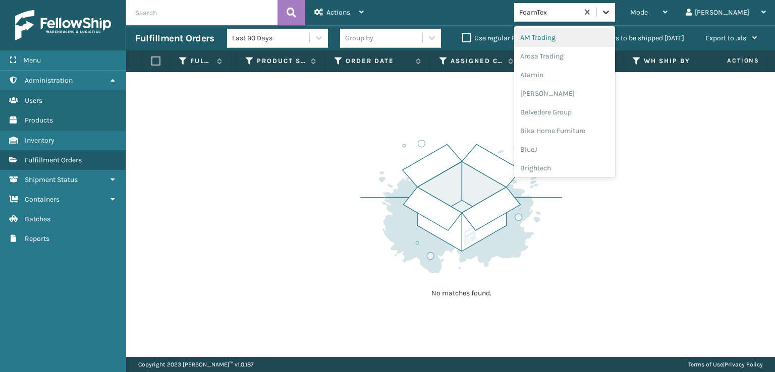
click at [611, 10] on icon at bounding box center [606, 12] width 10 height 10
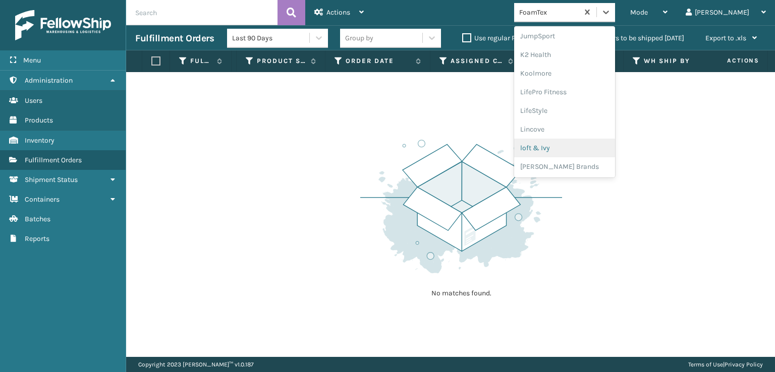
scroll to position [487, 0]
click at [588, 148] on div "SleepGeekz" at bounding box center [564, 147] width 101 height 19
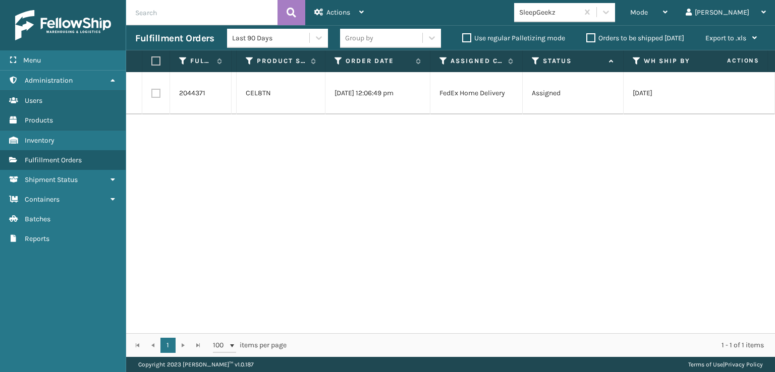
drag, startPoint x: 155, startPoint y: 93, endPoint x: 163, endPoint y: 91, distance: 8.3
click at [157, 93] on label at bounding box center [155, 93] width 9 height 9
click at [152, 93] on input "checkbox" at bounding box center [151, 92] width 1 height 7
checkbox input "true"
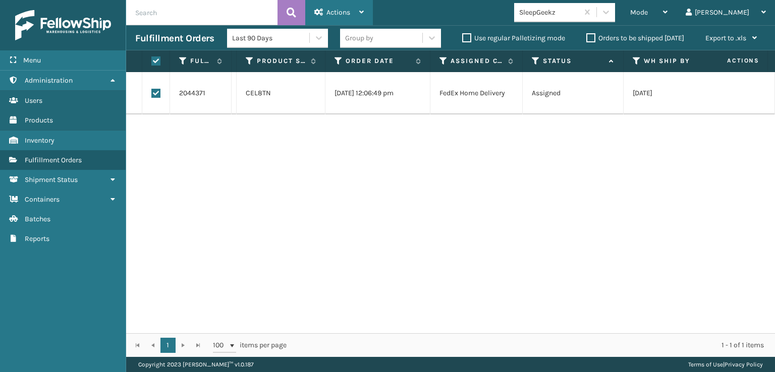
click at [329, 15] on span "Actions" at bounding box center [338, 12] width 24 height 9
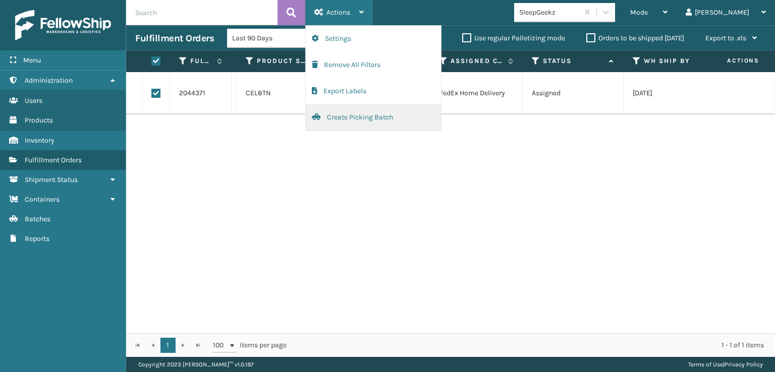
click at [347, 118] on button "Create Picking Batch" at bounding box center [373, 117] width 135 height 26
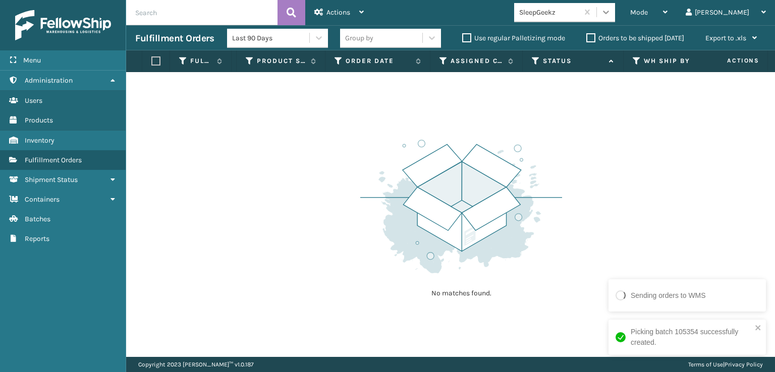
click at [611, 13] on icon at bounding box center [606, 12] width 10 height 10
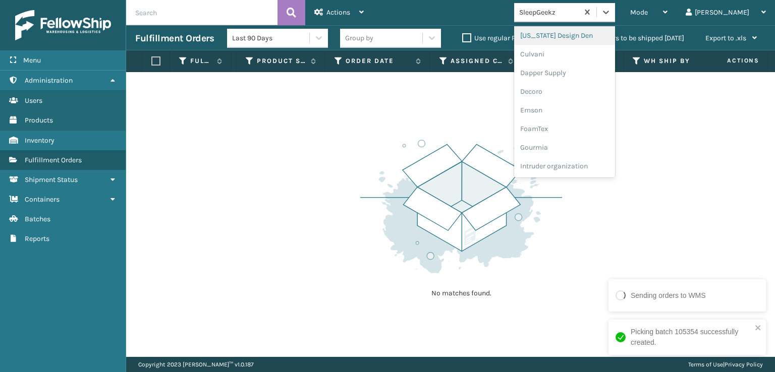
scroll to position [202, 0]
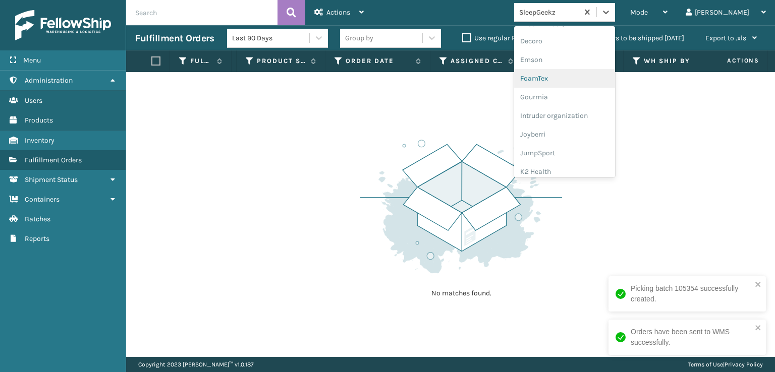
click at [587, 76] on div "FoamTex" at bounding box center [564, 78] width 101 height 19
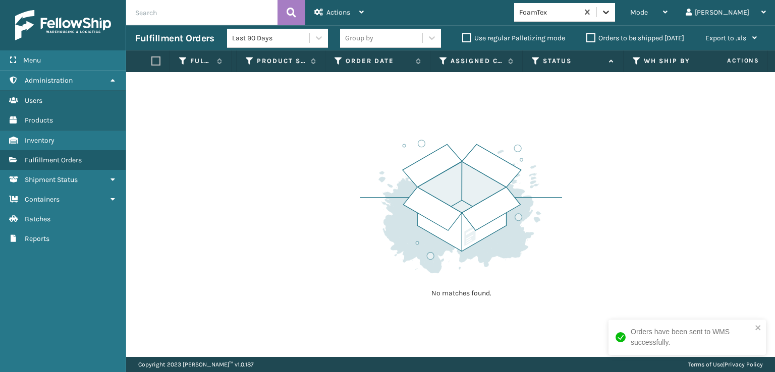
click at [611, 9] on icon at bounding box center [606, 12] width 10 height 10
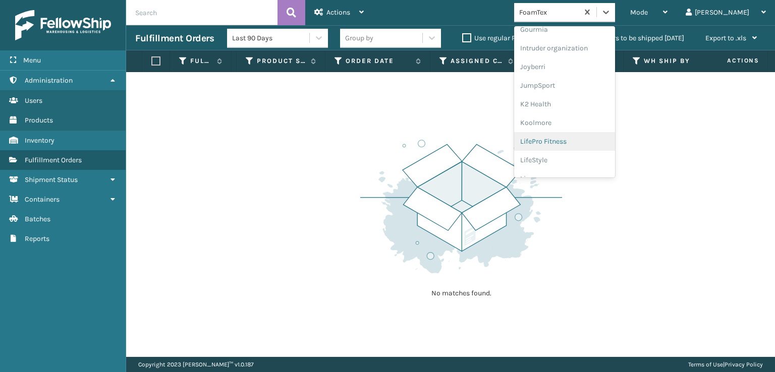
scroll to position [319, 0]
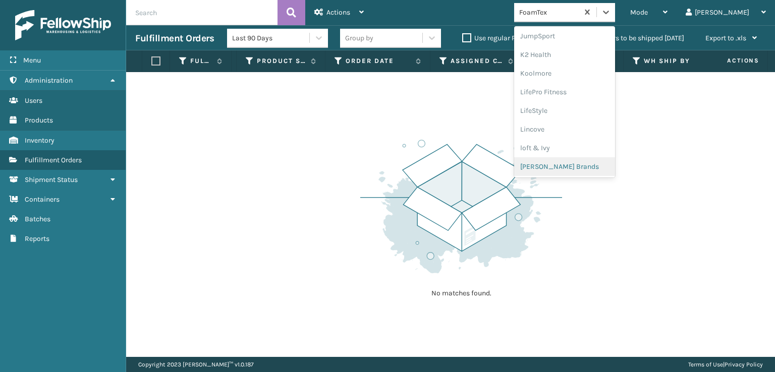
click at [579, 166] on div "[PERSON_NAME] Brands" at bounding box center [564, 166] width 101 height 19
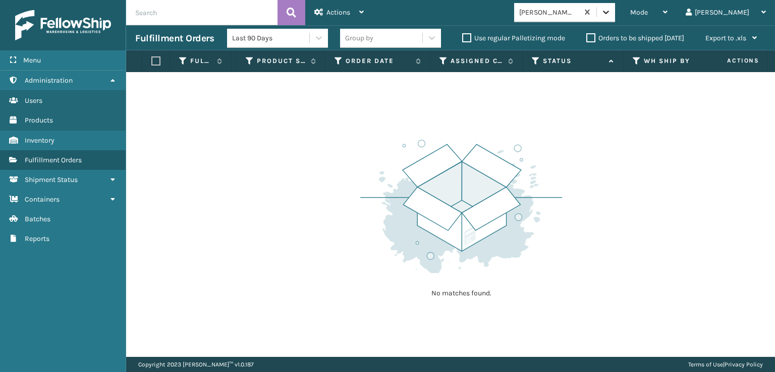
click at [615, 19] on div at bounding box center [606, 12] width 18 height 18
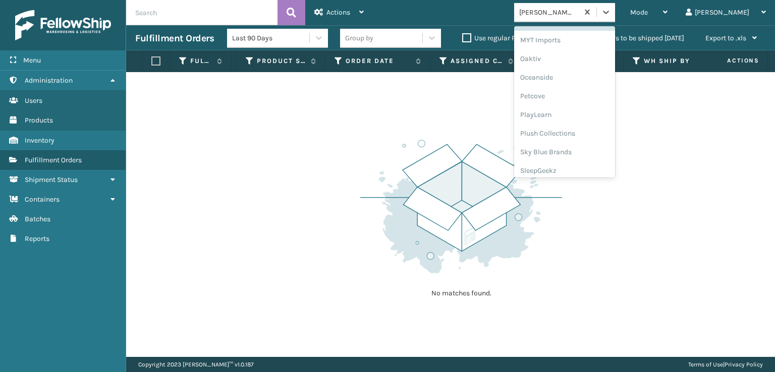
scroll to position [470, 0]
click at [581, 128] on div "Plush Collections" at bounding box center [564, 127] width 101 height 19
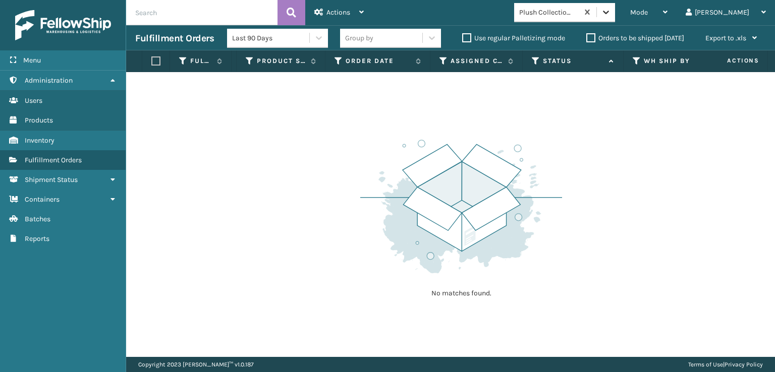
click at [615, 19] on div at bounding box center [606, 12] width 18 height 18
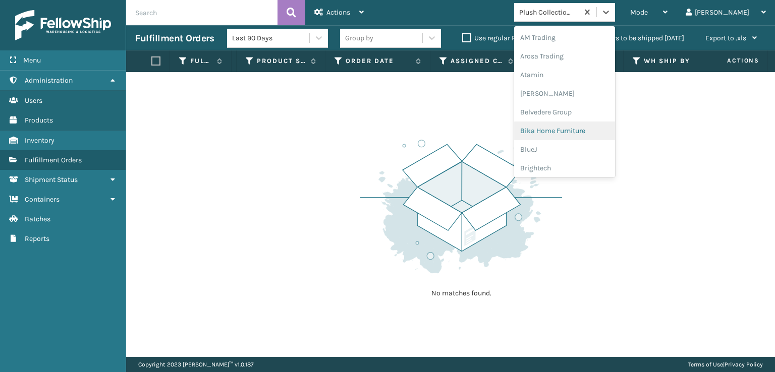
scroll to position [319, 0]
click at [586, 162] on div "[PERSON_NAME] Brands" at bounding box center [564, 166] width 101 height 19
click at [609, 12] on icon at bounding box center [606, 13] width 6 height 4
click at [567, 149] on div "SleepGeekz" at bounding box center [564, 147] width 101 height 19
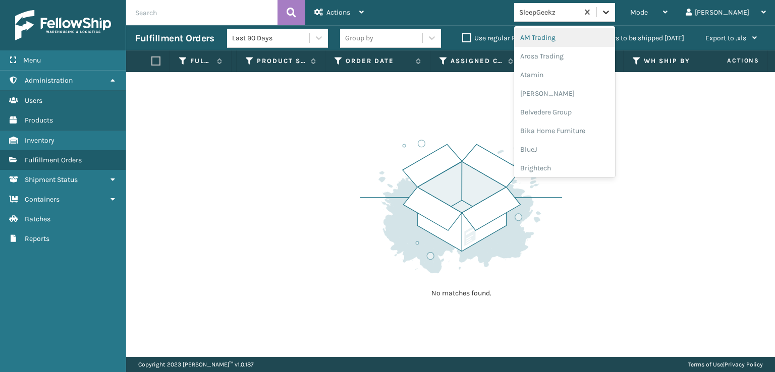
click at [609, 11] on icon at bounding box center [606, 13] width 6 height 4
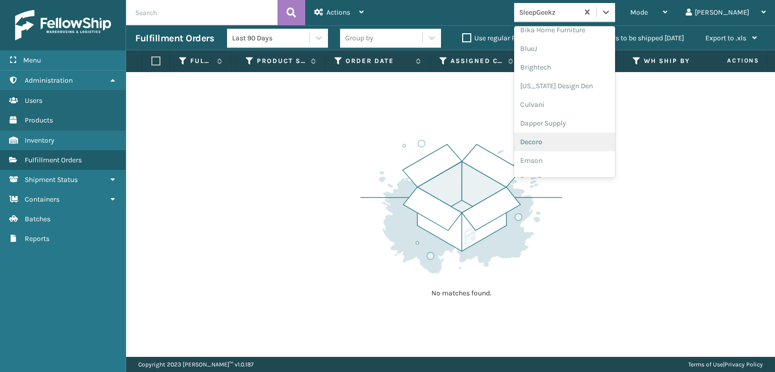
scroll to position [151, 0]
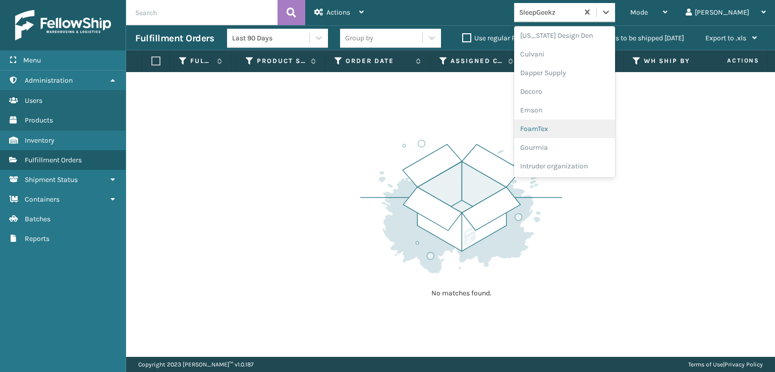
click at [573, 130] on div "FoamTex" at bounding box center [564, 129] width 101 height 19
click at [611, 9] on icon at bounding box center [606, 12] width 10 height 10
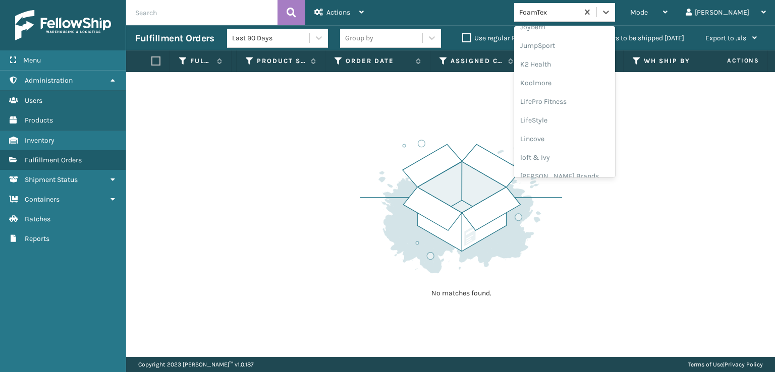
scroll to position [319, 0]
click at [571, 162] on div "[PERSON_NAME] Brands" at bounding box center [564, 166] width 101 height 19
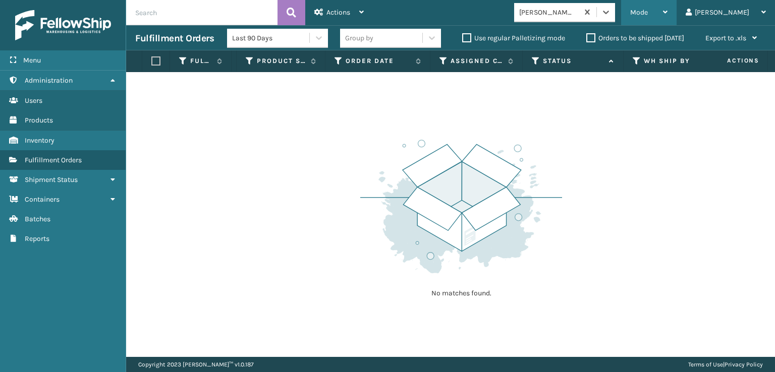
click at [668, 9] on div "Mode" at bounding box center [648, 12] width 37 height 25
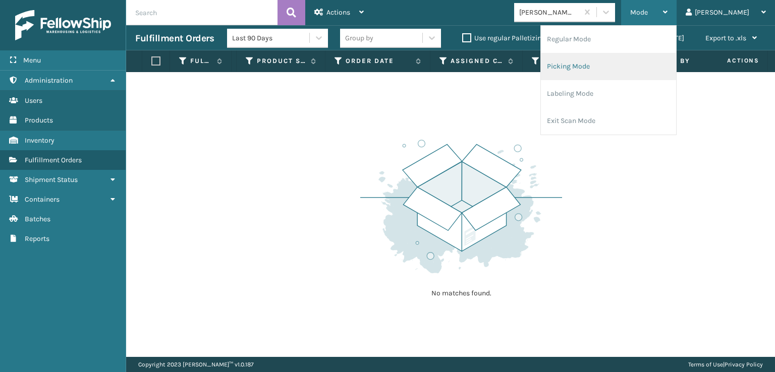
click at [600, 65] on li "Picking Mode" at bounding box center [608, 66] width 135 height 27
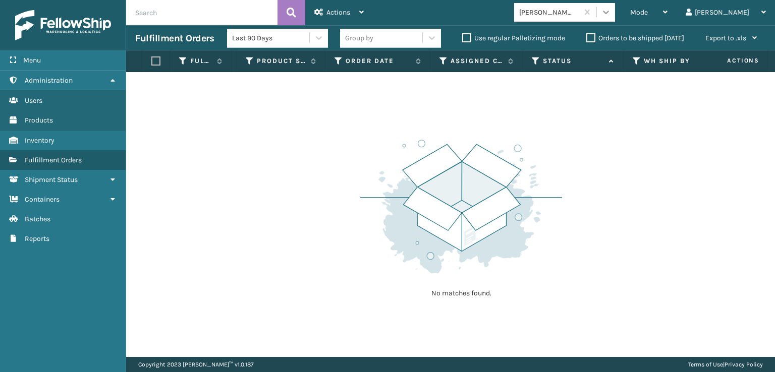
click at [611, 15] on icon at bounding box center [606, 12] width 10 height 10
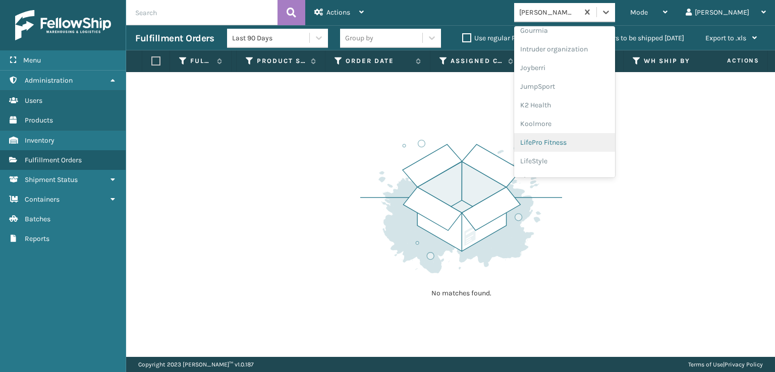
scroll to position [218, 0]
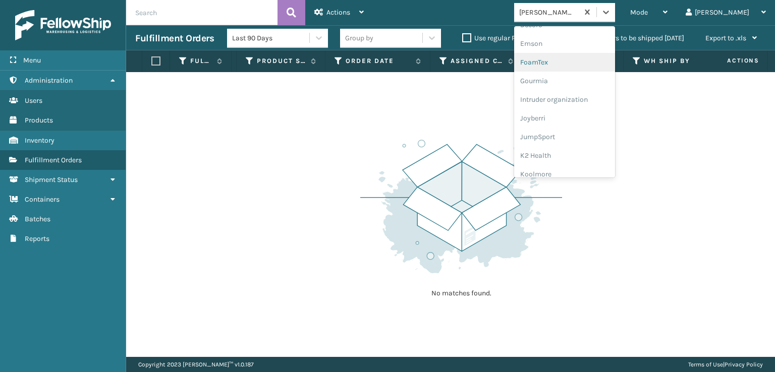
click at [591, 59] on div "FoamTex" at bounding box center [564, 62] width 101 height 19
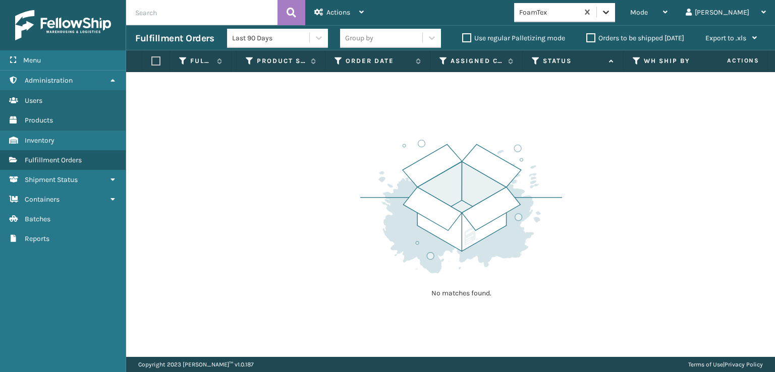
click at [611, 17] on icon at bounding box center [606, 12] width 10 height 10
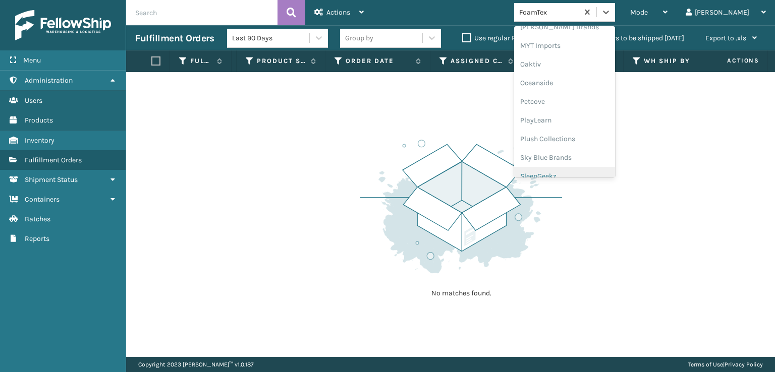
scroll to position [487, 0]
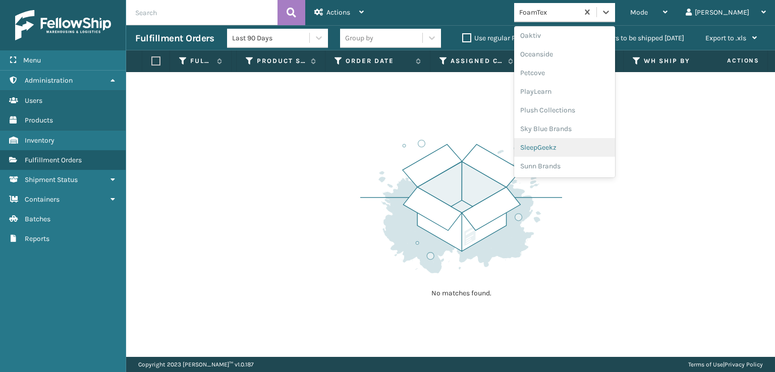
click at [585, 146] on div "SleepGeekz" at bounding box center [564, 147] width 101 height 19
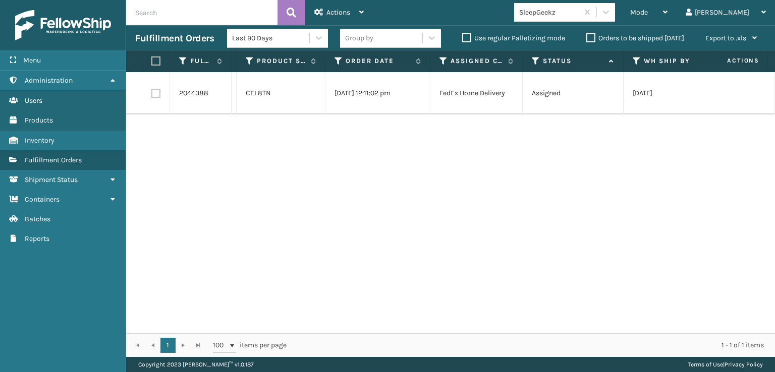
click at [155, 93] on label at bounding box center [155, 93] width 9 height 9
click at [152, 93] on input "checkbox" at bounding box center [151, 92] width 1 height 7
checkbox input "true"
click at [339, 14] on span "Actions" at bounding box center [338, 12] width 24 height 9
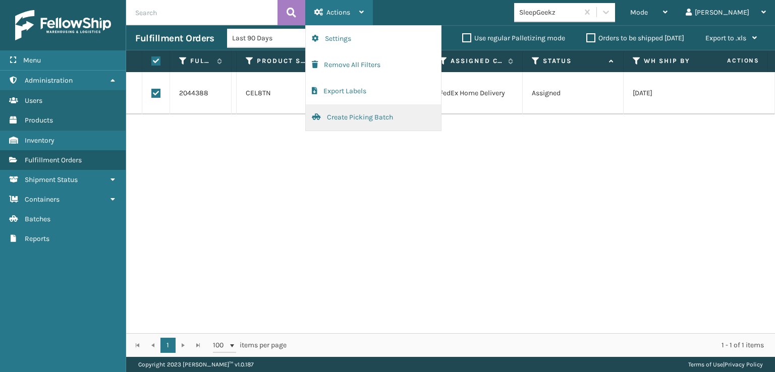
click at [353, 120] on button "Create Picking Batch" at bounding box center [373, 117] width 135 height 26
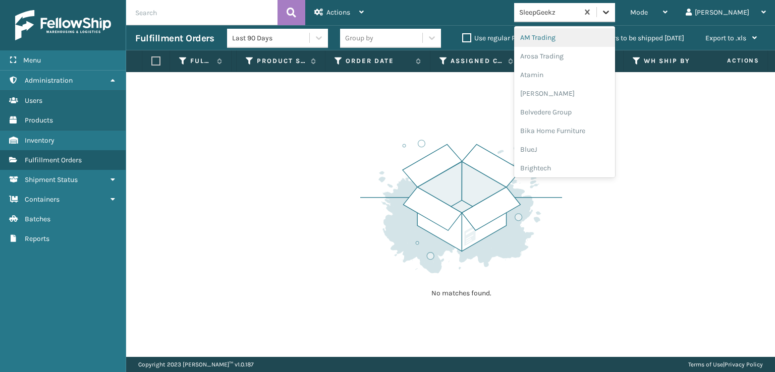
click at [611, 10] on icon at bounding box center [606, 12] width 10 height 10
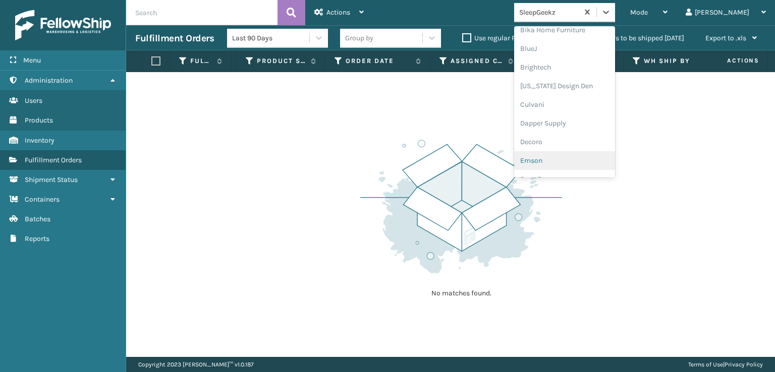
scroll to position [151, 0]
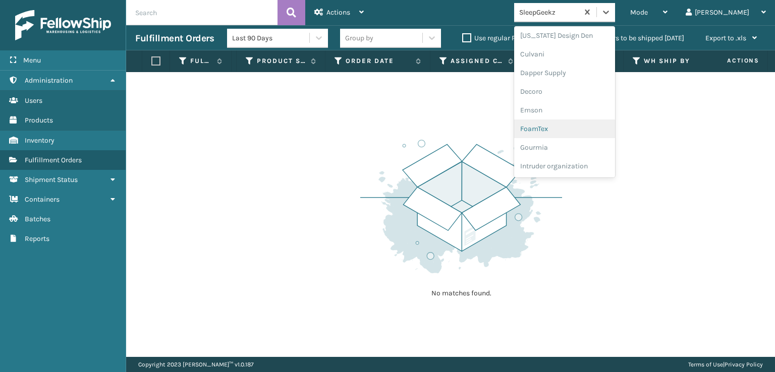
click at [573, 127] on div "FoamTex" at bounding box center [564, 129] width 101 height 19
click at [611, 11] on icon at bounding box center [606, 12] width 10 height 10
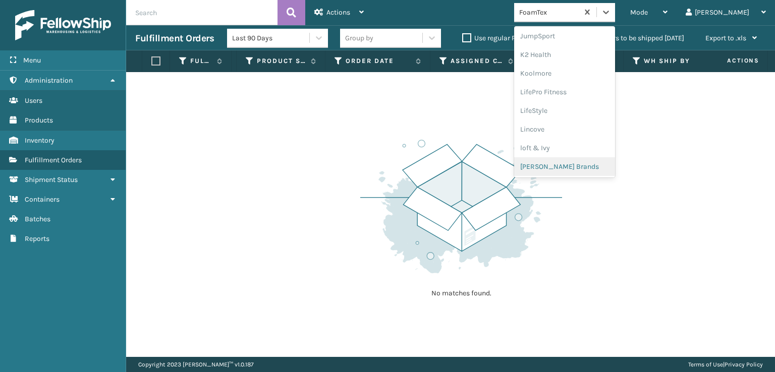
click at [576, 164] on div "[PERSON_NAME] Brands" at bounding box center [564, 166] width 101 height 19
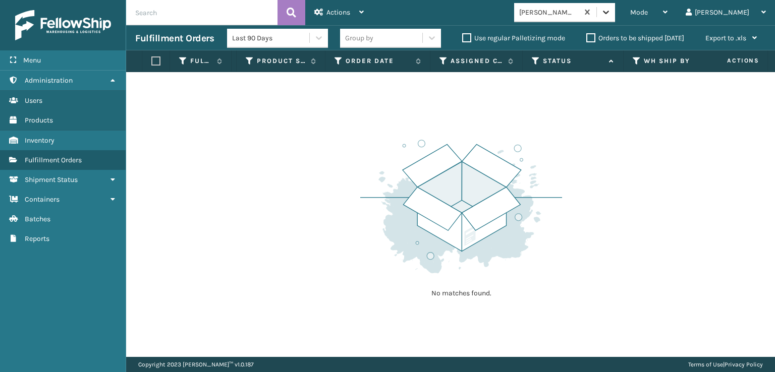
click at [611, 12] on icon at bounding box center [606, 12] width 10 height 10
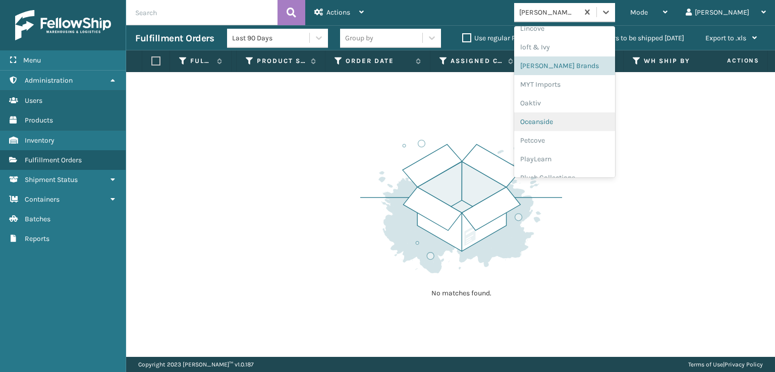
scroll to position [470, 0]
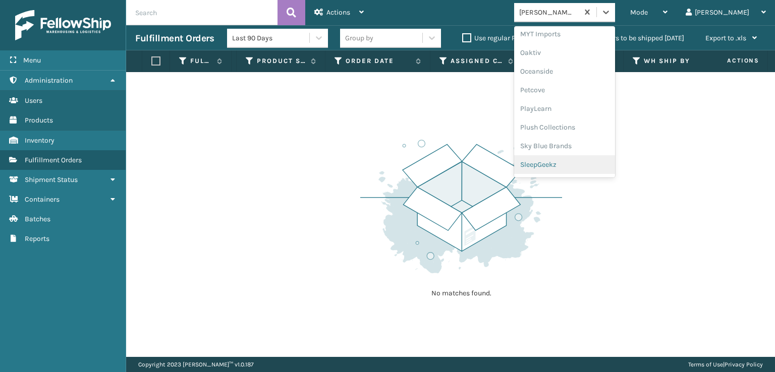
click at [581, 162] on div "SleepGeekz" at bounding box center [564, 164] width 101 height 19
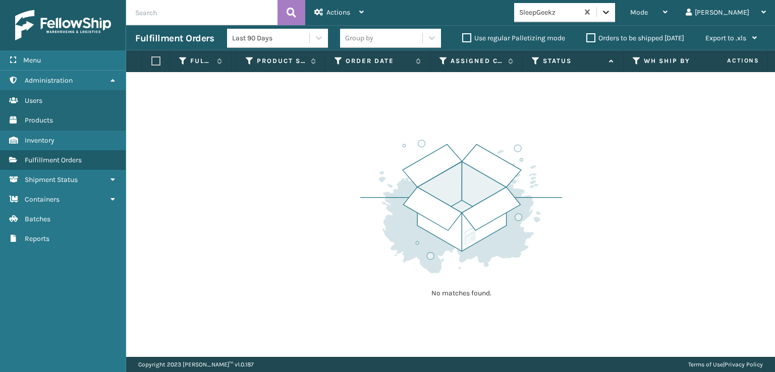
click at [611, 15] on icon at bounding box center [606, 12] width 10 height 10
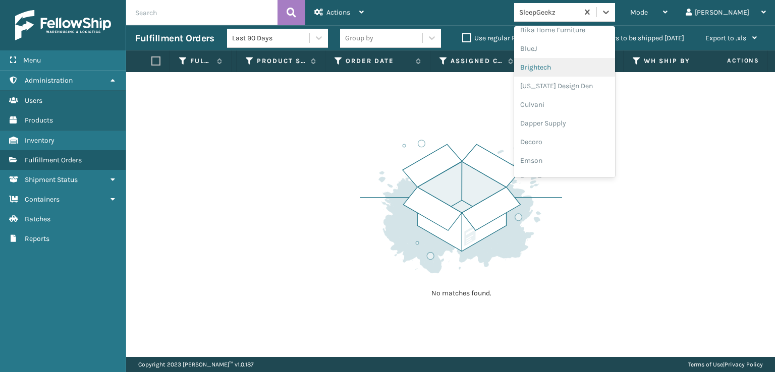
scroll to position [151, 0]
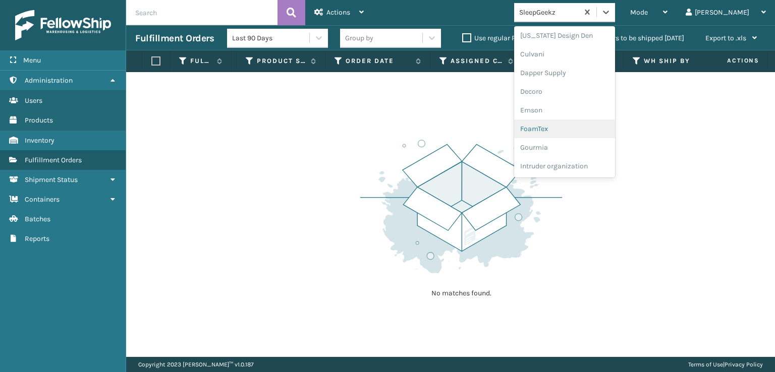
click at [574, 125] on div "FoamTex" at bounding box center [564, 129] width 101 height 19
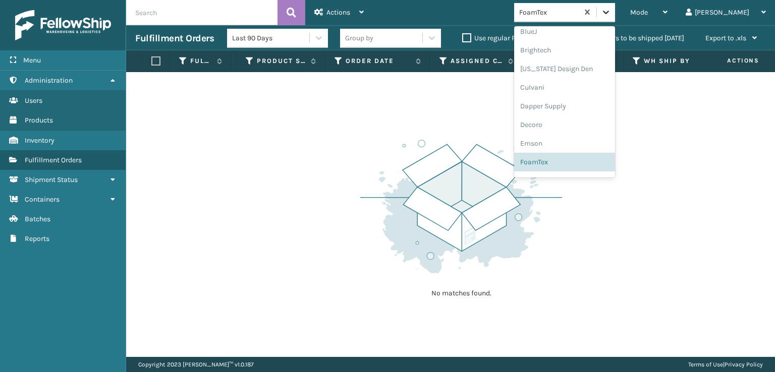
click at [611, 10] on icon at bounding box center [606, 12] width 10 height 10
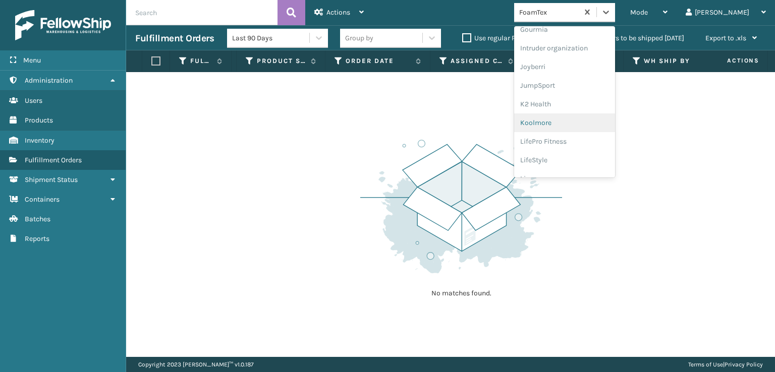
scroll to position [319, 0]
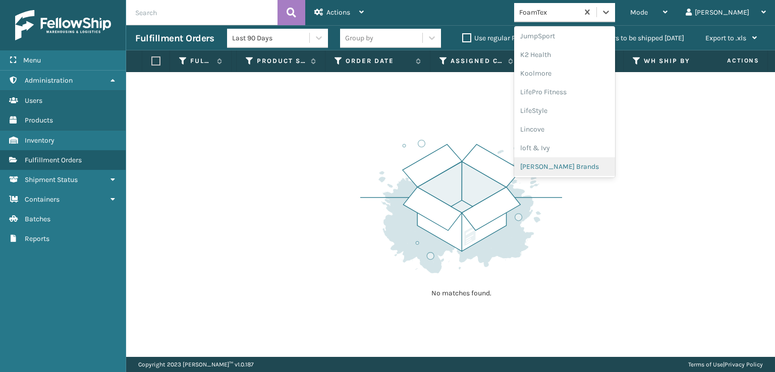
click at [589, 162] on div "[PERSON_NAME] Brands" at bounding box center [564, 166] width 101 height 19
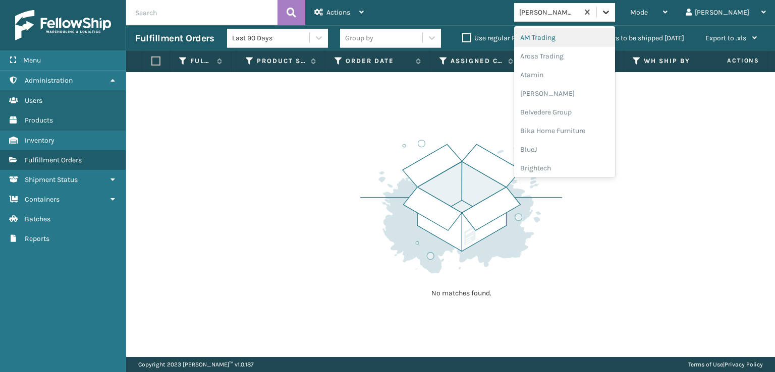
click at [611, 14] on icon at bounding box center [606, 12] width 10 height 10
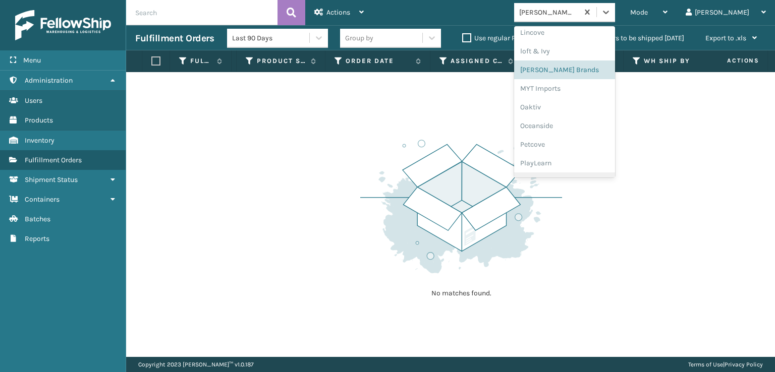
scroll to position [466, 0]
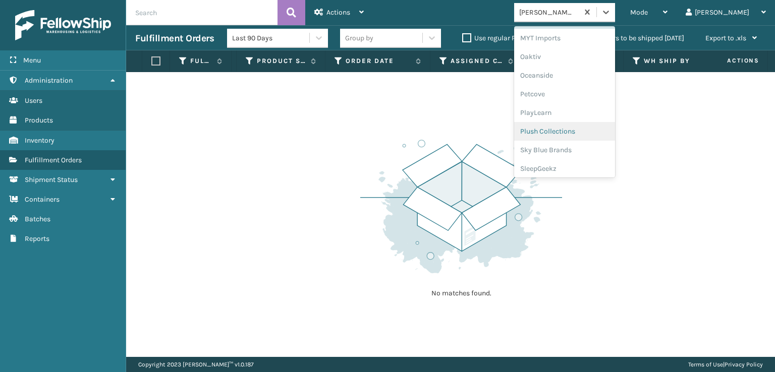
click at [579, 128] on div "Plush Collections" at bounding box center [564, 131] width 101 height 19
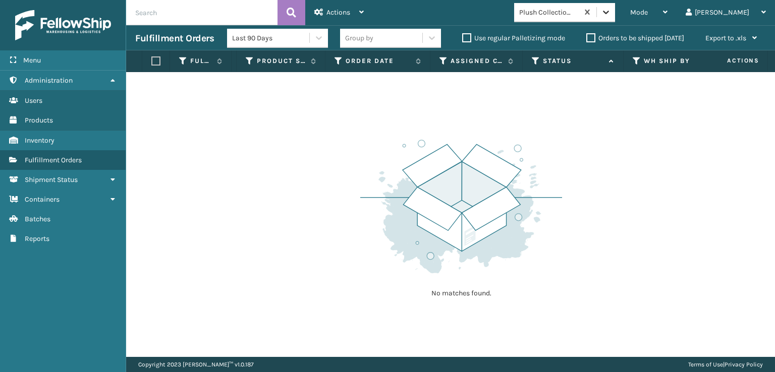
click at [615, 17] on div at bounding box center [606, 12] width 18 height 18
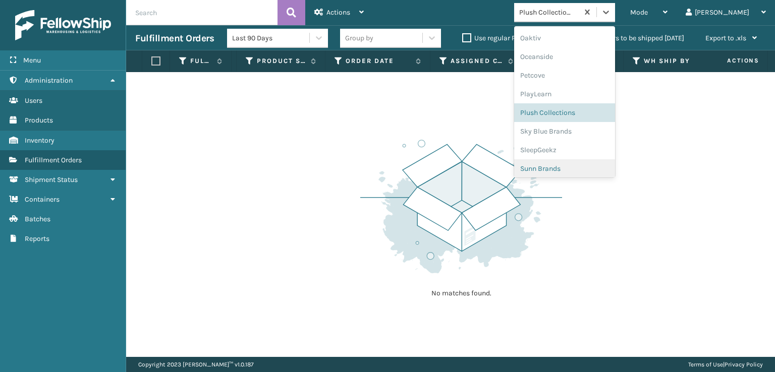
scroll to position [487, 0]
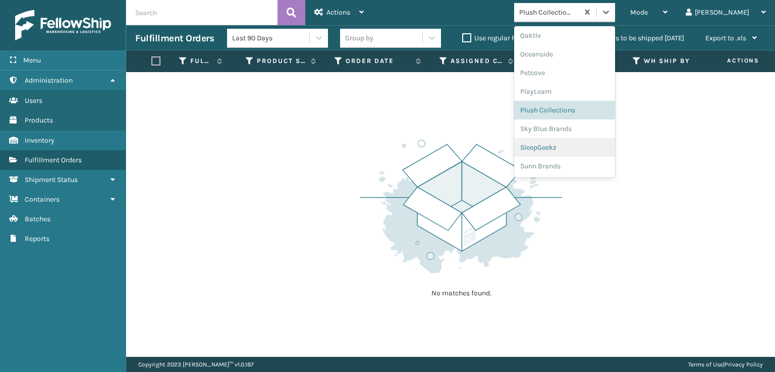
click at [574, 148] on div "SleepGeekz" at bounding box center [564, 147] width 101 height 19
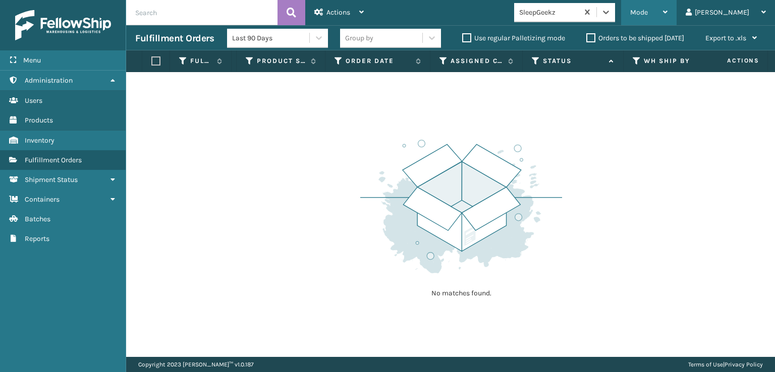
click at [668, 7] on div "Mode" at bounding box center [648, 12] width 37 height 25
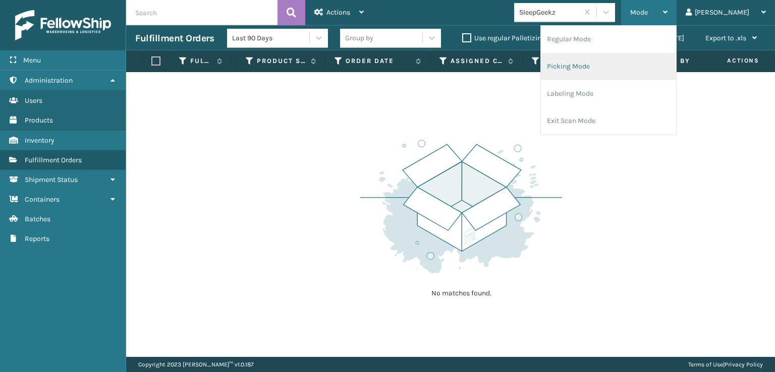
click at [618, 66] on li "Picking Mode" at bounding box center [608, 66] width 135 height 27
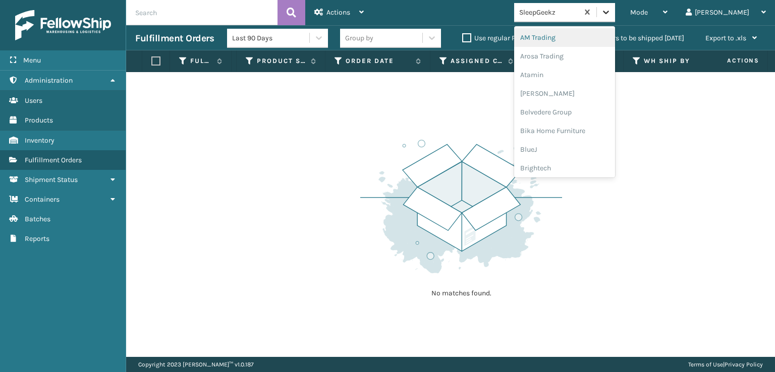
click at [611, 15] on icon at bounding box center [606, 12] width 10 height 10
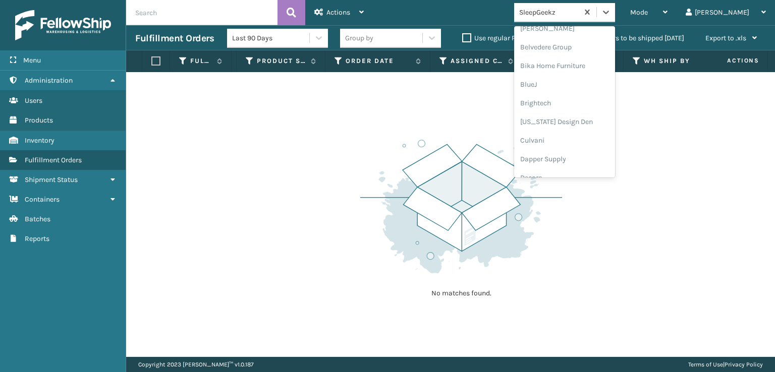
scroll to position [202, 0]
click at [572, 77] on div "FoamTex" at bounding box center [564, 78] width 101 height 19
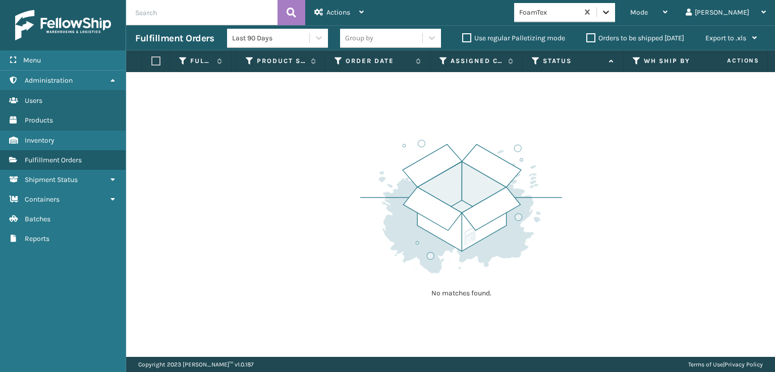
click at [611, 12] on icon at bounding box center [606, 12] width 10 height 10
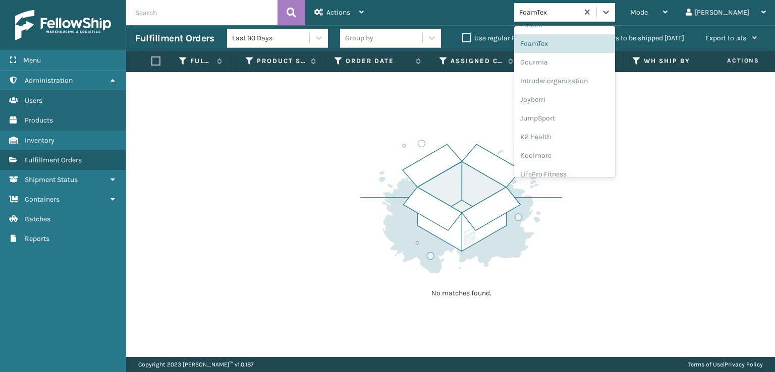
scroll to position [319, 0]
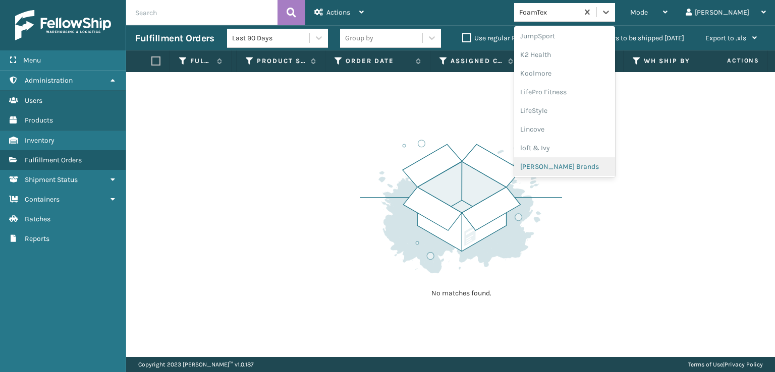
click at [565, 164] on div "[PERSON_NAME] Brands" at bounding box center [564, 166] width 101 height 19
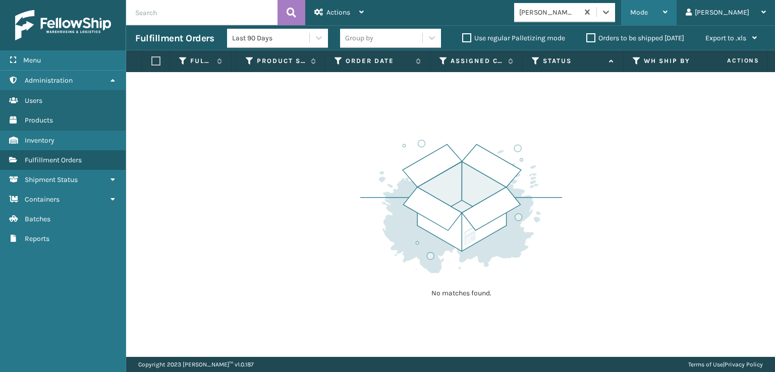
click at [648, 16] on span "Mode" at bounding box center [639, 12] width 18 height 9
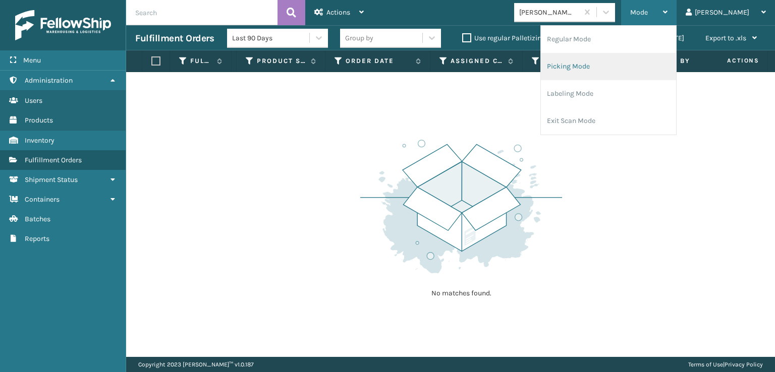
click at [615, 69] on li "Picking Mode" at bounding box center [608, 66] width 135 height 27
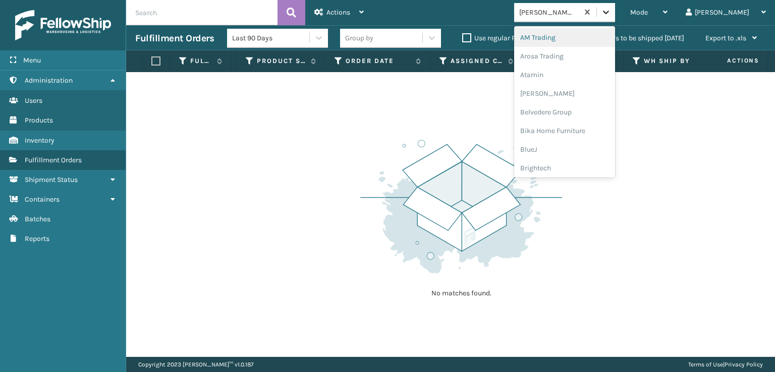
click at [615, 19] on div at bounding box center [606, 12] width 18 height 18
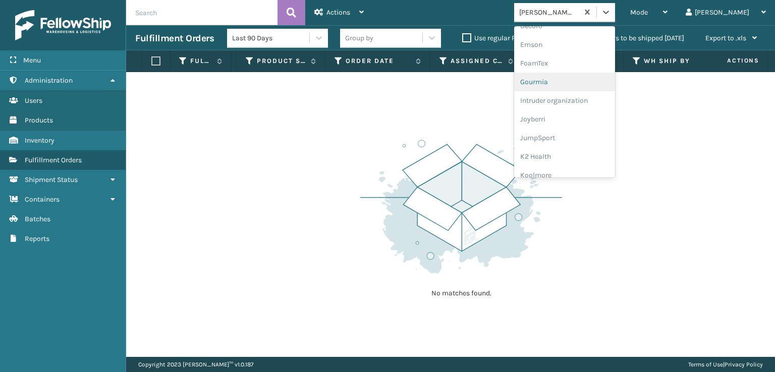
scroll to position [202, 0]
click at [574, 77] on div "FoamTex" at bounding box center [564, 78] width 101 height 19
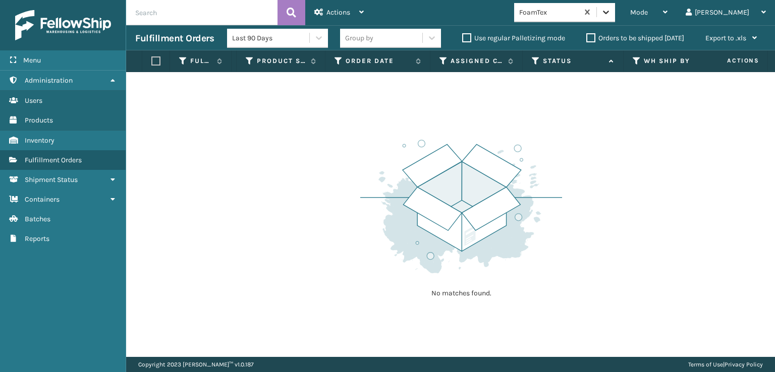
click at [609, 12] on icon at bounding box center [606, 13] width 6 height 4
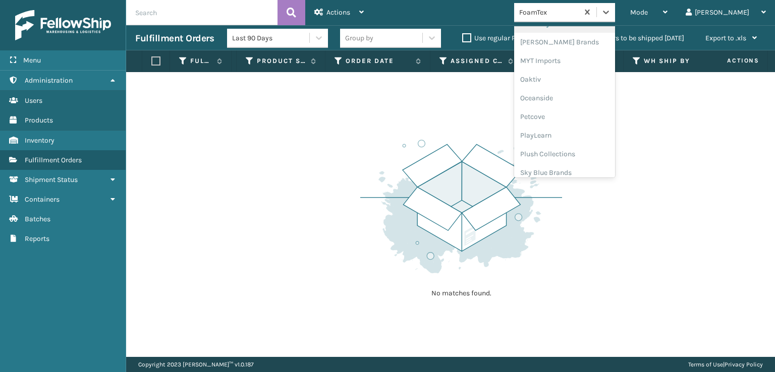
scroll to position [487, 0]
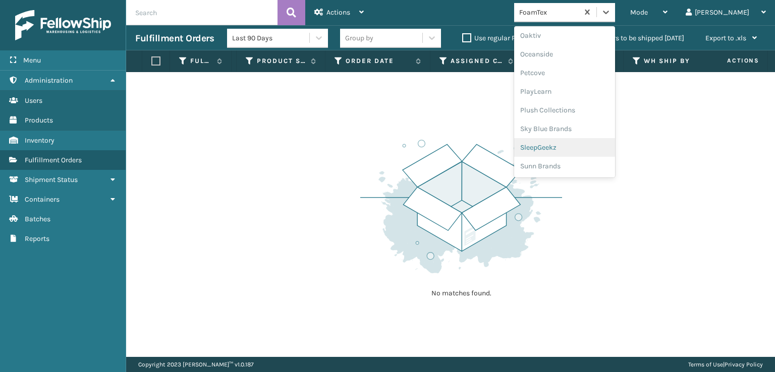
click at [575, 148] on div "SleepGeekz" at bounding box center [564, 147] width 101 height 19
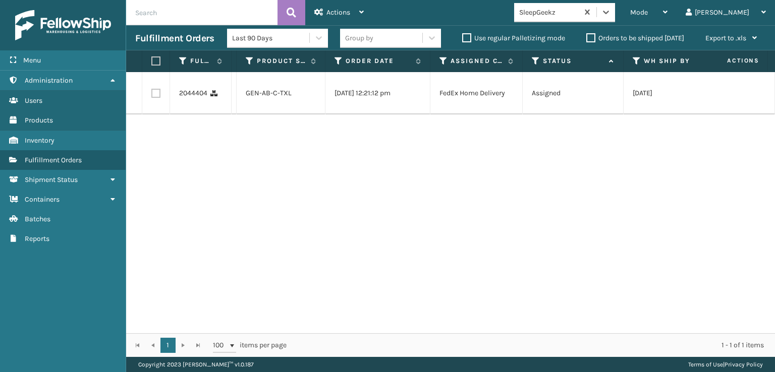
click at [156, 90] on label at bounding box center [155, 93] width 9 height 9
click at [152, 90] on input "checkbox" at bounding box center [151, 92] width 1 height 7
checkbox input "true"
click at [339, 9] on span "Actions" at bounding box center [338, 12] width 24 height 9
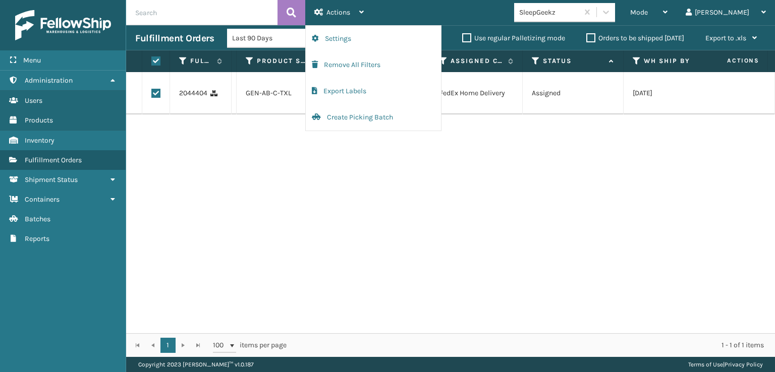
click at [357, 184] on div "2044404 113-8378373-3809859 GEN-AB-C-TXL [DATE] 12:21:12 pm FedEx Home Delivery…" at bounding box center [450, 202] width 649 height 261
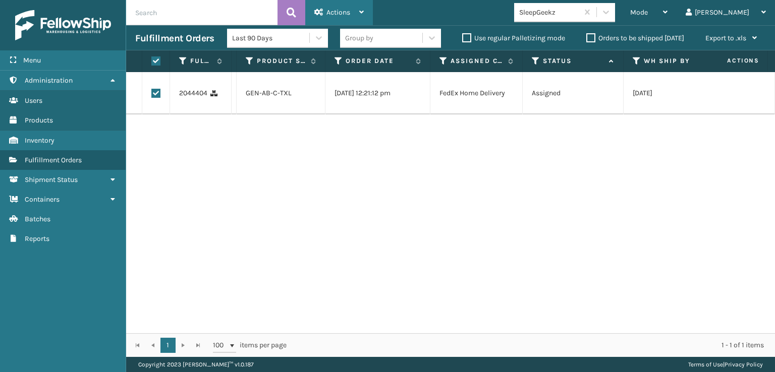
click at [341, 10] on span "Actions" at bounding box center [338, 12] width 24 height 9
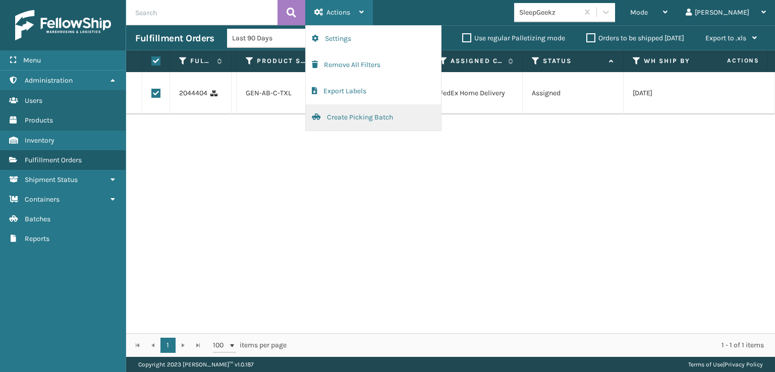
click at [340, 115] on button "Create Picking Batch" at bounding box center [373, 117] width 135 height 26
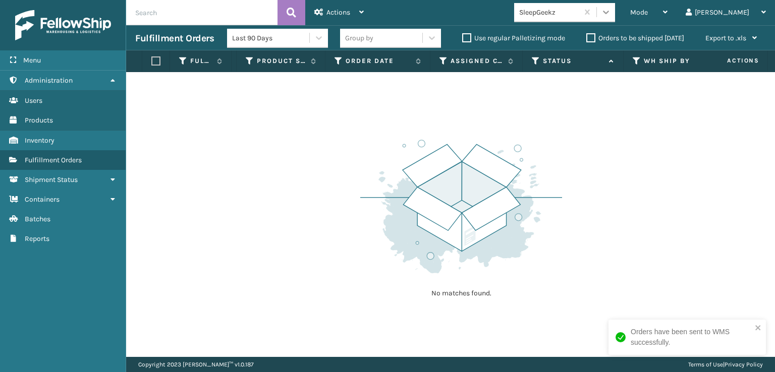
click at [615, 7] on div at bounding box center [606, 12] width 18 height 18
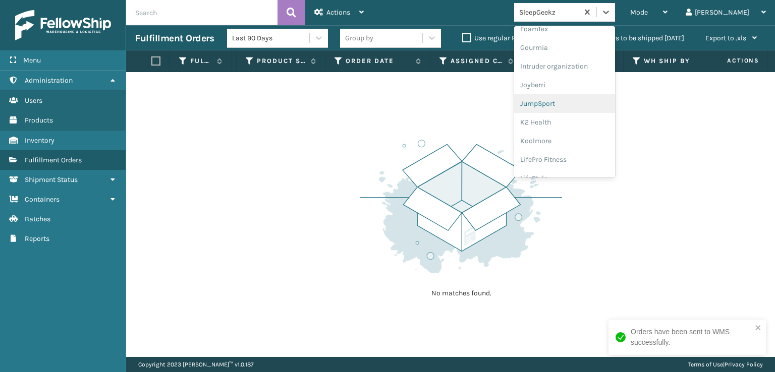
scroll to position [202, 0]
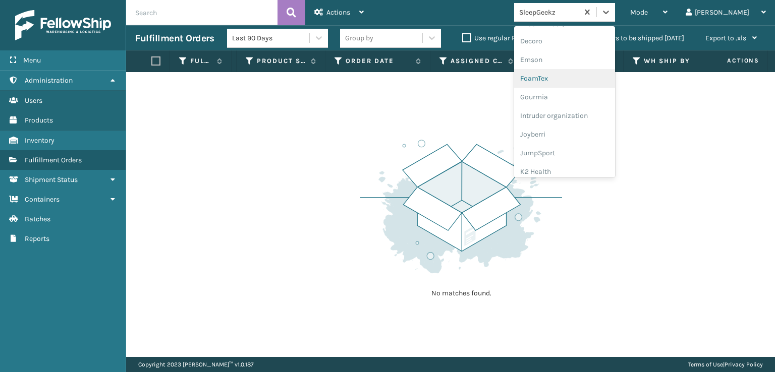
click at [580, 81] on div "FoamTex" at bounding box center [564, 78] width 101 height 19
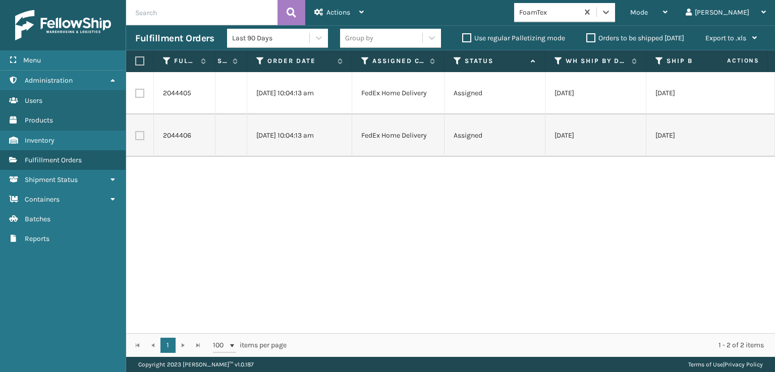
scroll to position [0, 165]
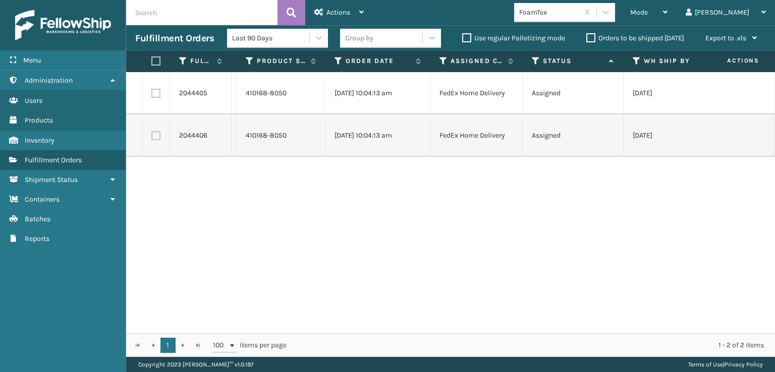
click at [155, 61] on label at bounding box center [154, 61] width 6 height 9
click at [152, 61] on input "checkbox" at bounding box center [151, 61] width 1 height 7
checkbox input "true"
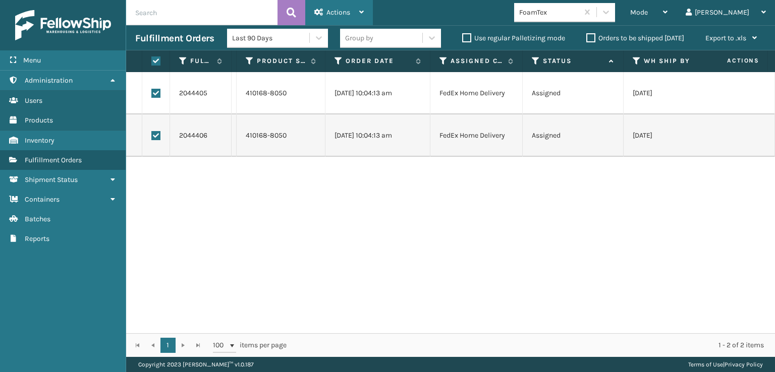
click at [327, 9] on span "Actions" at bounding box center [338, 12] width 24 height 9
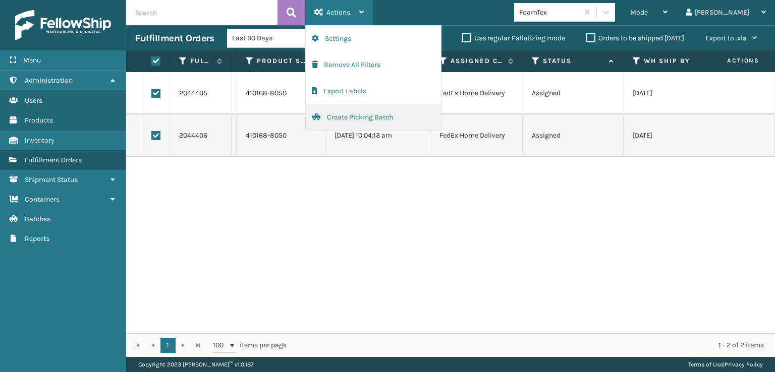
click at [347, 115] on button "Create Picking Batch" at bounding box center [373, 117] width 135 height 26
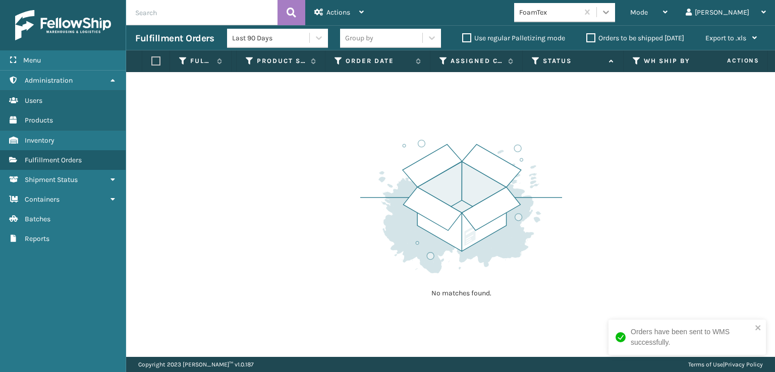
click at [611, 11] on icon at bounding box center [606, 12] width 10 height 10
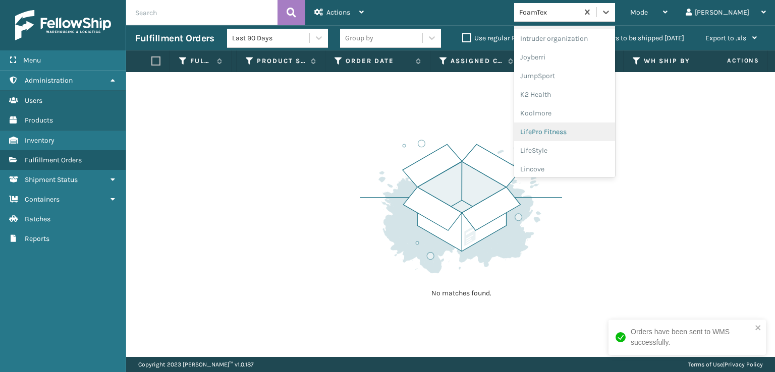
scroll to position [319, 0]
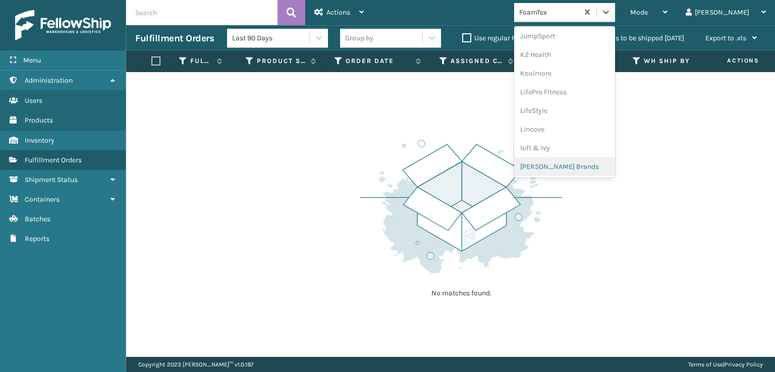
click at [591, 165] on div "[PERSON_NAME] Brands" at bounding box center [564, 166] width 101 height 19
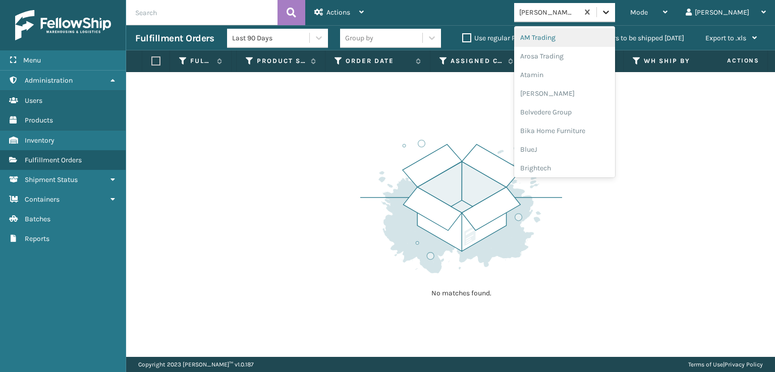
click at [609, 13] on icon at bounding box center [606, 13] width 6 height 4
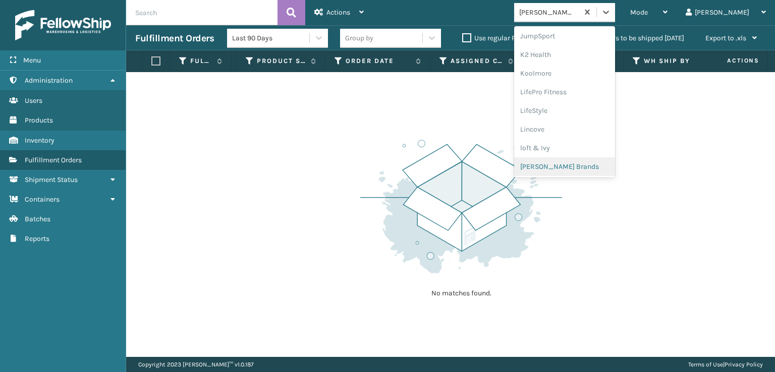
scroll to position [487, 0]
click at [595, 148] on div "SleepGeekz" at bounding box center [564, 147] width 101 height 19
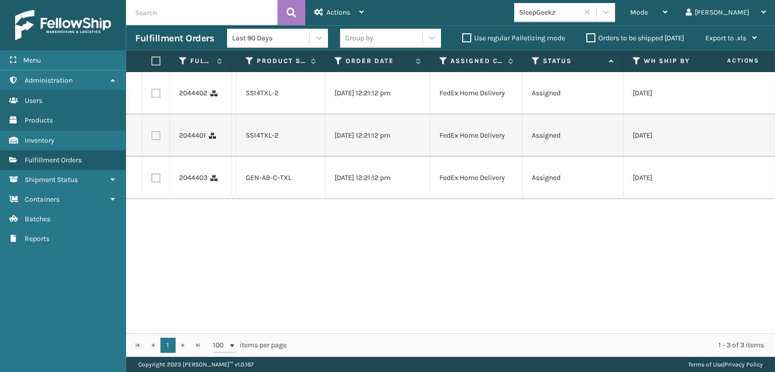
click at [159, 170] on td at bounding box center [156, 178] width 28 height 42
click at [156, 176] on label at bounding box center [155, 178] width 9 height 9
click at [152, 176] on input "checkbox" at bounding box center [151, 177] width 1 height 7
checkbox input "true"
click at [157, 136] on label at bounding box center [155, 135] width 9 height 9
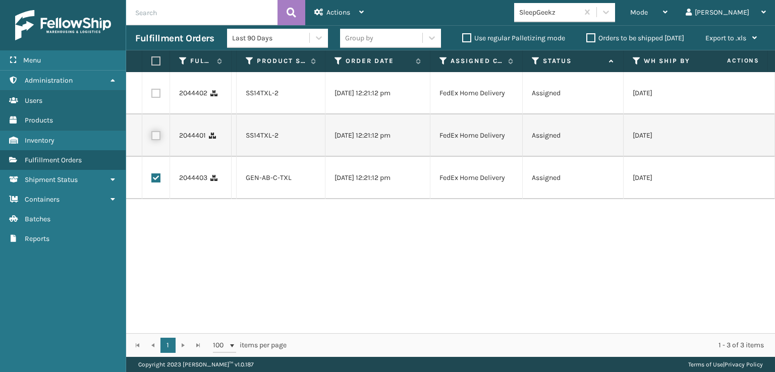
click at [152, 136] on input "checkbox" at bounding box center [151, 134] width 1 height 7
checkbox input "true"
click at [157, 96] on label at bounding box center [155, 93] width 9 height 9
click at [152, 95] on input "checkbox" at bounding box center [151, 92] width 1 height 7
checkbox input "true"
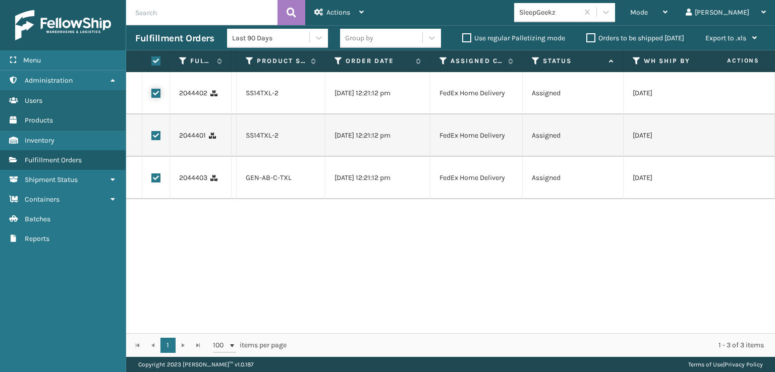
checkbox input "true"
click at [327, 12] on span "Actions" at bounding box center [338, 12] width 24 height 9
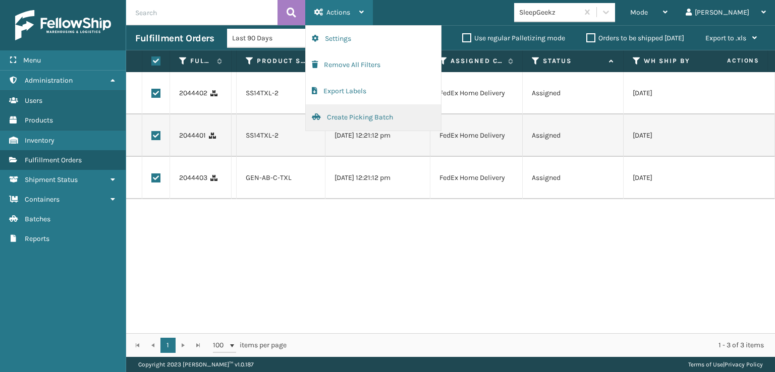
click at [345, 114] on button "Create Picking Batch" at bounding box center [373, 117] width 135 height 26
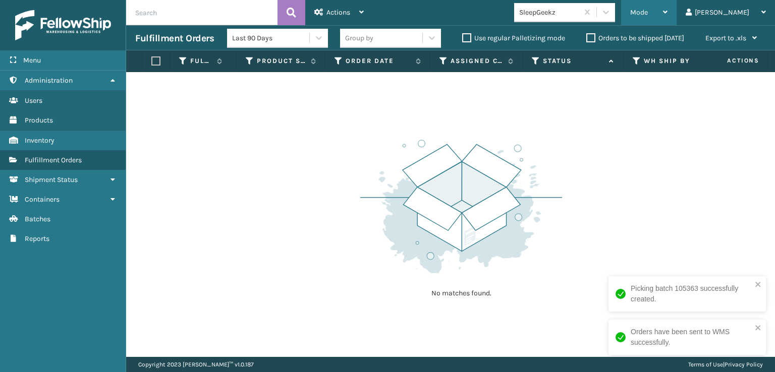
click at [668, 10] on div "Mode" at bounding box center [648, 12] width 37 height 25
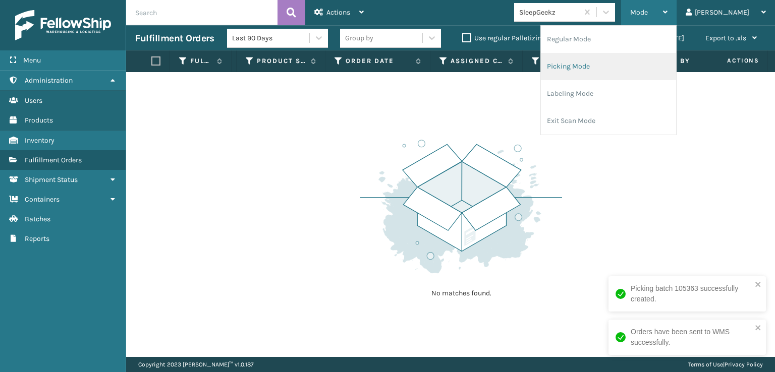
click at [603, 65] on li "Picking Mode" at bounding box center [608, 66] width 135 height 27
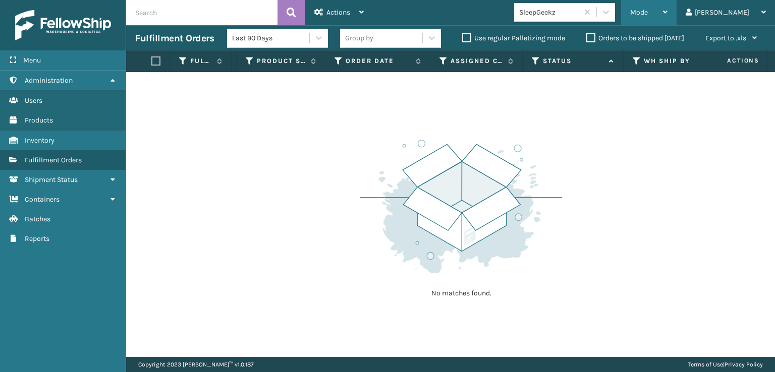
click at [648, 15] on span "Mode" at bounding box center [639, 12] width 18 height 9
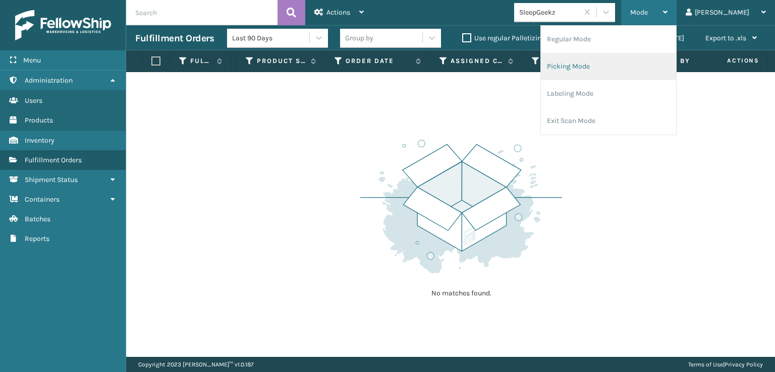
click at [602, 59] on li "Picking Mode" at bounding box center [608, 66] width 135 height 27
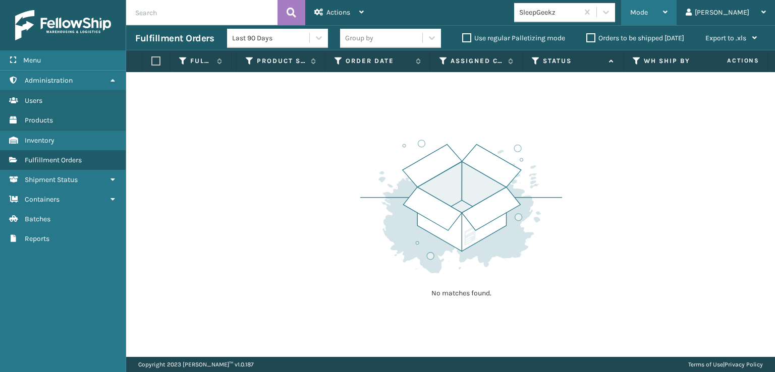
click at [648, 9] on span "Mode" at bounding box center [639, 12] width 18 height 9
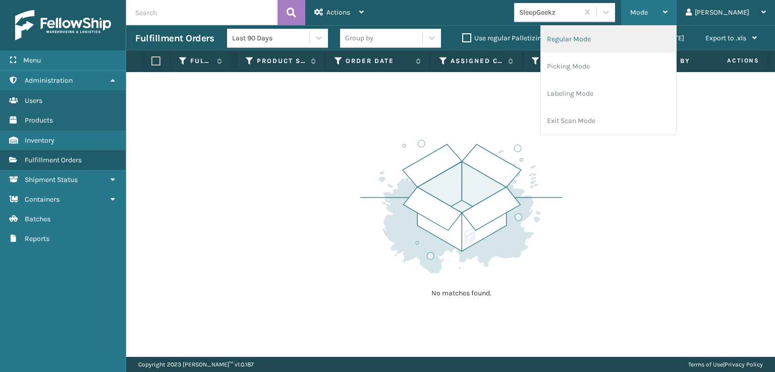
click at [605, 39] on li "Regular Mode" at bounding box center [608, 39] width 135 height 27
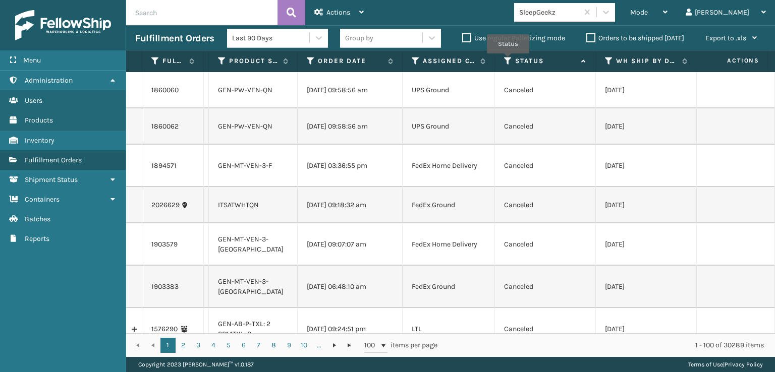
click at [508, 61] on icon at bounding box center [508, 61] width 8 height 9
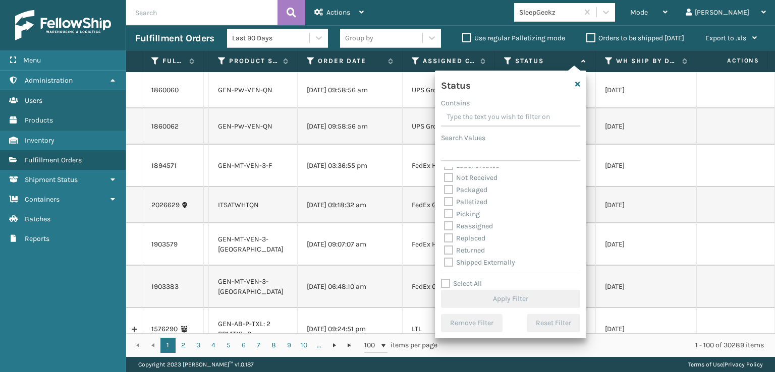
scroll to position [57, 0]
click at [447, 215] on label "Picking" at bounding box center [462, 213] width 36 height 9
click at [445, 214] on input "Picking" at bounding box center [444, 211] width 1 height 7
checkbox input "true"
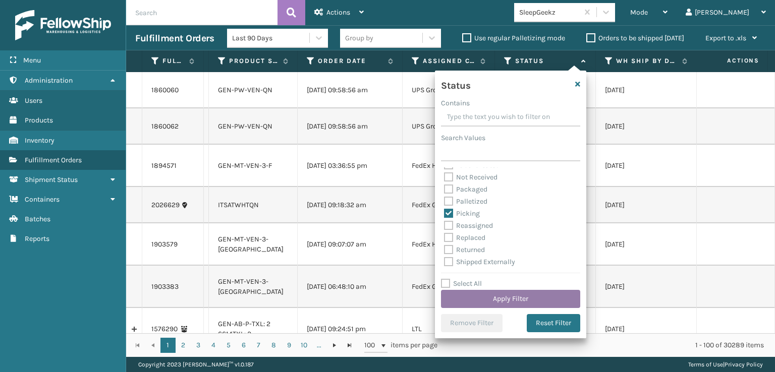
click at [475, 297] on button "Apply Filter" at bounding box center [510, 299] width 139 height 18
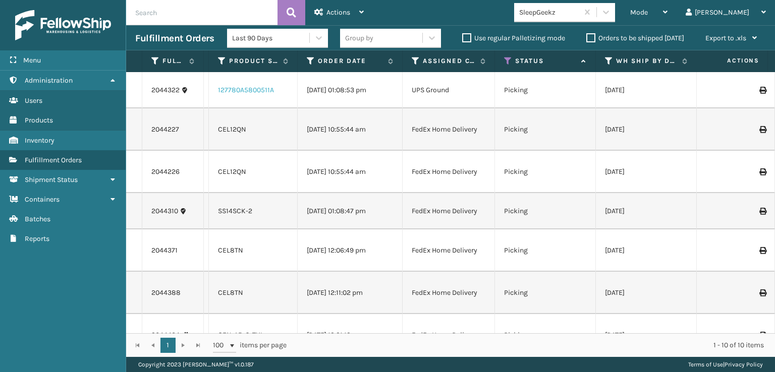
click at [240, 91] on link "127780A5800511A" at bounding box center [246, 90] width 56 height 9
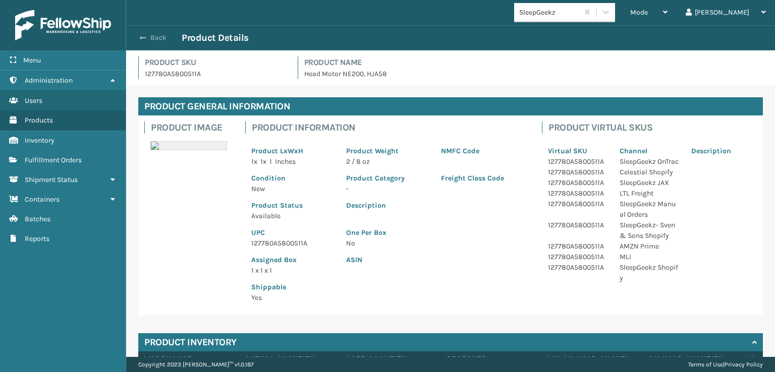
click at [147, 36] on button "Back" at bounding box center [158, 37] width 46 height 9
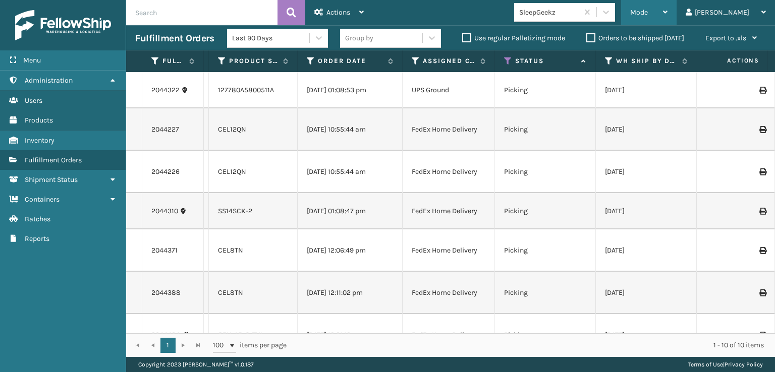
click at [648, 12] on span "Mode" at bounding box center [639, 12] width 18 height 9
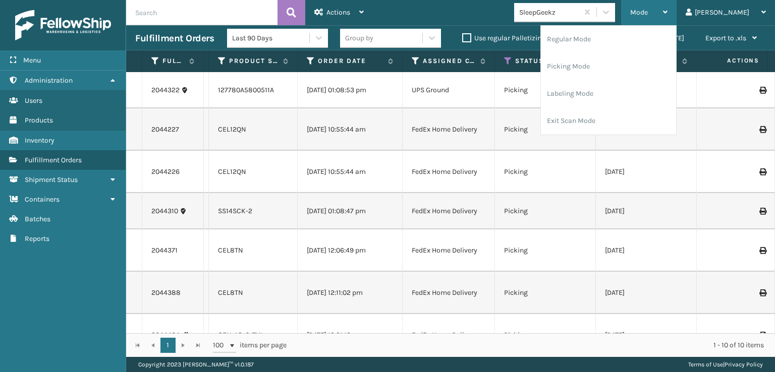
click at [648, 12] on span "Mode" at bounding box center [639, 12] width 18 height 9
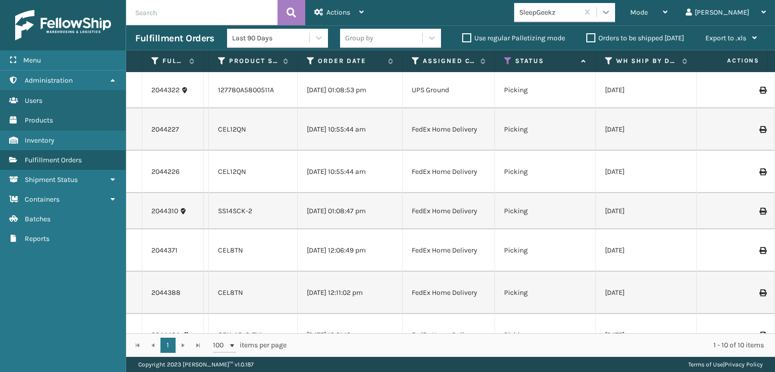
click at [611, 15] on icon at bounding box center [606, 12] width 10 height 10
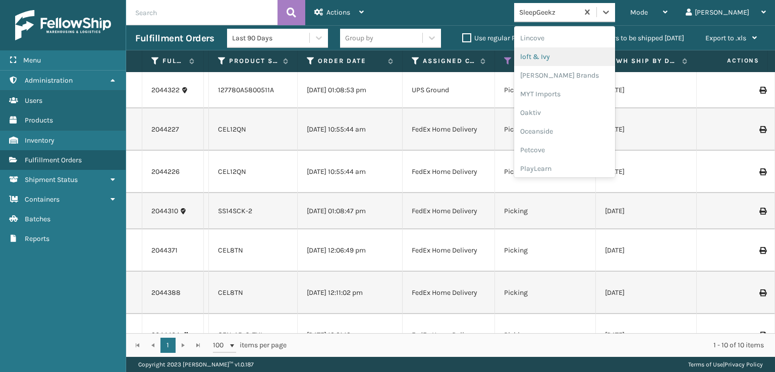
scroll to position [487, 0]
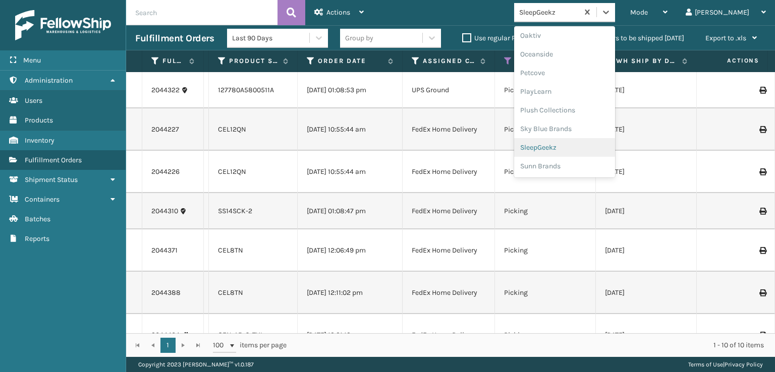
click at [583, 145] on div "SleepGeekz" at bounding box center [564, 147] width 101 height 19
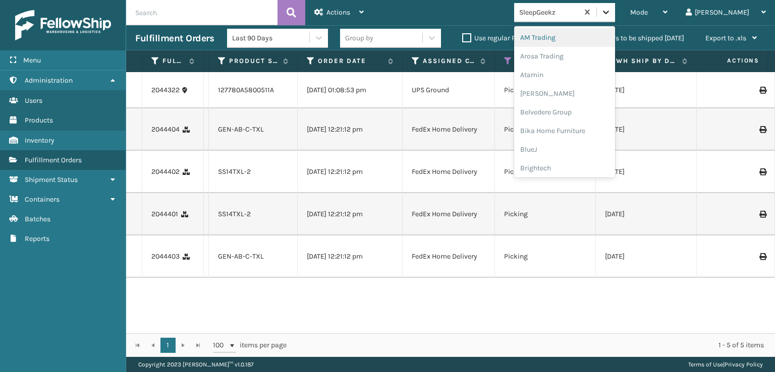
click at [611, 14] on icon at bounding box center [606, 12] width 10 height 10
click at [588, 146] on div "SleepGeekz" at bounding box center [564, 147] width 101 height 19
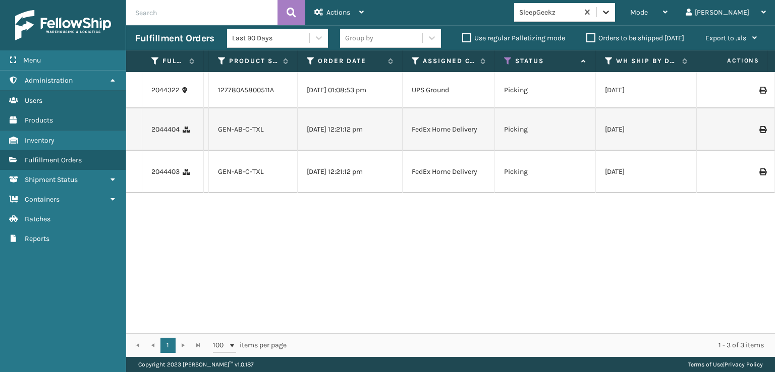
click at [611, 13] on icon at bounding box center [606, 12] width 10 height 10
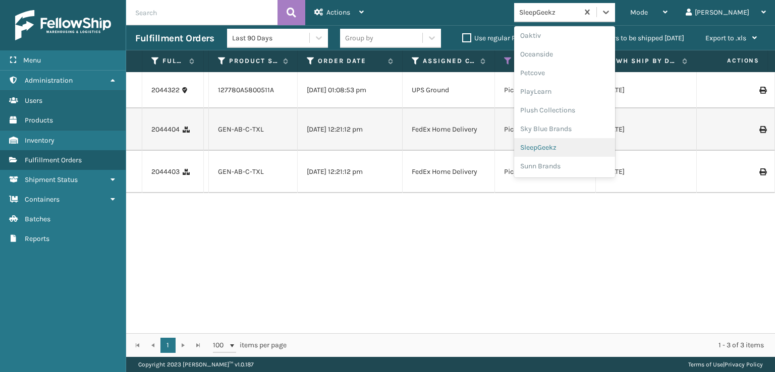
click at [586, 145] on div "SleepGeekz" at bounding box center [564, 147] width 101 height 19
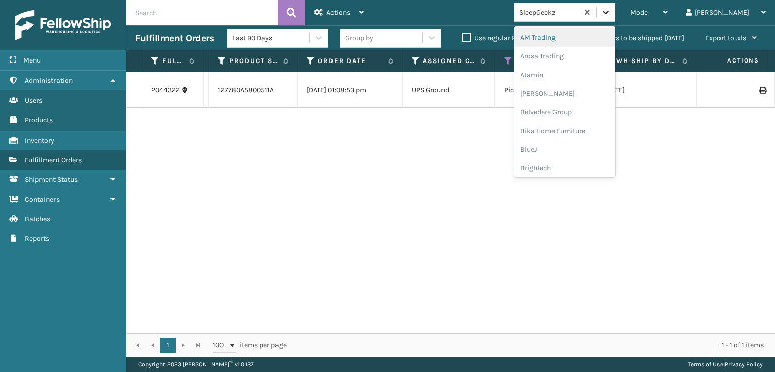
click at [611, 11] on icon at bounding box center [606, 12] width 10 height 10
click at [578, 145] on div "SleepGeekz" at bounding box center [564, 147] width 101 height 19
click at [611, 16] on icon at bounding box center [606, 12] width 10 height 10
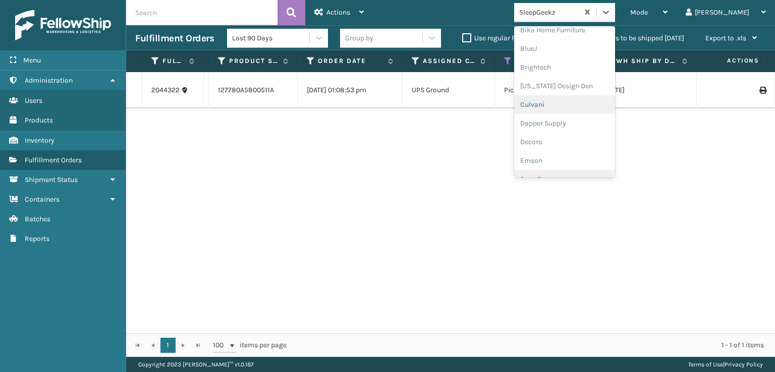
scroll to position [151, 0]
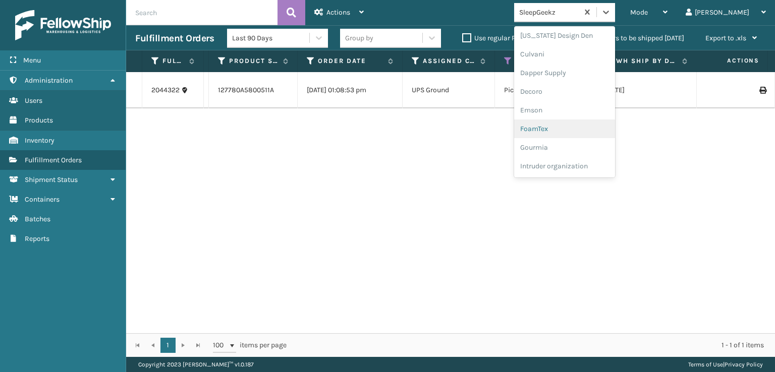
click at [580, 126] on div "FoamTex" at bounding box center [564, 129] width 101 height 19
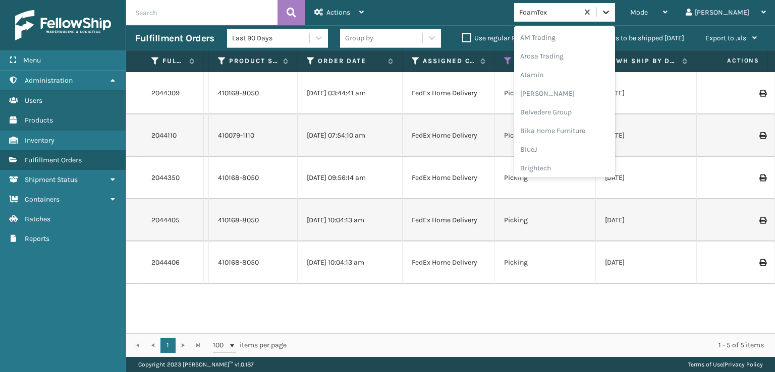
click at [611, 11] on icon at bounding box center [606, 12] width 10 height 10
click at [573, 162] on div "FoamTex" at bounding box center [564, 162] width 101 height 19
click at [615, 17] on div at bounding box center [606, 12] width 18 height 18
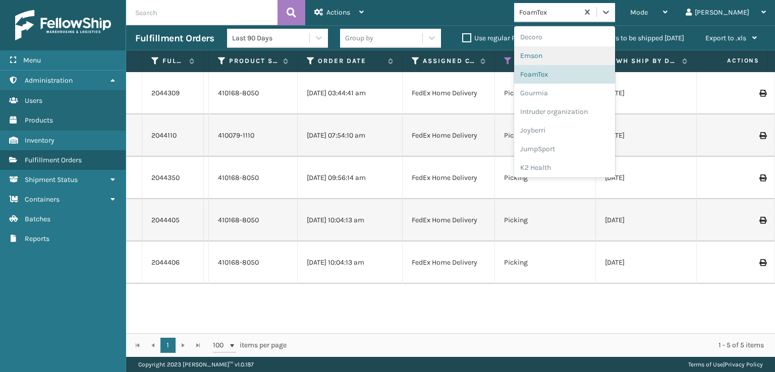
scroll to position [319, 0]
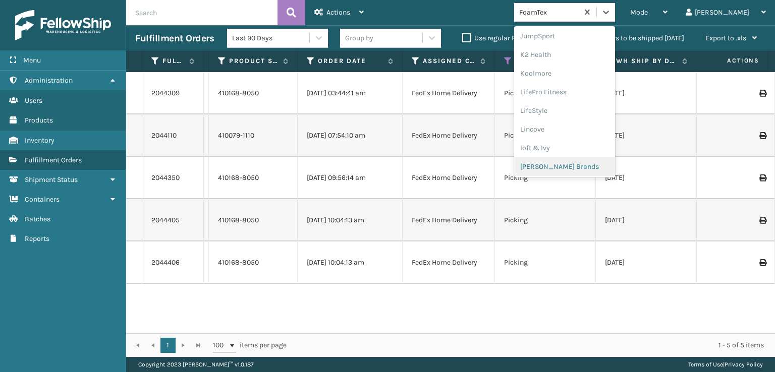
click at [585, 166] on div "[PERSON_NAME] Brands" at bounding box center [564, 166] width 101 height 19
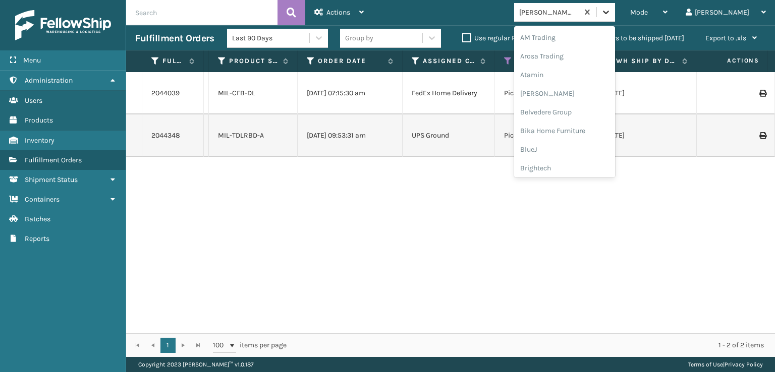
click at [611, 15] on icon at bounding box center [606, 12] width 10 height 10
click at [596, 169] on div "[PERSON_NAME] Brands" at bounding box center [564, 166] width 101 height 19
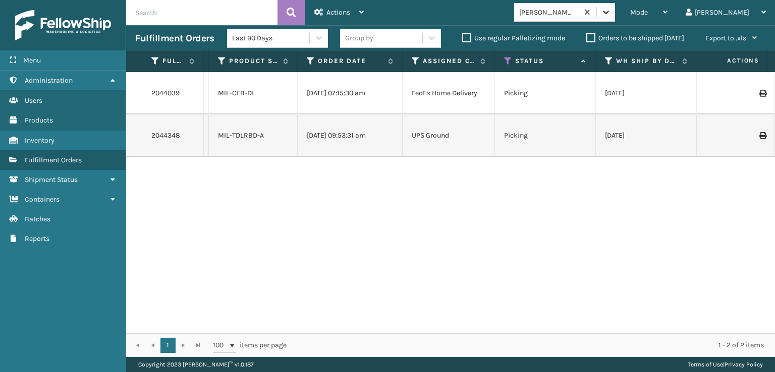
click at [611, 14] on icon at bounding box center [606, 12] width 10 height 10
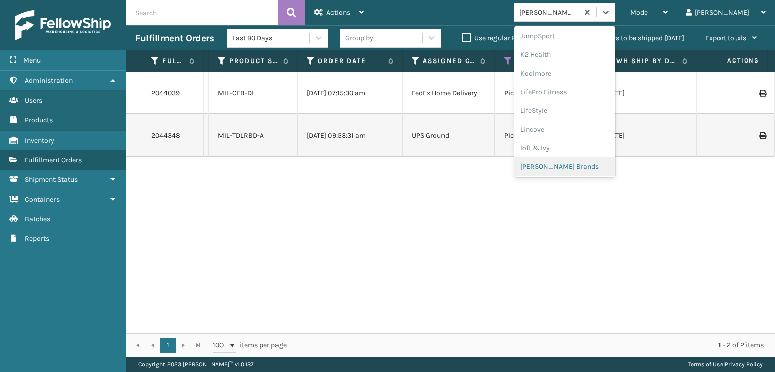
click at [591, 163] on div "[PERSON_NAME] Brands" at bounding box center [564, 166] width 101 height 19
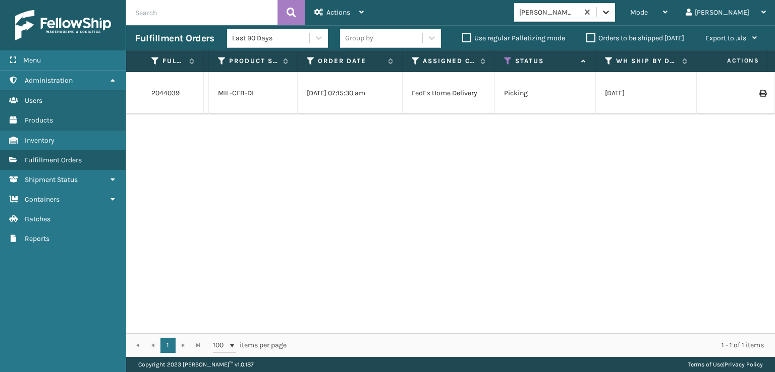
click at [611, 13] on icon at bounding box center [606, 12] width 10 height 10
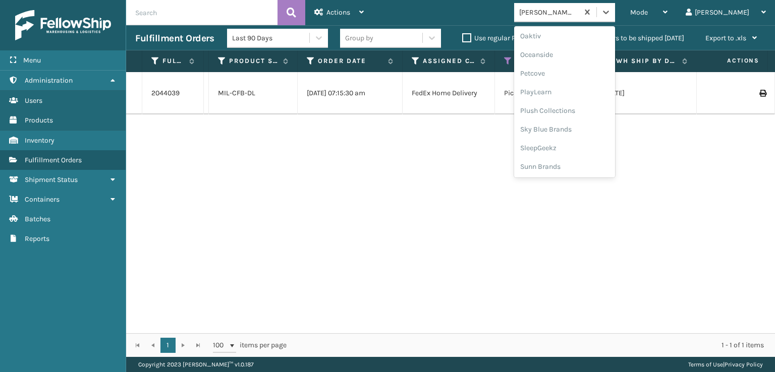
scroll to position [487, 0]
click at [580, 146] on div "SleepGeekz" at bounding box center [564, 147] width 101 height 19
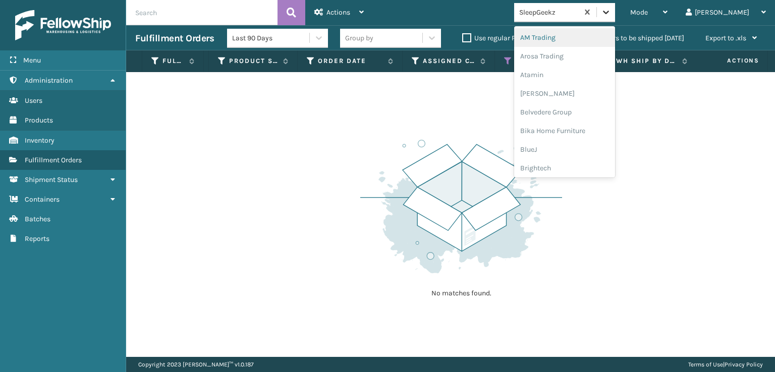
click at [611, 13] on icon at bounding box center [606, 12] width 10 height 10
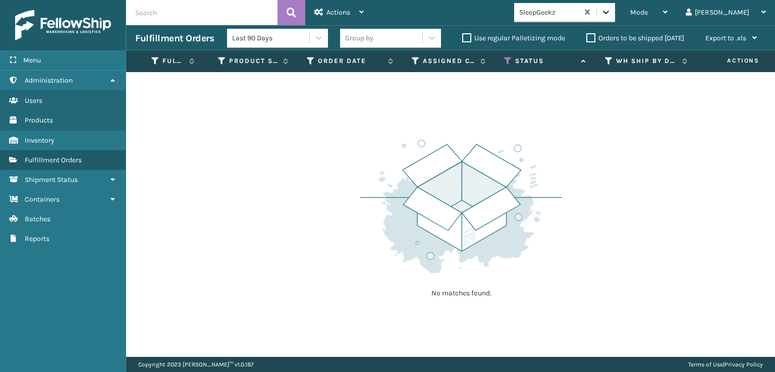
click at [611, 14] on icon at bounding box center [606, 12] width 10 height 10
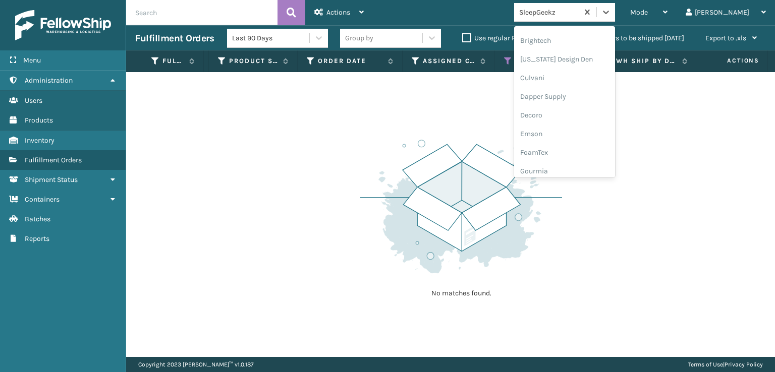
scroll to position [151, 0]
click at [574, 128] on div "FoamTex" at bounding box center [564, 129] width 101 height 19
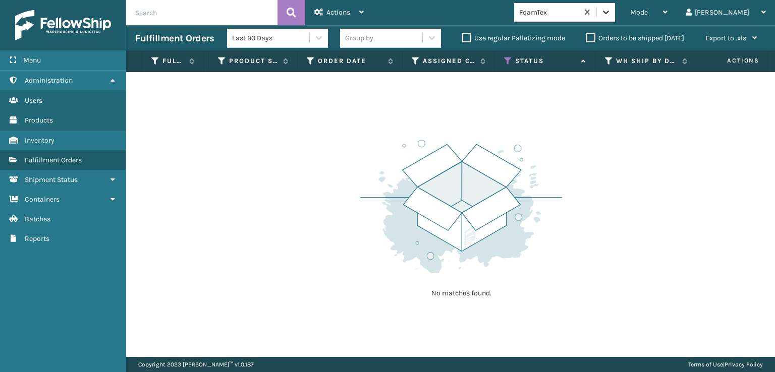
click at [615, 9] on div at bounding box center [606, 12] width 18 height 18
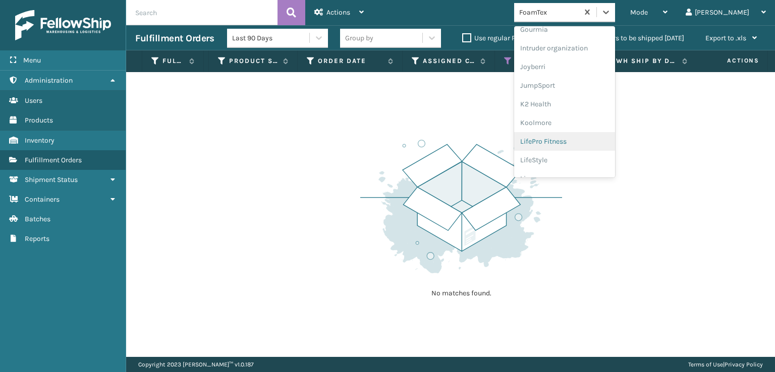
scroll to position [319, 0]
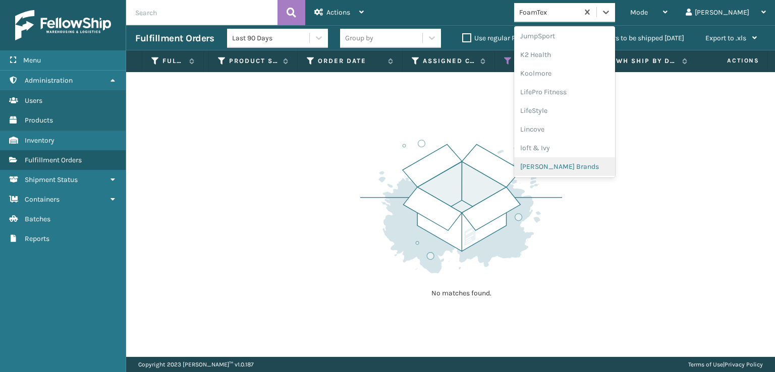
click at [584, 163] on div "[PERSON_NAME] Brands" at bounding box center [564, 166] width 101 height 19
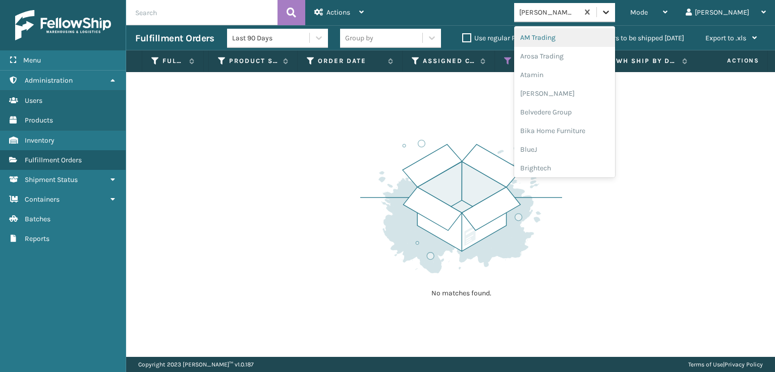
drag, startPoint x: 644, startPoint y: 9, endPoint x: 644, endPoint y: 16, distance: 7.1
click at [611, 8] on icon at bounding box center [606, 12] width 10 height 10
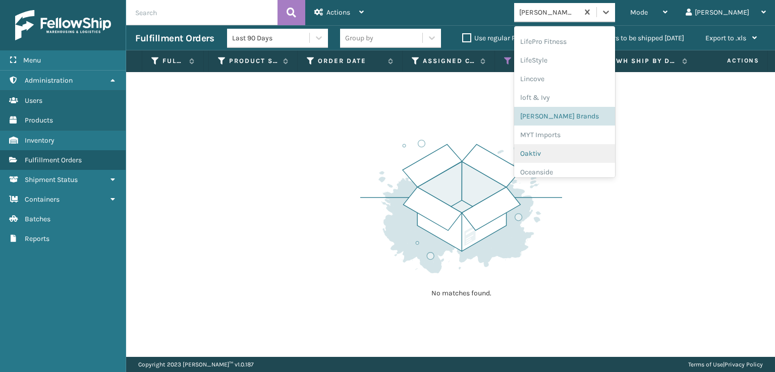
scroll to position [487, 0]
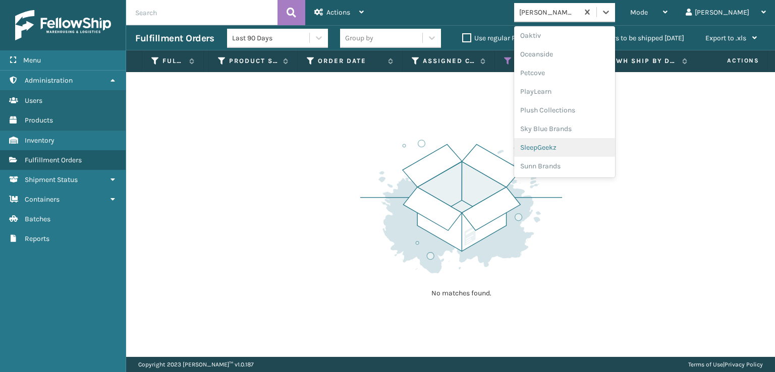
click at [587, 147] on div "SleepGeekz" at bounding box center [564, 147] width 101 height 19
